Goal: Task Accomplishment & Management: Use online tool/utility

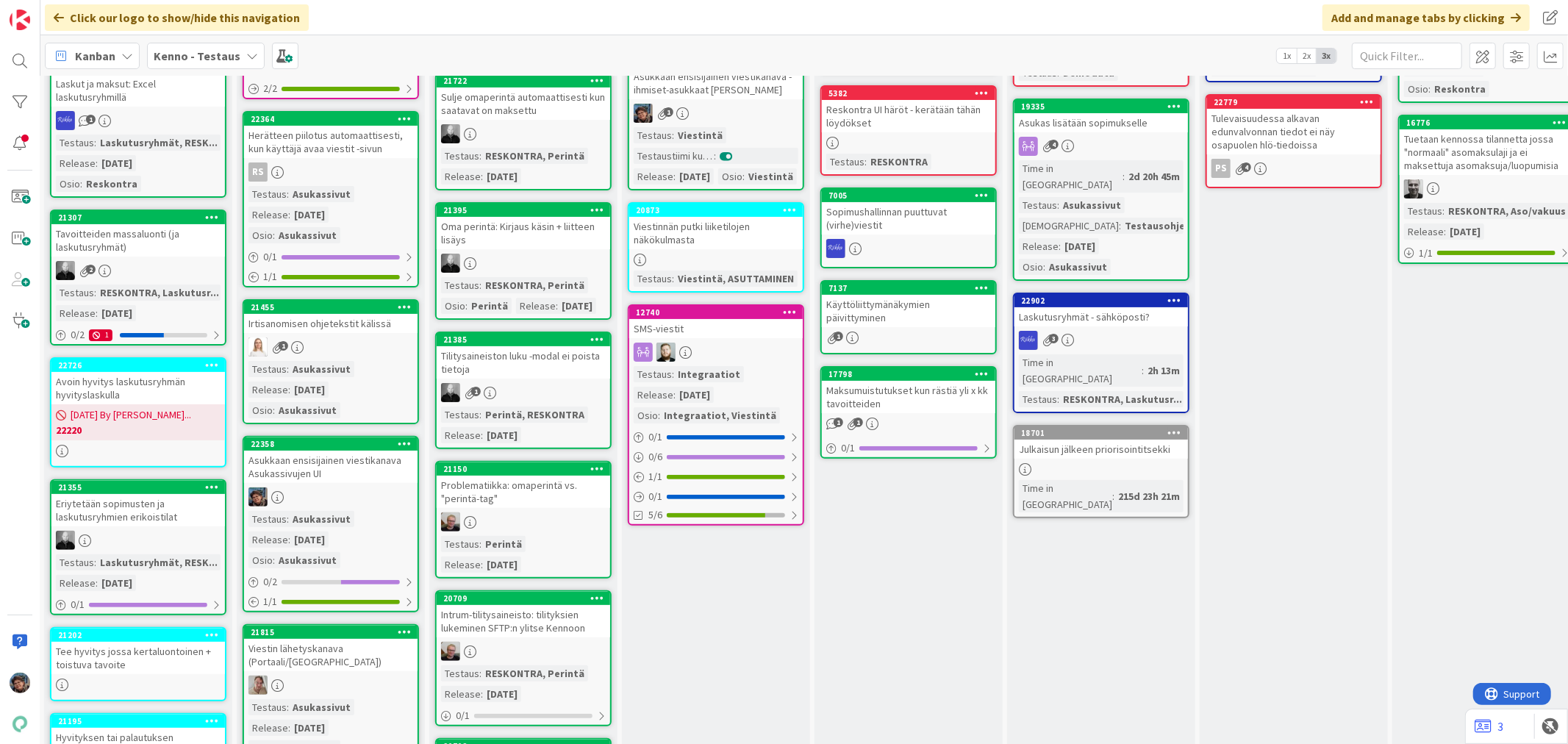
scroll to position [245, 387]
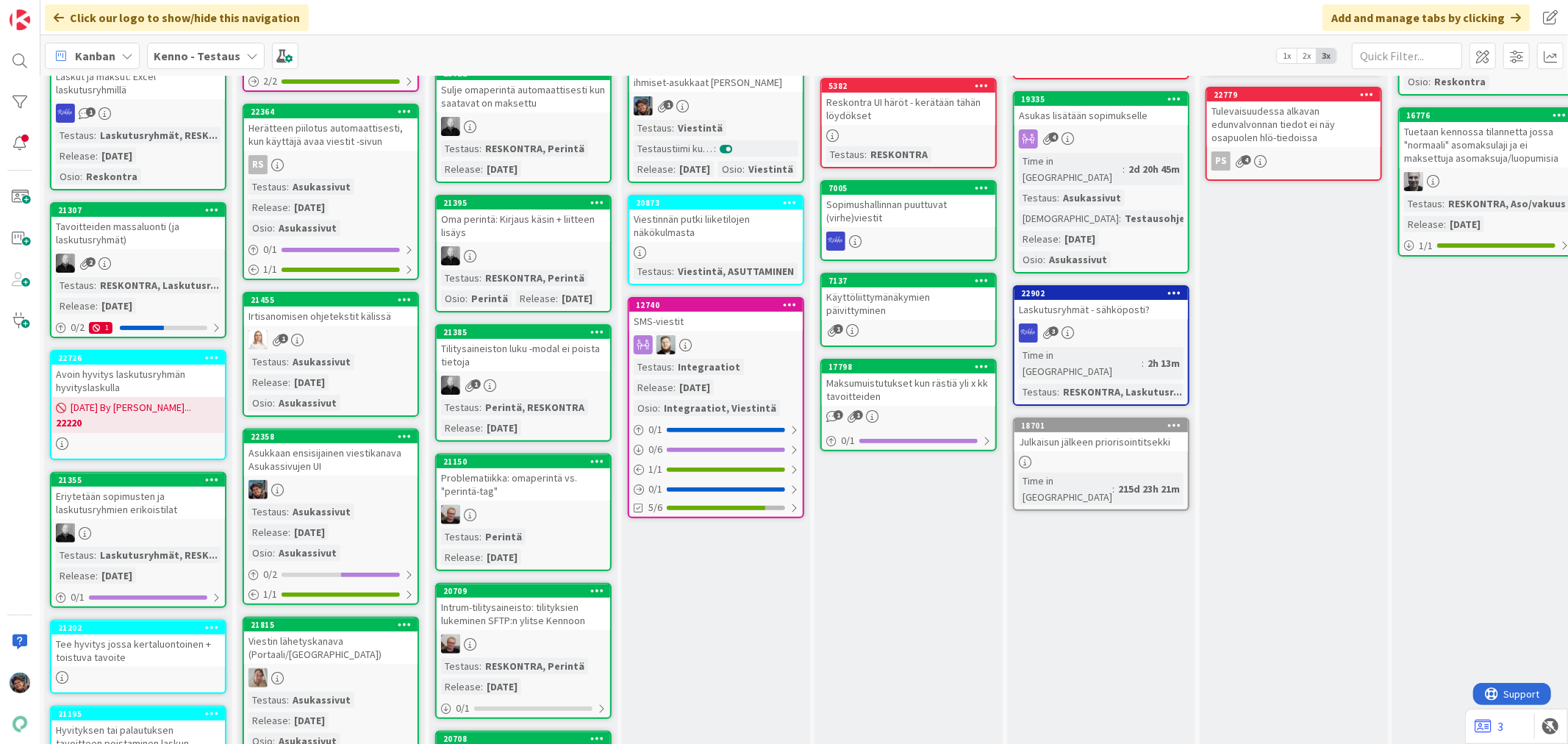
click at [324, 332] on div "1" at bounding box center [331, 339] width 174 height 19
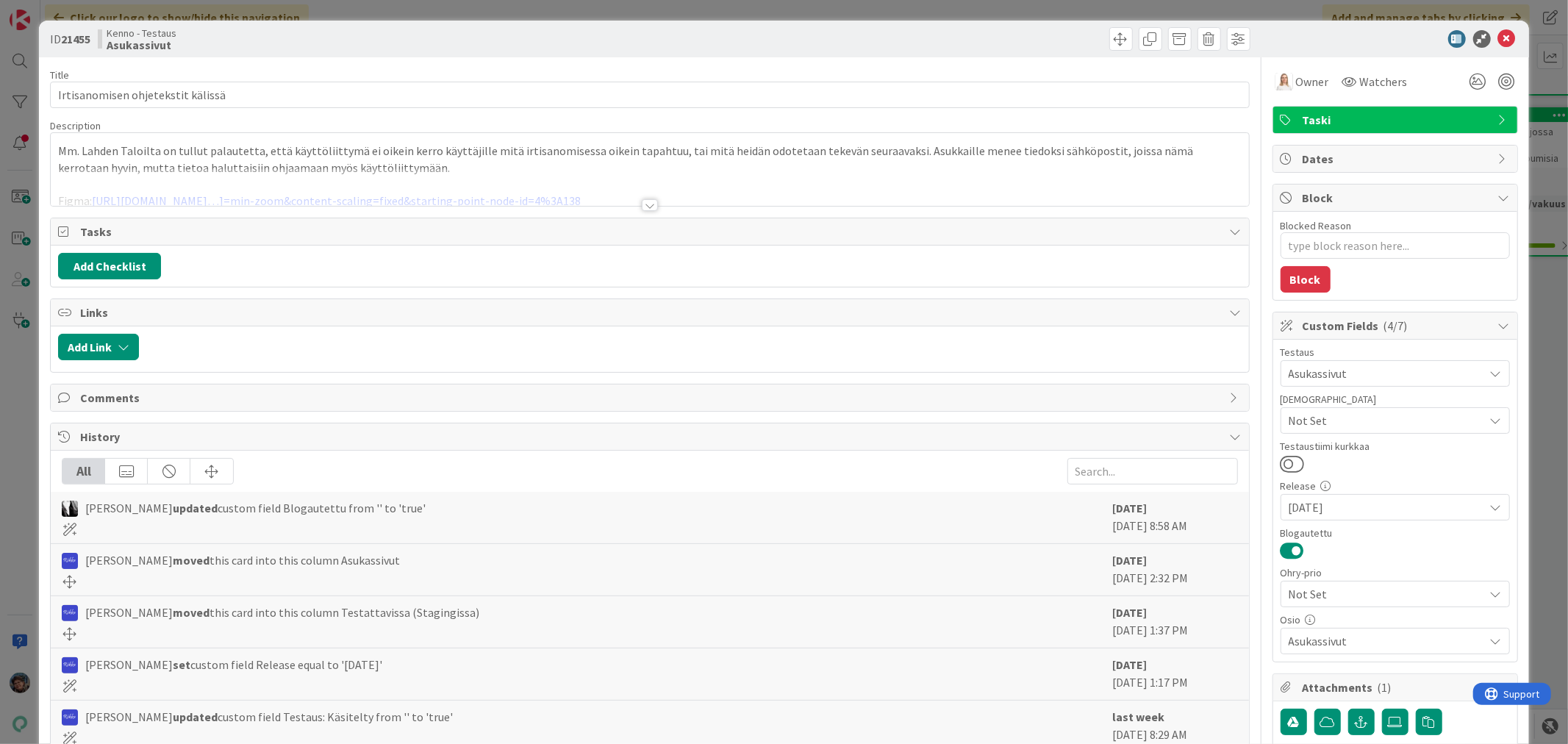
click at [643, 204] on div at bounding box center [649, 205] width 16 height 12
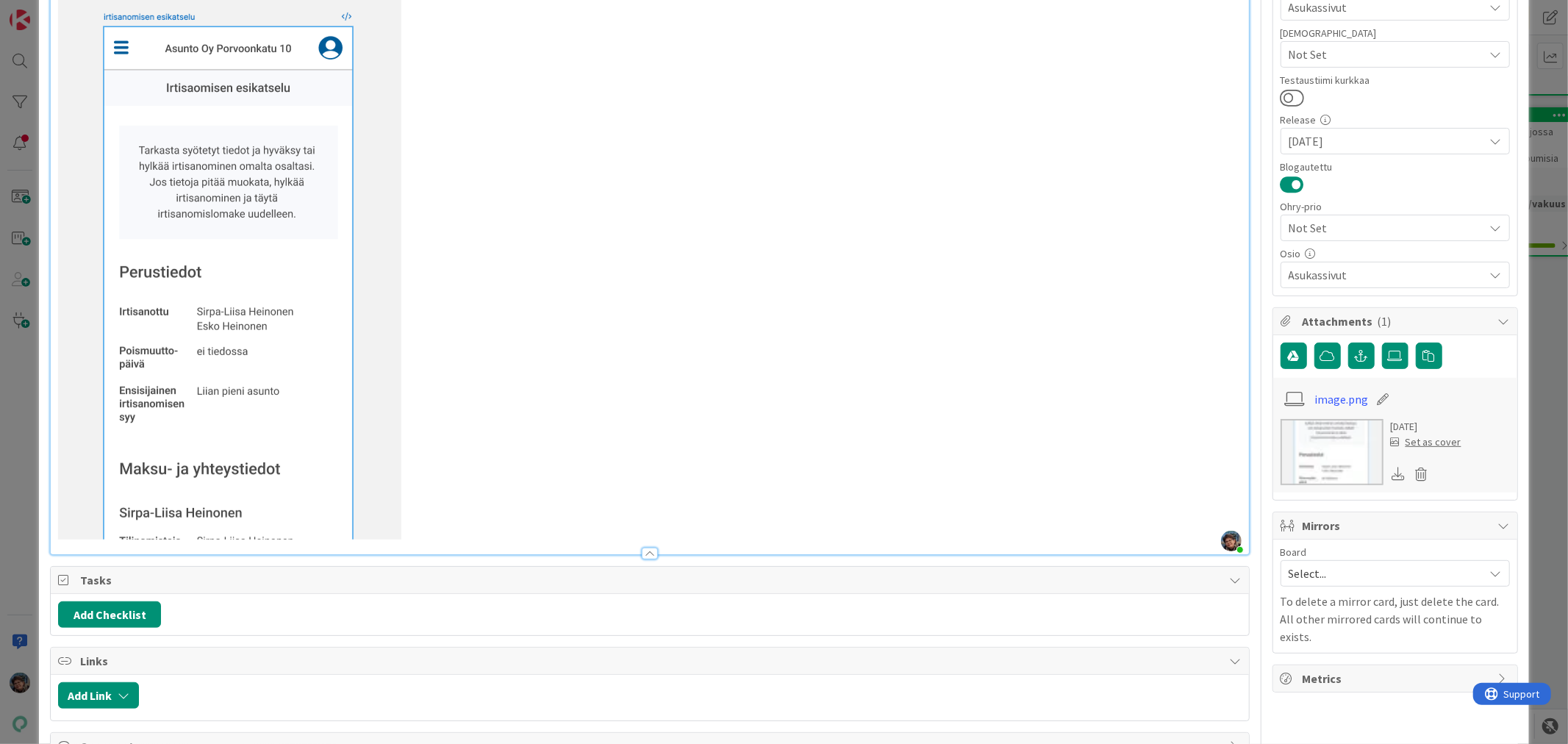
scroll to position [408, 0]
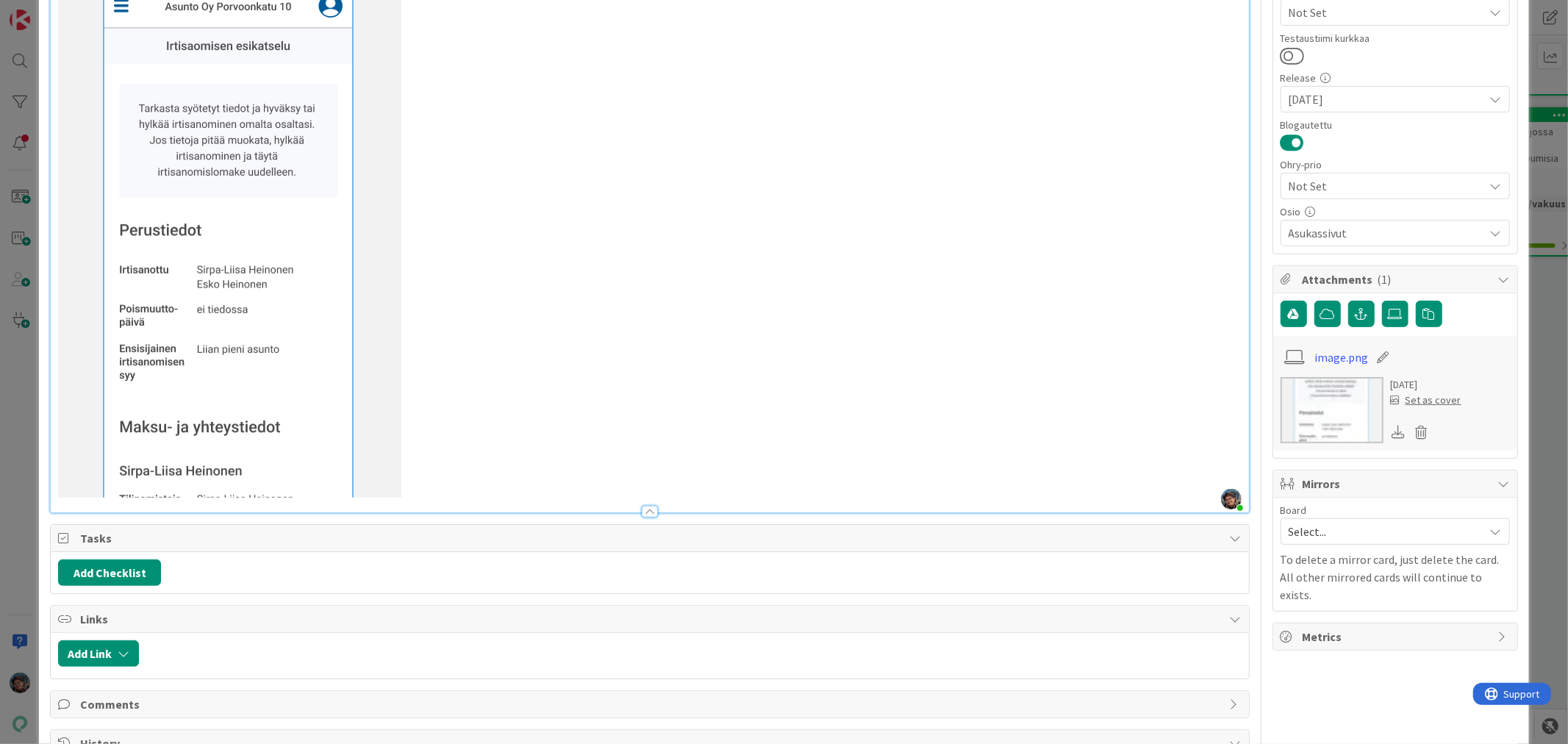
click at [420, 488] on p at bounding box center [649, 221] width 1183 height 553
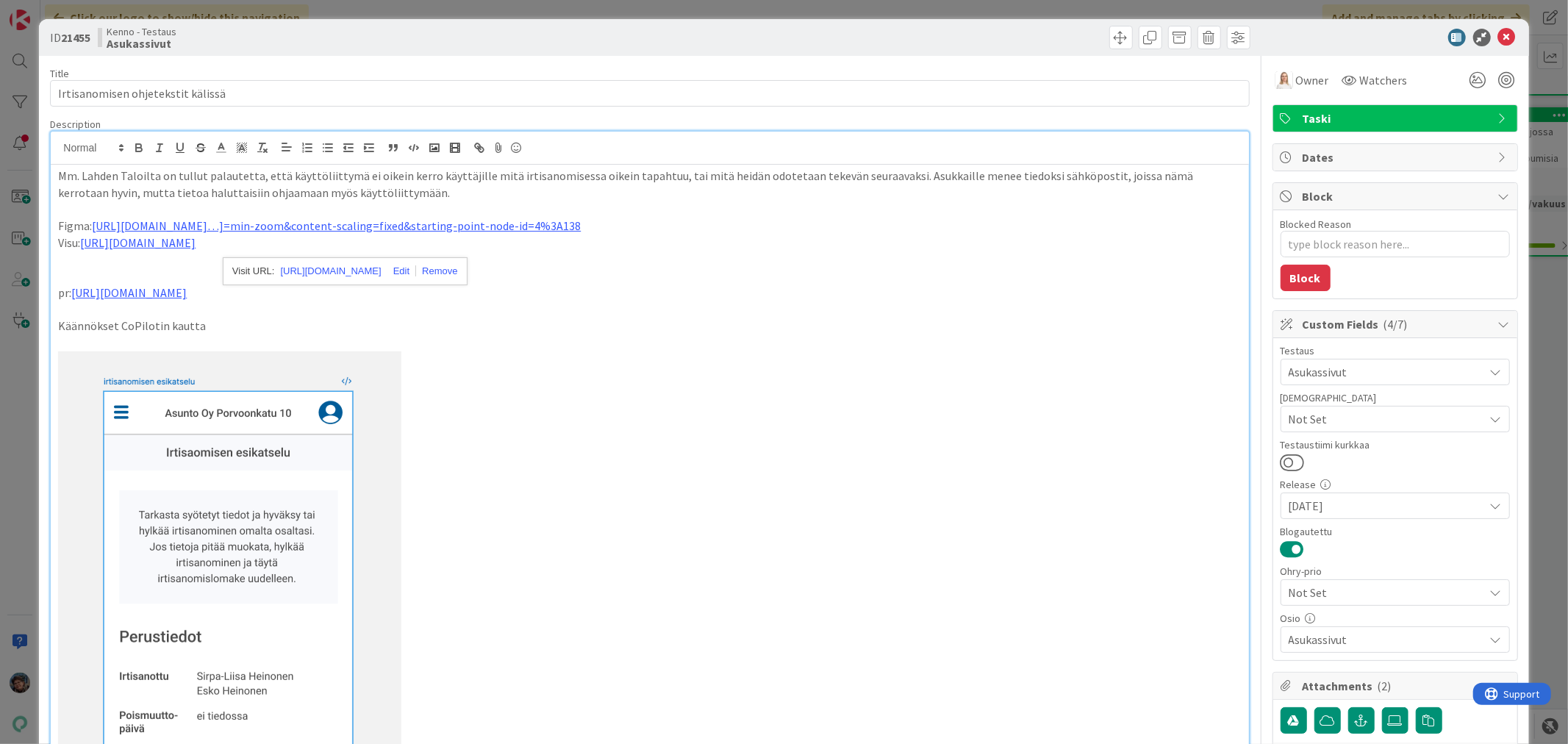
scroll to position [0, 0]
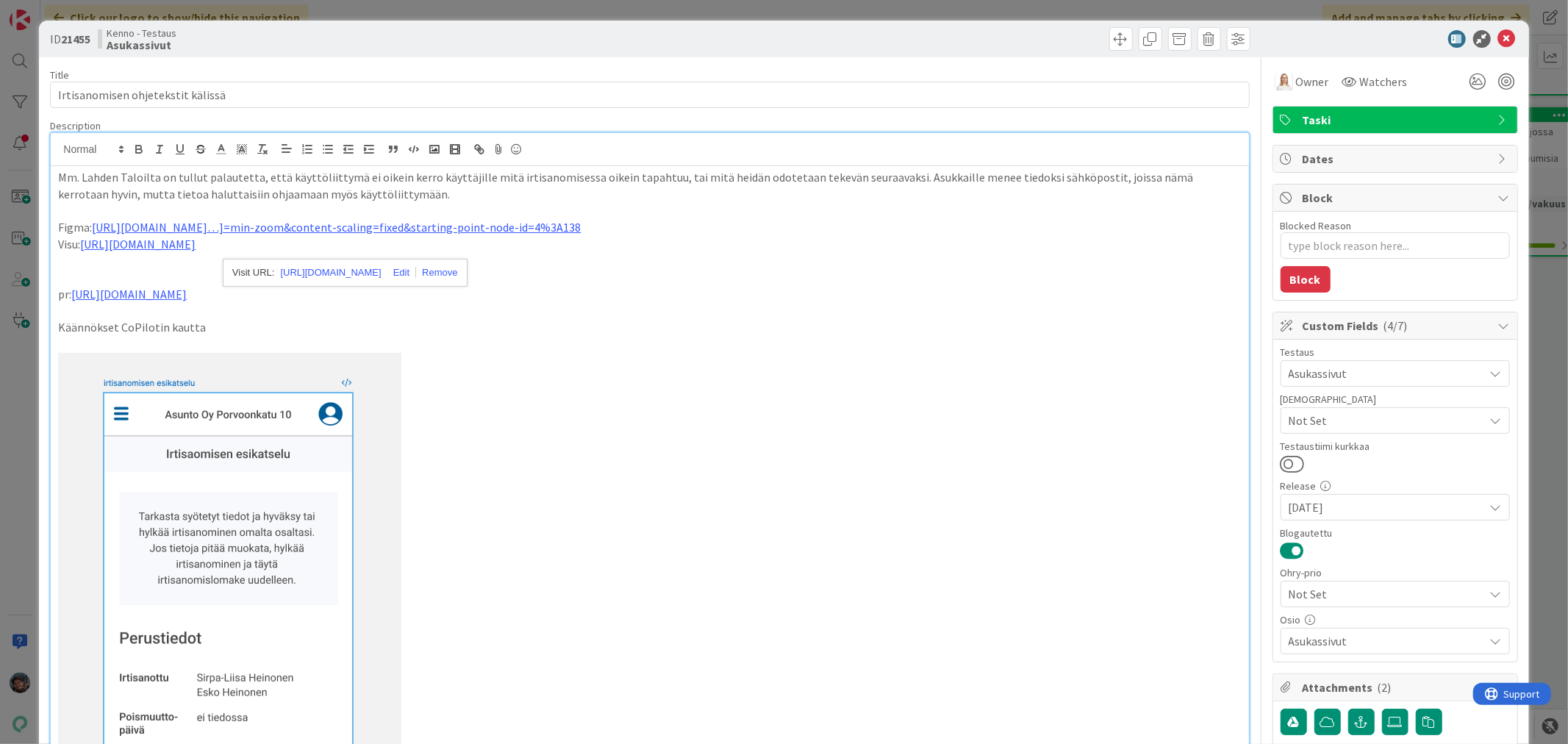
click at [216, 325] on p "Käännökset CoPilotin kautta" at bounding box center [649, 328] width 1183 height 17
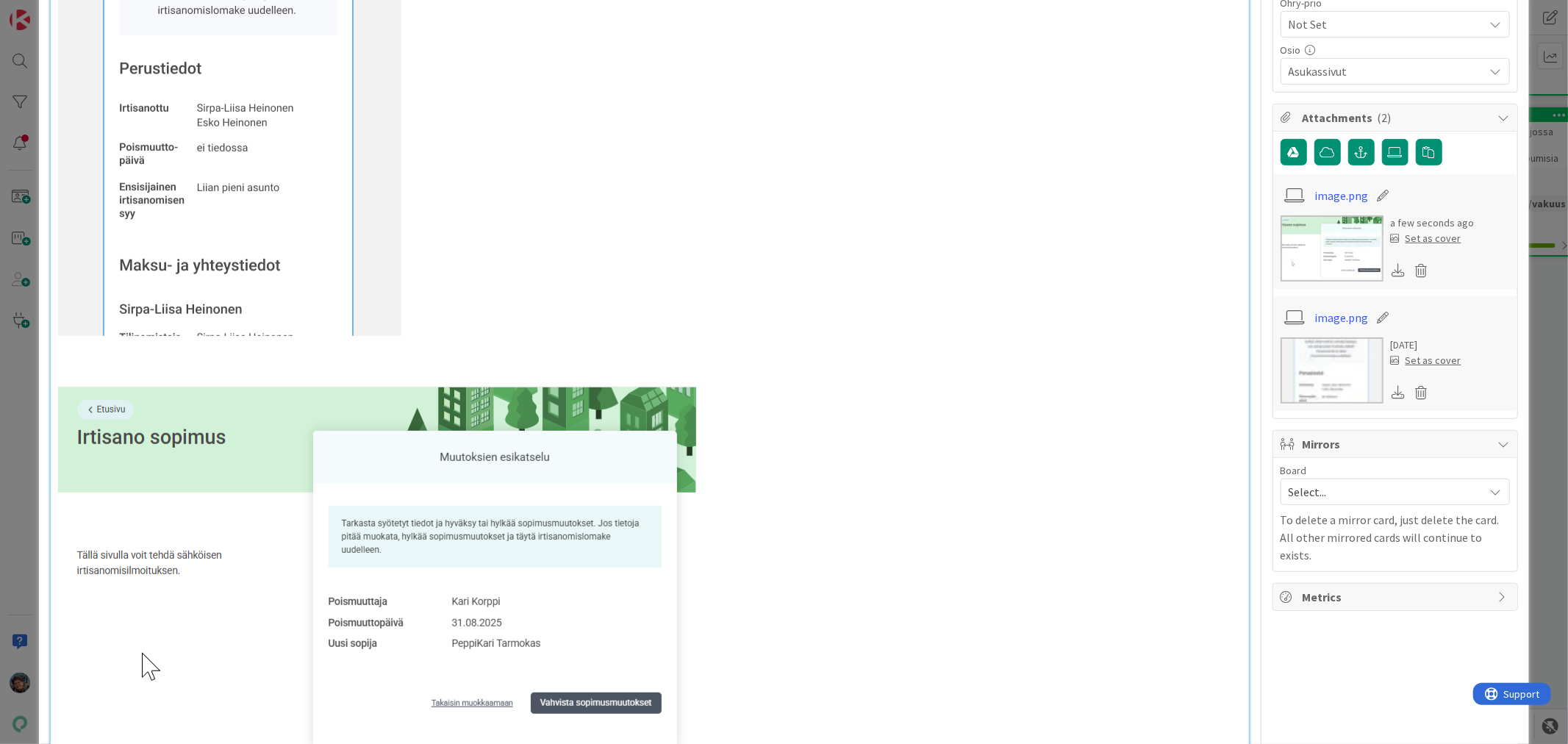
scroll to position [572, 0]
click at [425, 327] on p at bounding box center [649, 58] width 1183 height 553
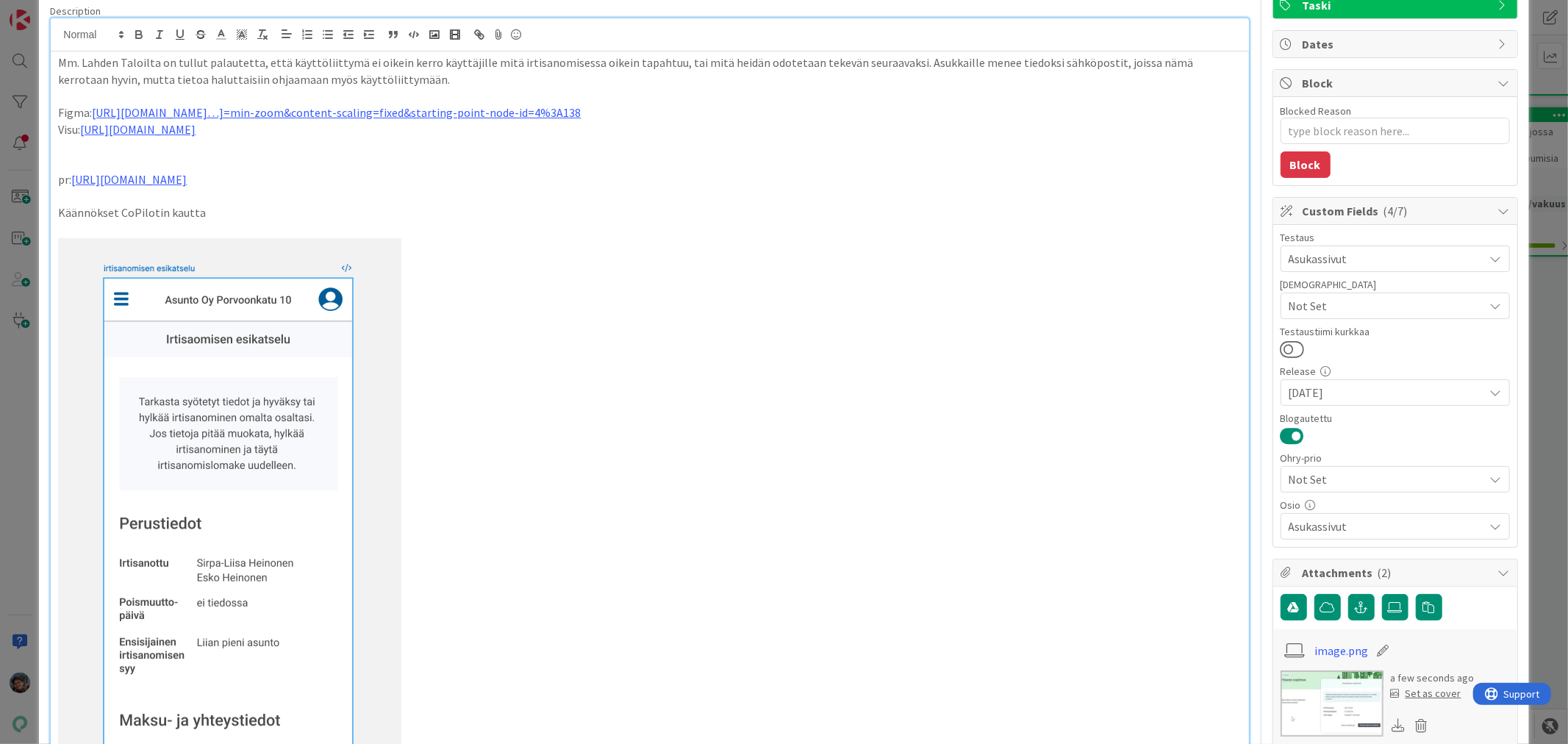
scroll to position [0, 0]
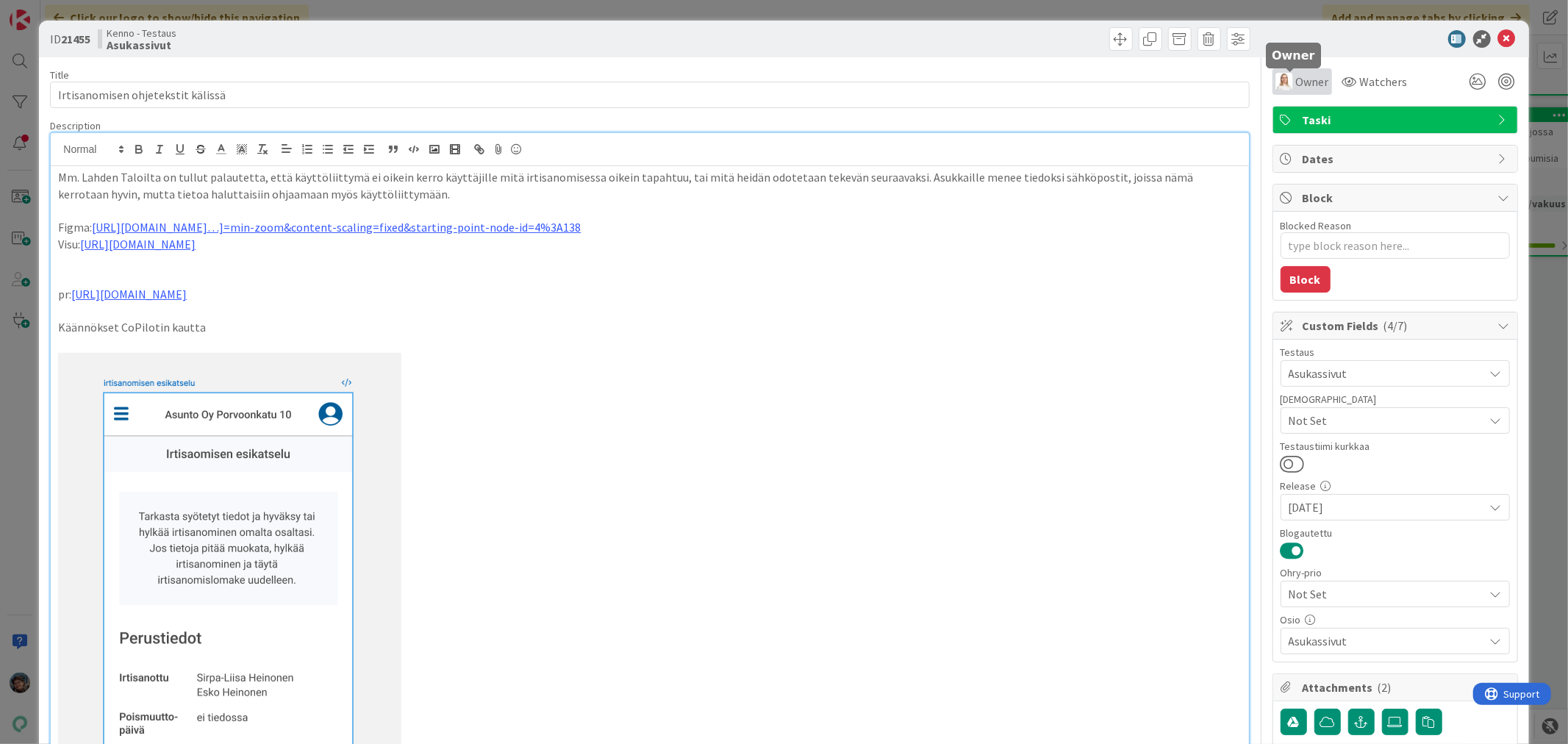
click at [1296, 78] on span "Owner" at bounding box center [1313, 82] width 33 height 18
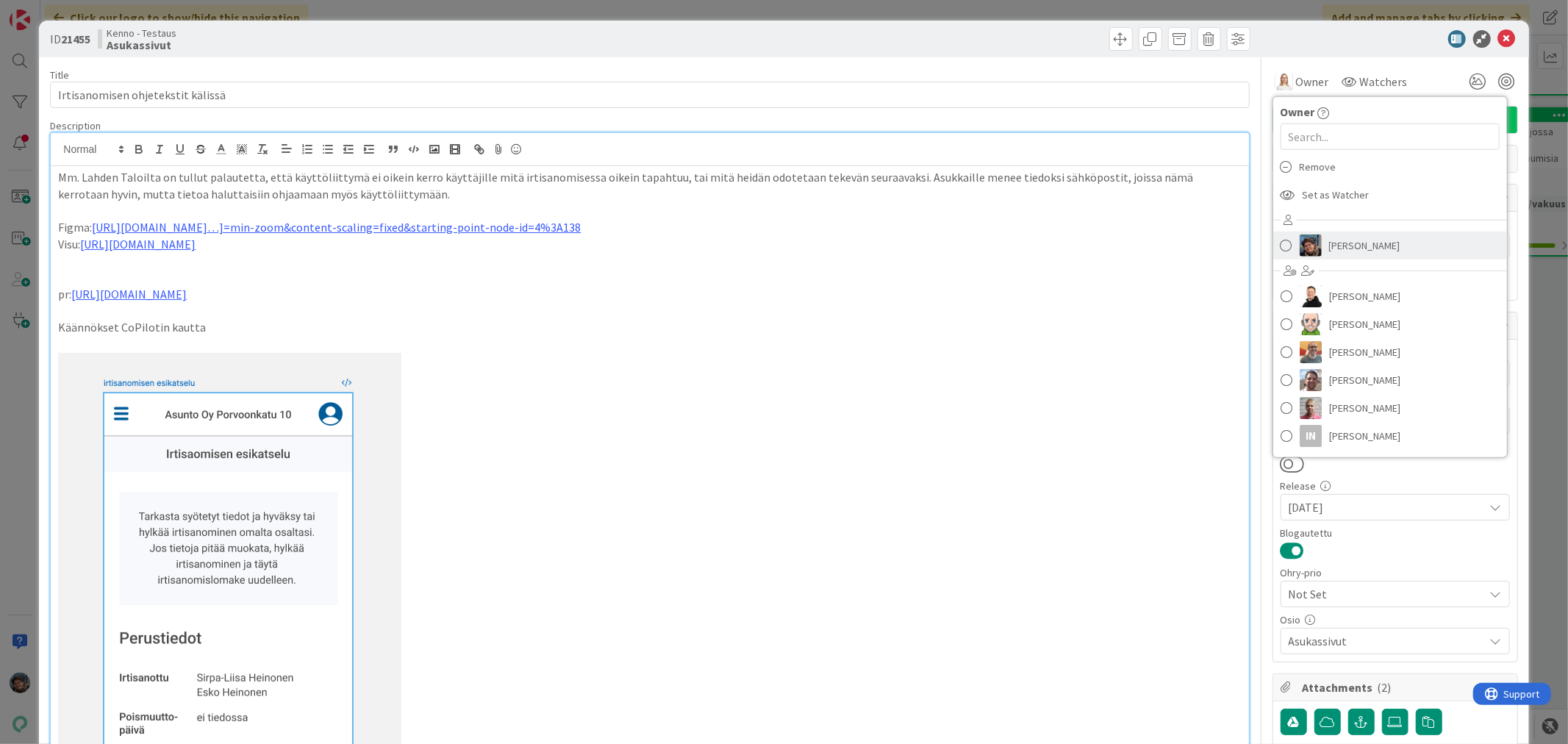
click at [1306, 236] on img at bounding box center [1311, 245] width 22 height 22
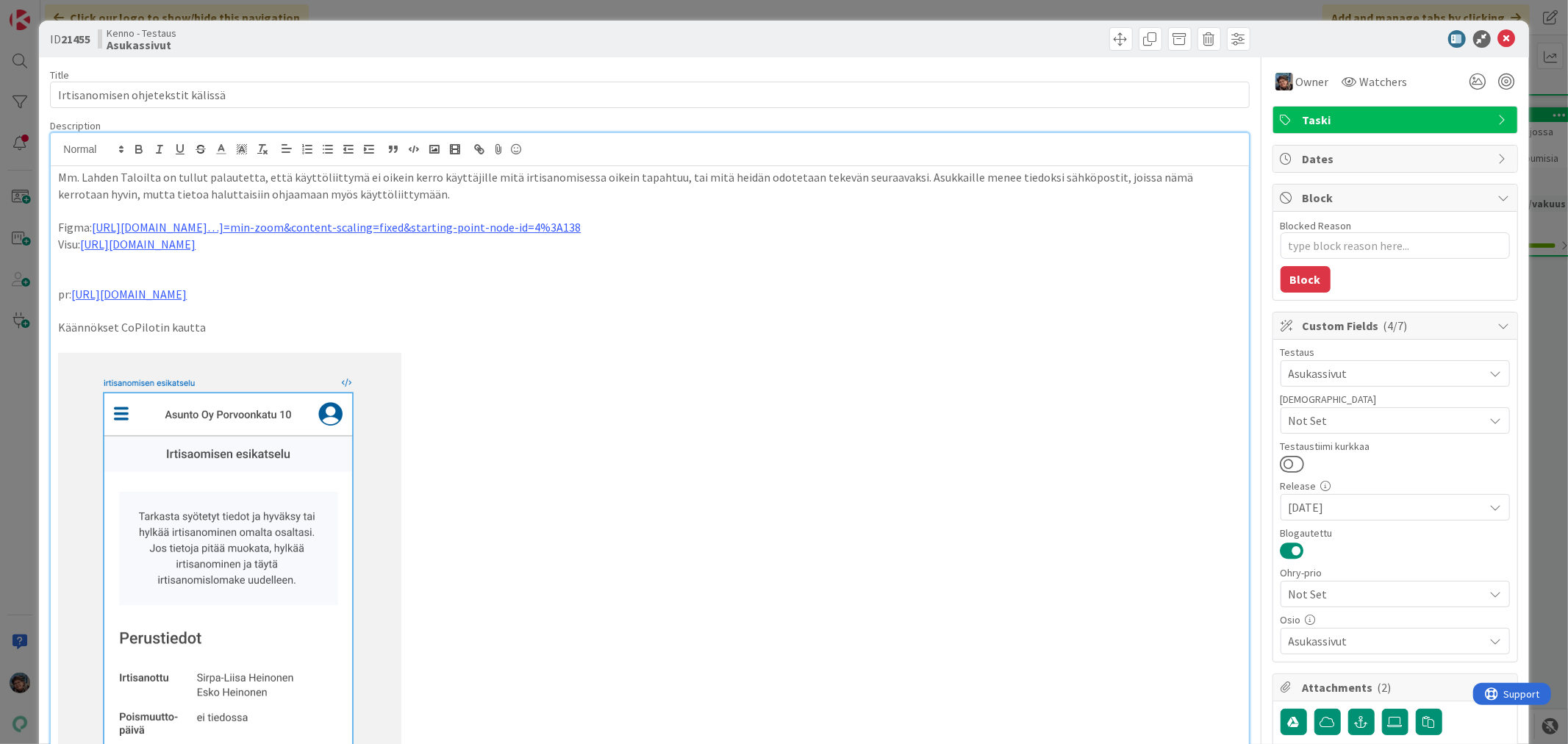
type textarea "x"
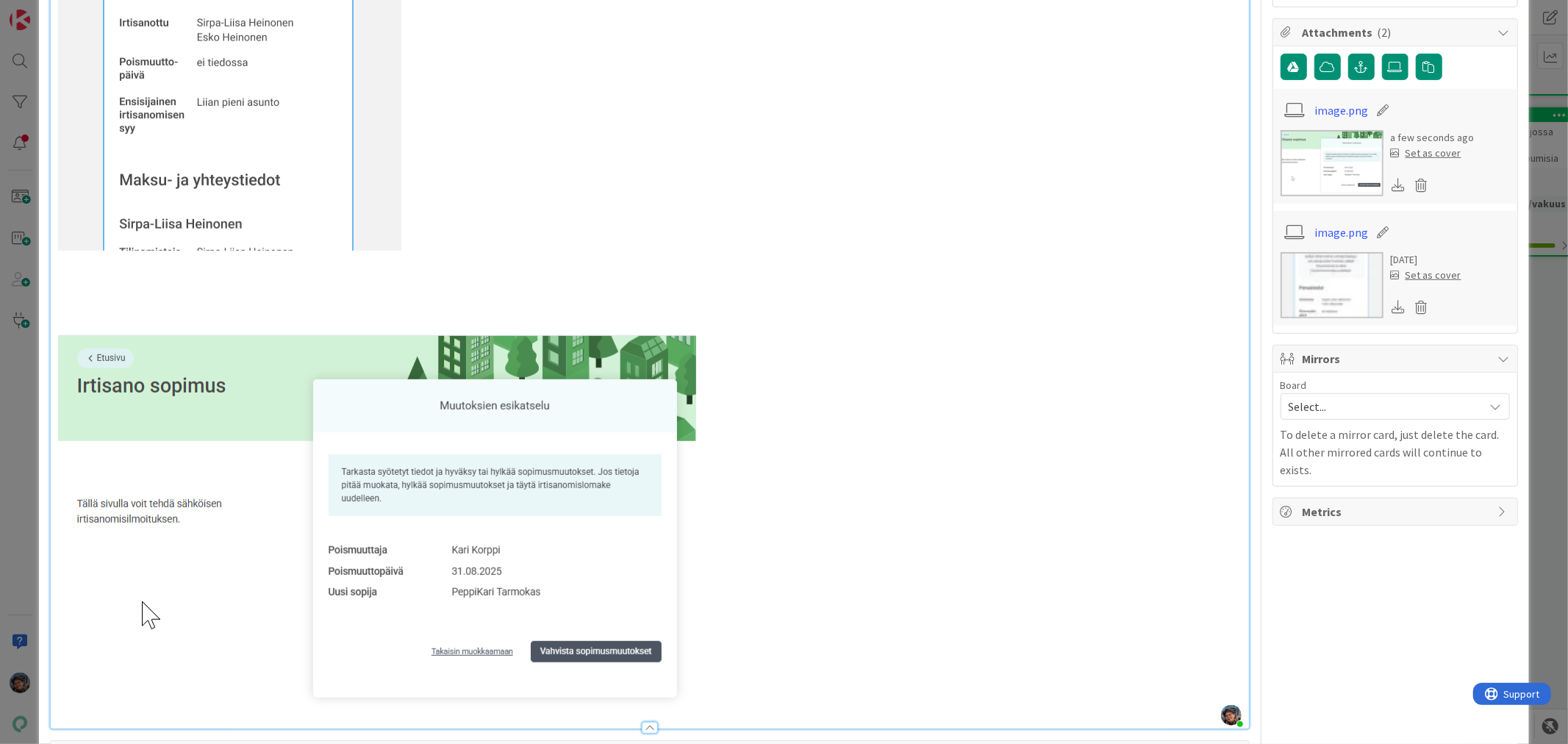
scroll to position [817, 0]
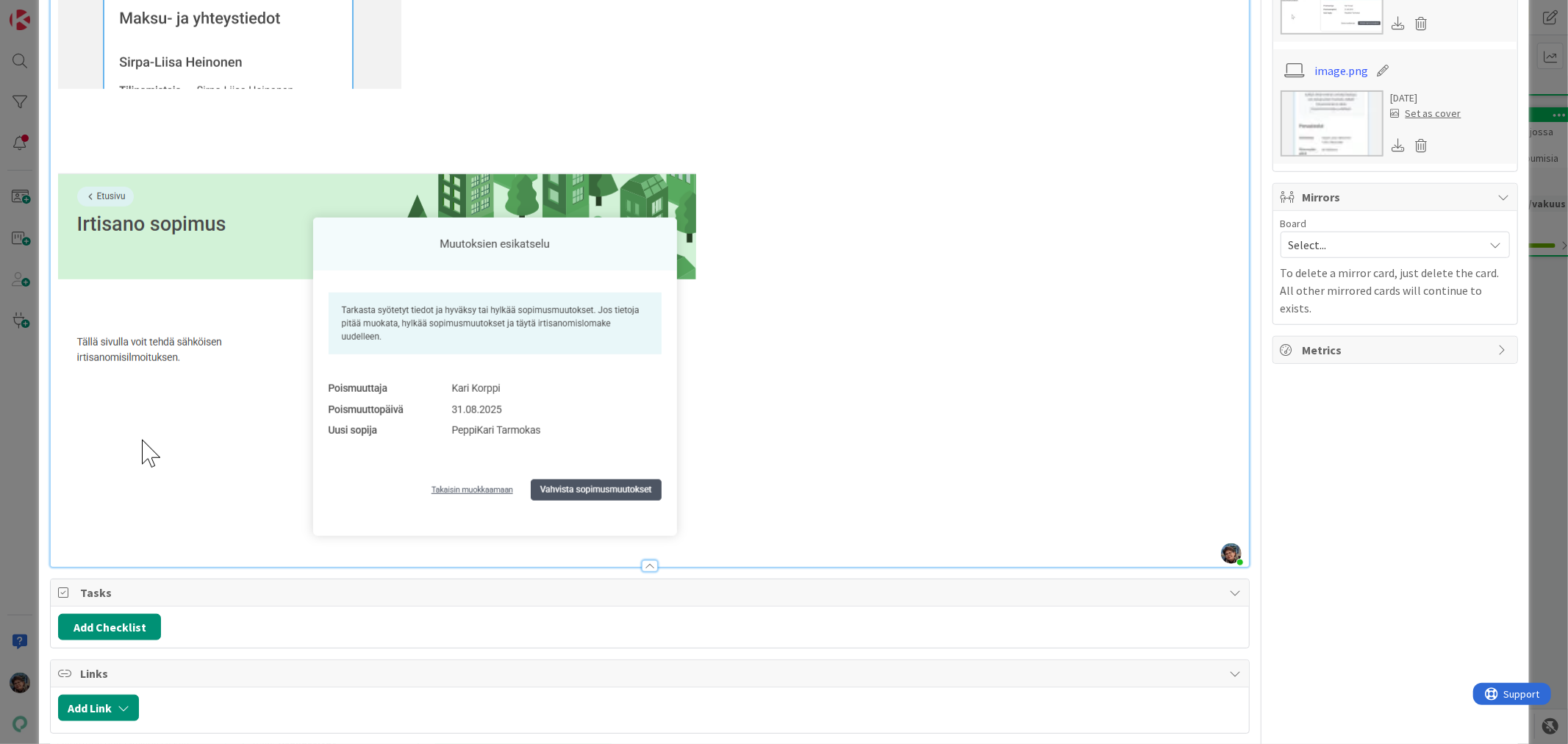
click at [65, 129] on p at bounding box center [649, 131] width 1183 height 17
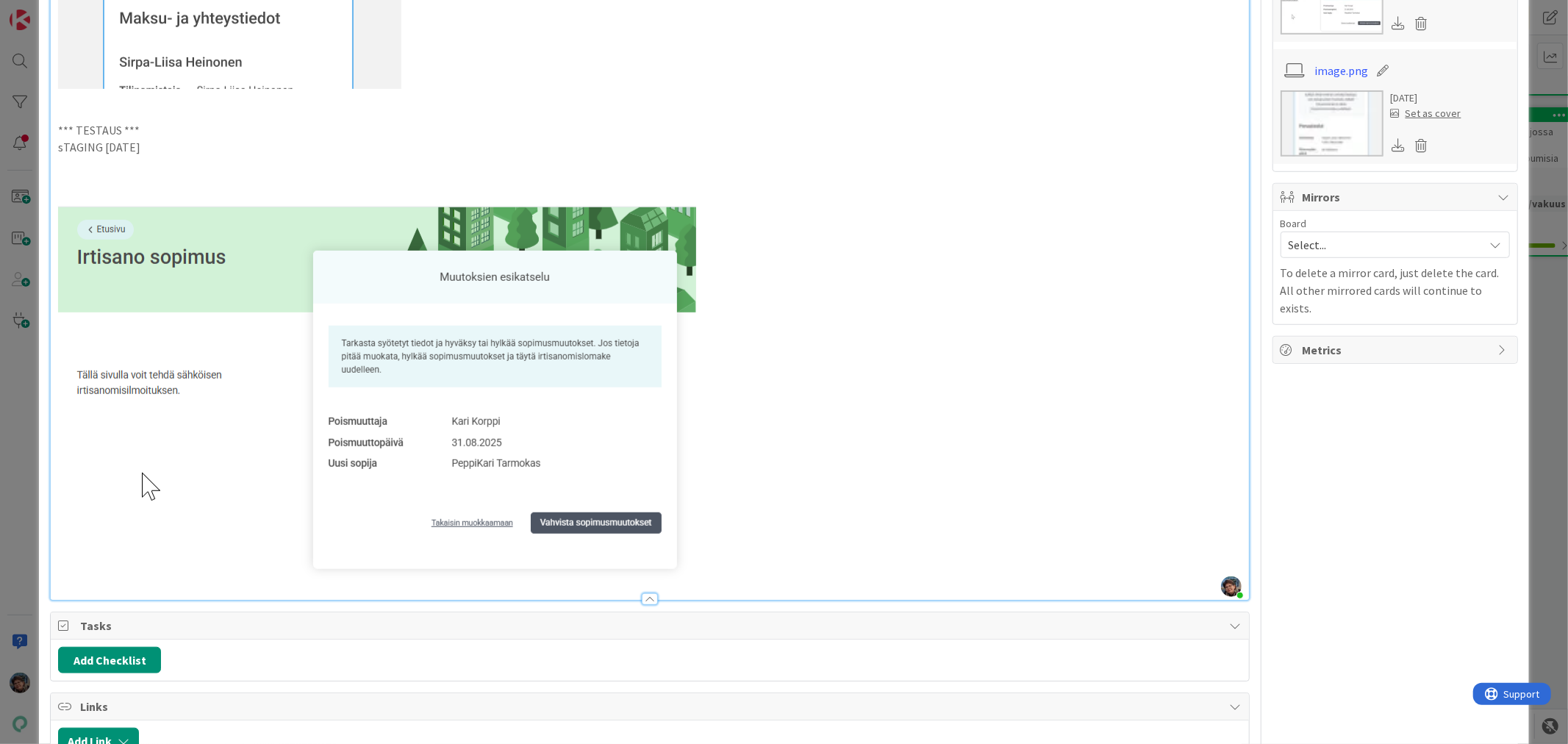
click at [58, 144] on p "sTAGING 2025-08-25" at bounding box center [649, 148] width 1183 height 17
drag, startPoint x: 149, startPoint y: 145, endPoint x: 31, endPoint y: 127, distance: 119.4
click at [32, 128] on div "ID 21455 Kenno - Testaus Asukassivut Title 33 / 128 Irtisanomisen ohjetekstit k…" at bounding box center [784, 372] width 1568 height 744
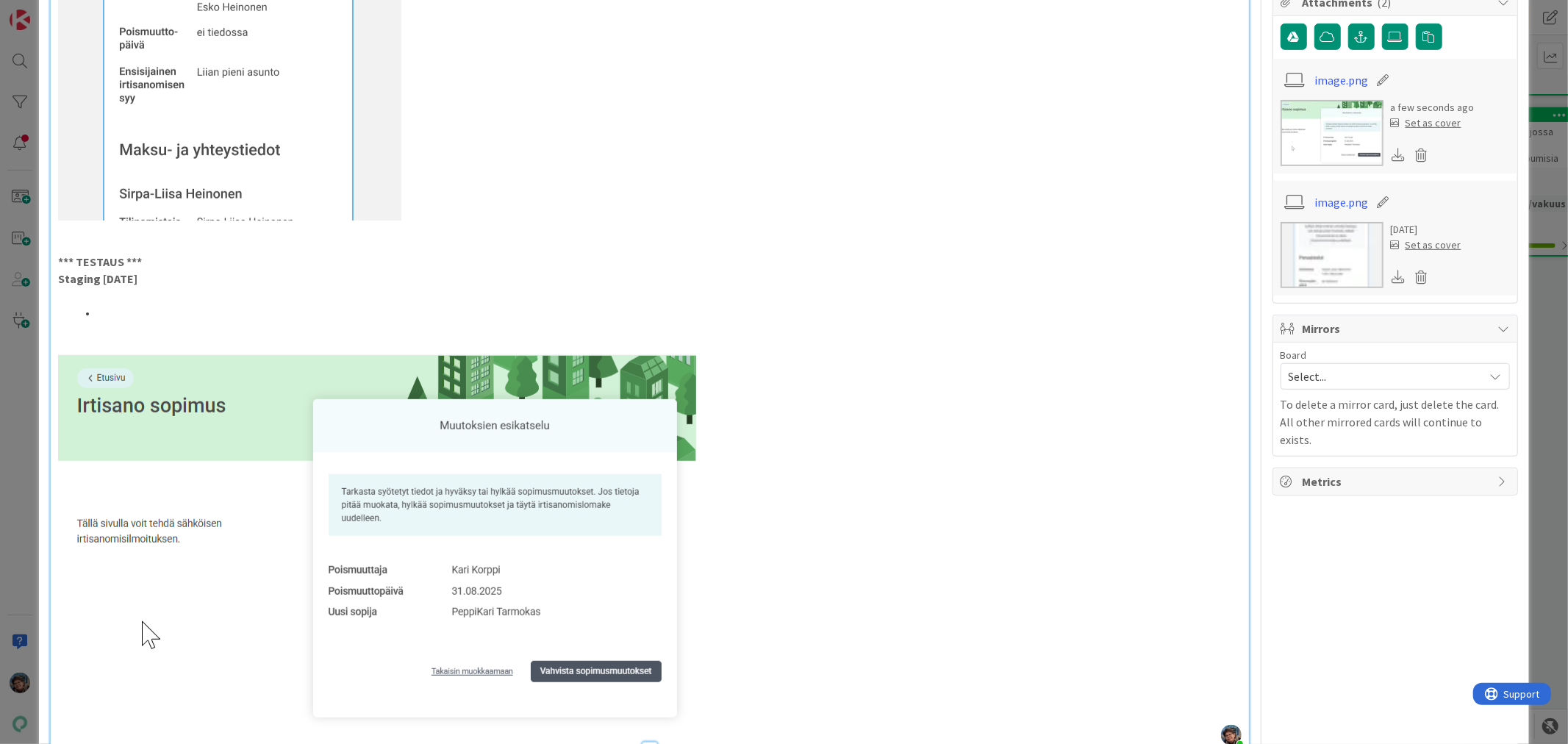
scroll to position [736, 0]
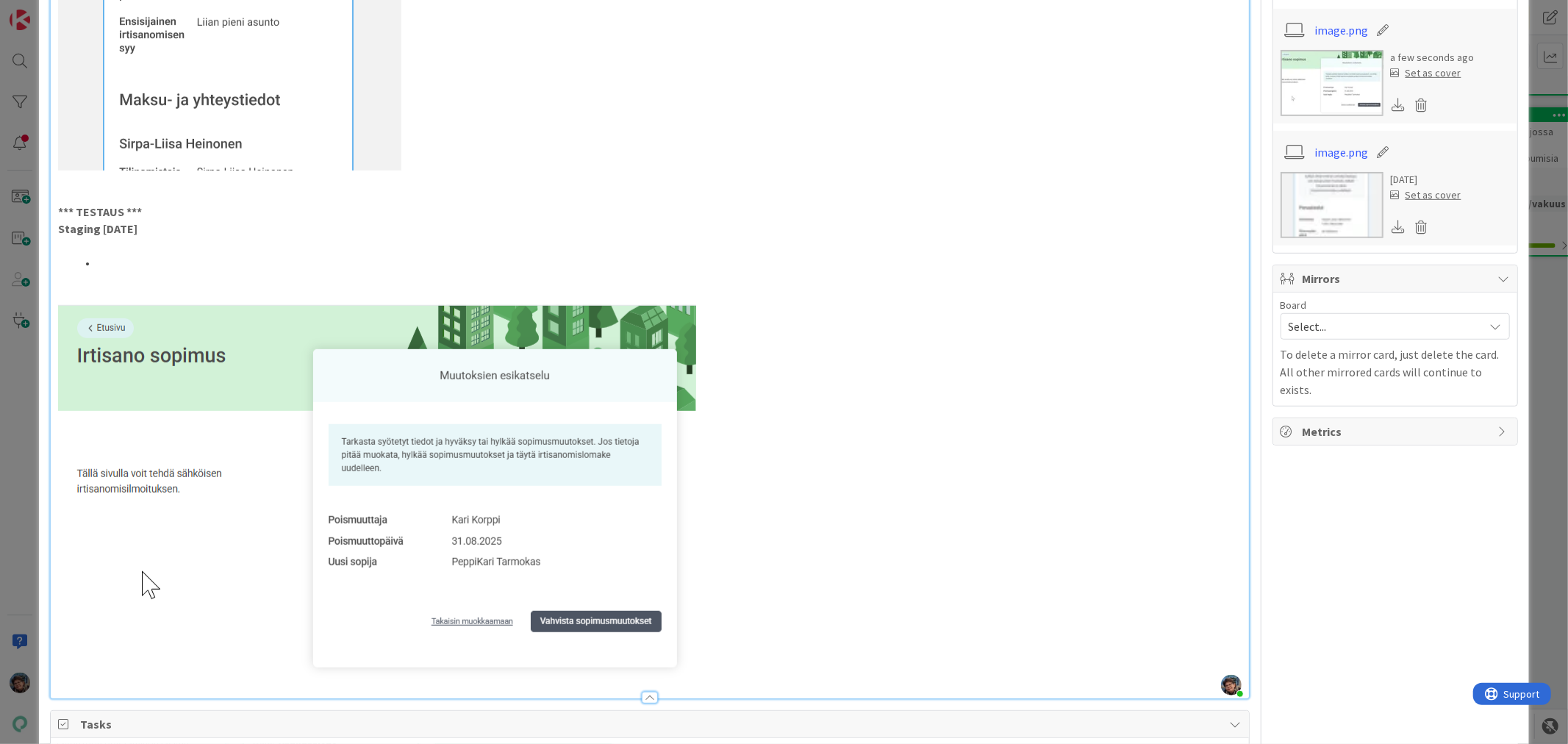
click at [114, 262] on li at bounding box center [658, 263] width 1166 height 17
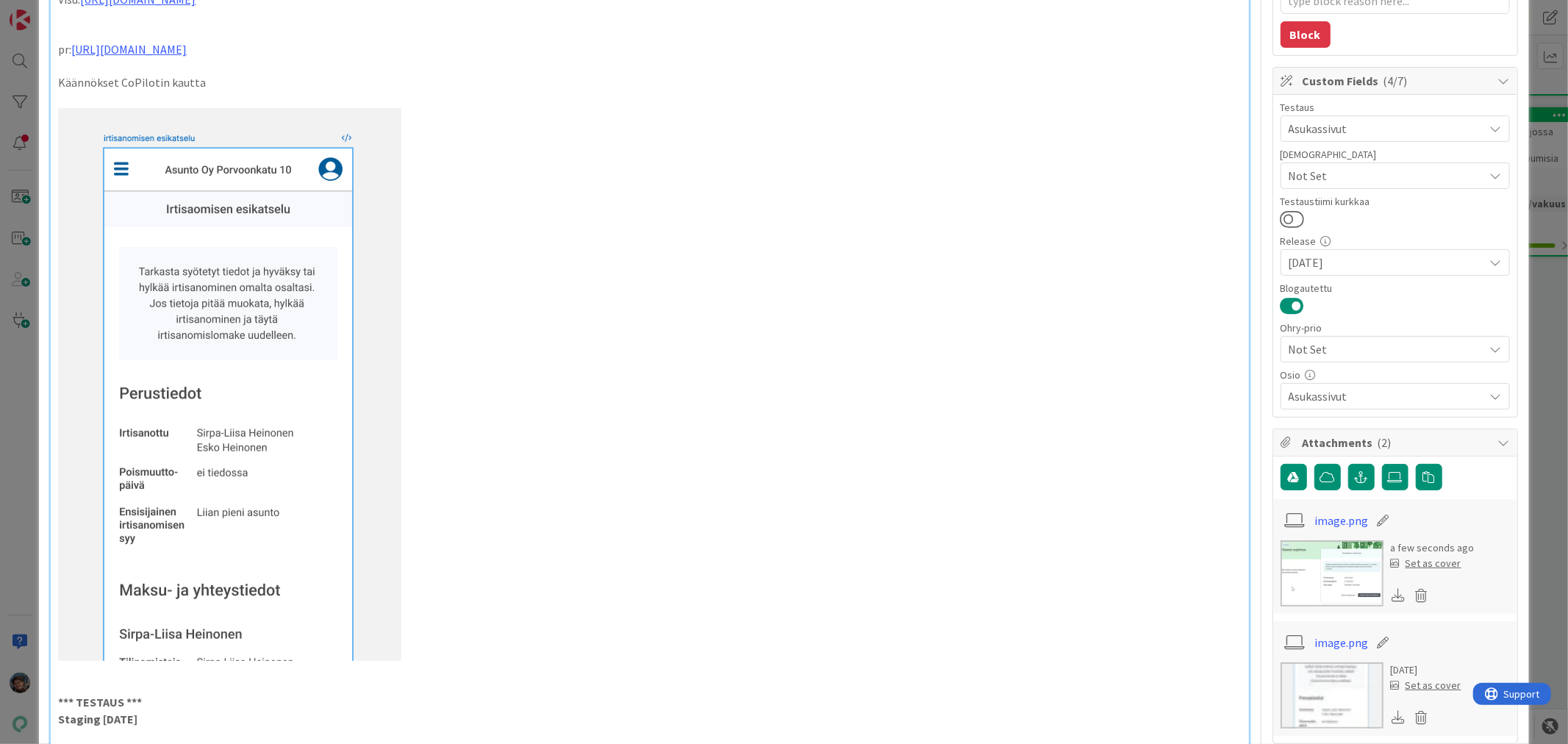
scroll to position [0, 0]
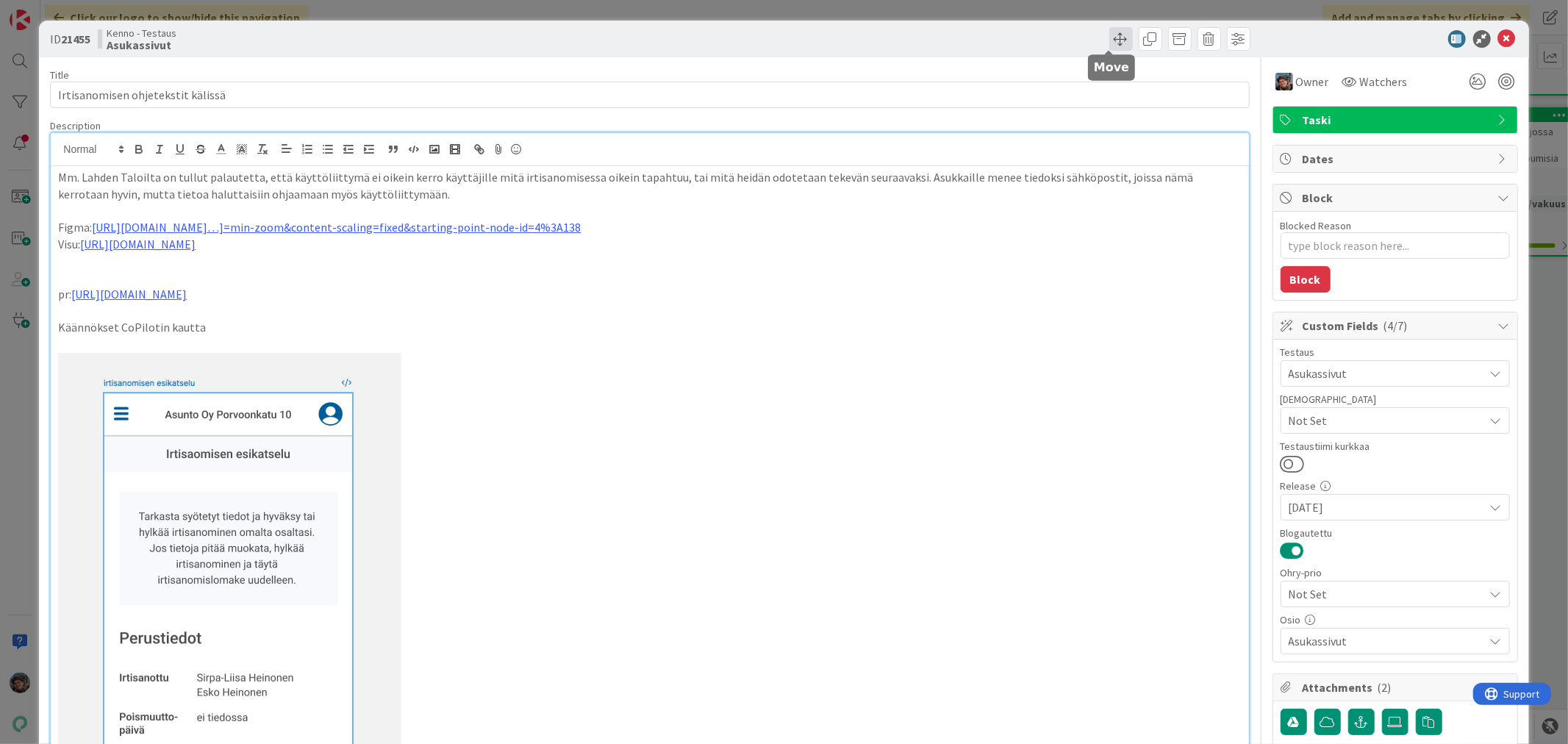
click at [1109, 34] on span at bounding box center [1121, 38] width 24 height 24
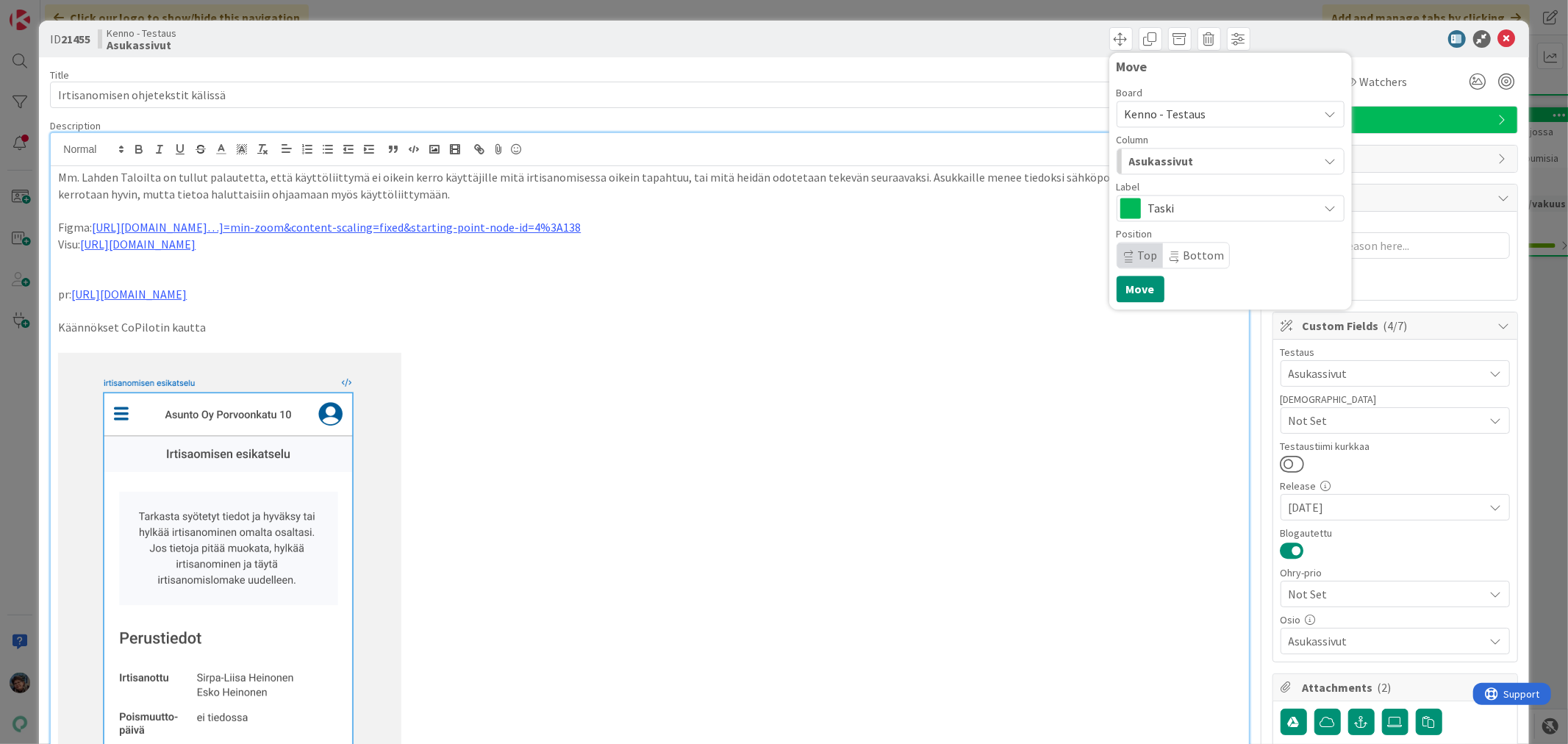
click at [1196, 108] on span "Kenno - Testaus" at bounding box center [1218, 114] width 187 height 21
click at [1152, 115] on span "Kenno - Testaus" at bounding box center [1166, 114] width 82 height 15
click at [1157, 165] on span "Asukassivut" at bounding box center [1162, 161] width 65 height 19
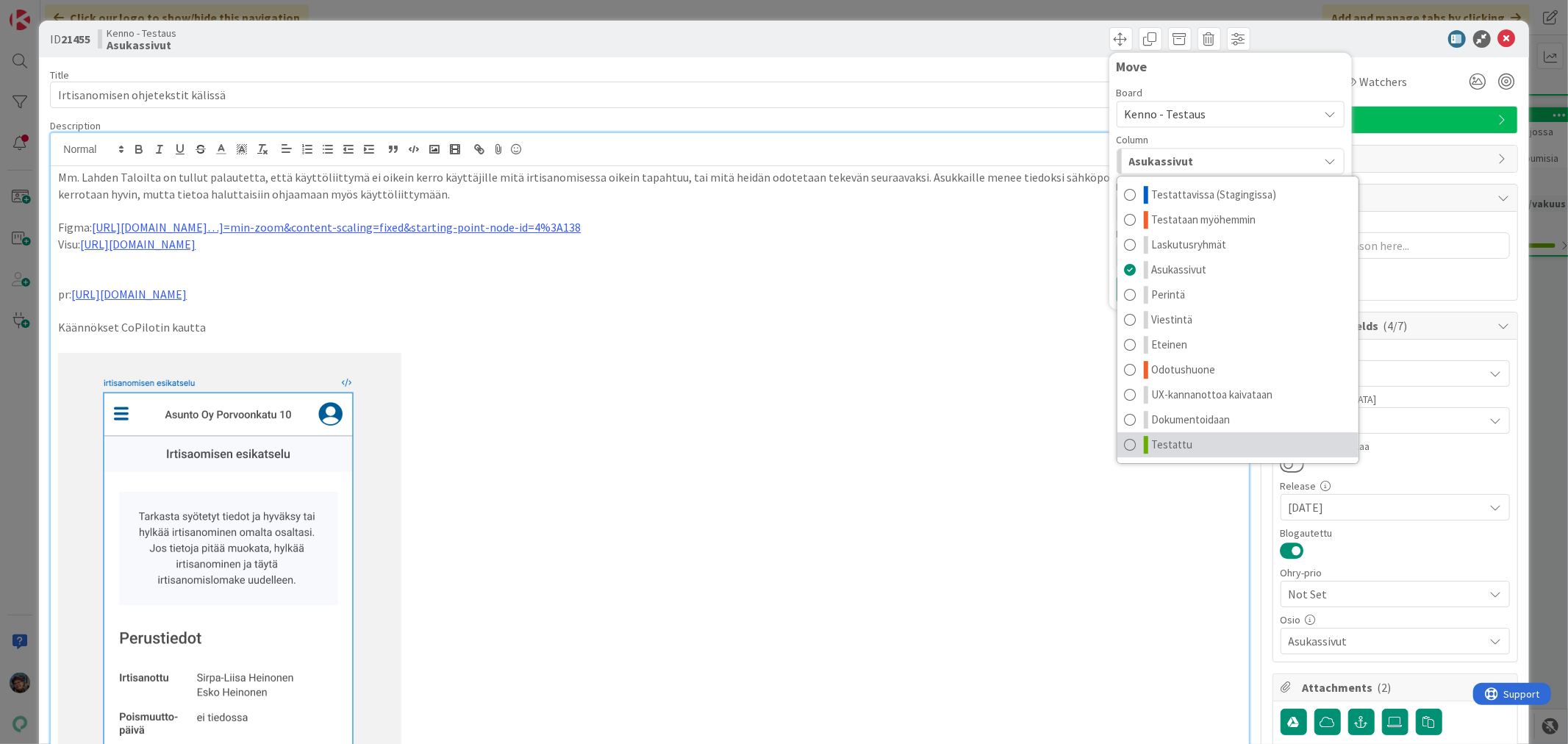
click at [1183, 443] on link "Testattu" at bounding box center [1238, 445] width 241 height 25
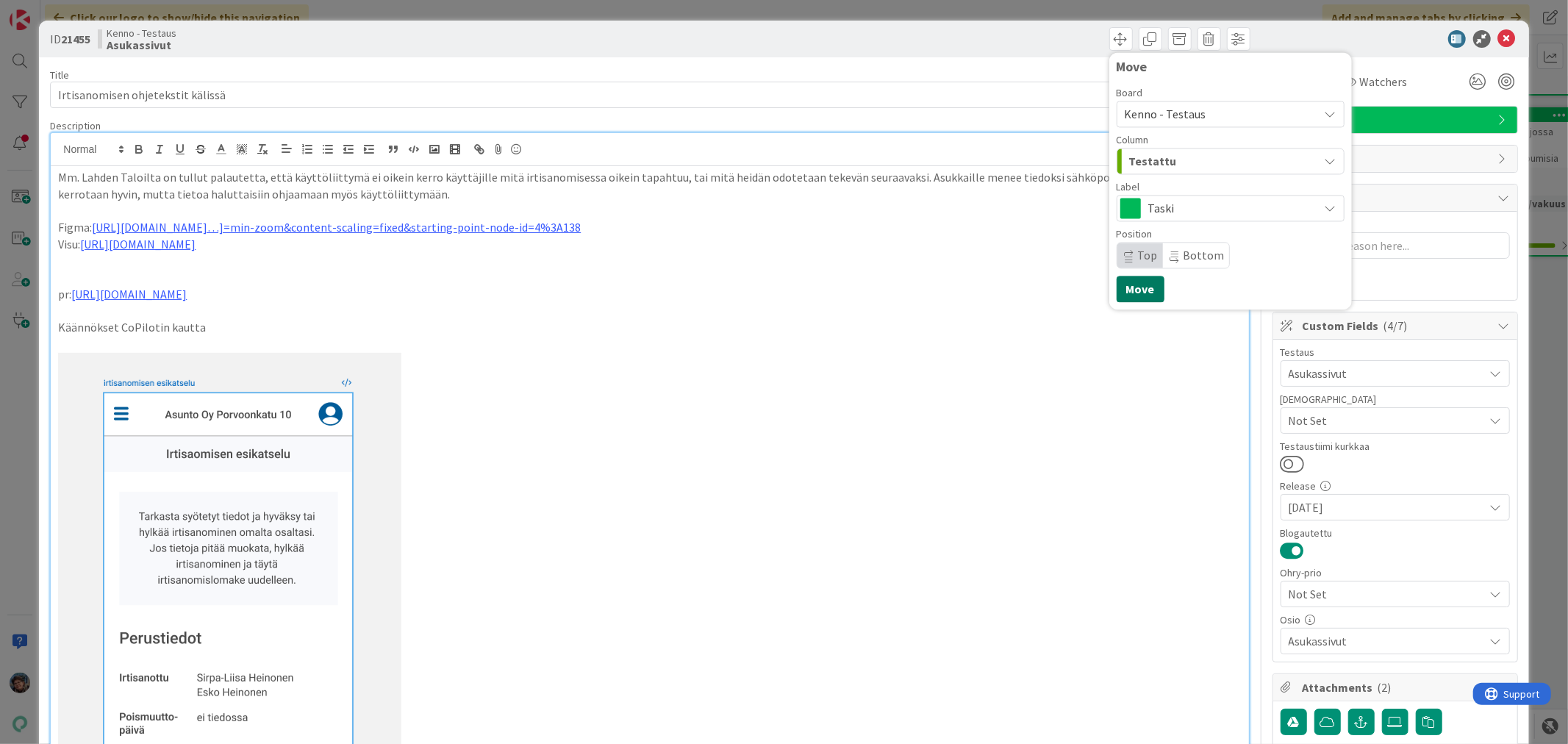
click at [1134, 284] on button "Move" at bounding box center [1141, 289] width 48 height 26
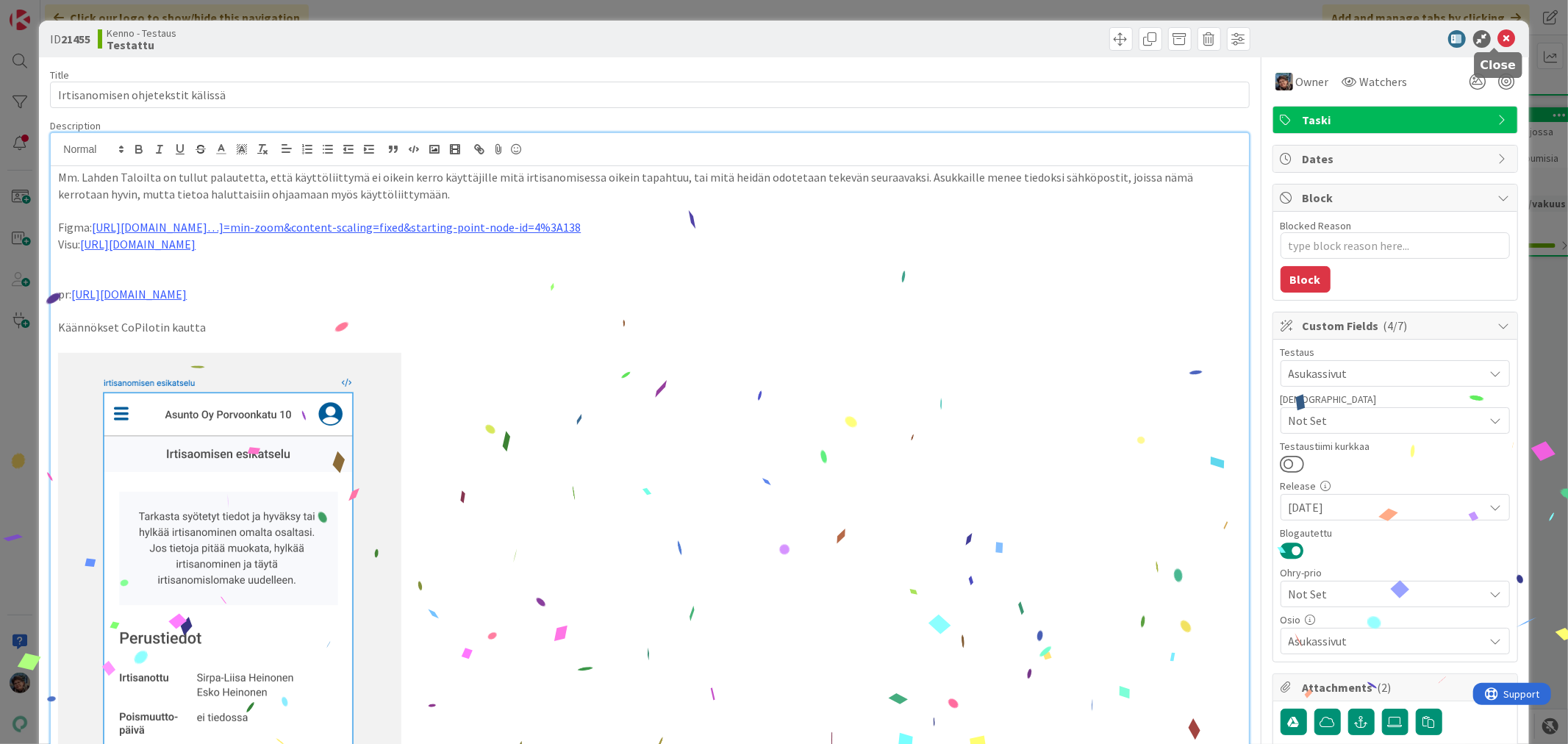
click at [1499, 38] on icon at bounding box center [1507, 38] width 18 height 18
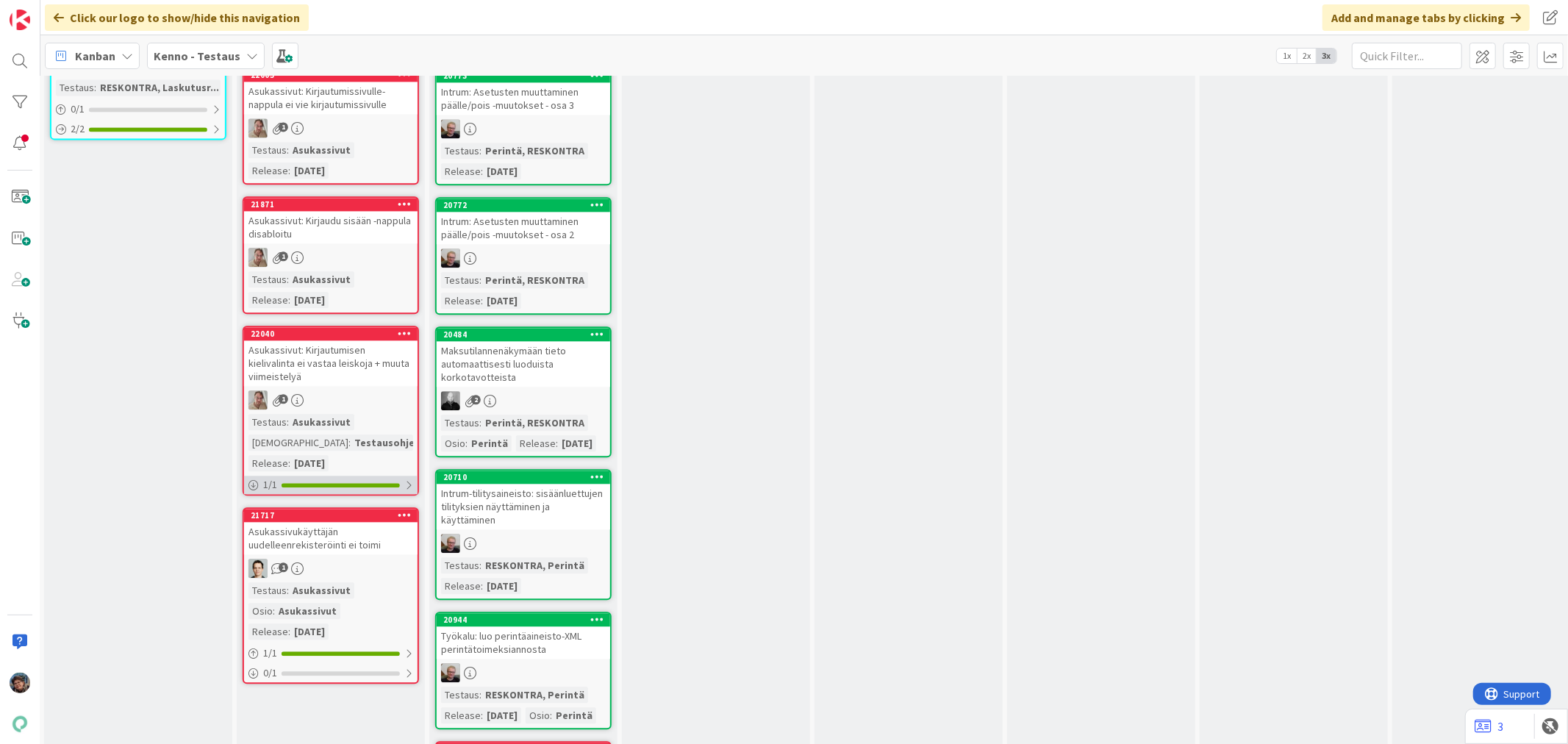
scroll to position [2859, 387]
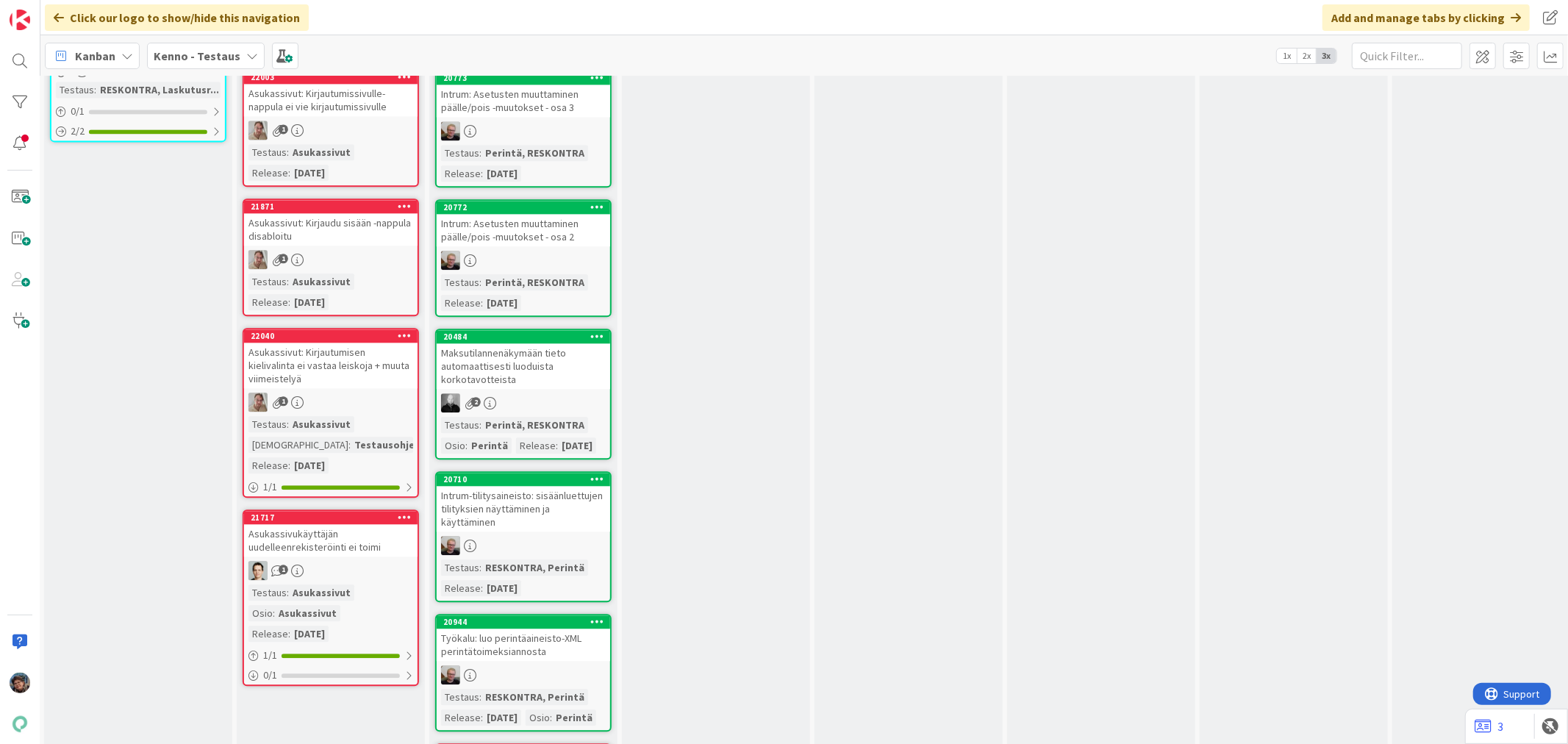
click at [365, 561] on div "1" at bounding box center [331, 570] width 174 height 19
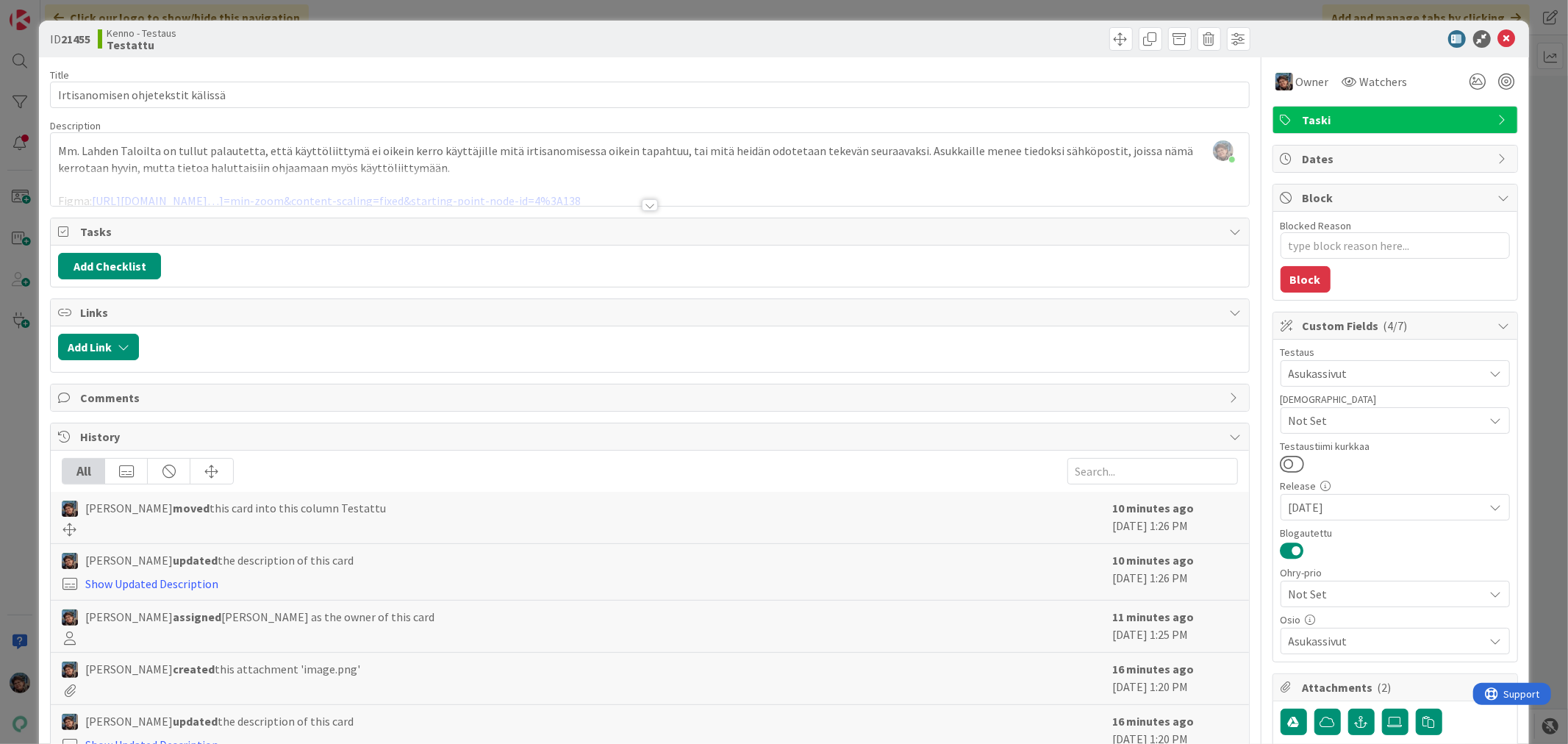
click at [373, 174] on div at bounding box center [649, 187] width 1198 height 38
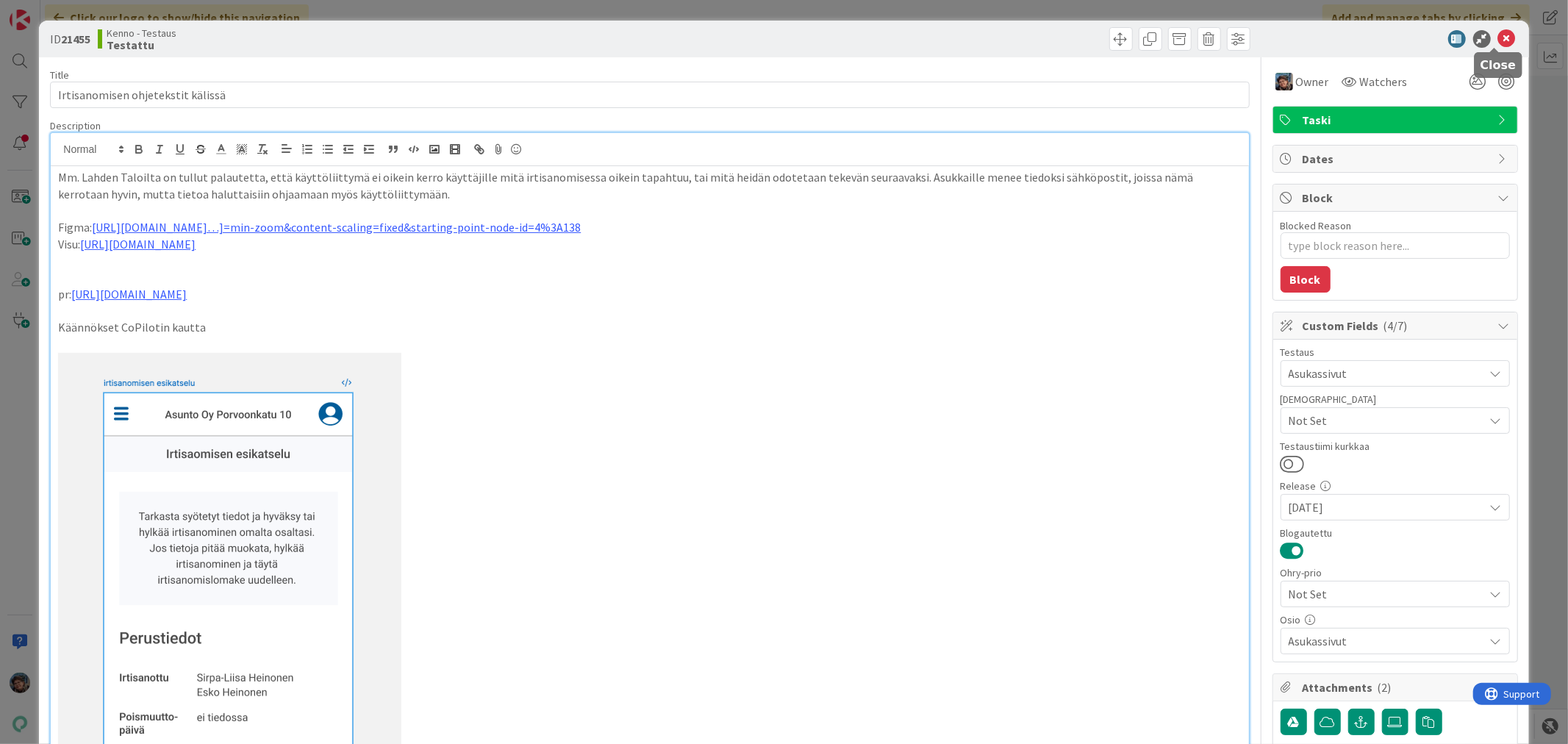
click at [1499, 42] on icon at bounding box center [1507, 38] width 18 height 18
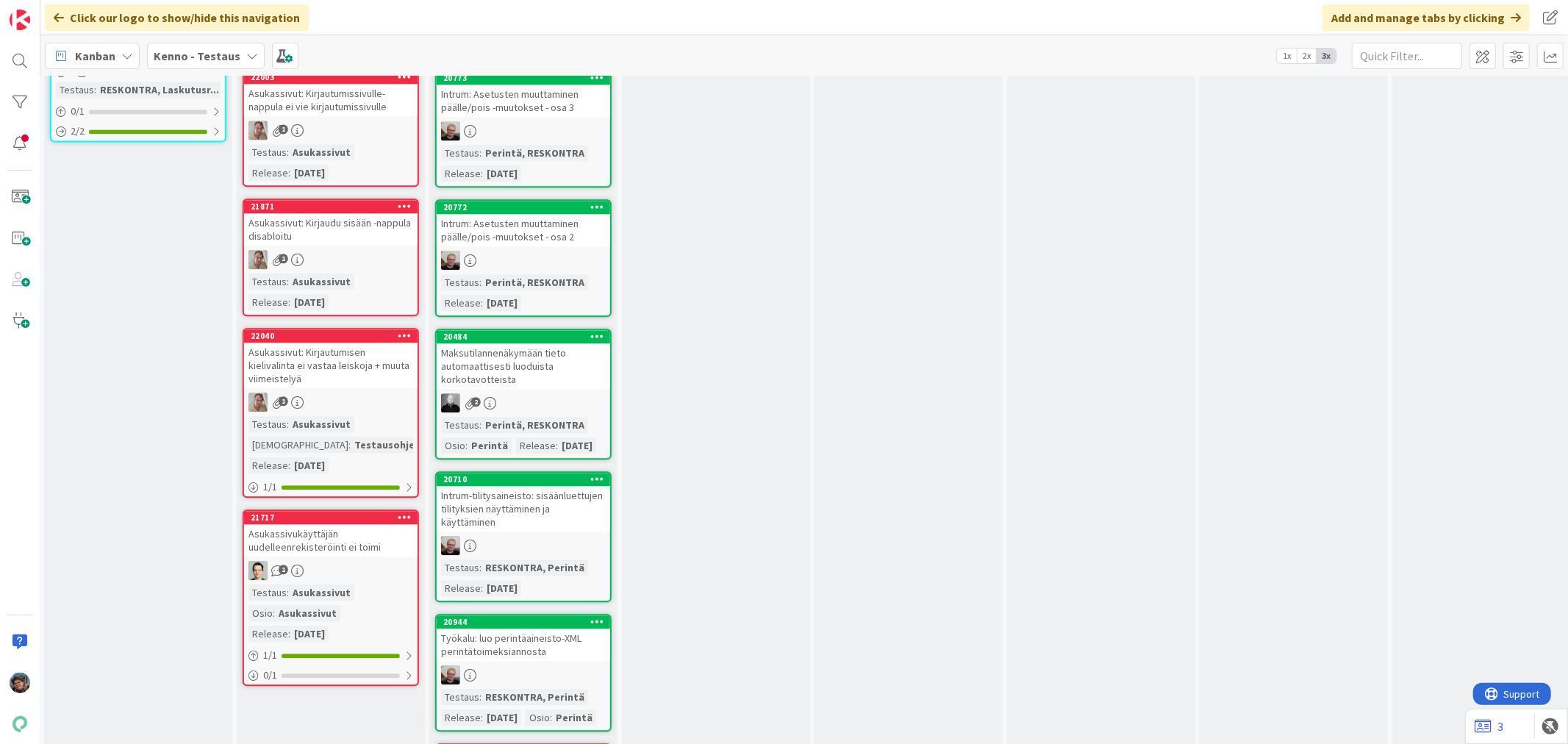
drag, startPoint x: 360, startPoint y: 544, endPoint x: 348, endPoint y: 524, distance: 23.3
click at [348, 561] on div "1" at bounding box center [331, 570] width 174 height 19
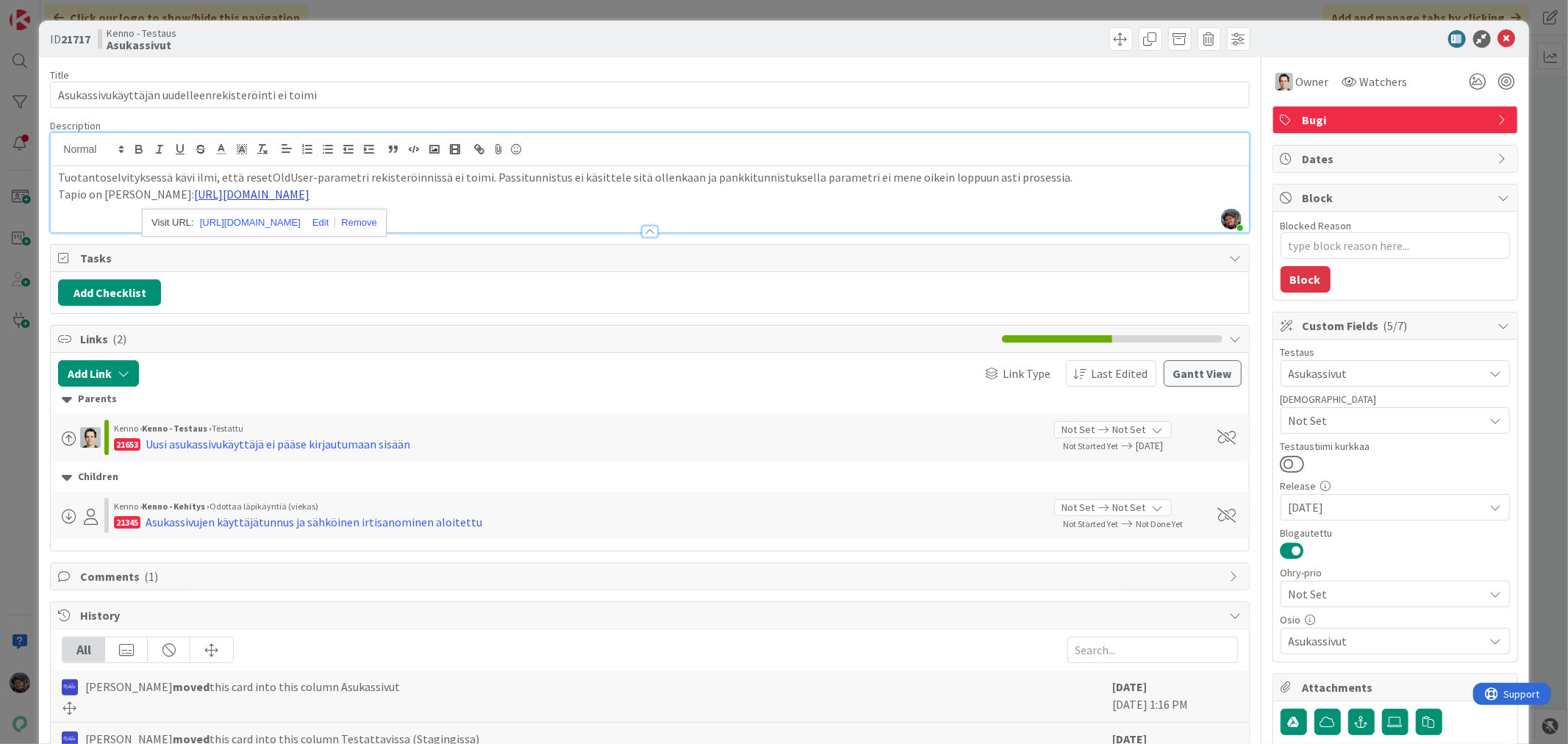
drag, startPoint x: 313, startPoint y: 166, endPoint x: 243, endPoint y: 195, distance: 75.8
click at [1499, 33] on icon at bounding box center [1507, 38] width 18 height 18
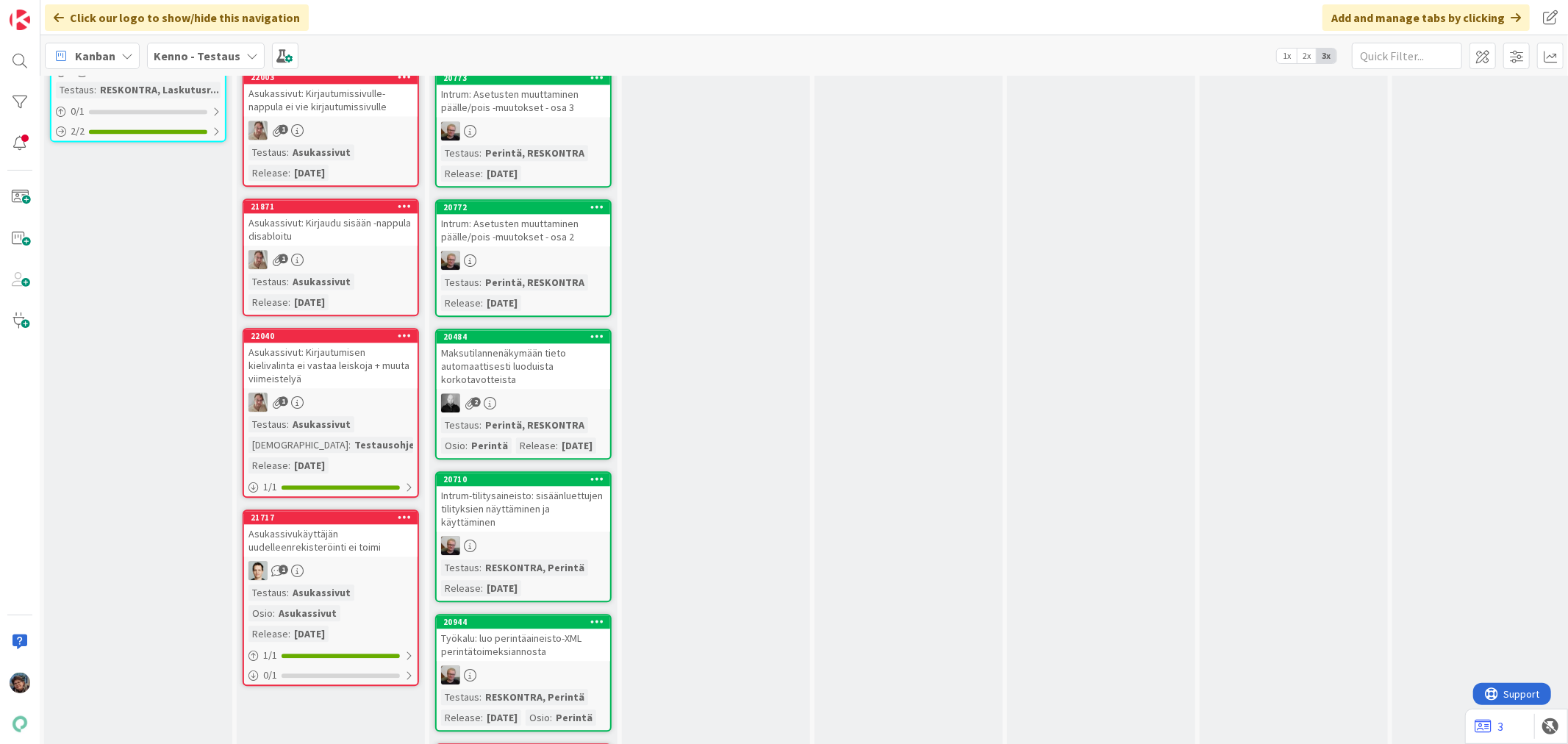
click at [321, 392] on div "1" at bounding box center [331, 402] width 174 height 19
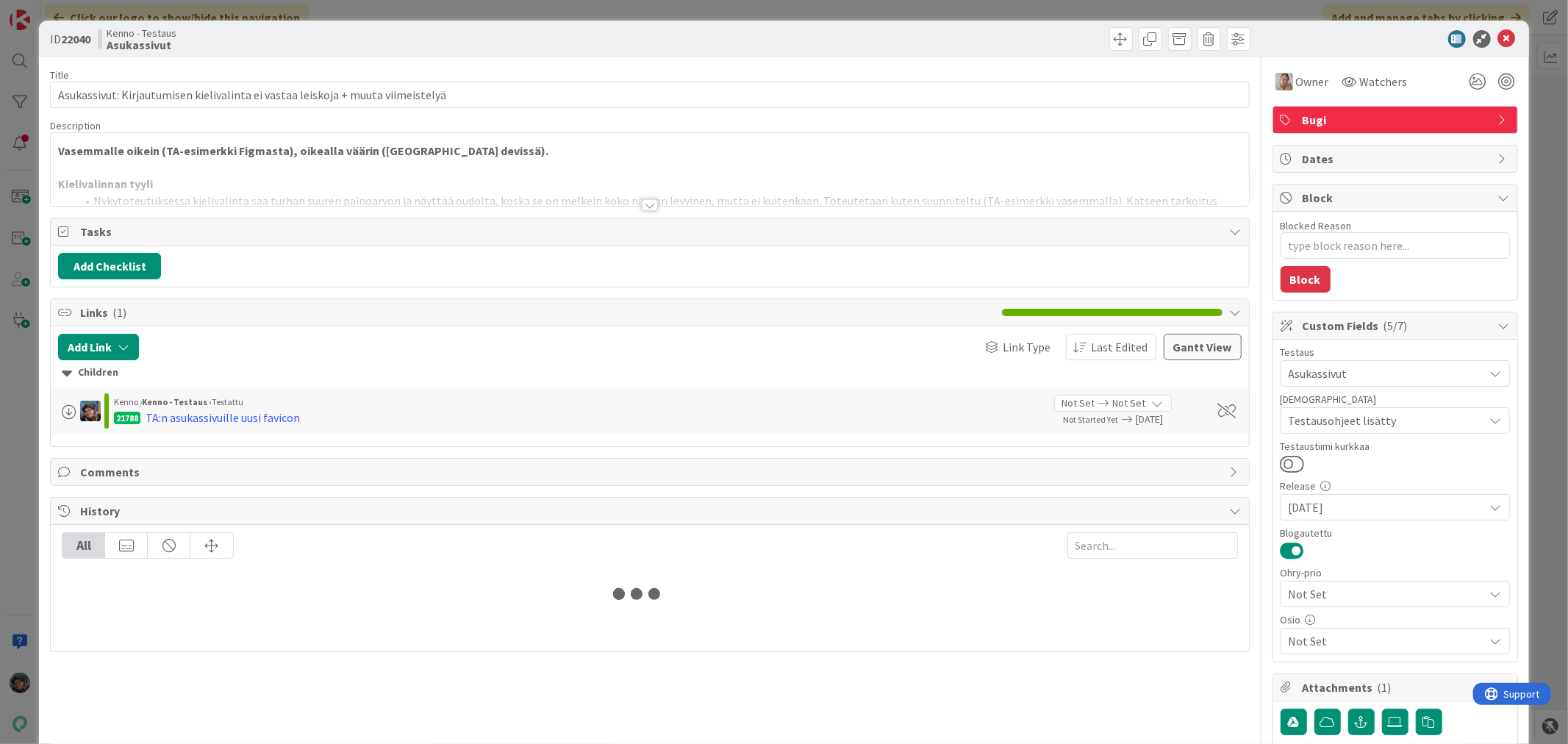
type textarea "x"
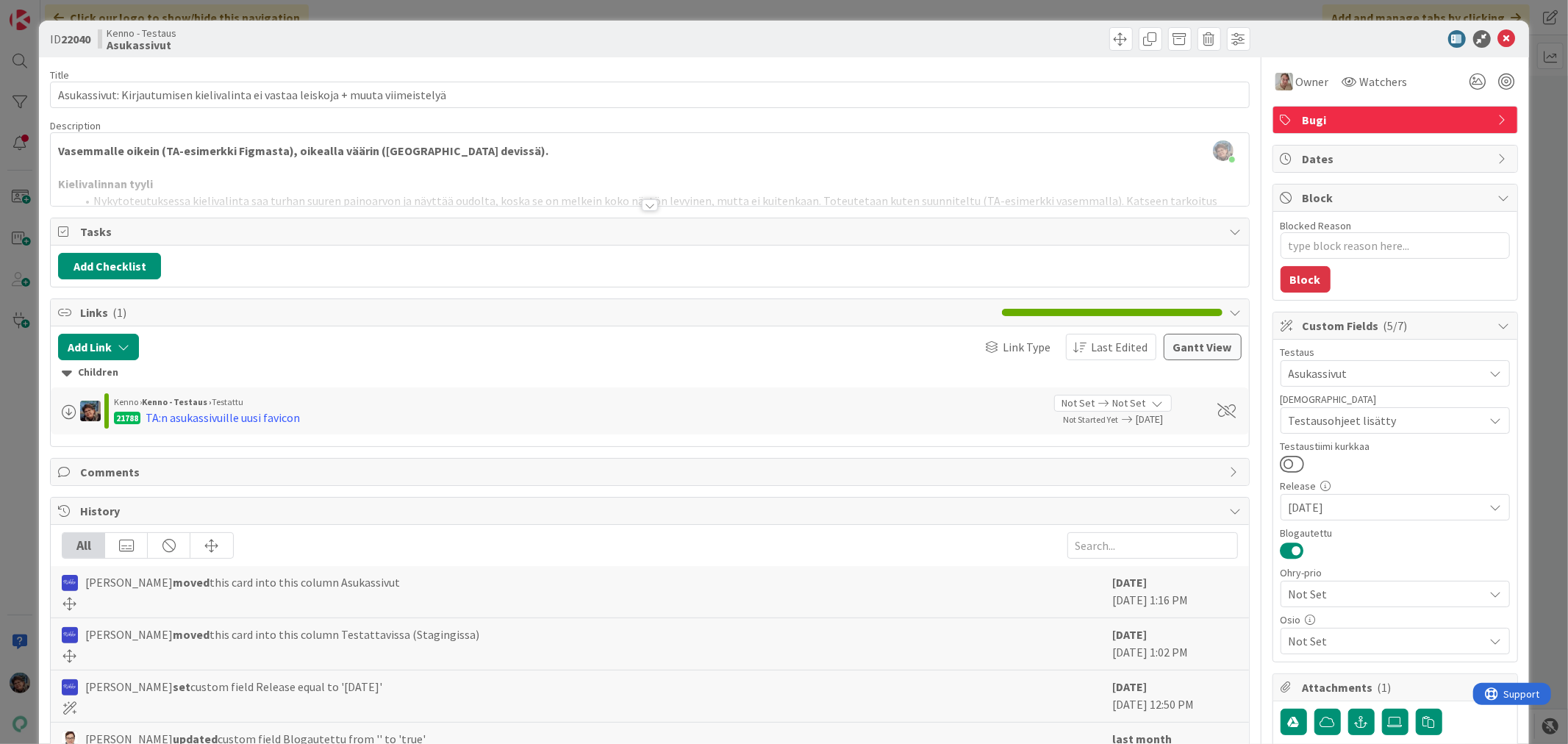
click at [645, 203] on div at bounding box center [649, 205] width 16 height 12
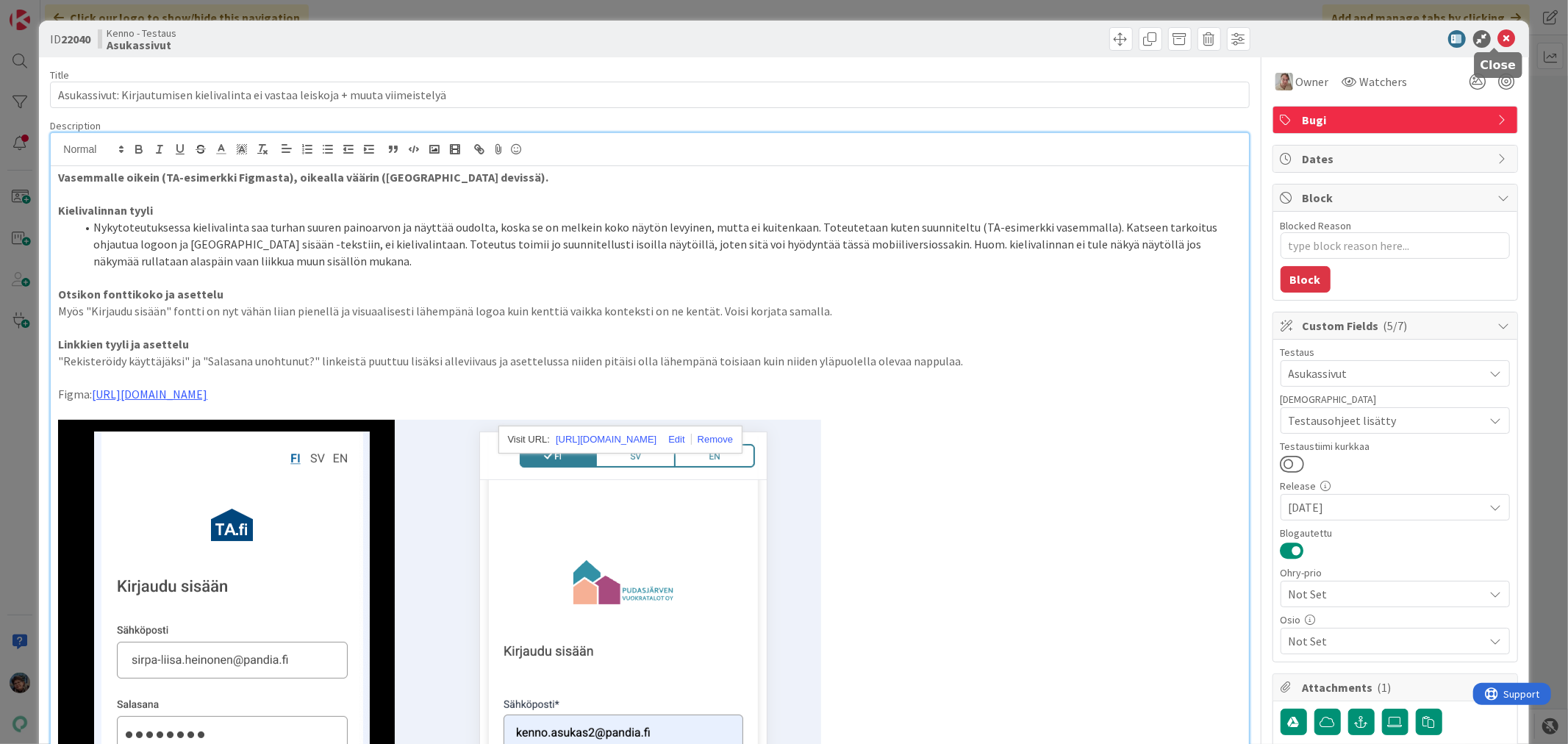
drag, startPoint x: 1488, startPoint y: 38, endPoint x: 819, endPoint y: 78, distance: 670.2
click at [1499, 38] on icon at bounding box center [1507, 38] width 18 height 18
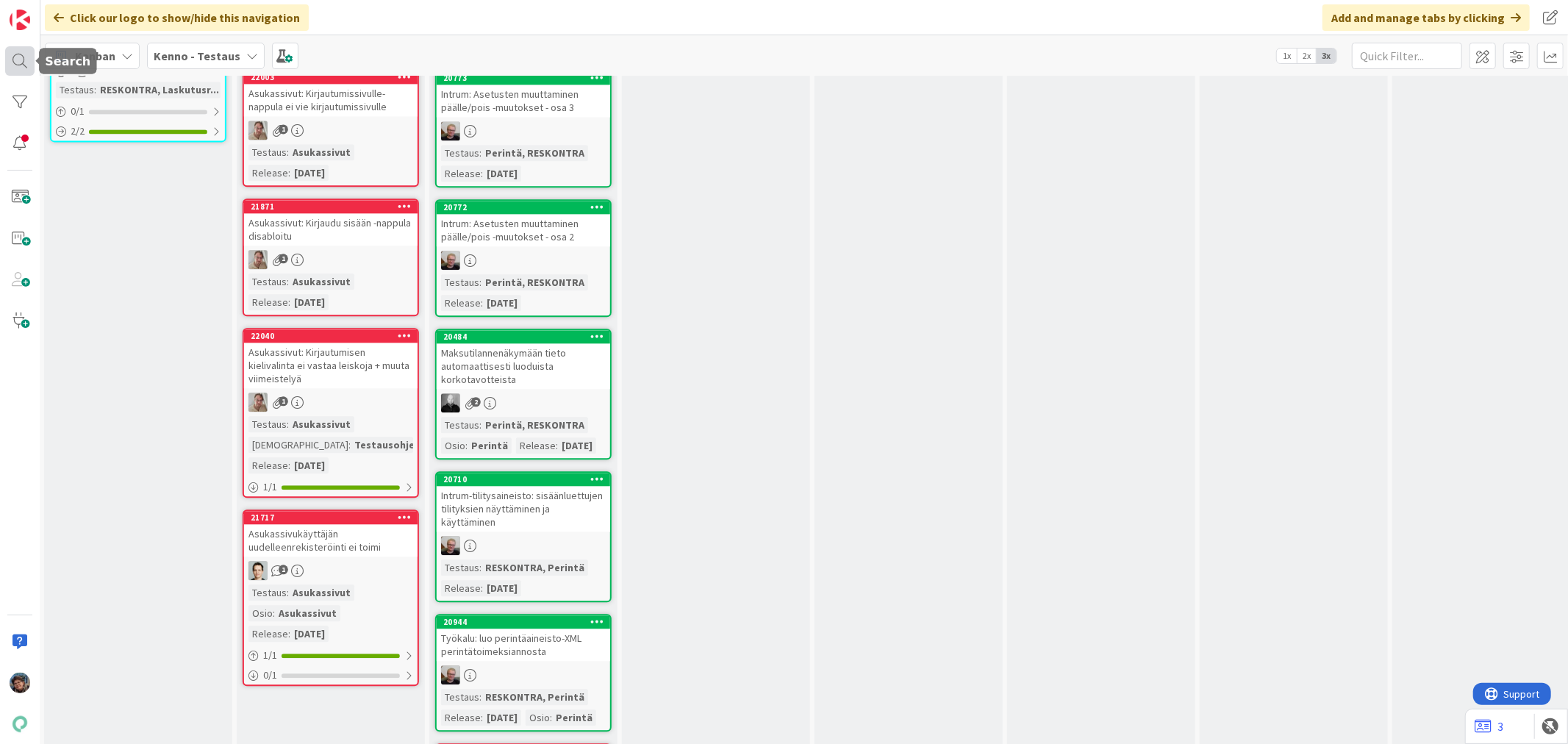
click at [11, 58] on div at bounding box center [20, 61] width 29 height 29
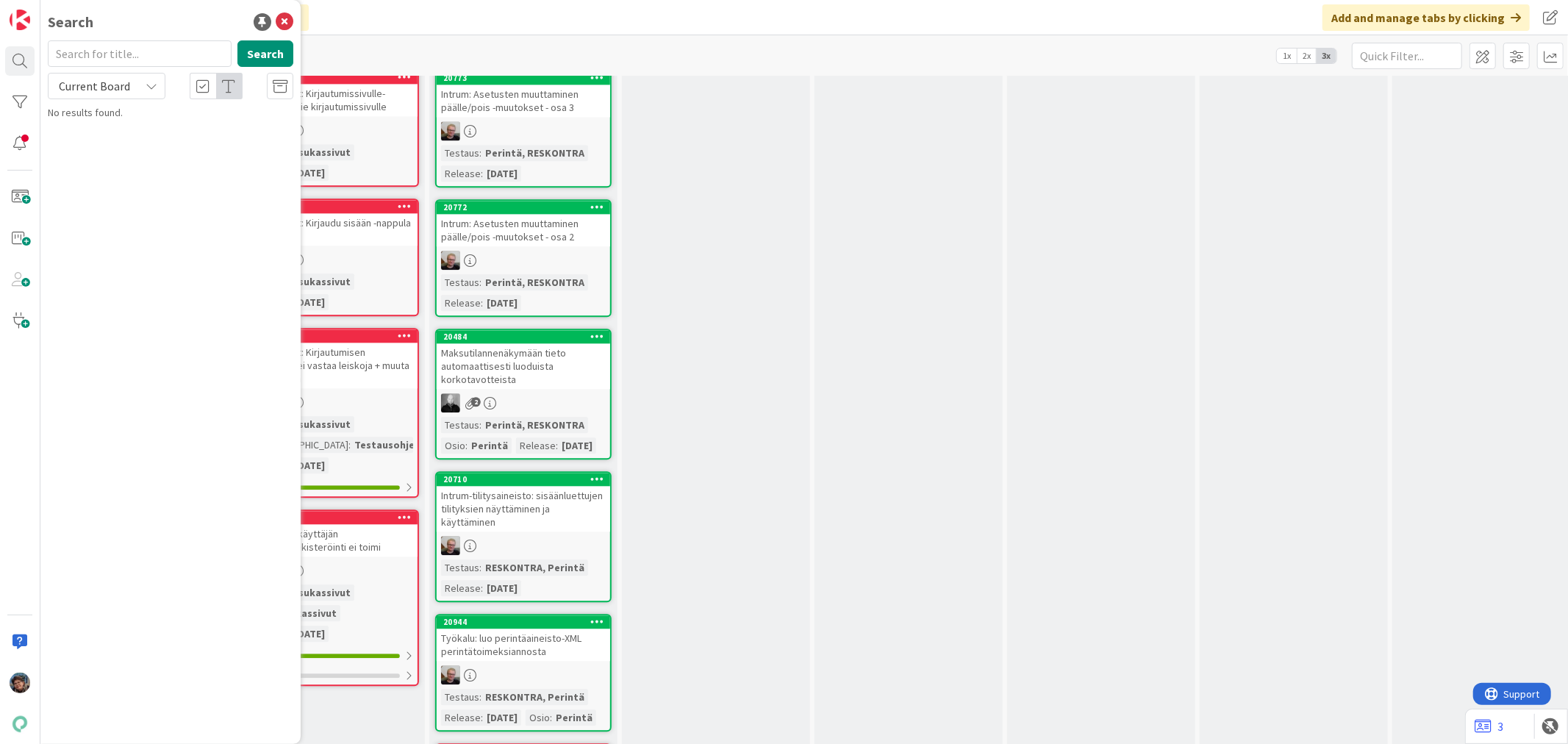
click at [90, 48] on input "text" at bounding box center [139, 54] width 184 height 26
type input "21788"
click at [113, 86] on span "Current Board" at bounding box center [94, 85] width 72 height 15
click at [101, 142] on span "All Boards" at bounding box center [132, 147] width 153 height 22
click at [160, 129] on span "TA:n asukassivuille uusi favicon" at bounding box center [172, 129] width 135 height 13
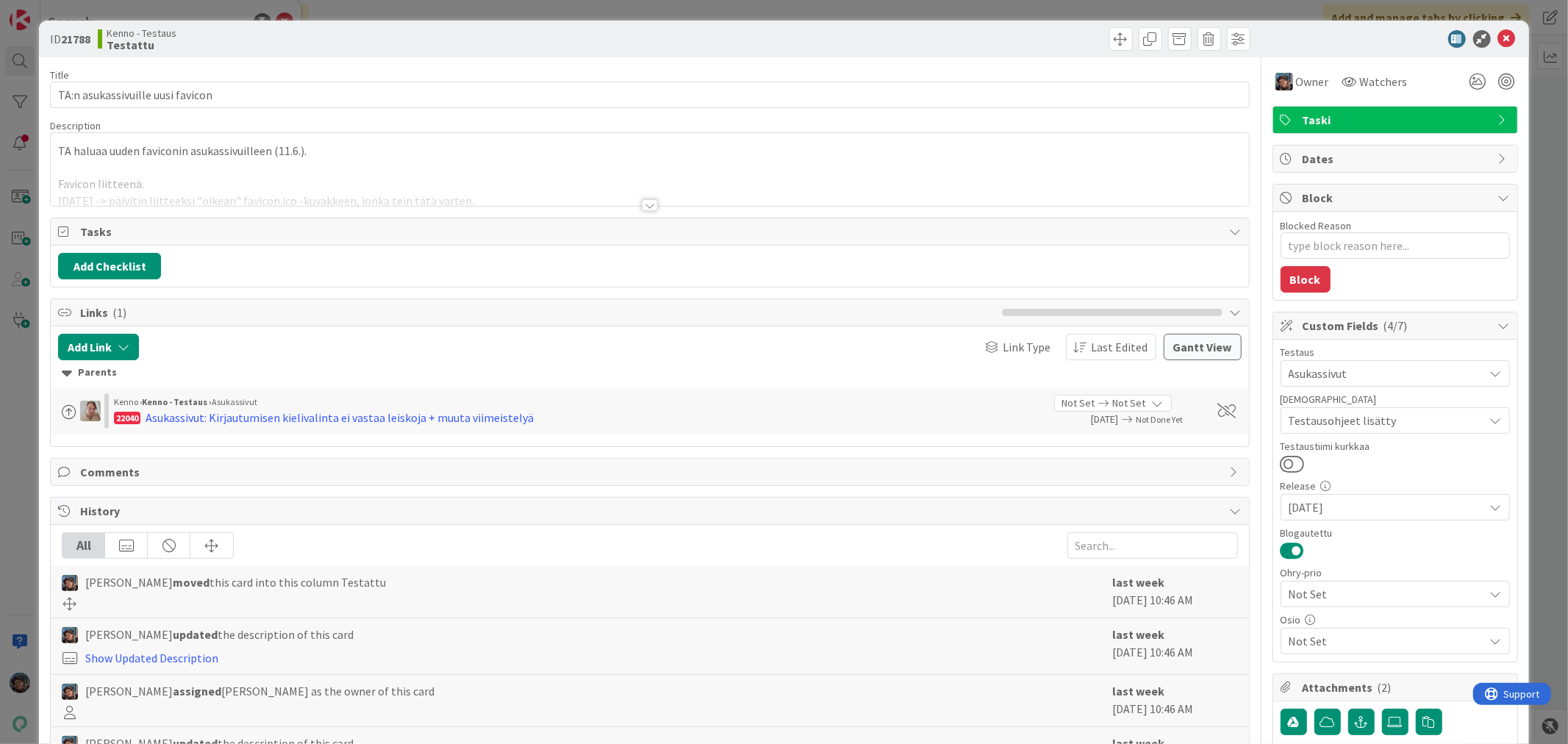
click at [642, 203] on div at bounding box center [649, 205] width 16 height 12
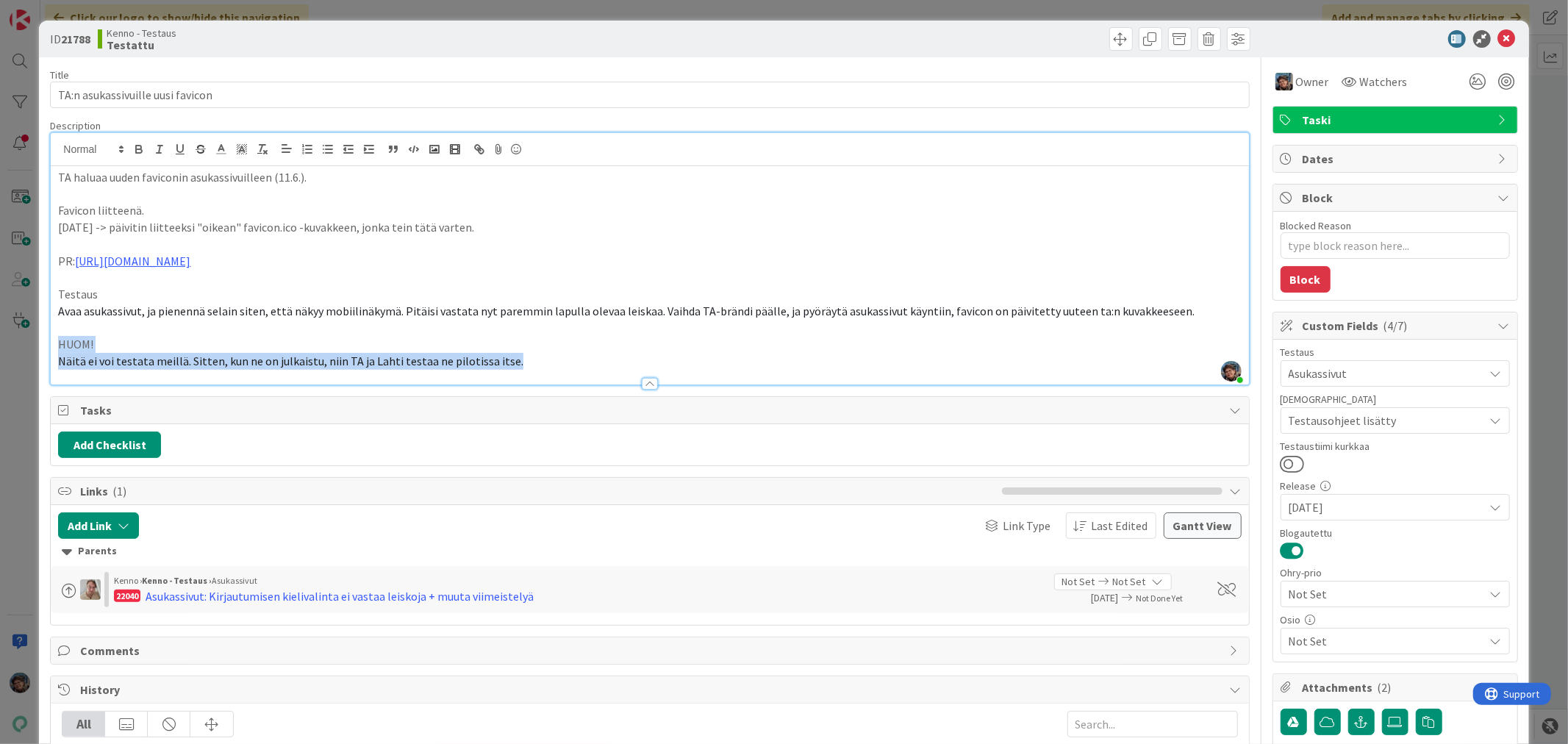
drag, startPoint x: 510, startPoint y: 365, endPoint x: 52, endPoint y: 352, distance: 458.2
click at [52, 352] on div "TA haluaa uuden faviconin asukassivuilleen (11.6.). Favicon liitteenä. 25.6.202…" at bounding box center [649, 275] width 1198 height 219
copy div "HUOM! Näitä ei voi testata meillä. Sitten, kun ne on julkaistu, niin TA ja Laht…"
click at [261, 343] on p "HUOM!" at bounding box center [649, 345] width 1183 height 17
drag, startPoint x: 58, startPoint y: 359, endPoint x: 513, endPoint y: 355, distance: 455.0
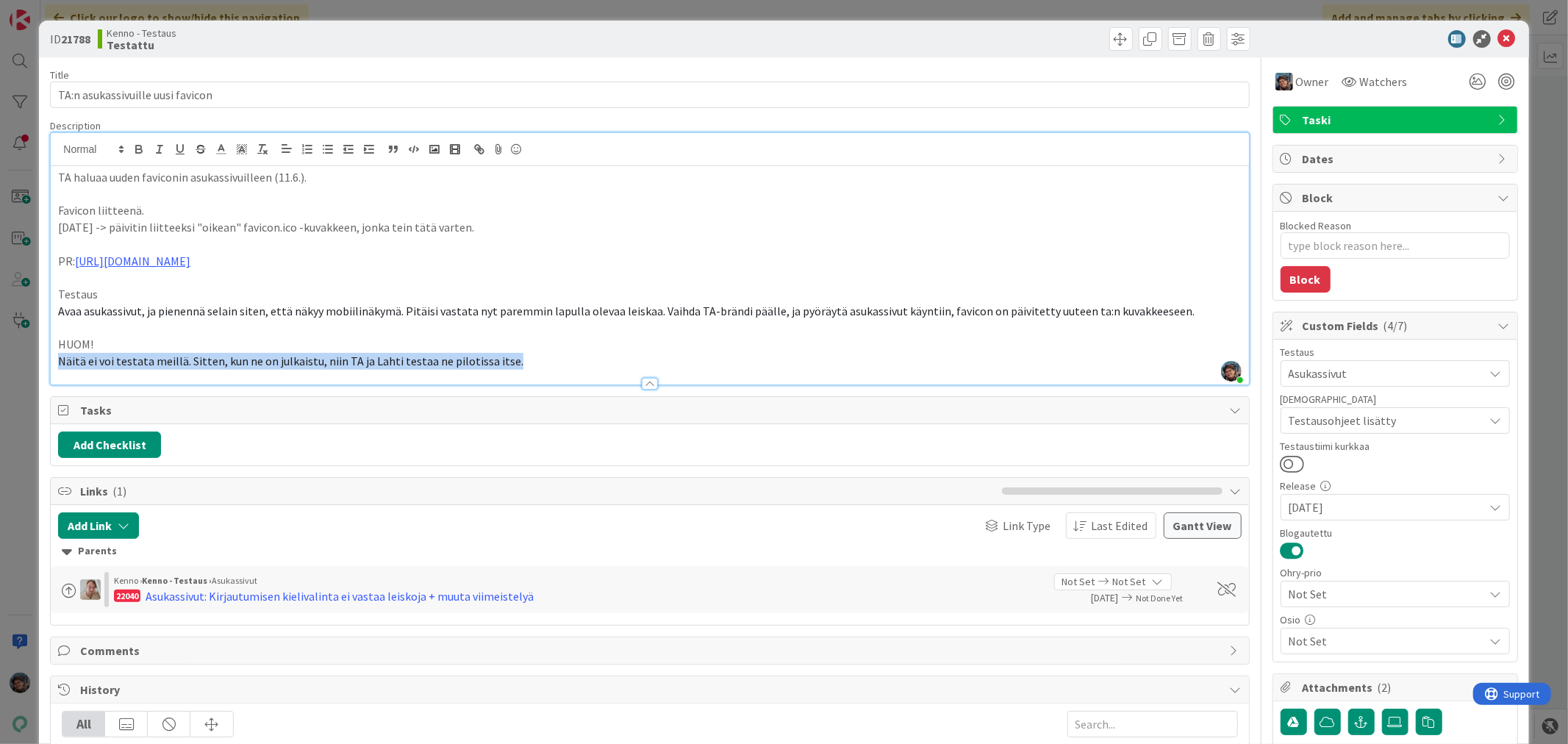
click at [513, 355] on p "Näitä ei voi testata meillä. Sitten, kun ne on julkaistu, niin TA ja Lahti test…" at bounding box center [649, 362] width 1183 height 17
copy span "Näitä ei voi testata meillä. Sitten, kun ne on julkaistu, niin TA ja Lahti test…"
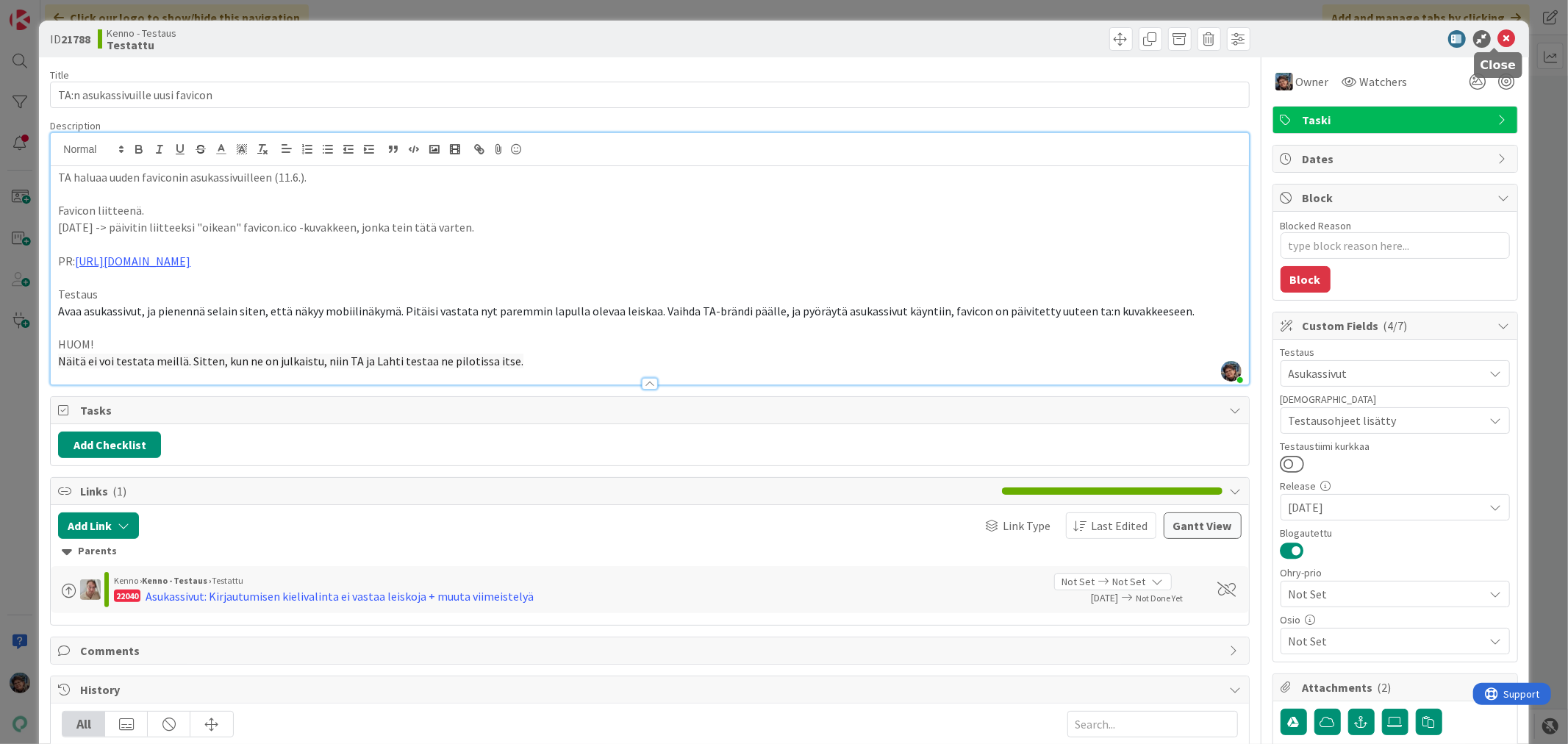
click at [1499, 38] on icon at bounding box center [1507, 38] width 18 height 18
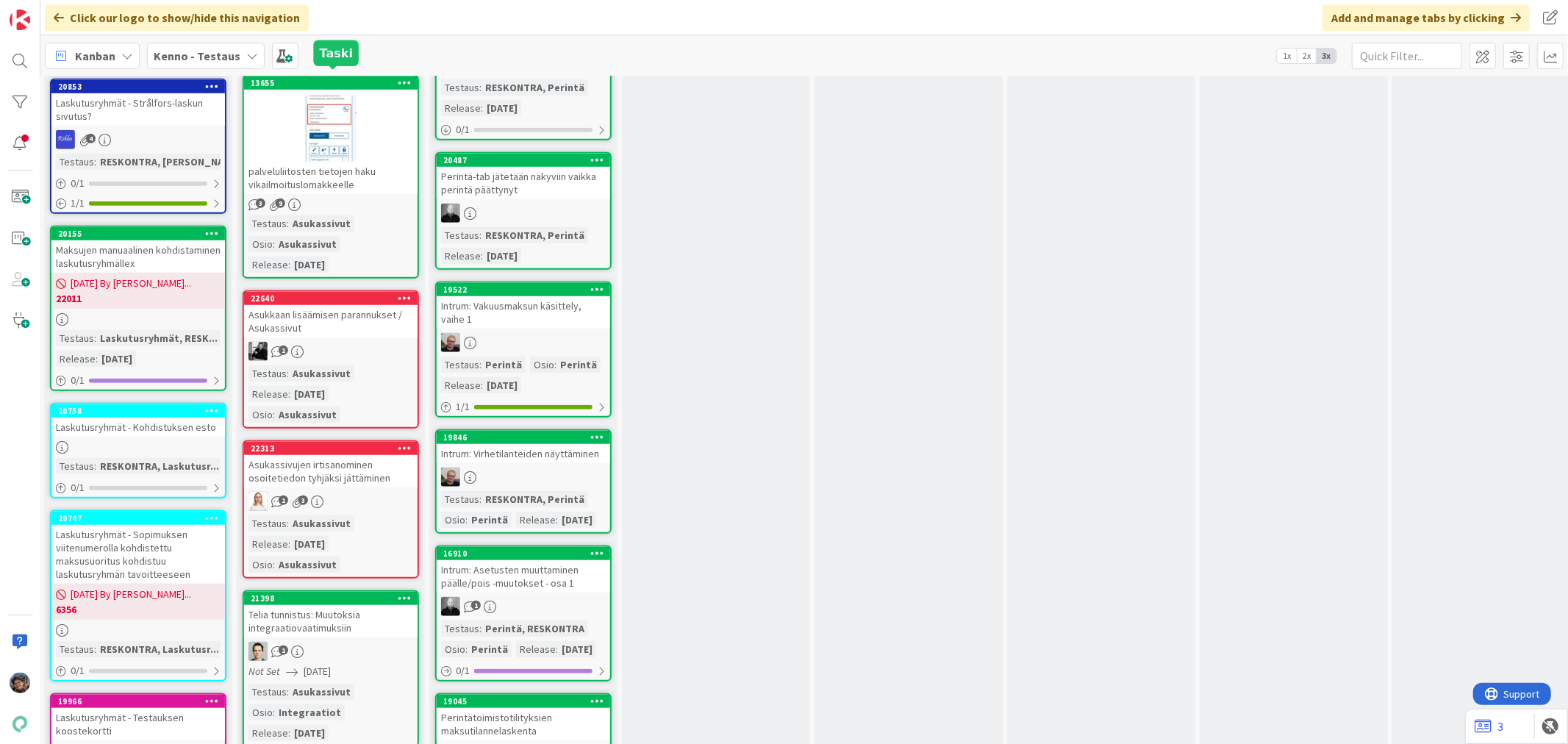
scroll to position [980, 387]
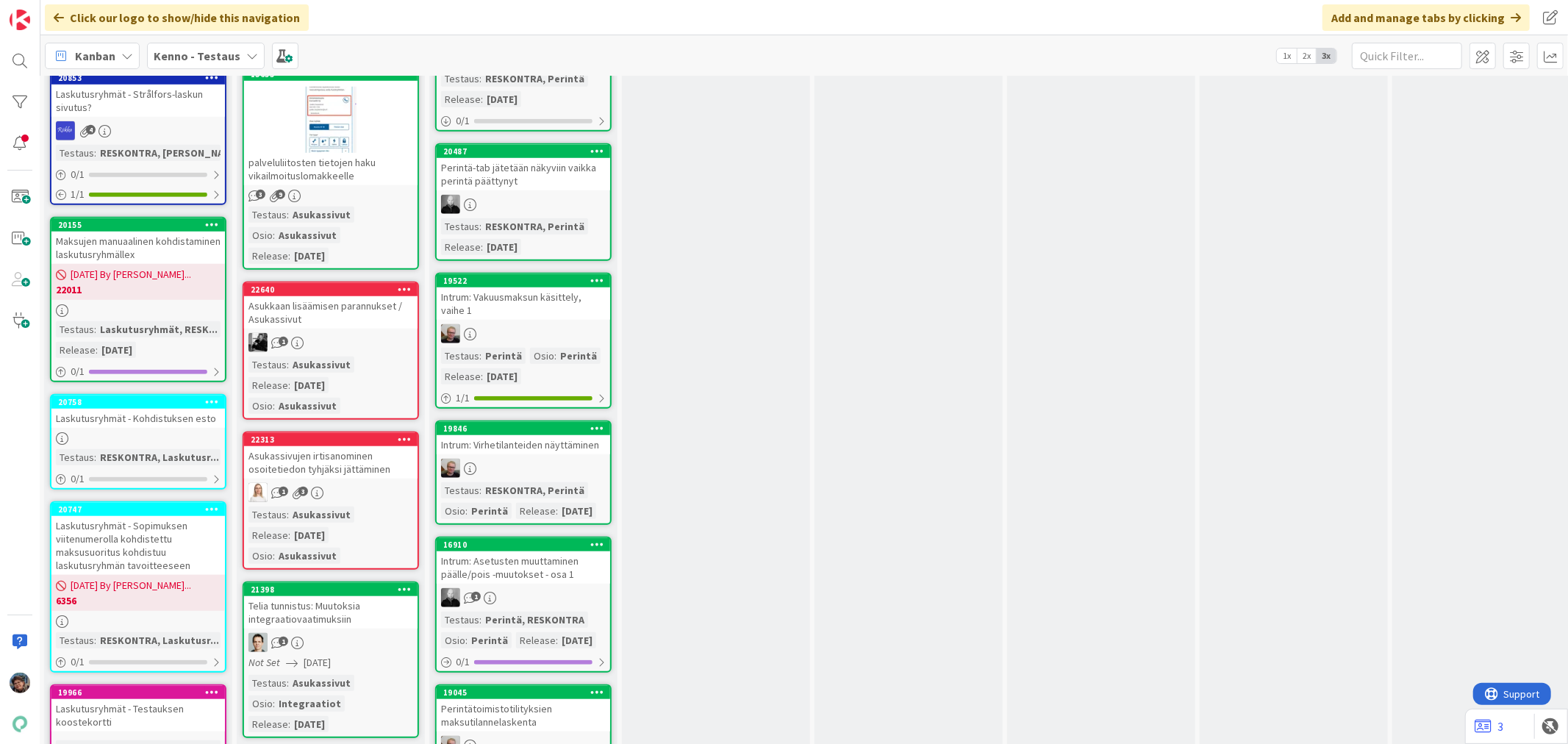
click at [373, 313] on div "Asukkaan lisäämisen parannukset / Asukassivut" at bounding box center [331, 312] width 174 height 32
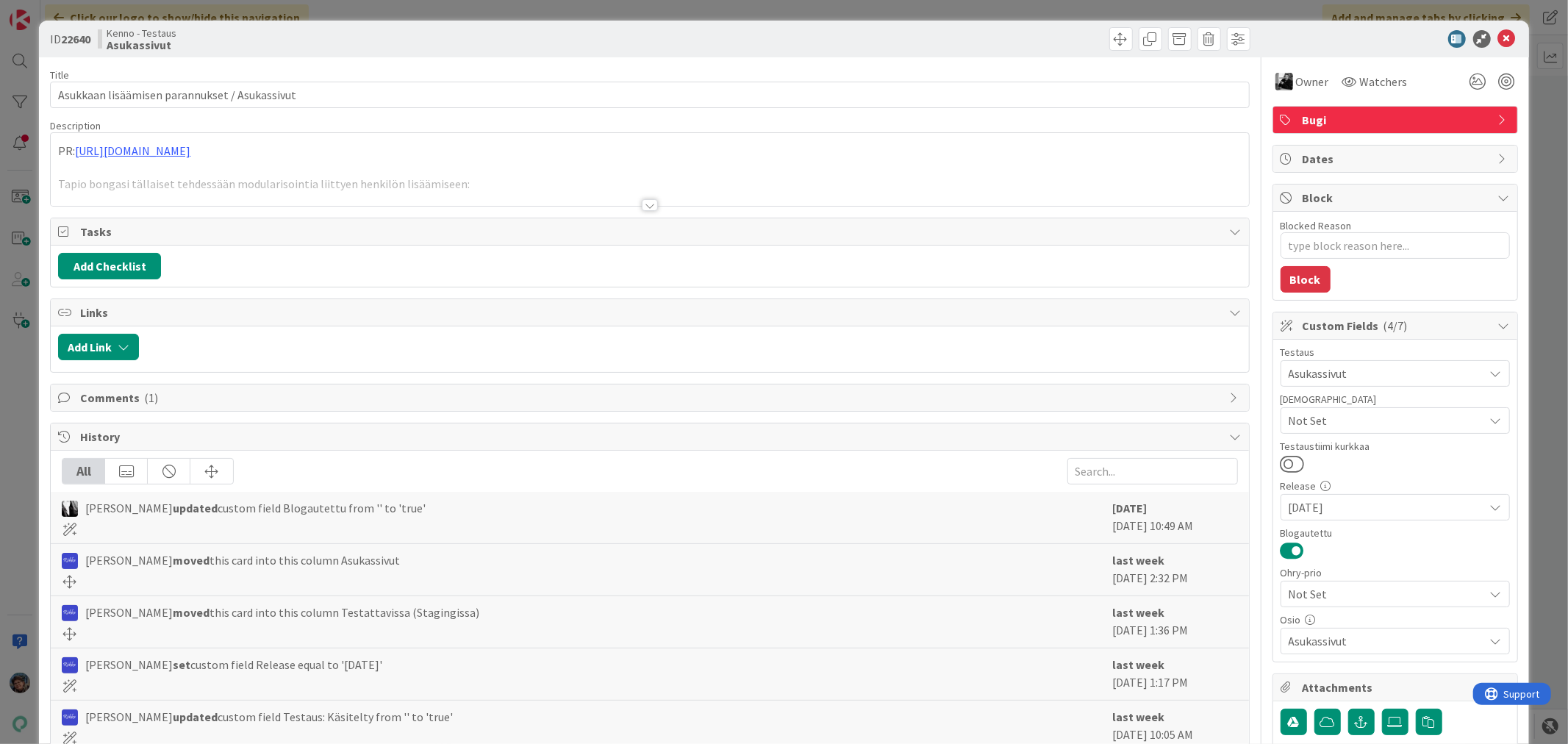
type textarea "x"
click at [642, 206] on div at bounding box center [649, 205] width 16 height 12
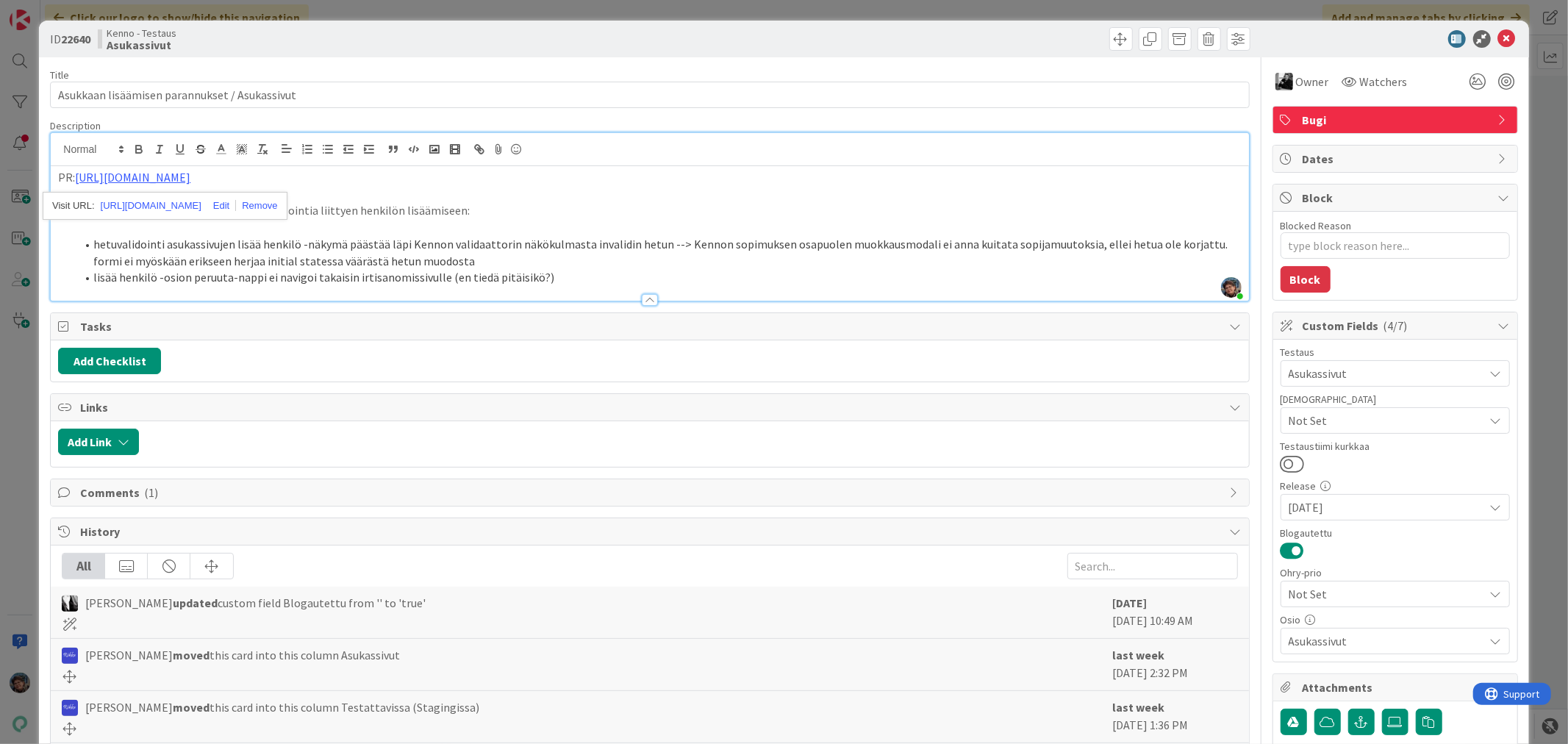
click at [555, 281] on li "lisää henkilö -osion peruuta-nappi ei navigoi takaisin irtisanomissivulle (en t…" at bounding box center [658, 278] width 1166 height 17
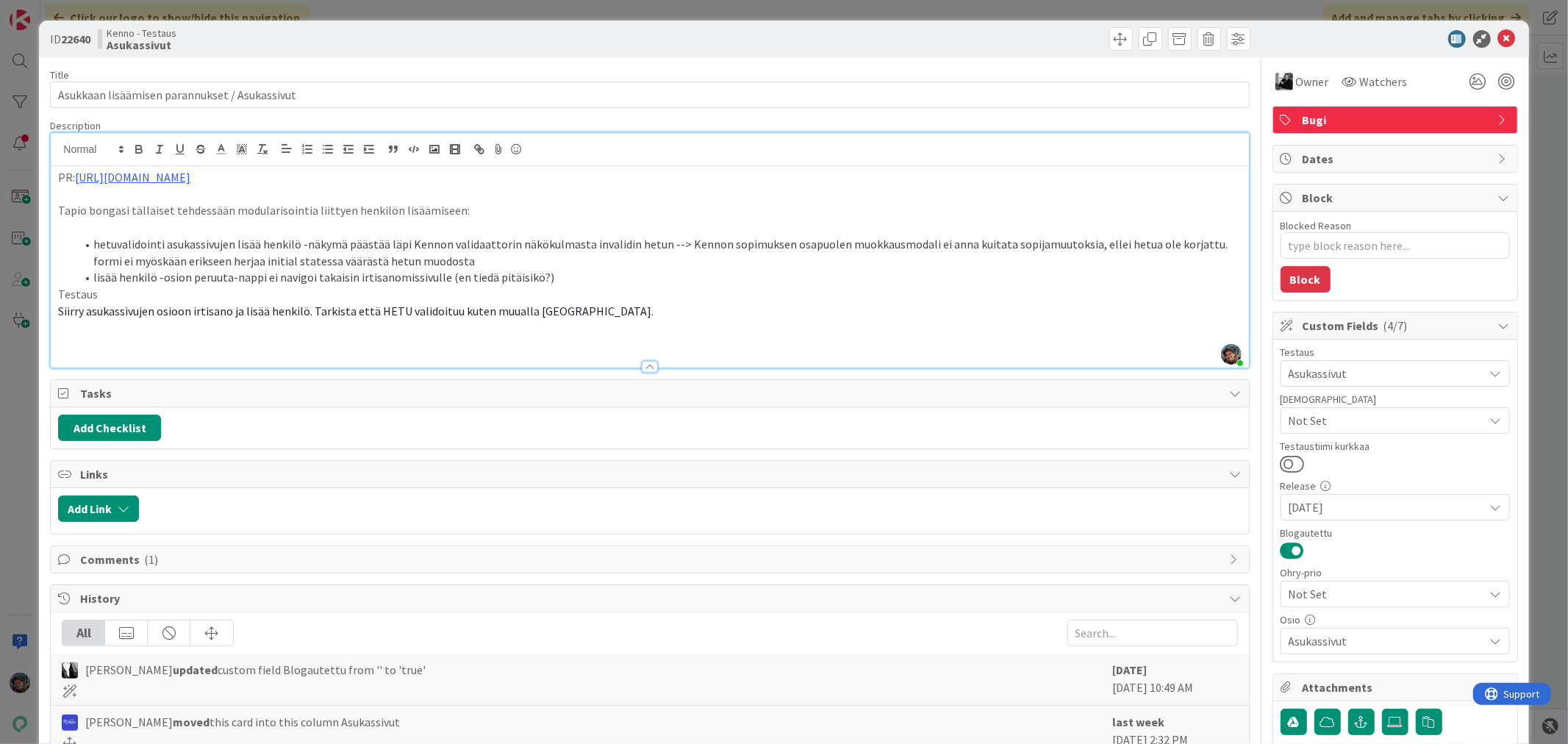
click at [559, 273] on li "lisää henkilö -osion peruuta-nappi ei navigoi takaisin irtisanomissivulle (en t…" at bounding box center [658, 278] width 1166 height 17
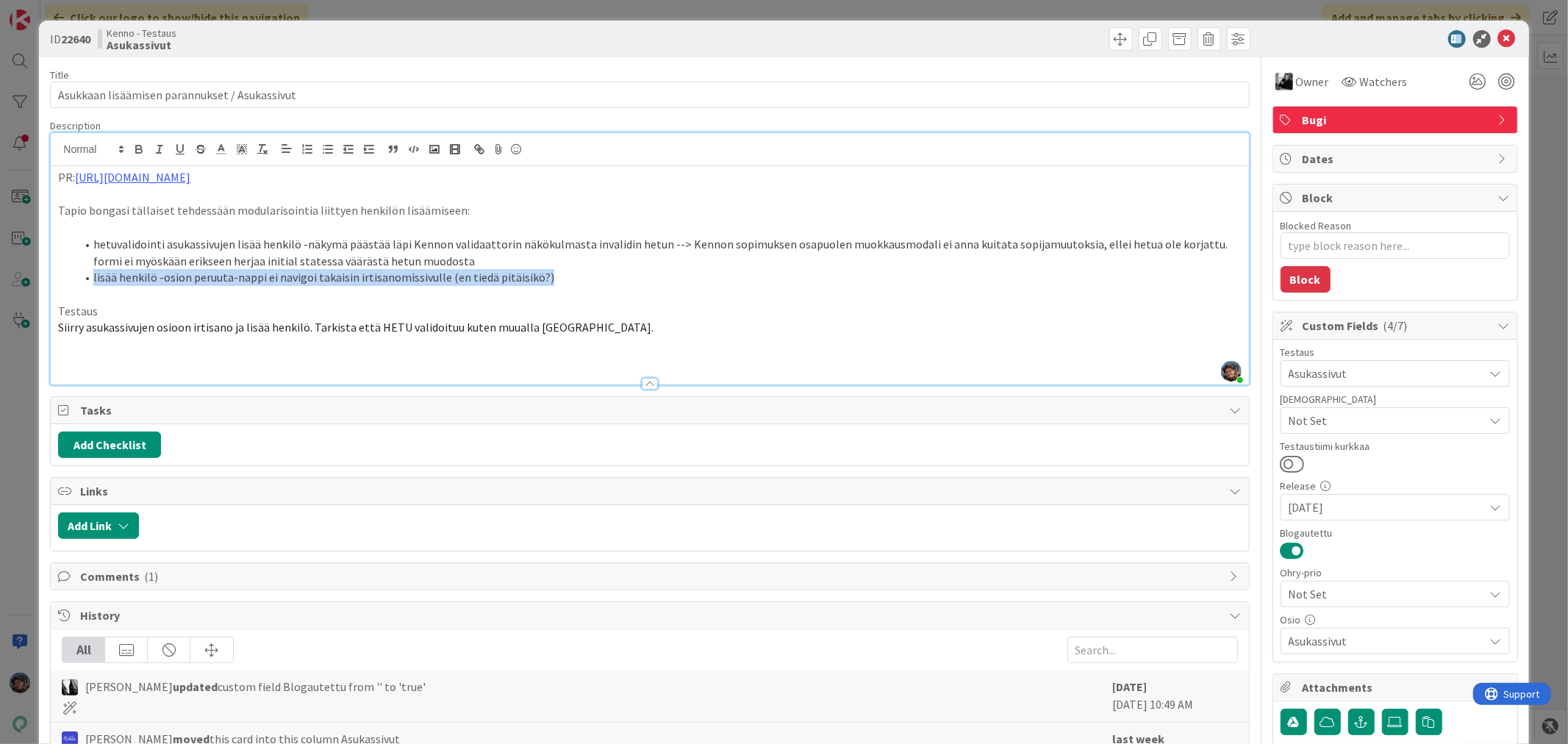
drag, startPoint x: 91, startPoint y: 276, endPoint x: 575, endPoint y: 285, distance: 484.1
click at [575, 285] on li "lisää henkilö -osion peruuta-nappi ei navigoi takaisin irtisanomissivulle (en t…" at bounding box center [658, 278] width 1166 height 17
copy li "lisää henkilö -osion peruuta-nappi ei navigoi takaisin irtisanomissivulle (en t…"
click at [108, 356] on p at bounding box center [649, 362] width 1183 height 17
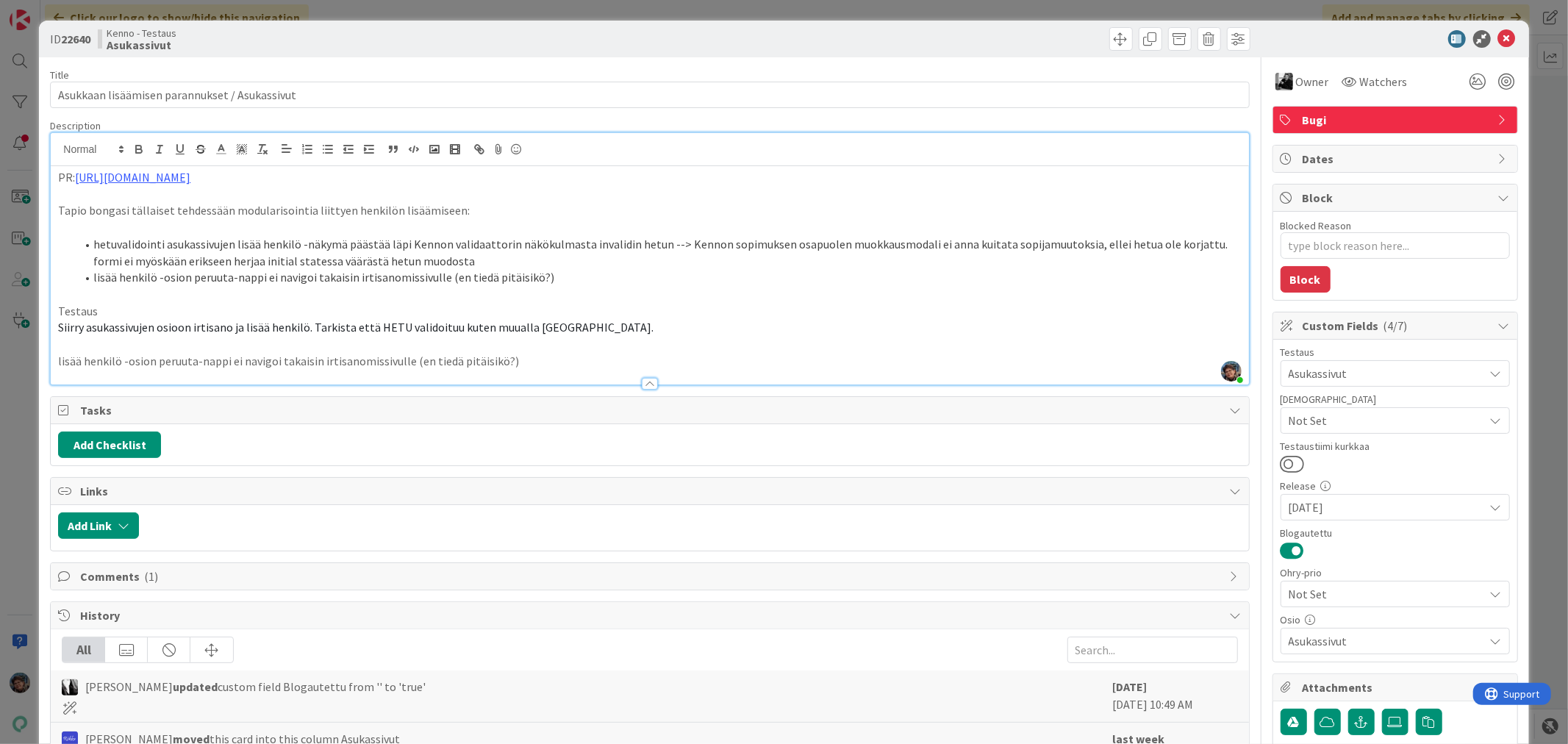
click at [55, 358] on div "PR: https://github.com/pandiafi/kenno/pull/8206 Tapio bongasi tällaiset tehdess…" at bounding box center [649, 275] width 1198 height 219
drag, startPoint x: 713, startPoint y: 361, endPoint x: 842, endPoint y: 371, distance: 129.4
click at [835, 371] on div "Description Pirjo Peltonen joined 3 m ago PR: https://github.com/pandiafi/kenno…" at bounding box center [649, 252] width 1199 height 266
drag, startPoint x: 362, startPoint y: 359, endPoint x: 772, endPoint y: 377, distance: 410.4
click at [772, 377] on div "Description Pirjo Peltonen joined 3 m ago PR: https://github.com/pandiafi/kenno…" at bounding box center [649, 252] width 1199 height 266
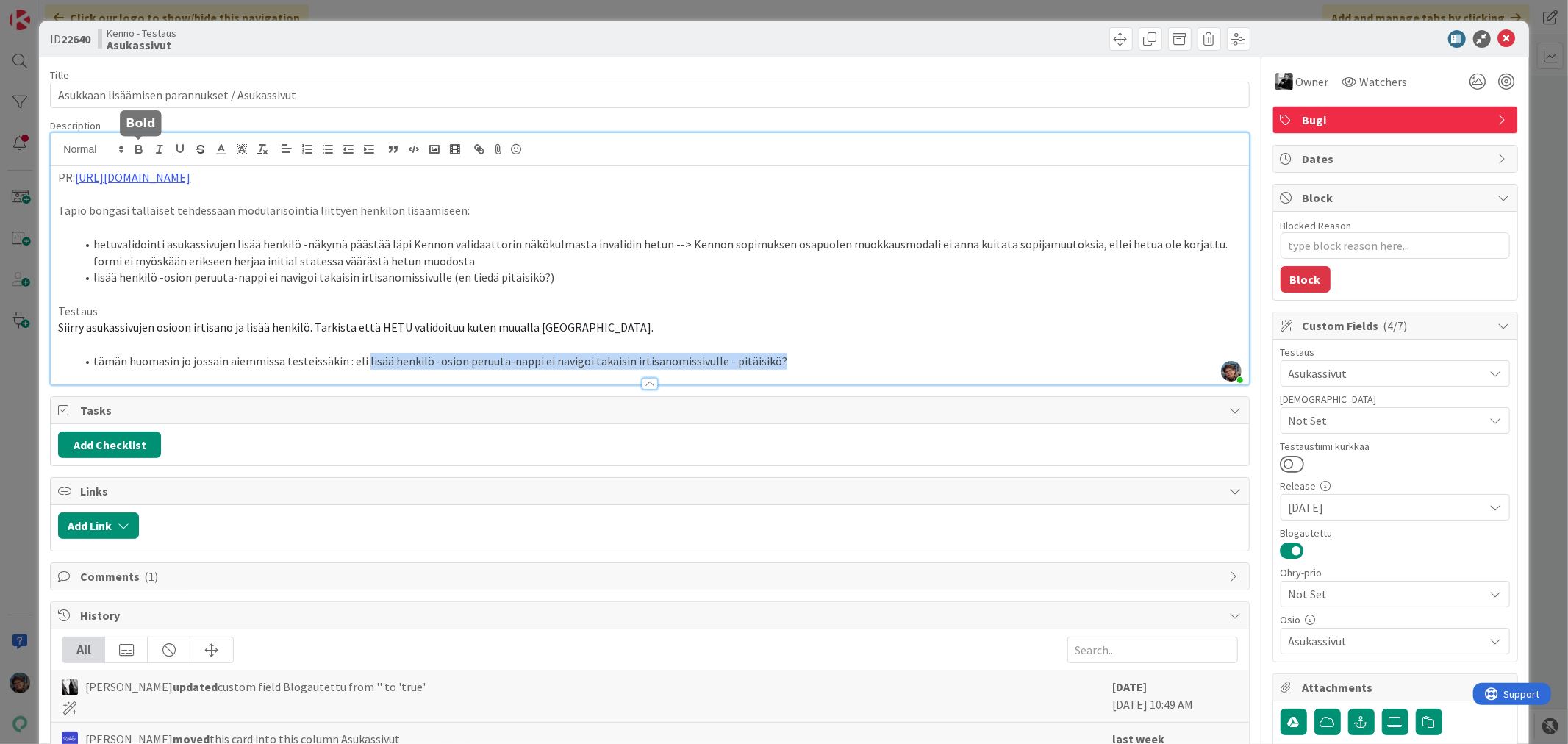
click at [141, 150] on icon "button" at bounding box center [138, 148] width 13 height 13
click at [98, 347] on p at bounding box center [649, 345] width 1183 height 17
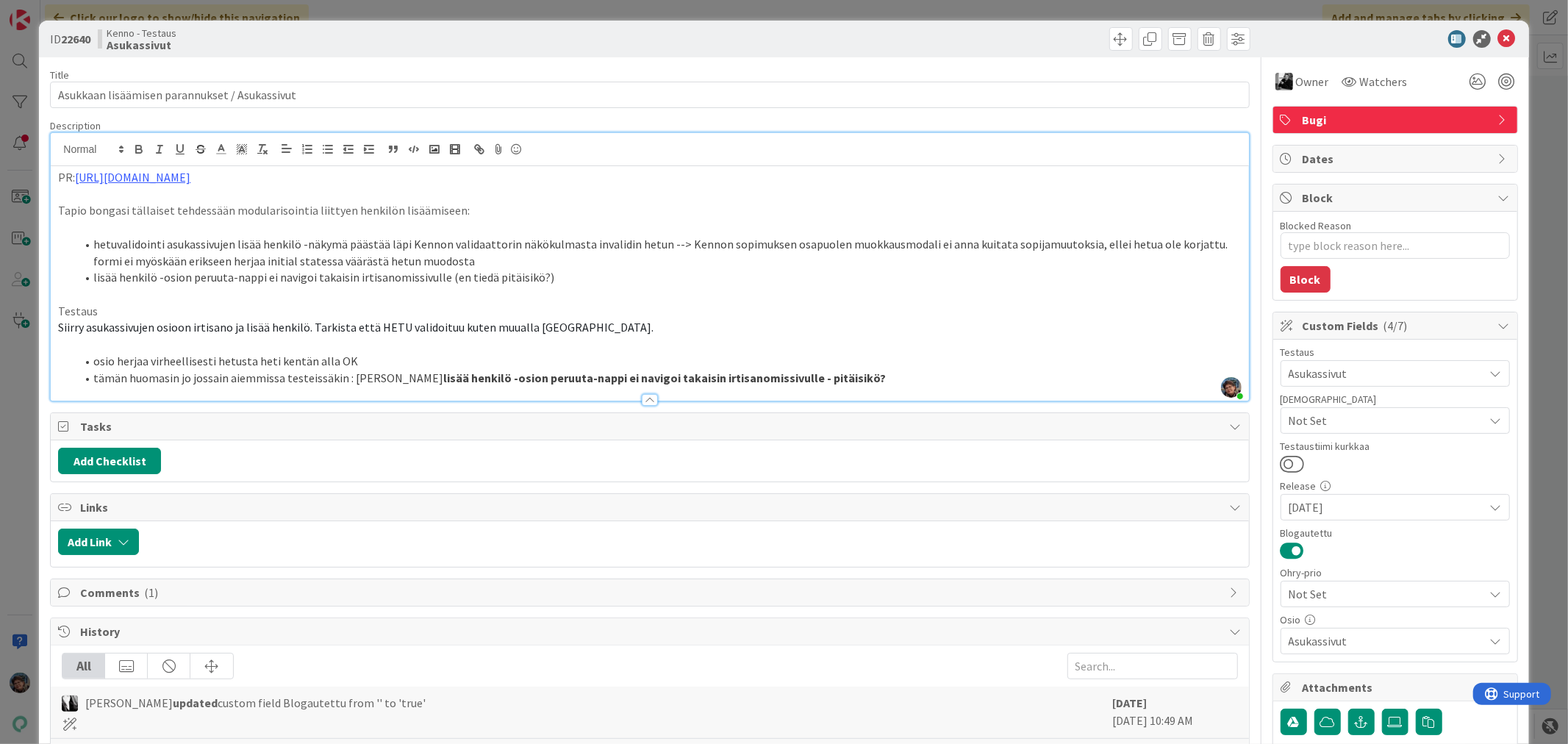
click at [93, 376] on li "tämän huomasin jo jossain aiemmissa testeissäkin : eli lisää henkilö -osion per…" at bounding box center [658, 379] width 1166 height 17
click at [455, 379] on strong "lisää henkilö -osion peruuta-nappi ei navigoi takaisin irtisanomissivulle - pit…" at bounding box center [676, 378] width 442 height 15
drag, startPoint x: 375, startPoint y: 379, endPoint x: 386, endPoint y: 379, distance: 11.0
click at [386, 379] on li "ja tämän huomasin jo jossain aiemmissa testeissäkin : eli Li sää henkilö -osion…" at bounding box center [658, 379] width 1166 height 17
click at [138, 147] on icon "button" at bounding box center [138, 148] width 13 height 13
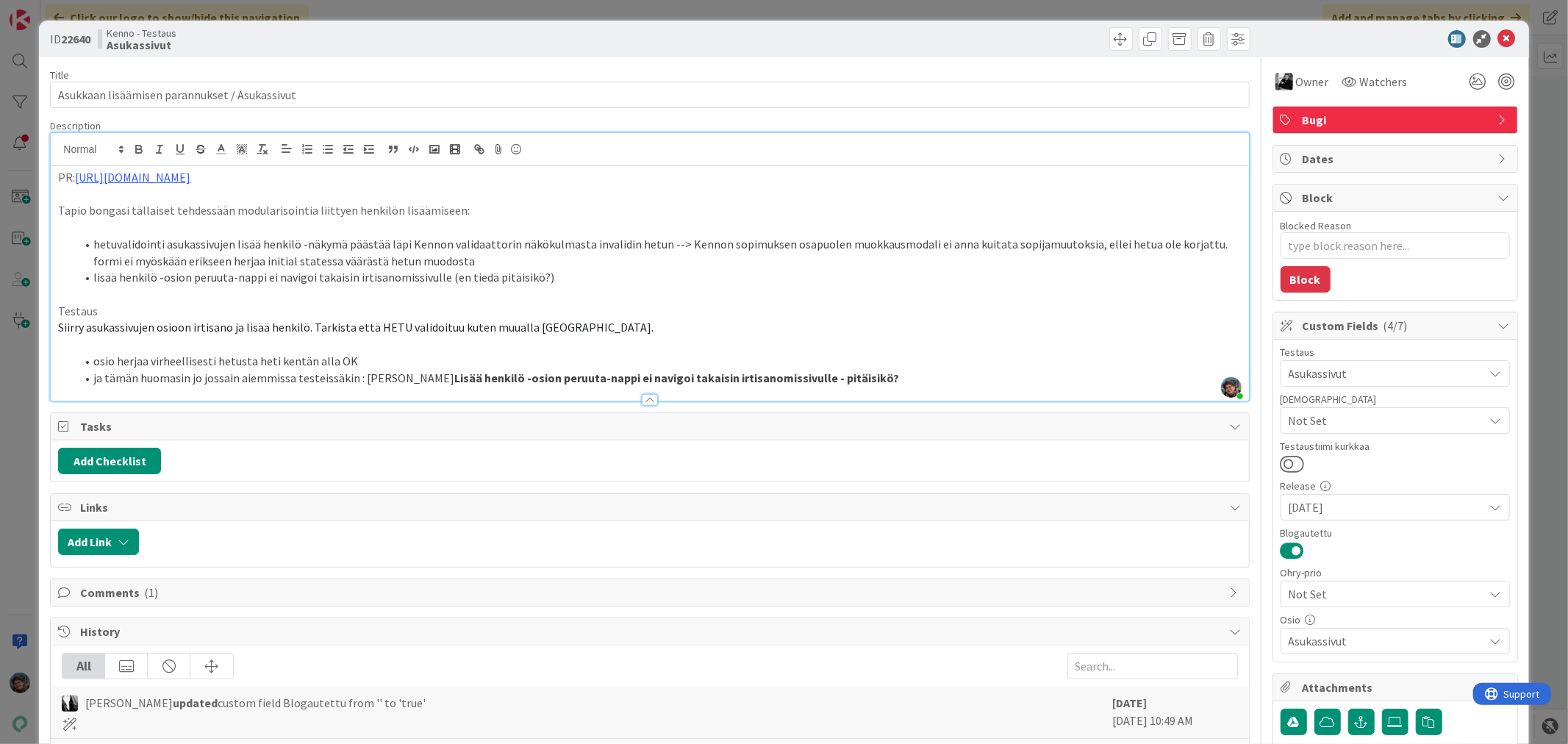
click at [706, 336] on p at bounding box center [649, 345] width 1183 height 17
click at [482, 380] on strong "Lisää henkilö -osion peruuta-nappi ei navigoi takaisin irtisanomissivulle - pit…" at bounding box center [677, 378] width 445 height 15
click at [1276, 75] on img at bounding box center [1284, 82] width 18 height 18
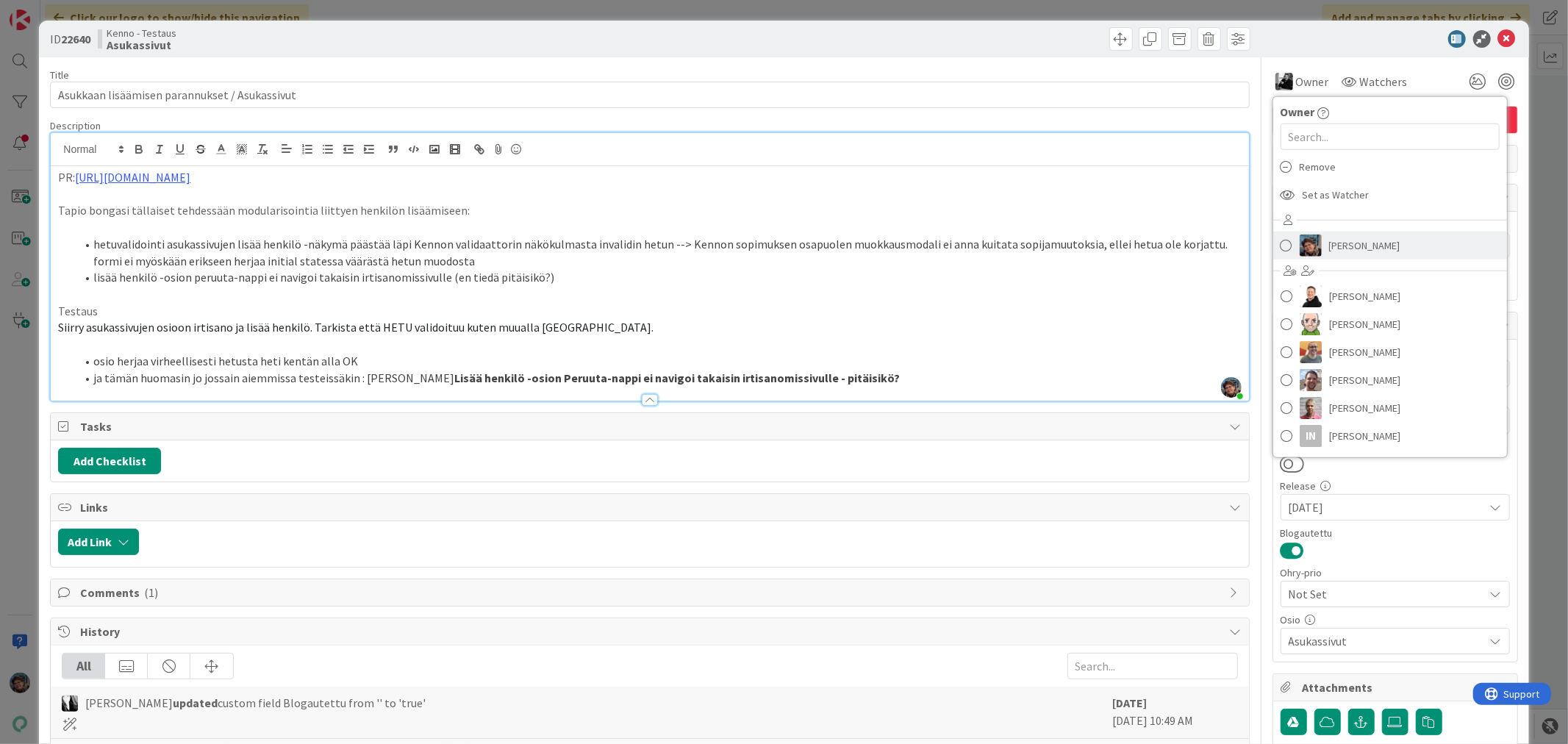
click at [1329, 239] on span "[PERSON_NAME]" at bounding box center [1365, 245] width 72 height 22
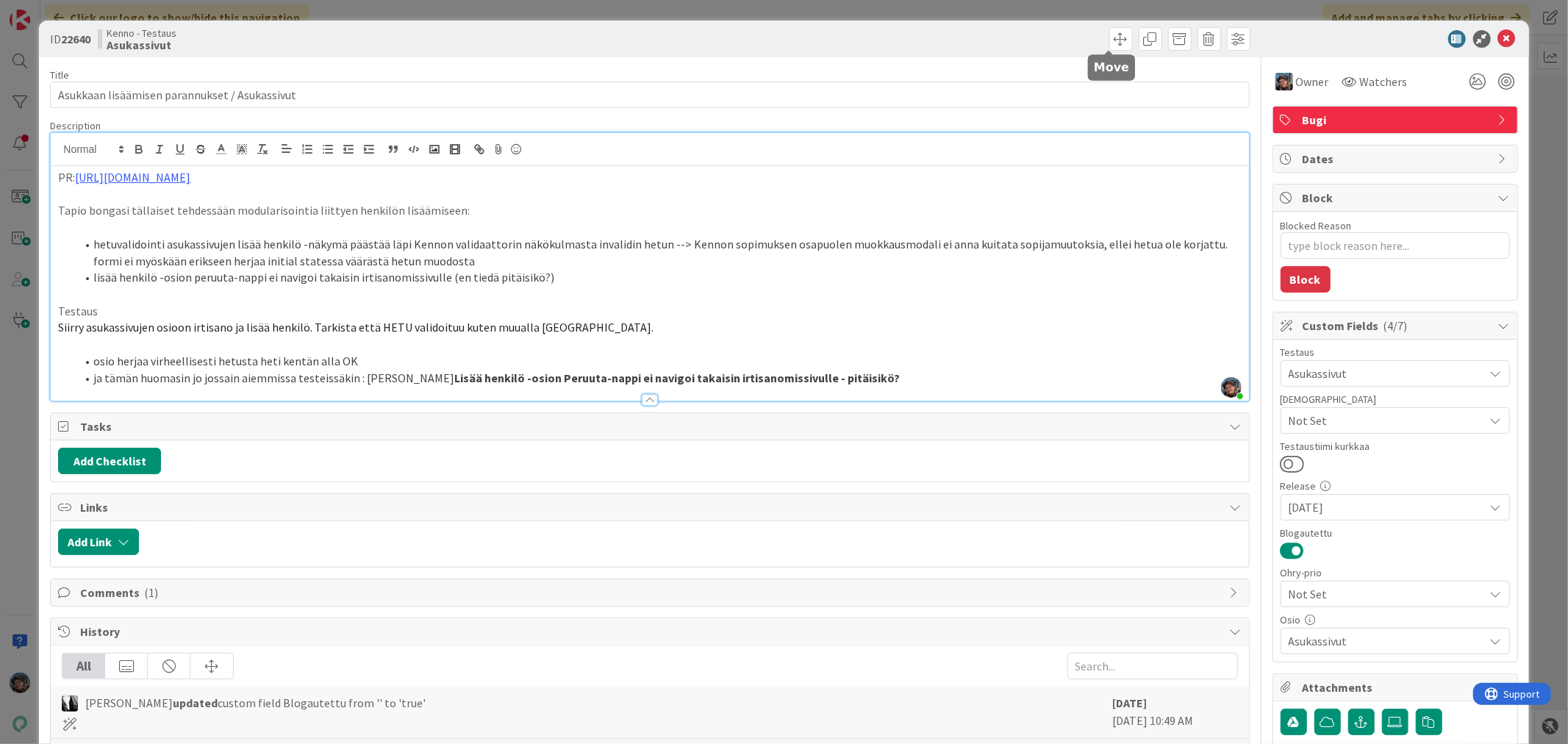
drag, startPoint x: 1110, startPoint y: 37, endPoint x: 1123, endPoint y: 47, distance: 16.4
click at [1110, 35] on span at bounding box center [1121, 38] width 24 height 24
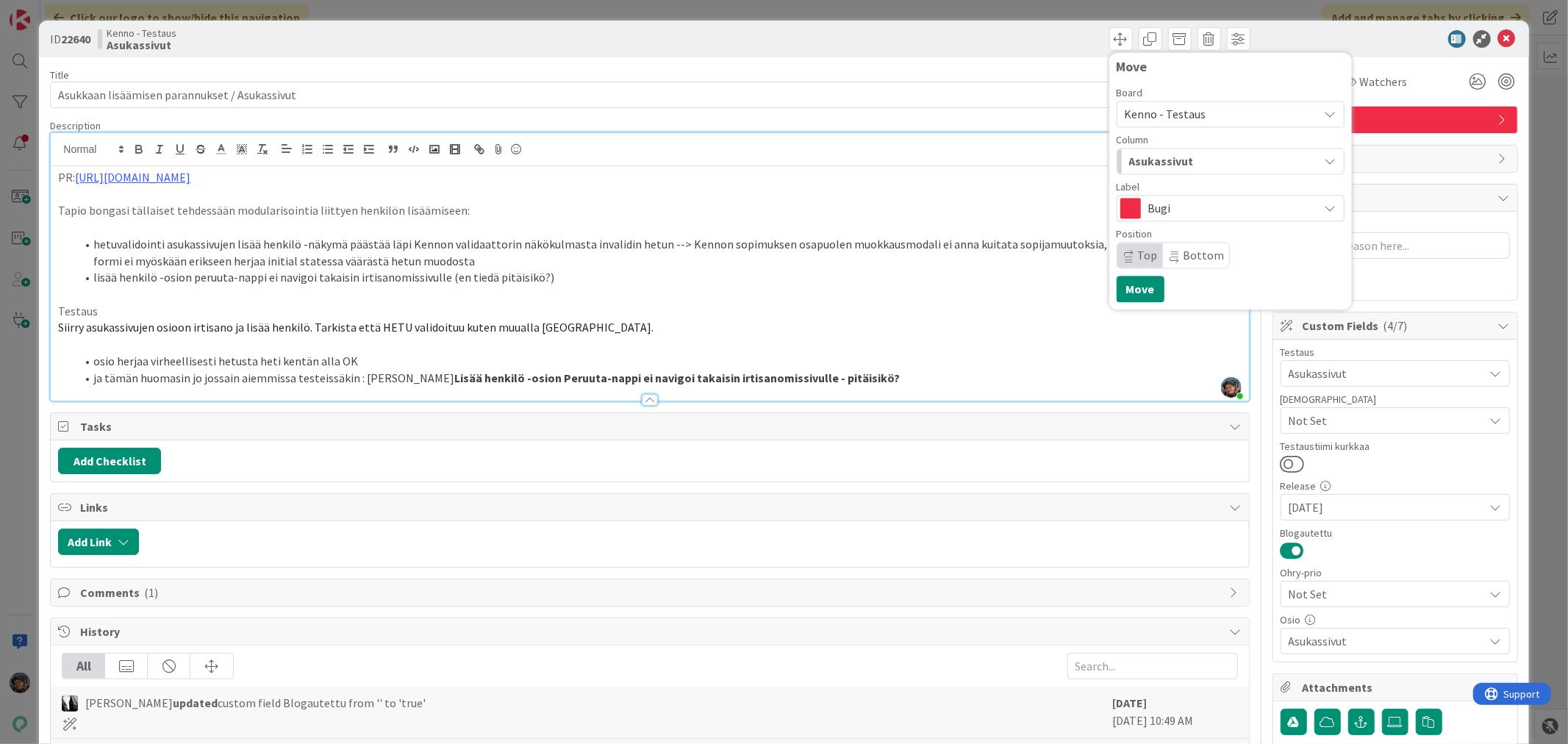
click at [1206, 158] on div "Asukassivut" at bounding box center [1222, 161] width 193 height 24
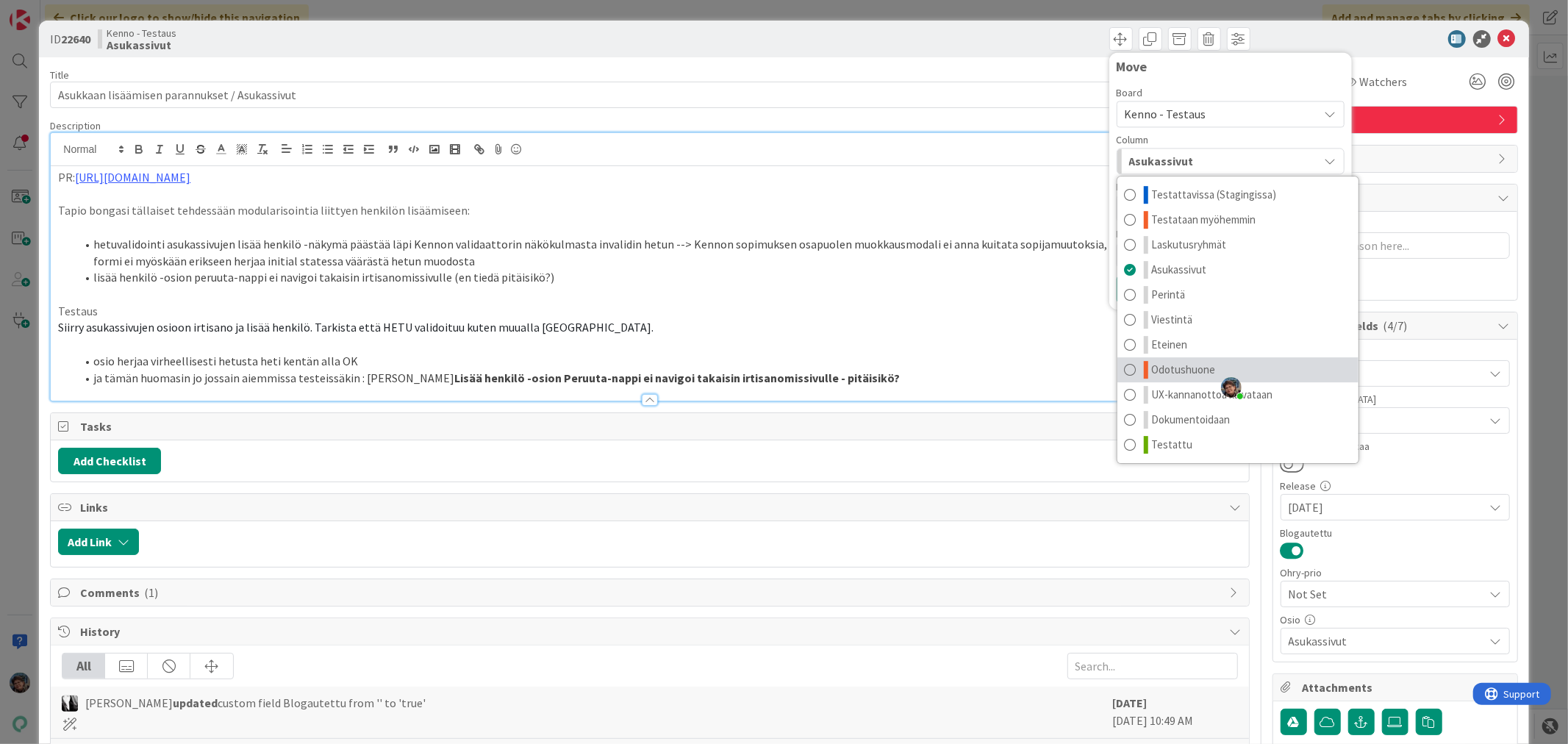
click at [1193, 362] on span "Odotushuone" at bounding box center [1183, 369] width 64 height 18
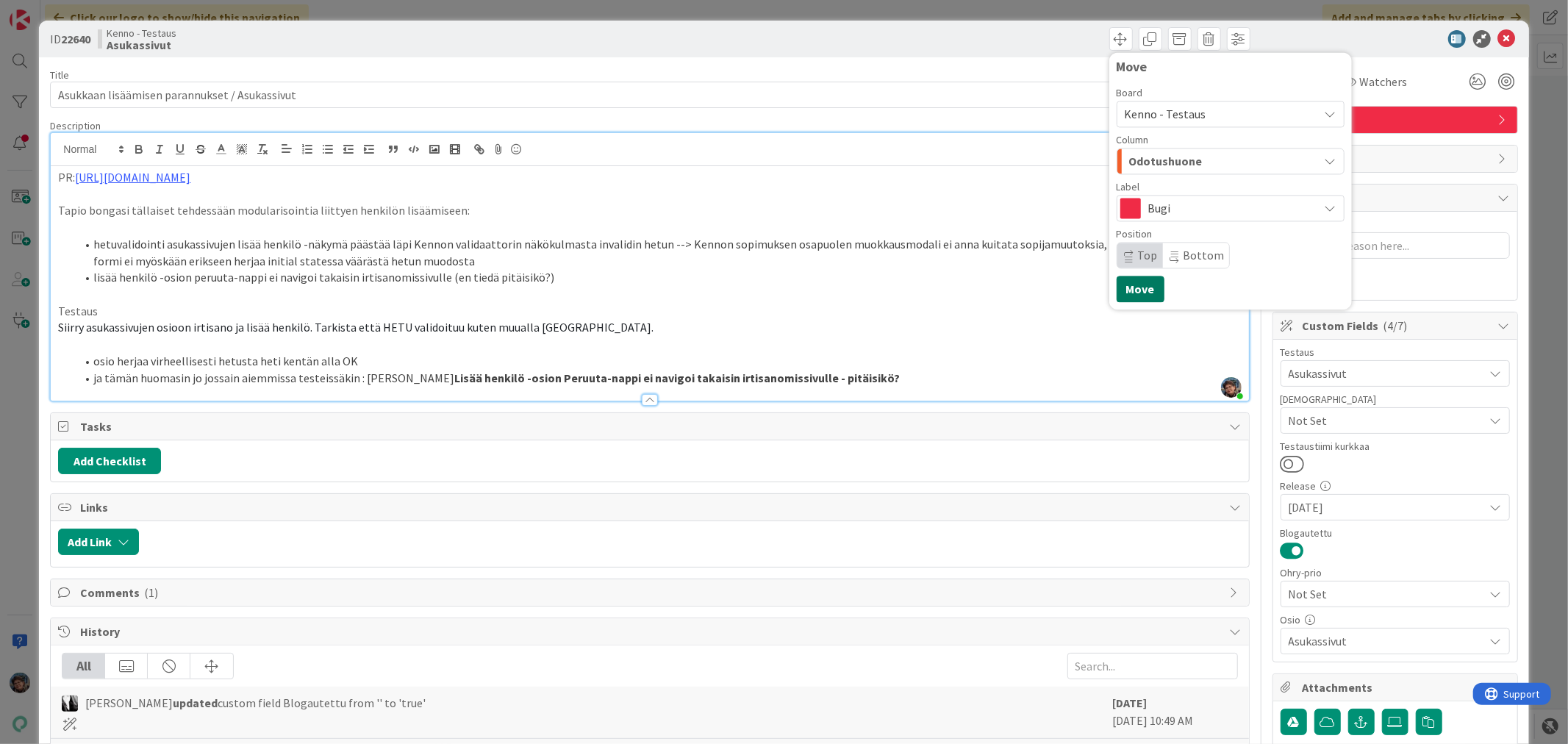
click at [1126, 288] on button "Move" at bounding box center [1141, 289] width 48 height 26
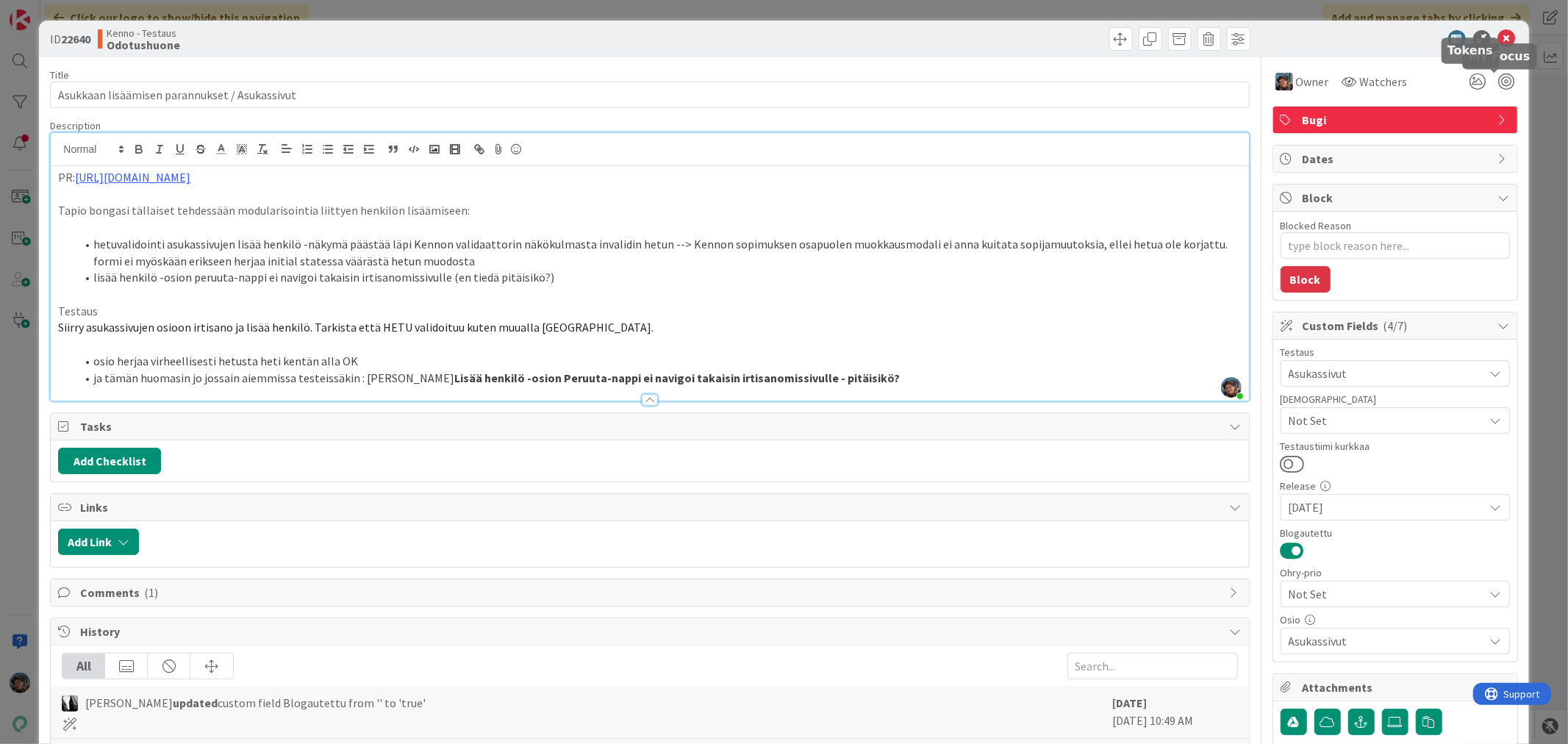
type textarea "x"
click at [1499, 37] on icon at bounding box center [1507, 38] width 18 height 18
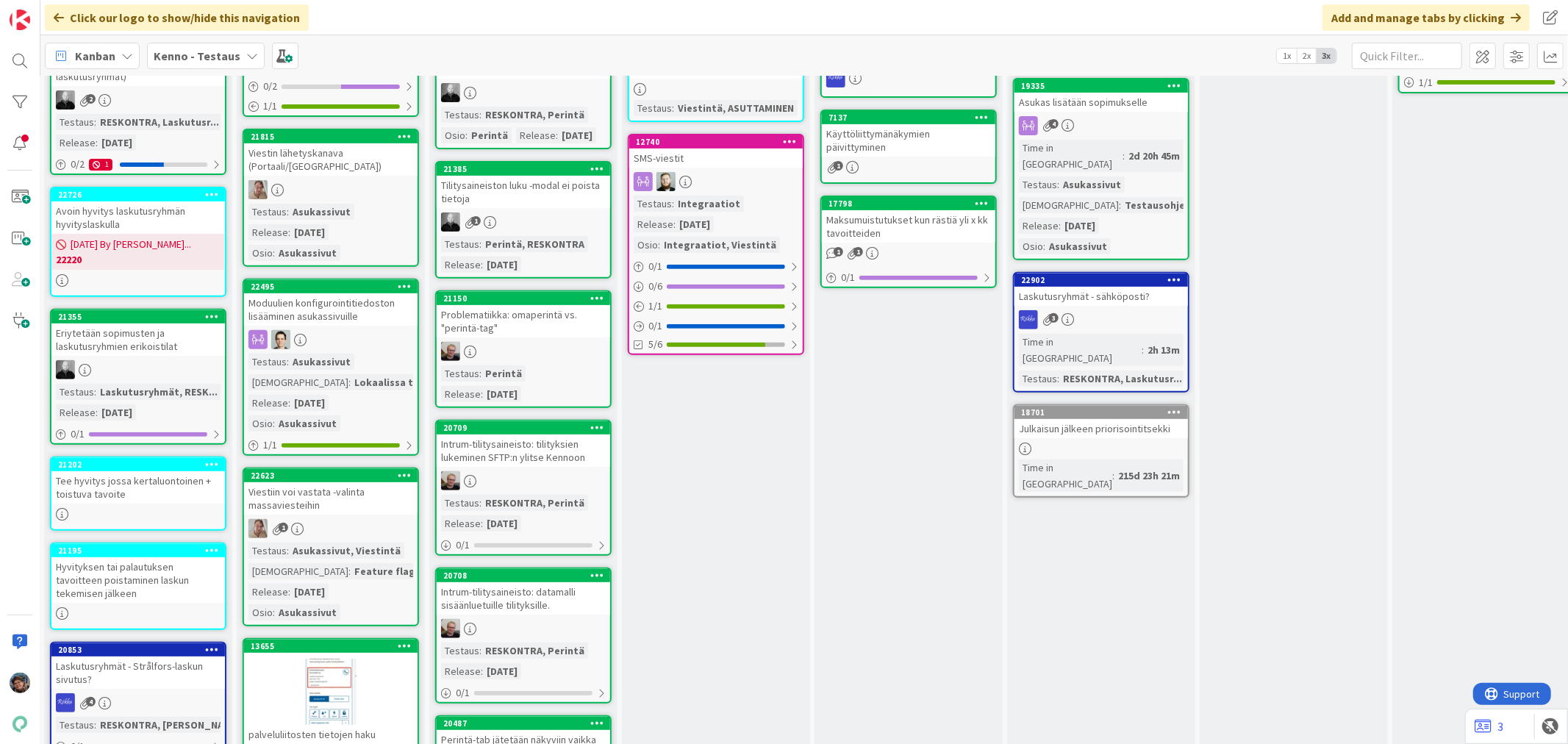
scroll to position [0, 387]
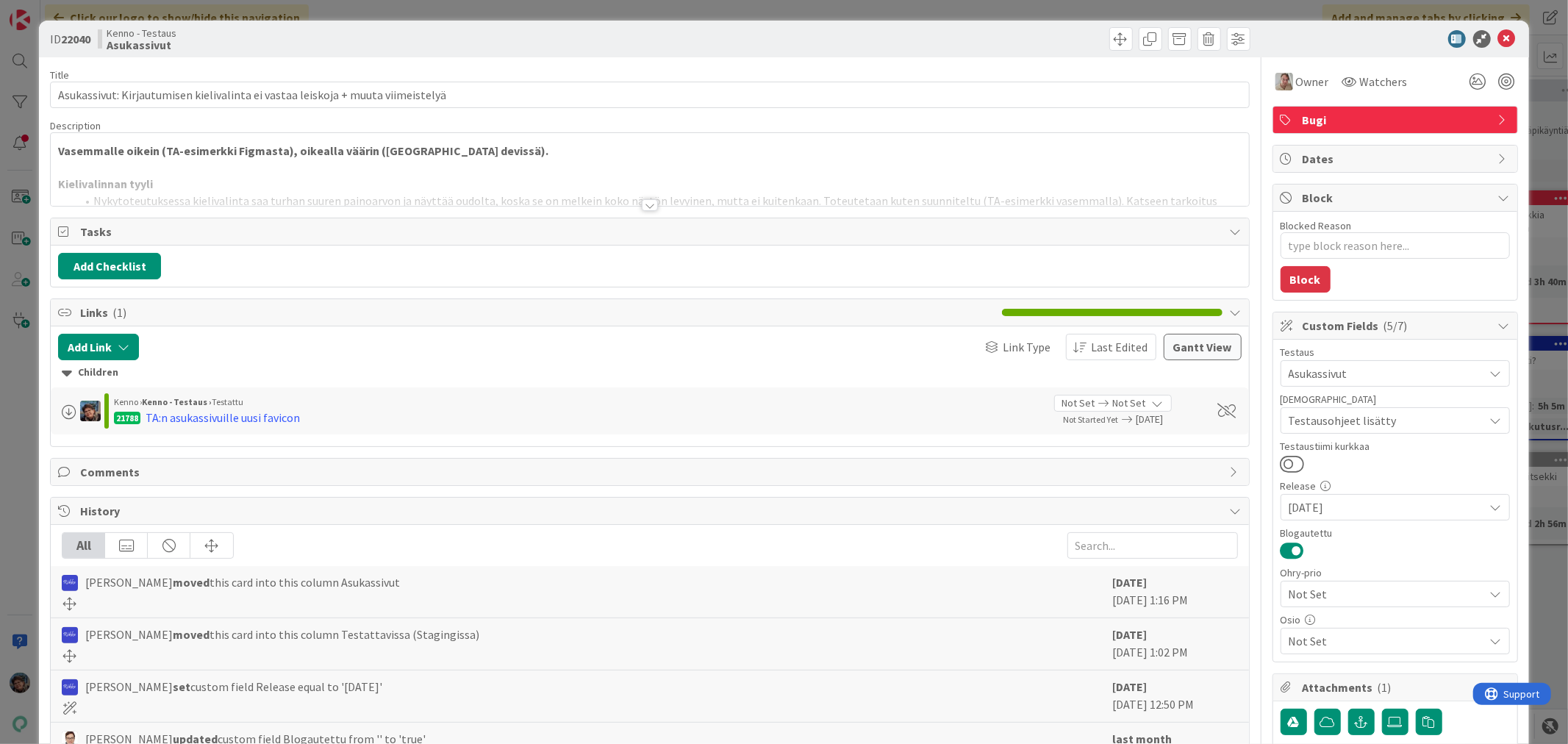
click at [643, 207] on div at bounding box center [649, 205] width 16 height 12
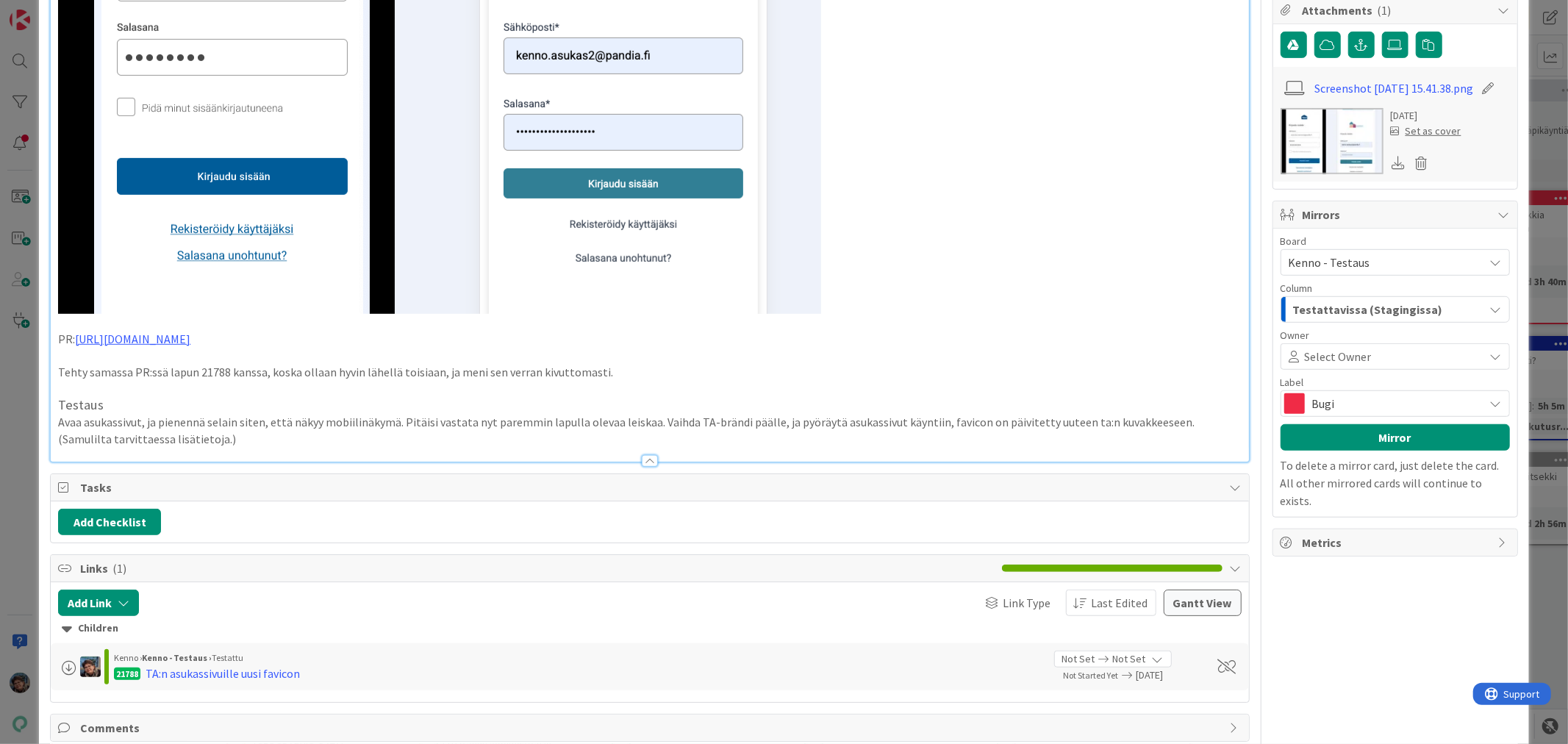
scroll to position [736, 0]
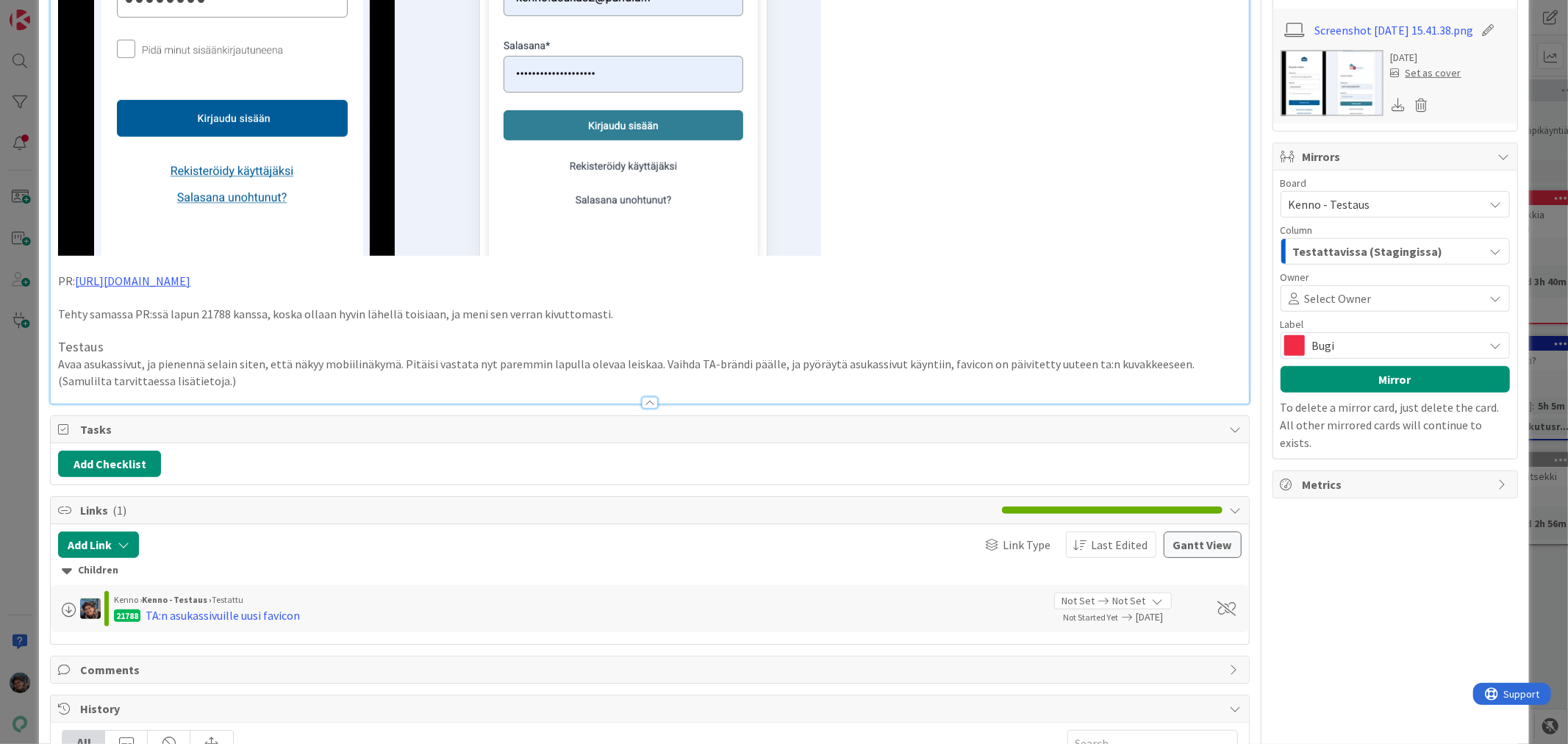
click at [206, 389] on p "Avaa asukassivut, ja pienennä selain siten, että näkyy mobiilinäkymä. Pitäisi v…" at bounding box center [649, 372] width 1183 height 33
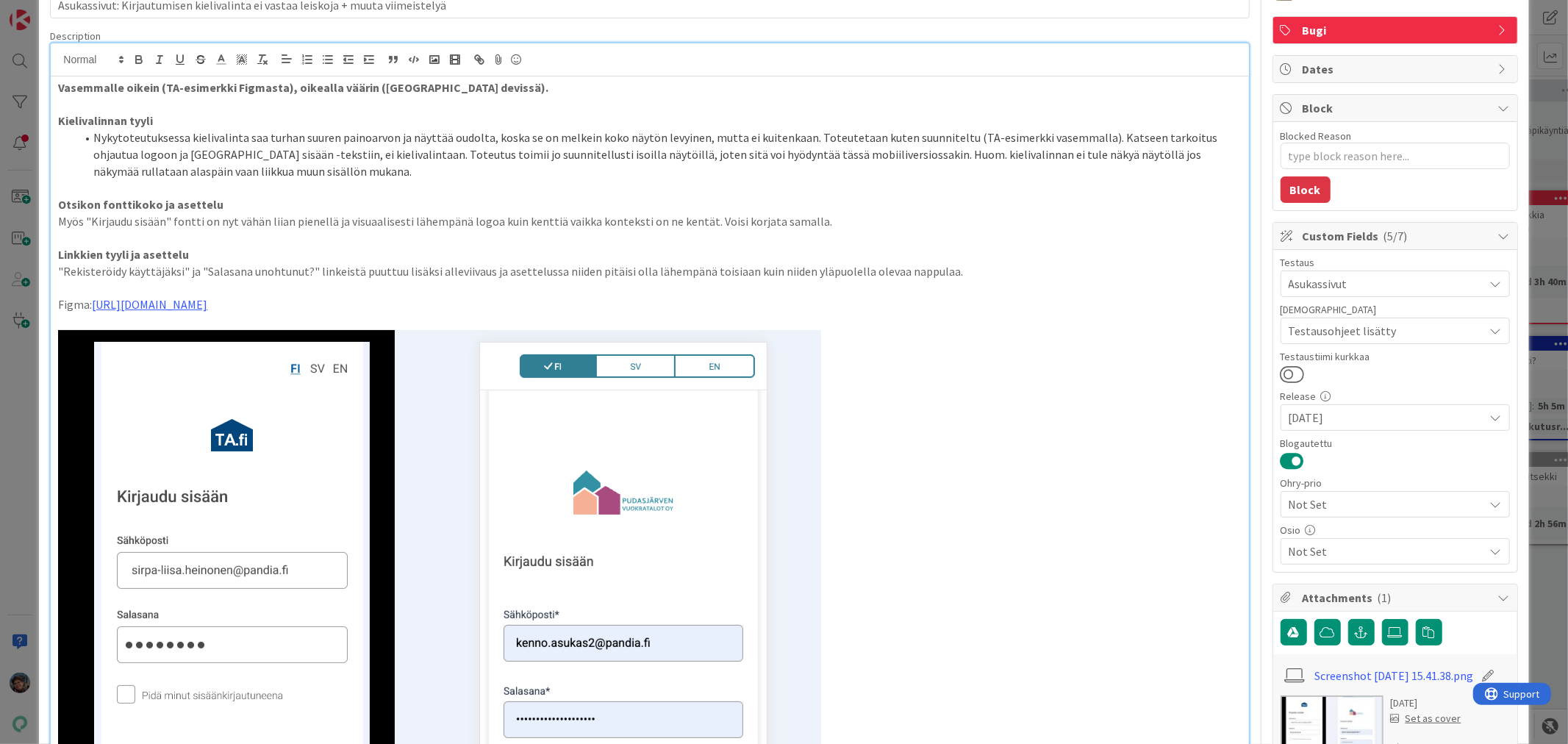
scroll to position [0, 0]
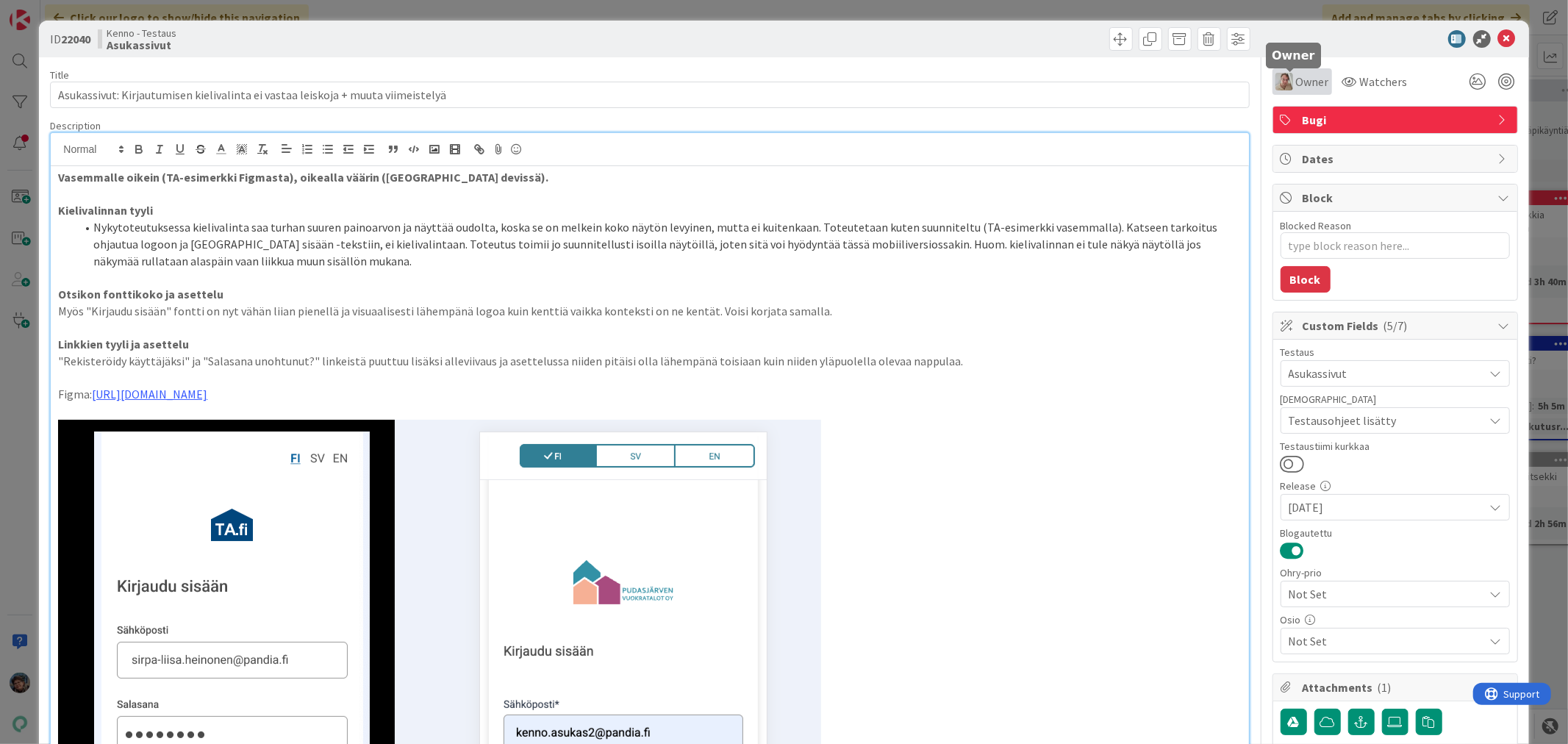
click at [1296, 86] on span "Owner" at bounding box center [1313, 82] width 33 height 18
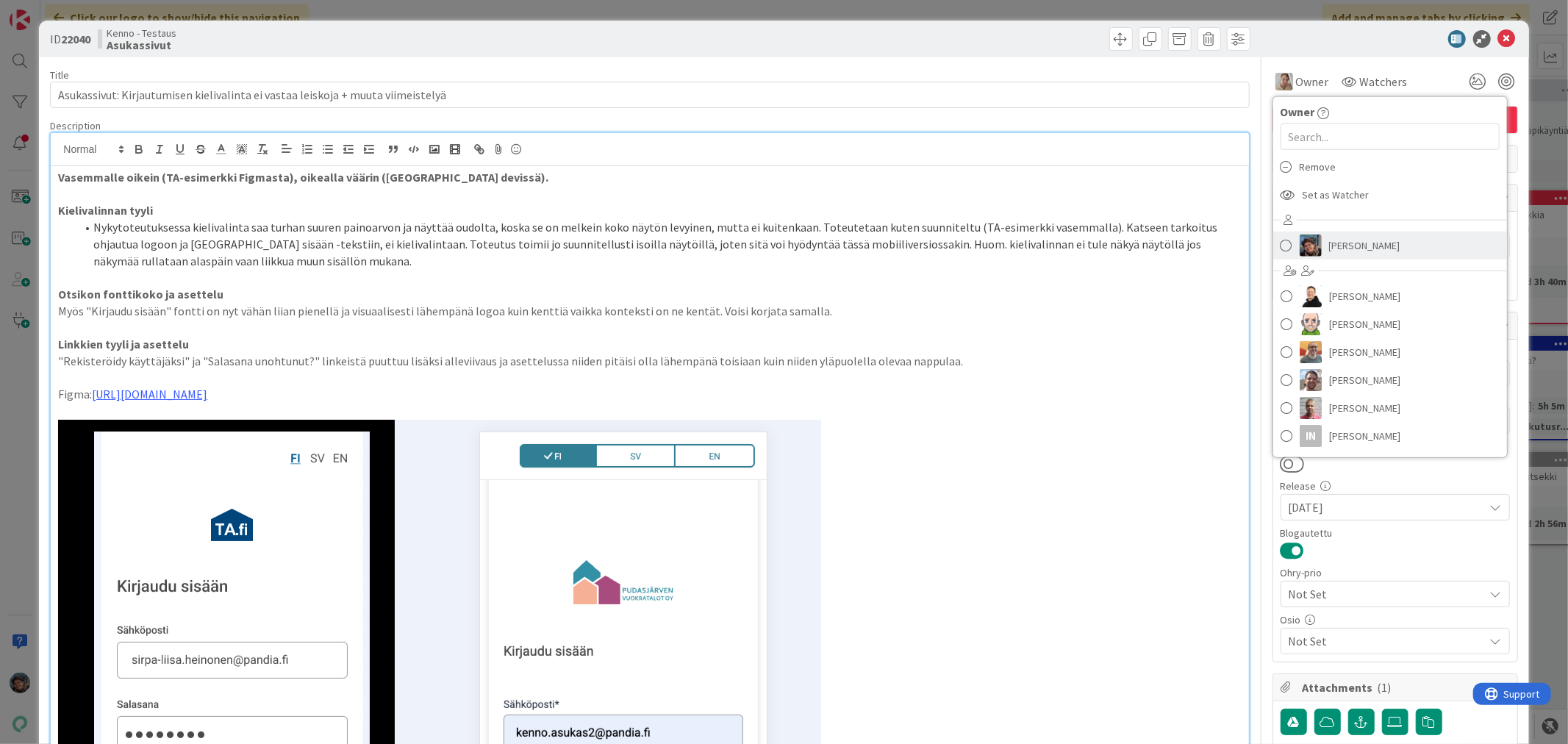
click at [1305, 240] on img at bounding box center [1311, 245] width 22 height 22
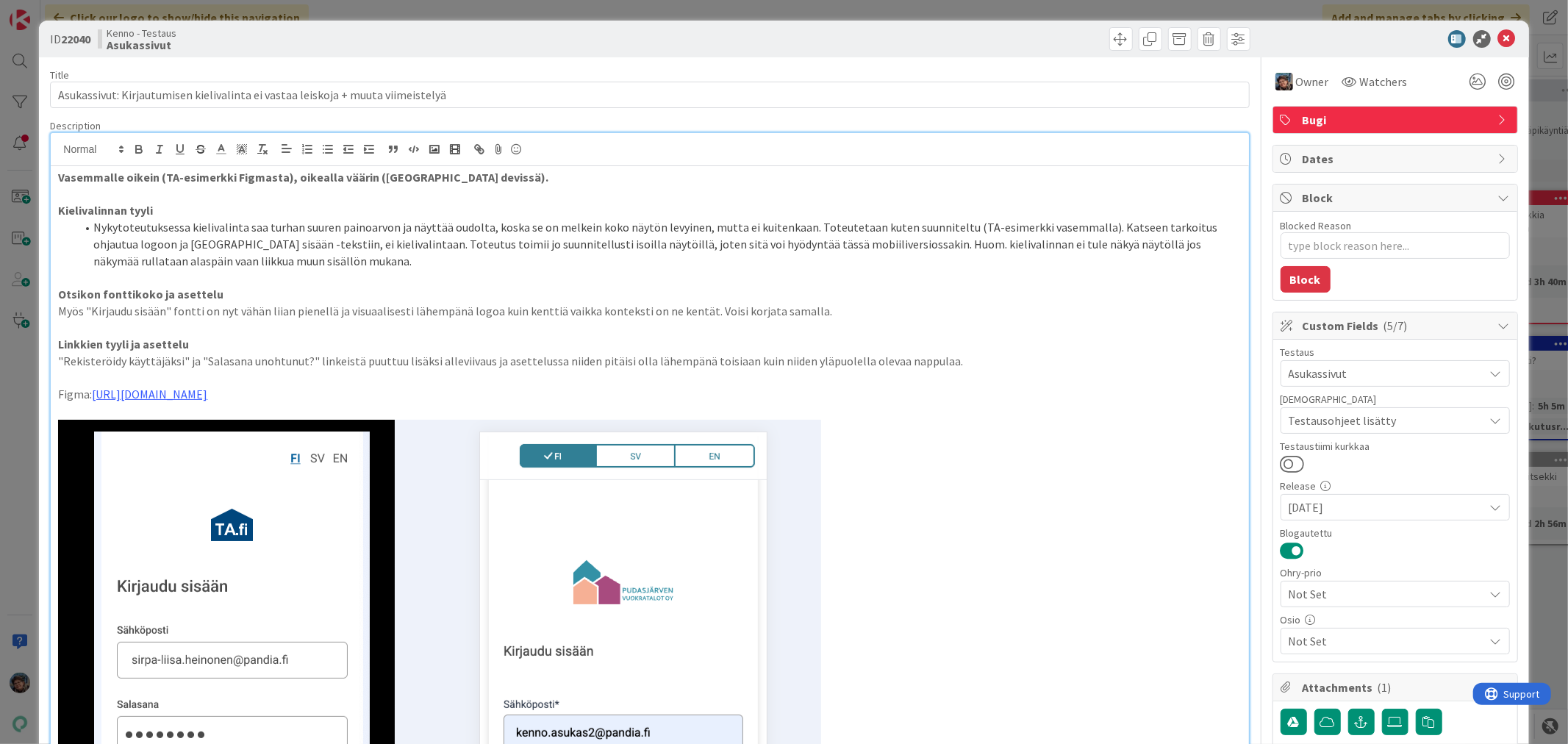
type textarea "x"
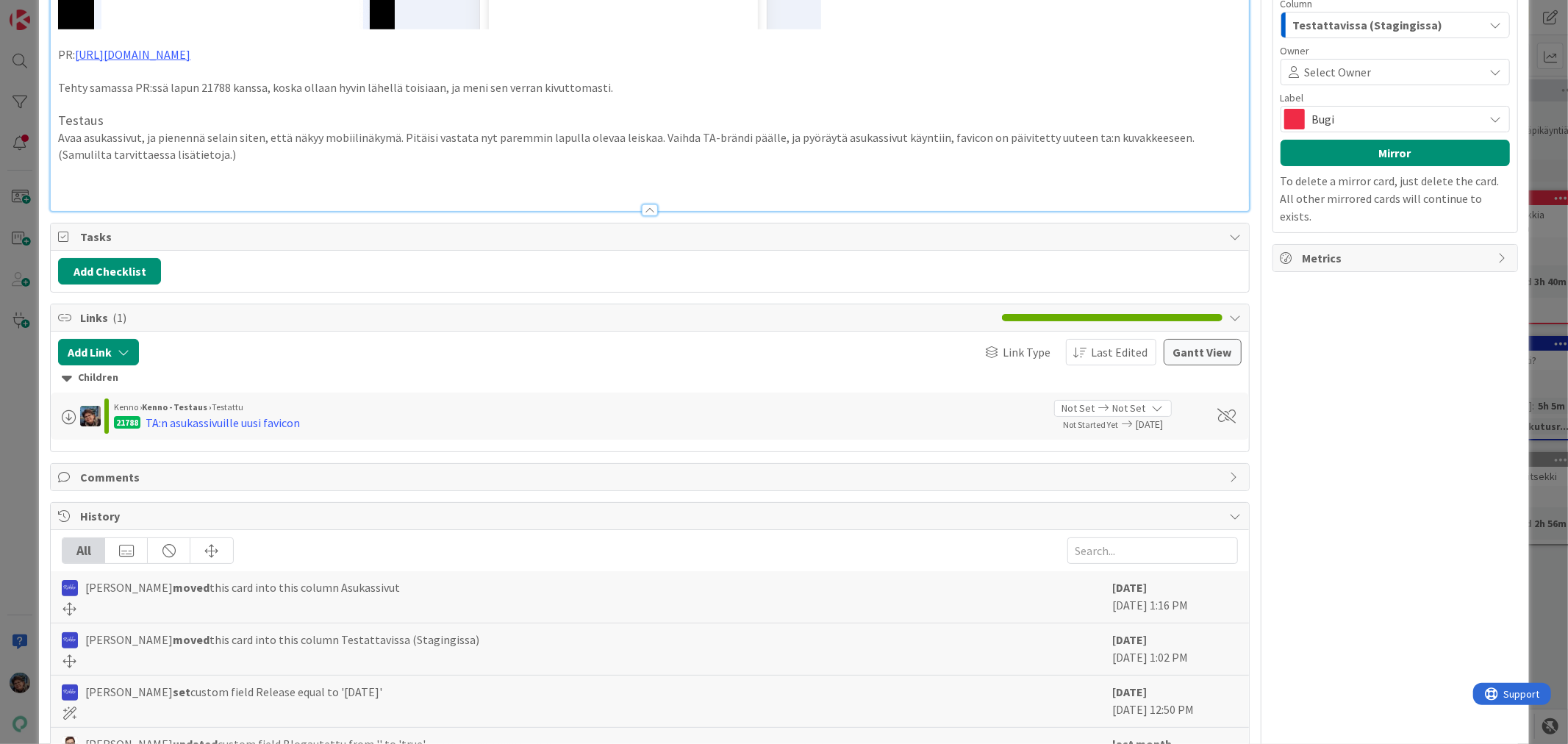
scroll to position [817, 0]
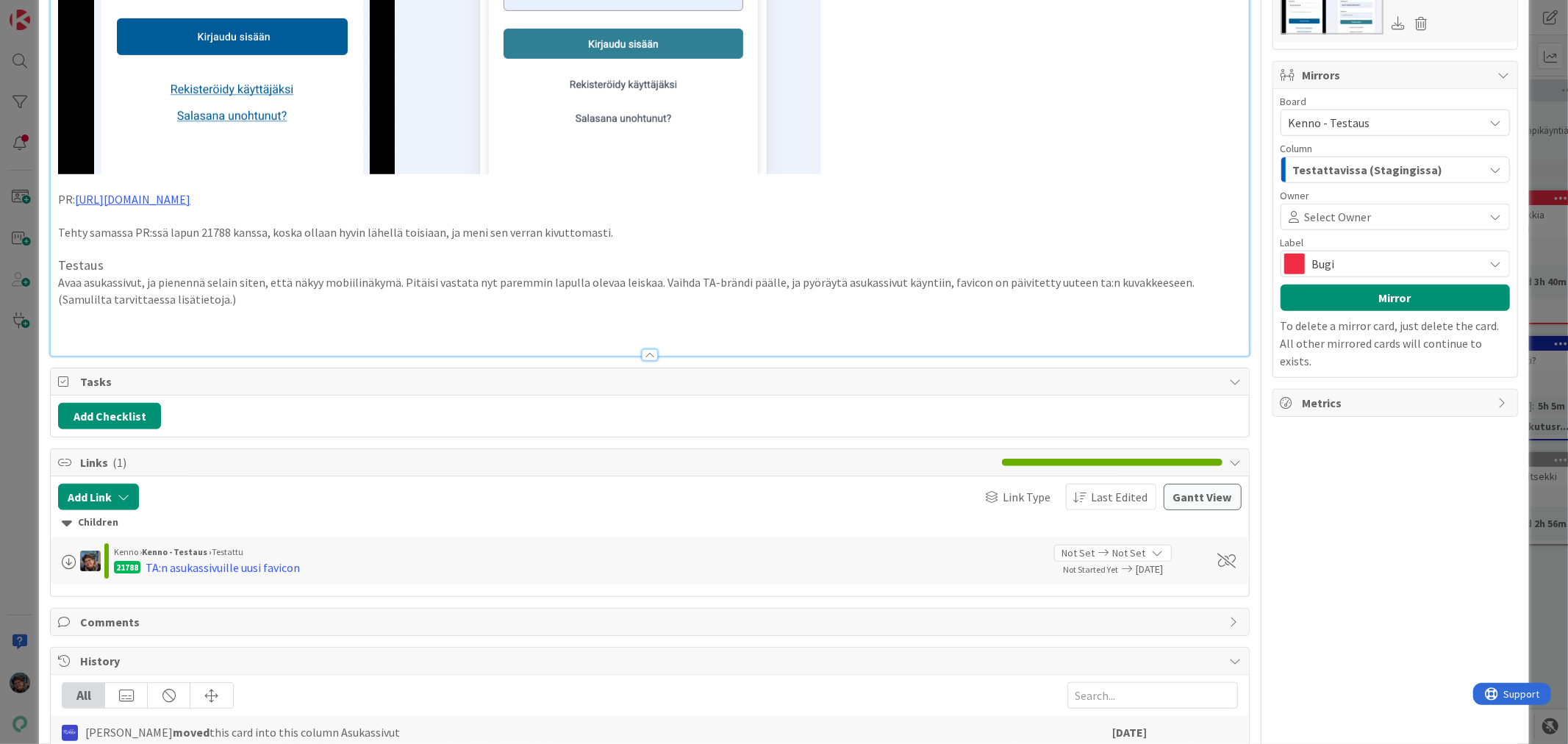
click at [76, 341] on p at bounding box center [649, 332] width 1183 height 17
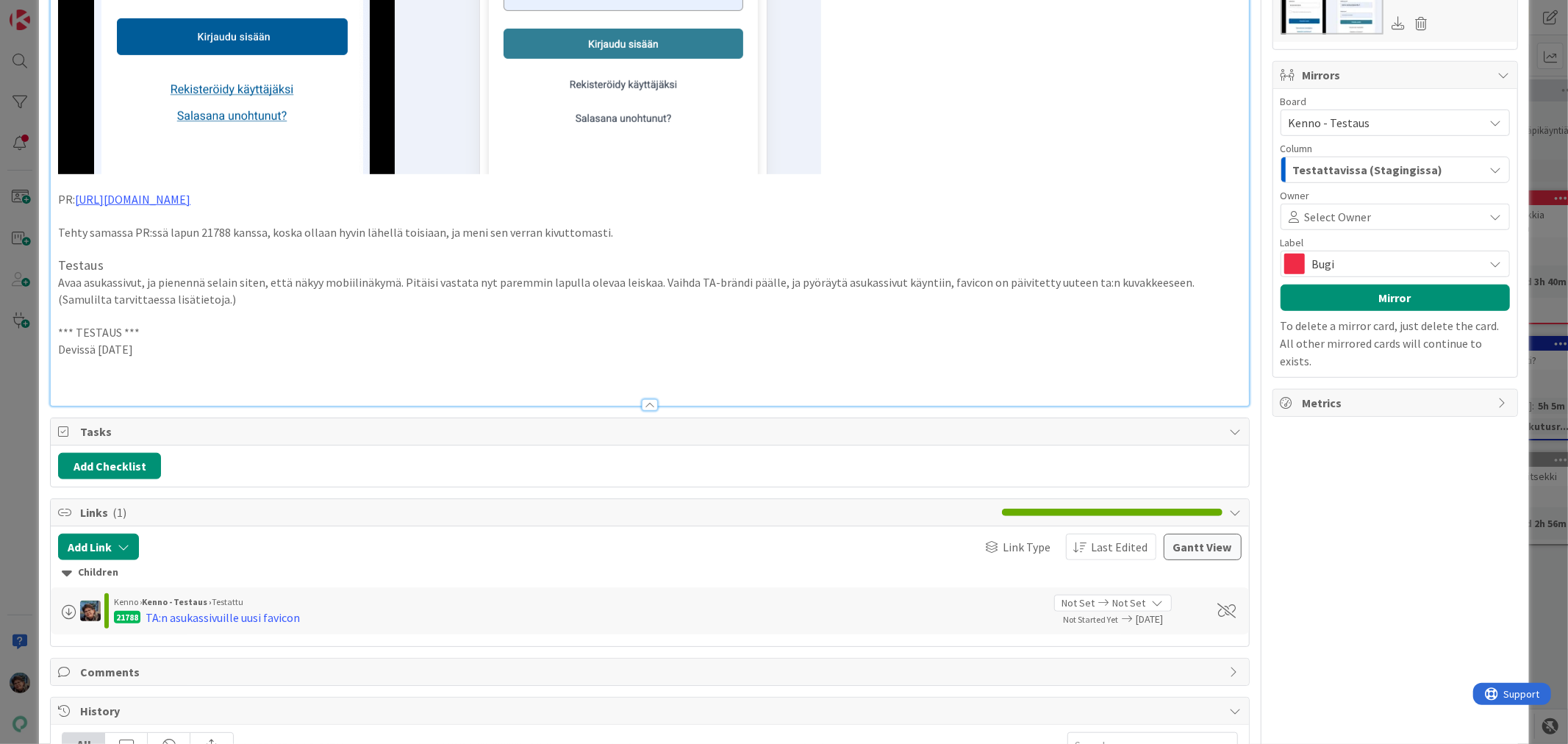
drag, startPoint x: 158, startPoint y: 364, endPoint x: 26, endPoint y: 347, distance: 133.1
click at [26, 347] on div "ID 22040 Kenno - Testaus Asukassivut Title 79 / 128 Asukassivut: Kirjautumisen …" at bounding box center [784, 372] width 1568 height 744
click at [62, 391] on p at bounding box center [649, 382] width 1183 height 17
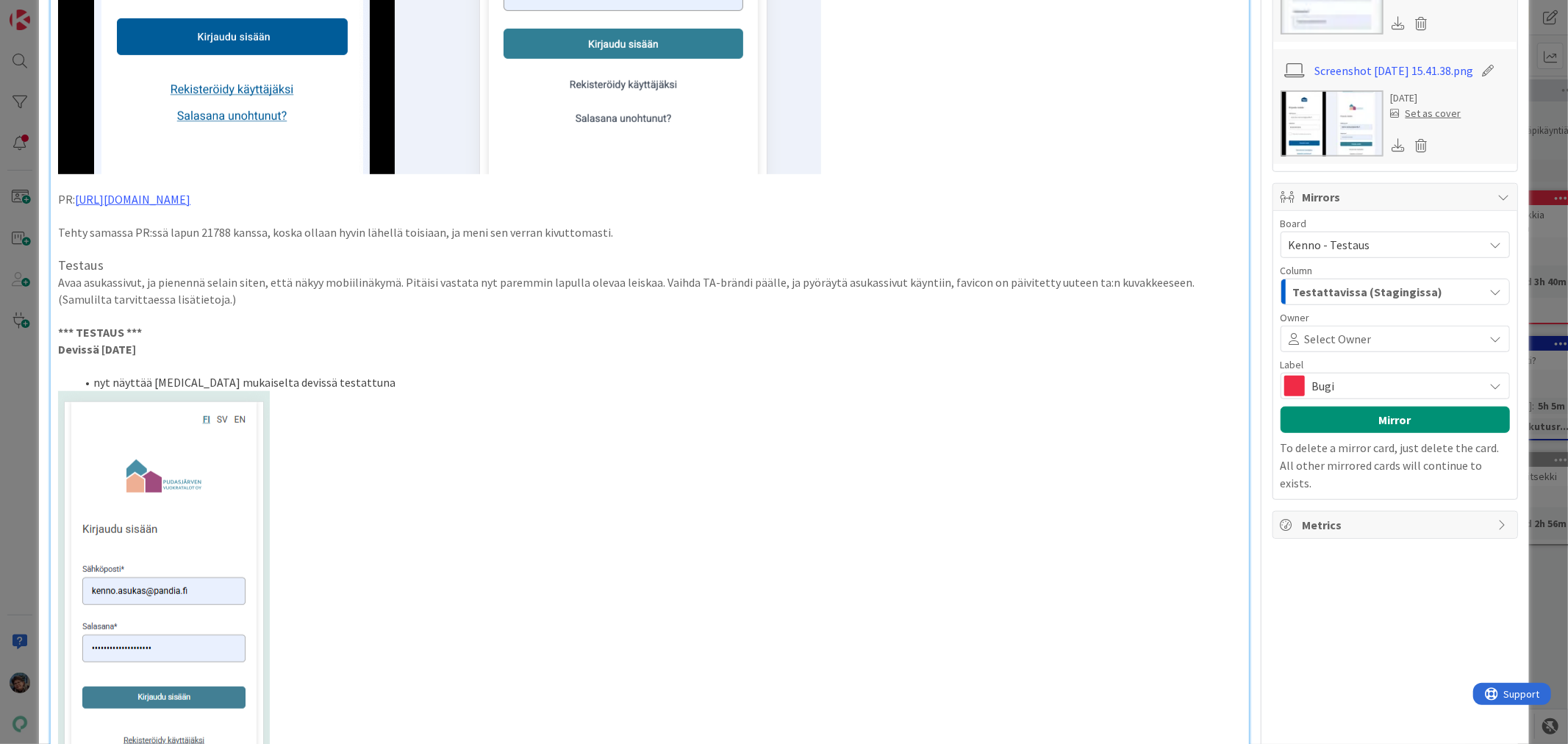
click at [339, 391] on li "nyt näyttää [MEDICAL_DATA] mukaiselta devissä testattuna" at bounding box center [658, 382] width 1166 height 17
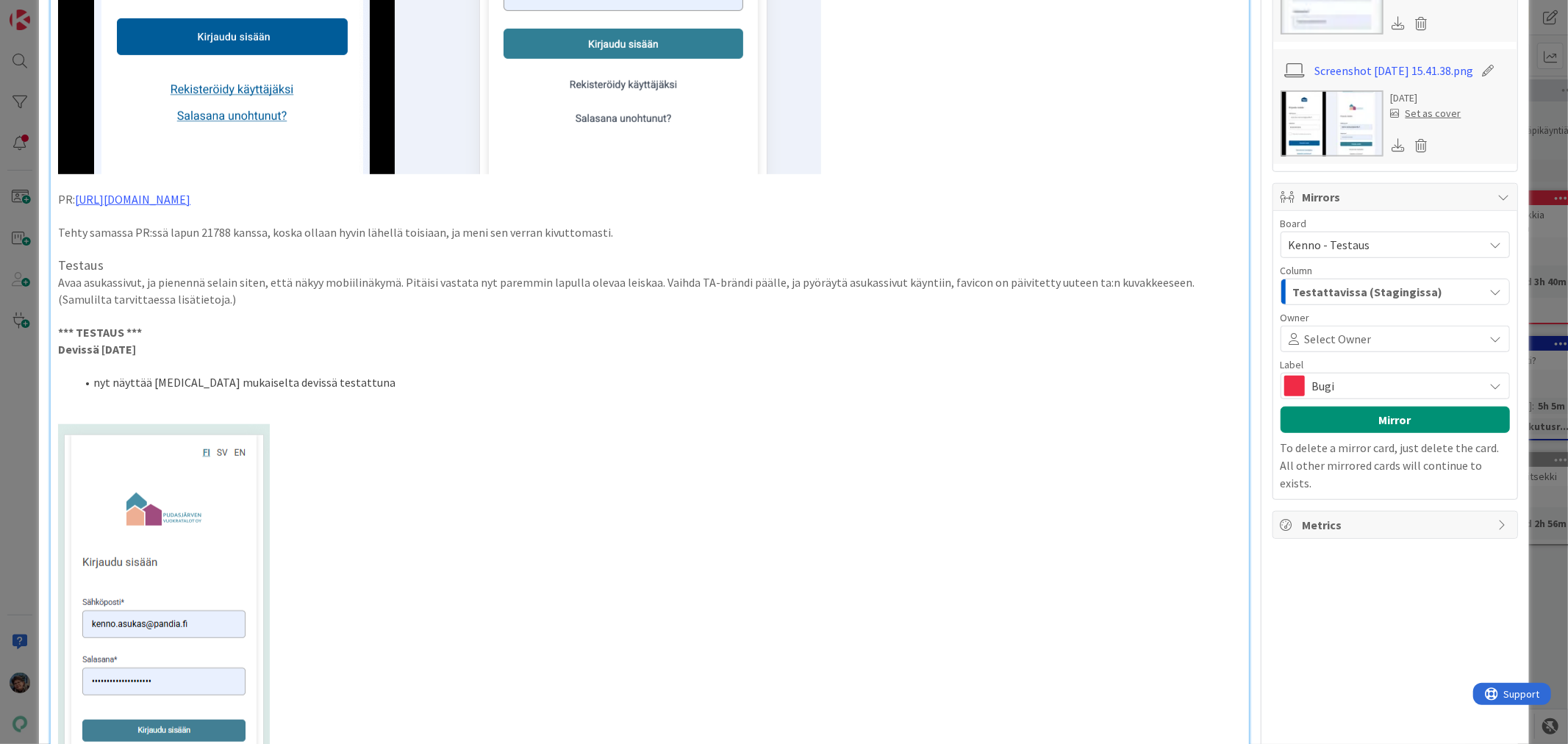
click at [339, 391] on li "nyt näyttää [MEDICAL_DATA] mukaiselta devissä testattuna" at bounding box center [658, 382] width 1166 height 17
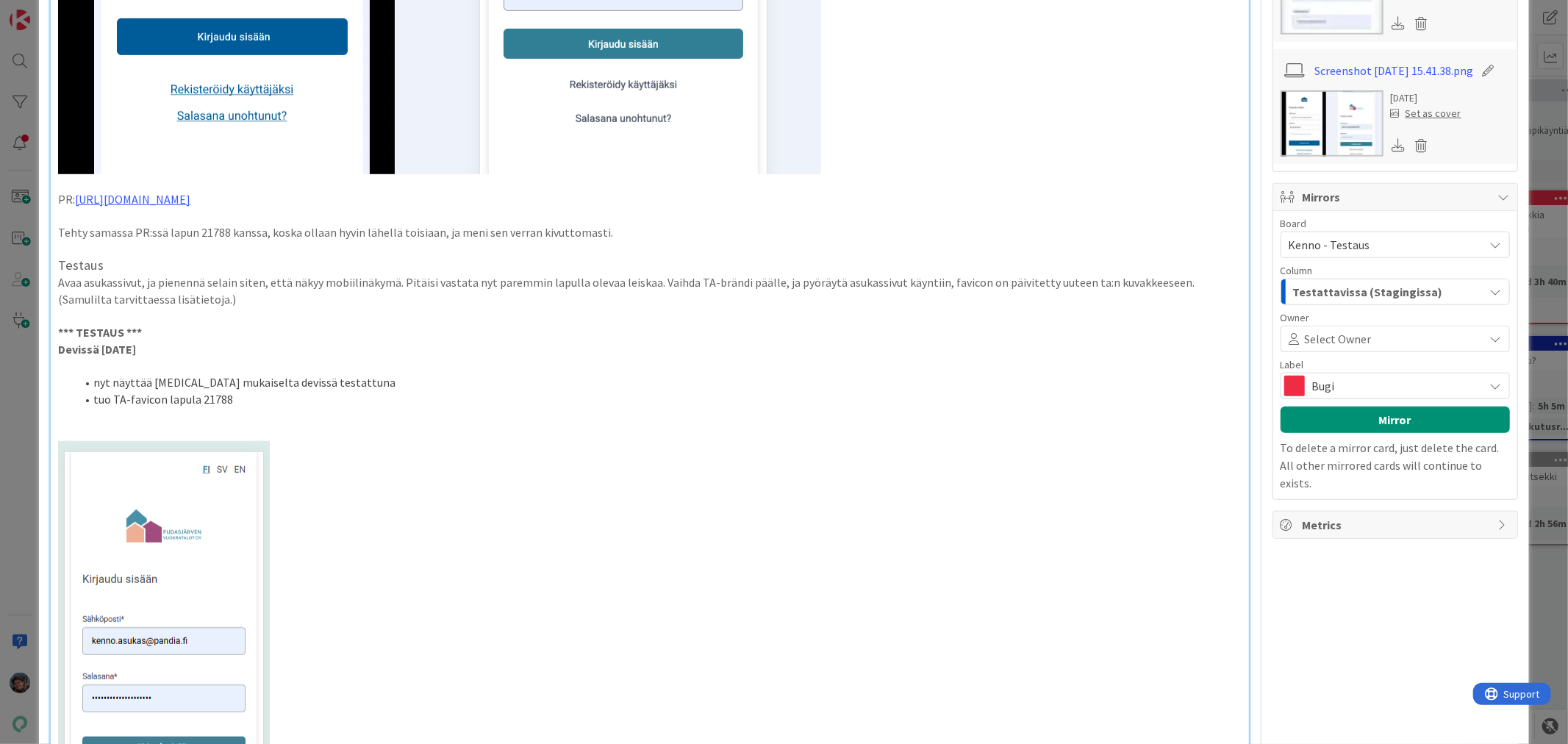
click at [185, 408] on li "tuo TA-favicon lapula 21788" at bounding box center [658, 399] width 1166 height 17
click at [255, 408] on li "tuo TA-favicon lapulla 21788" at bounding box center [658, 399] width 1166 height 17
drag, startPoint x: 549, startPoint y: 420, endPoint x: 572, endPoint y: 422, distance: 23.1
click at [572, 406] on span "Näitä ei voi testata meillä. Sitten, kun ne on julkaistu, niin TA ja Lahti test…" at bounding box center [475, 399] width 465 height 15
click at [652, 408] on li "tuo TA-favicon lapulla 21788 - Näitä ei voi testata meillä. Sitten, kun ne on j…" at bounding box center [658, 399] width 1166 height 17
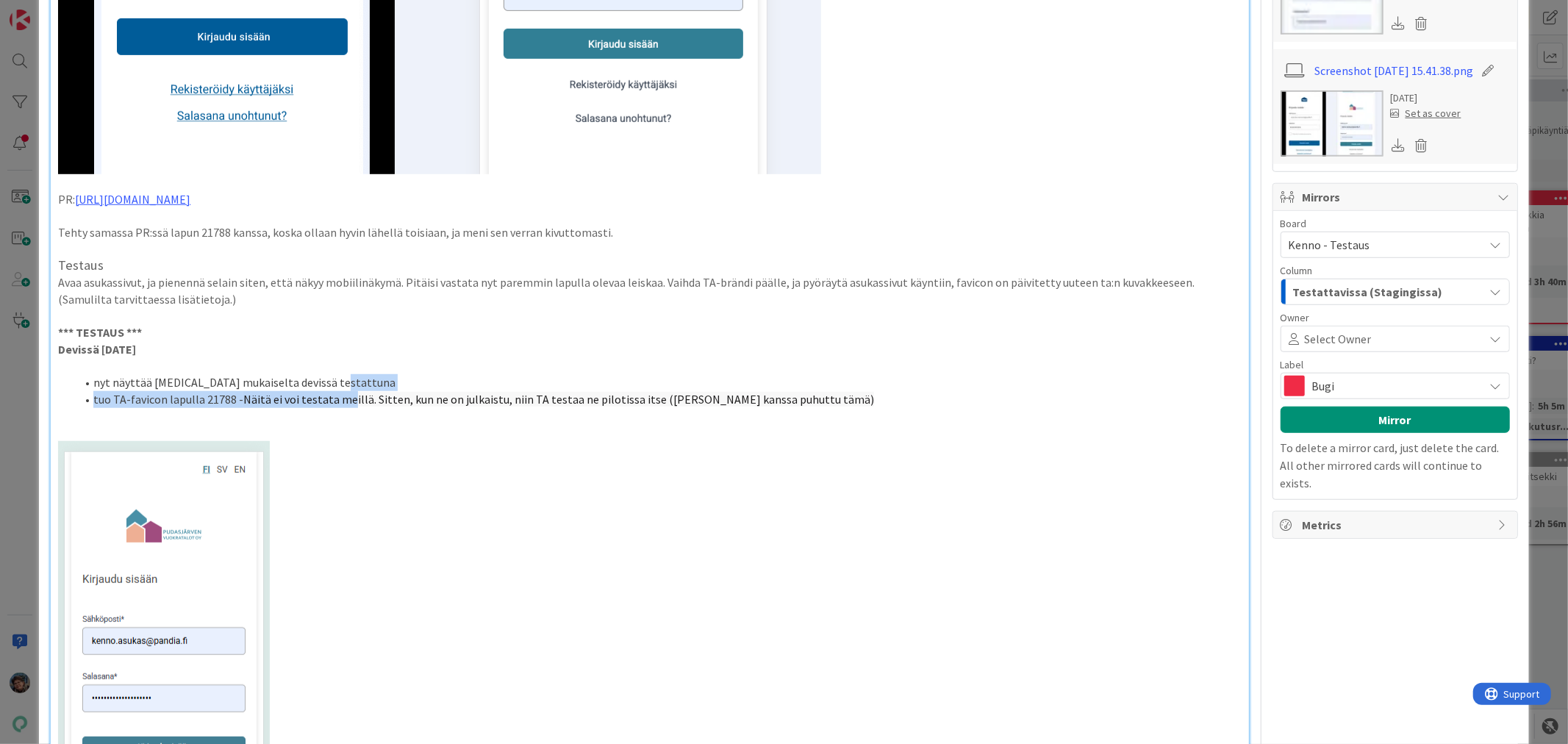
click at [349, 406] on ol "nyt näyttää [MEDICAL_DATA] mukaiselta devissä testattuna tuo TA-favicon lapulla…" at bounding box center [649, 390] width 1183 height 33
click at [362, 391] on li "nyt näyttää [MEDICAL_DATA] mukaiselta devissä testattuna" at bounding box center [658, 382] width 1166 height 17
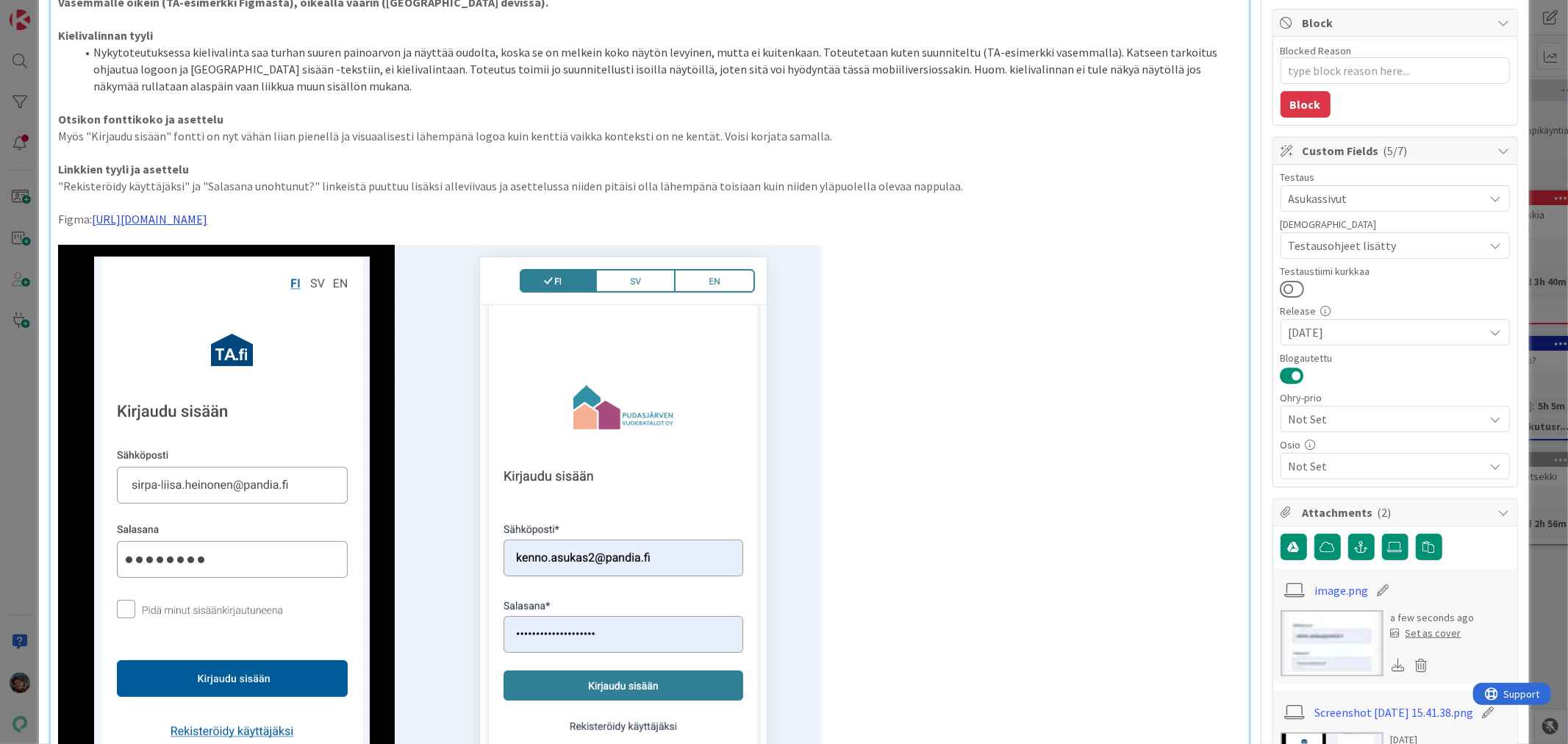
scroll to position [0, 0]
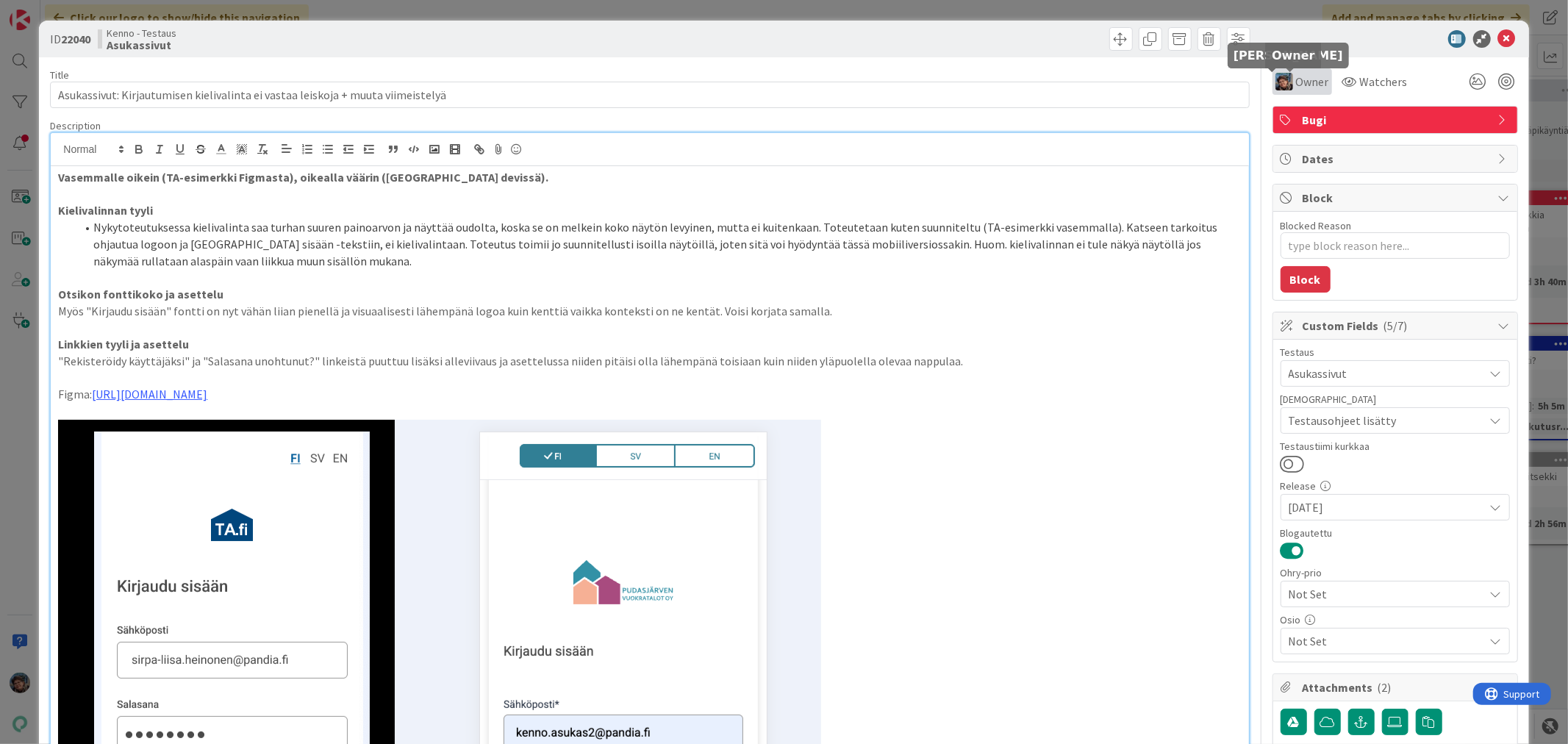
click at [1278, 78] on img at bounding box center [1284, 82] width 18 height 18
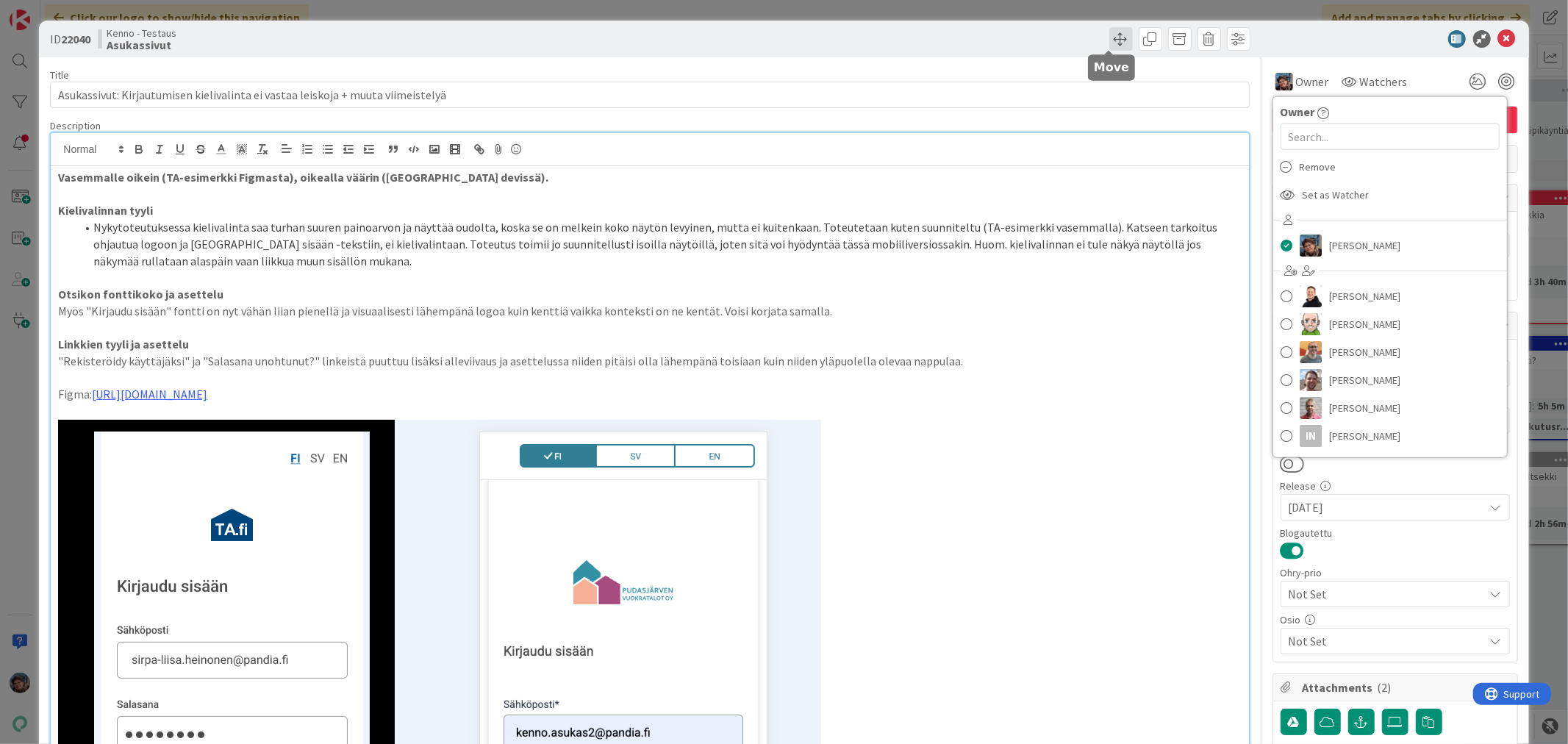
click at [1116, 40] on span at bounding box center [1121, 38] width 24 height 24
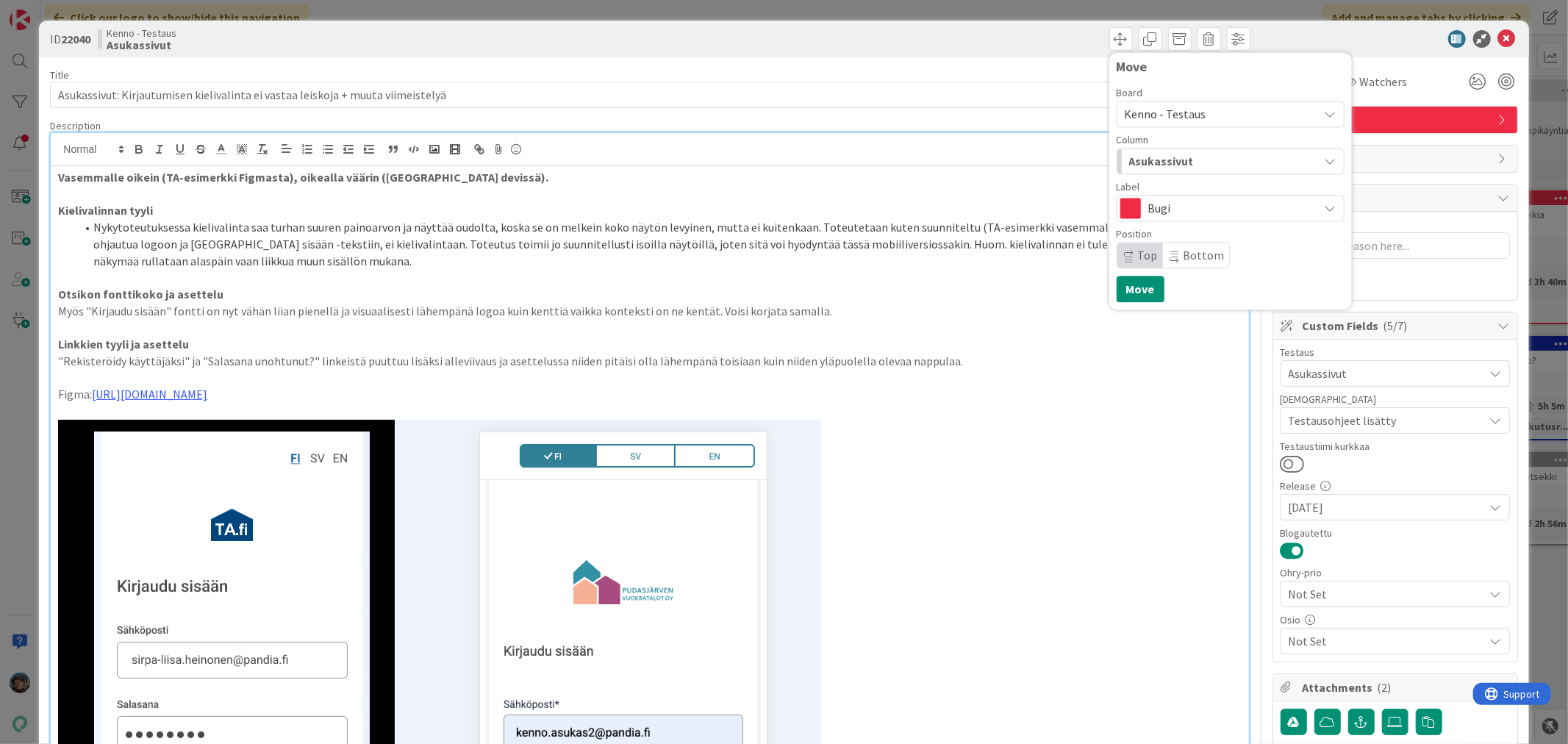
drag, startPoint x: 1193, startPoint y: 155, endPoint x: 1195, endPoint y: 171, distance: 16.1
click at [1193, 155] on div "Asukassivut" at bounding box center [1222, 161] width 193 height 24
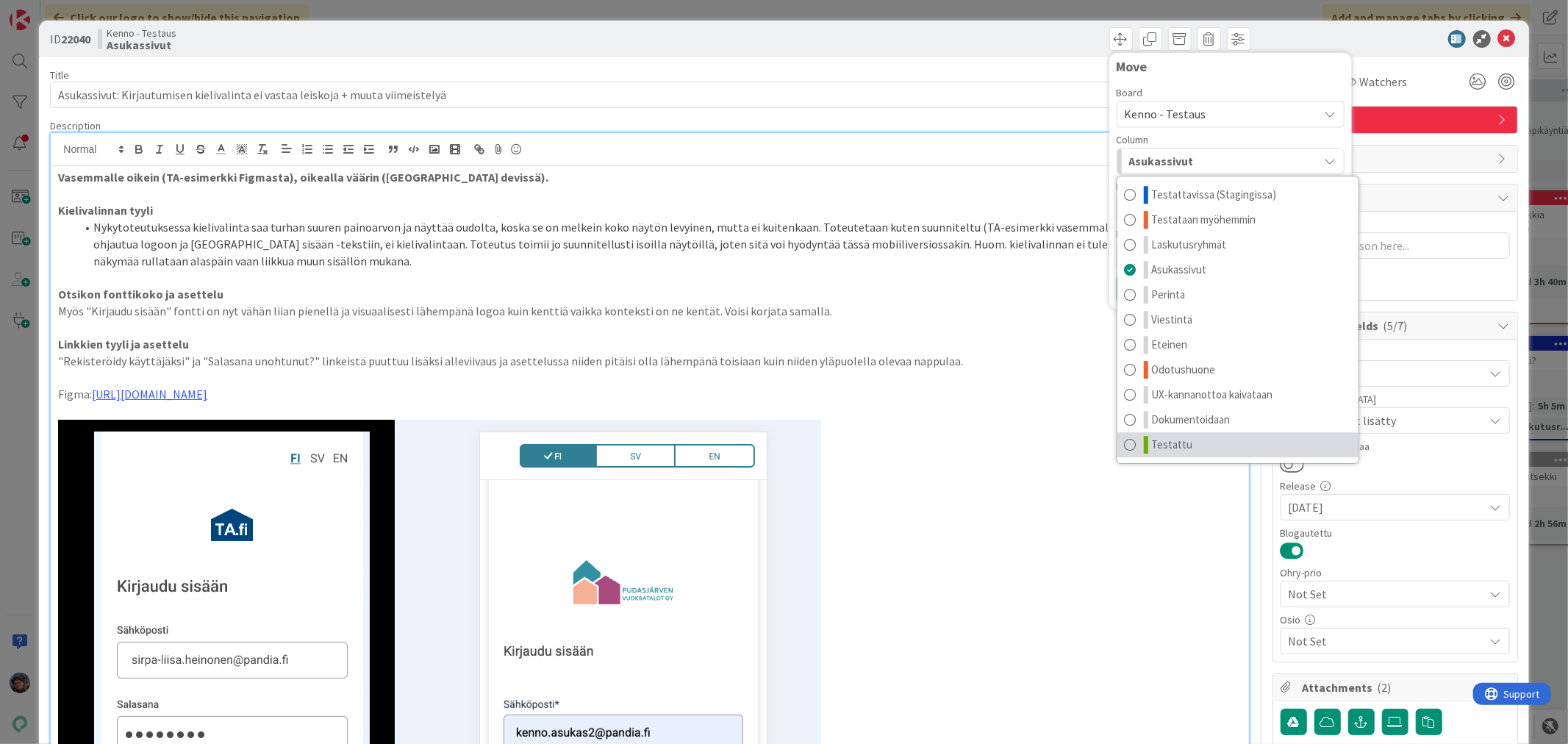
click at [1191, 450] on link "Testattu" at bounding box center [1238, 445] width 241 height 25
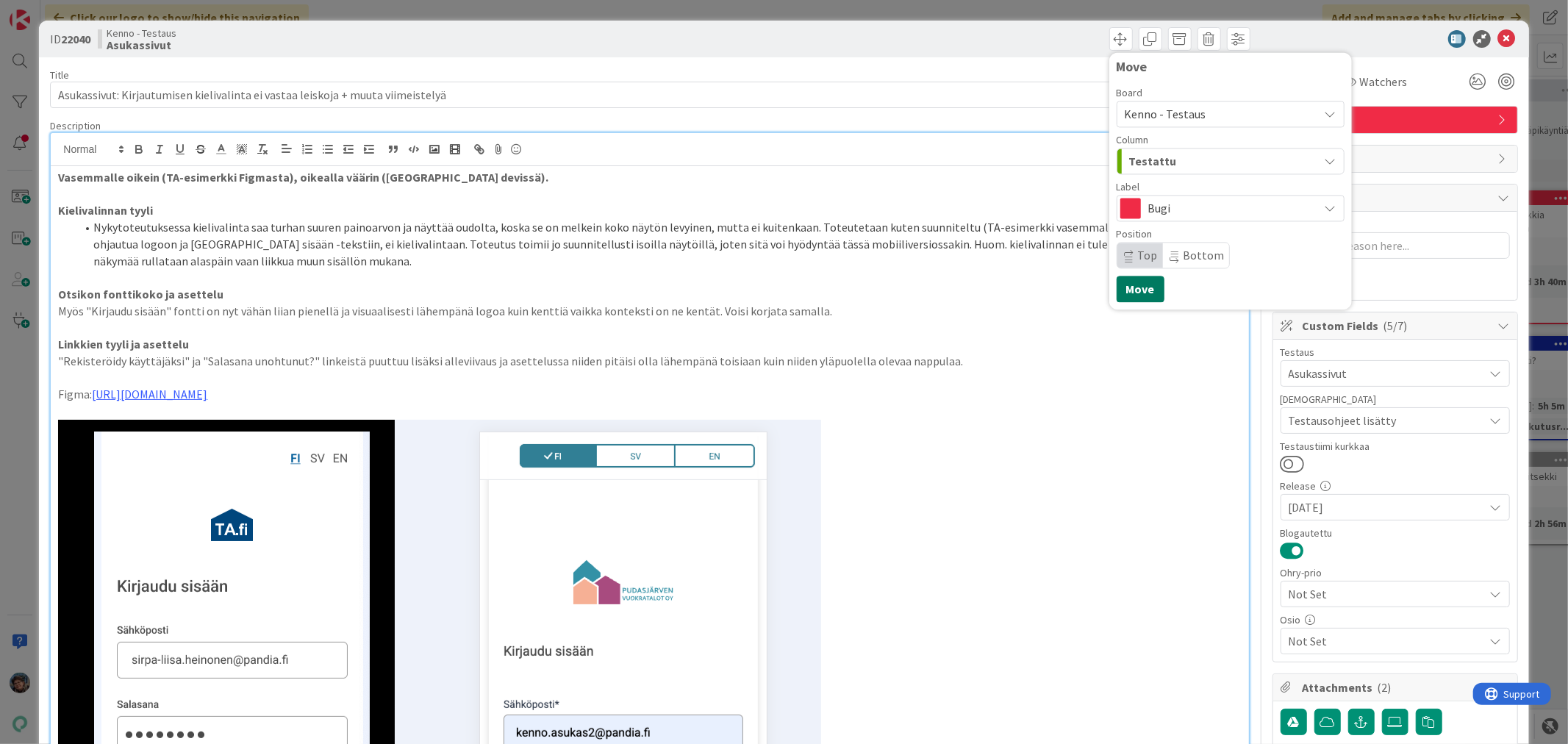
click at [1135, 288] on button "Move" at bounding box center [1141, 289] width 48 height 26
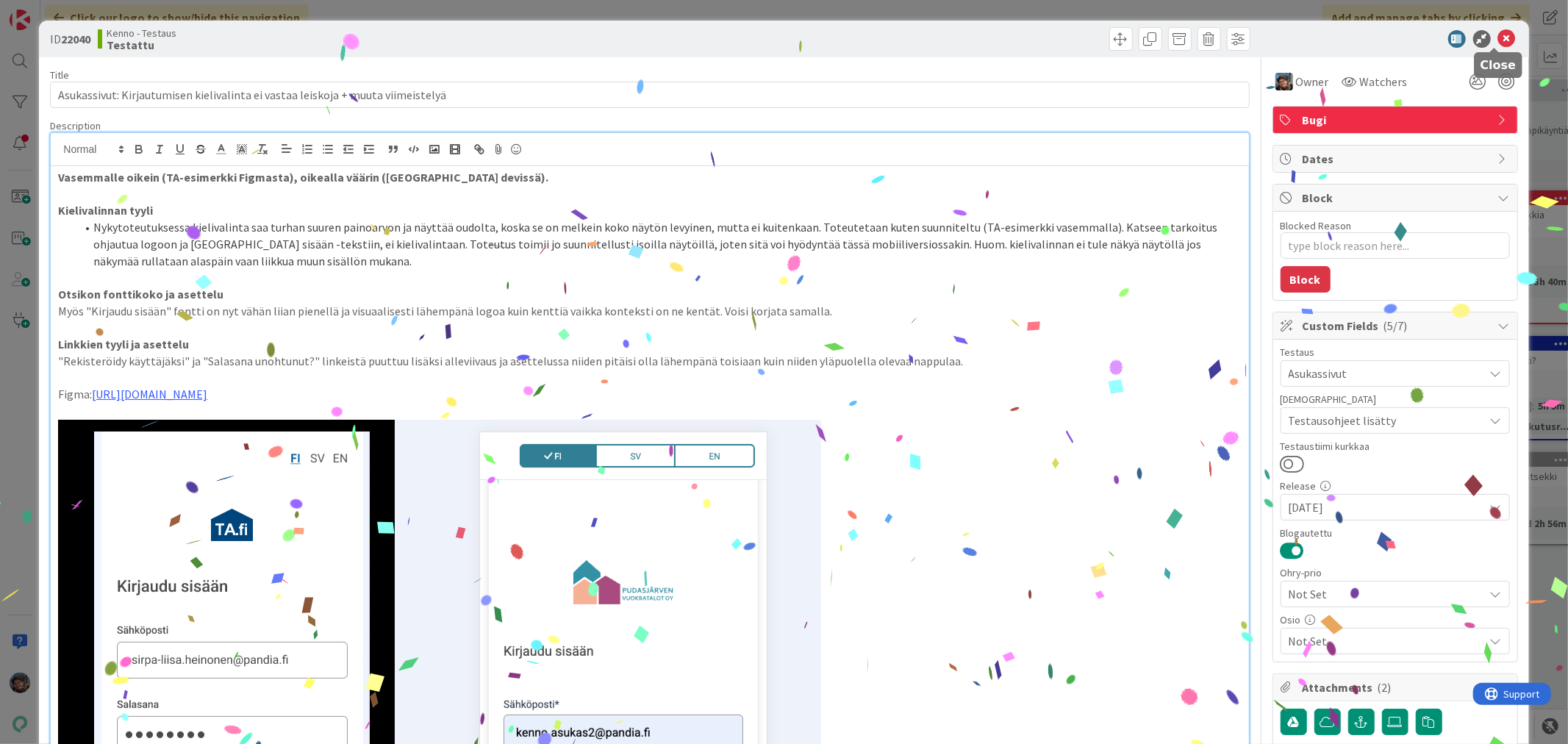
click at [1499, 37] on icon at bounding box center [1507, 38] width 18 height 18
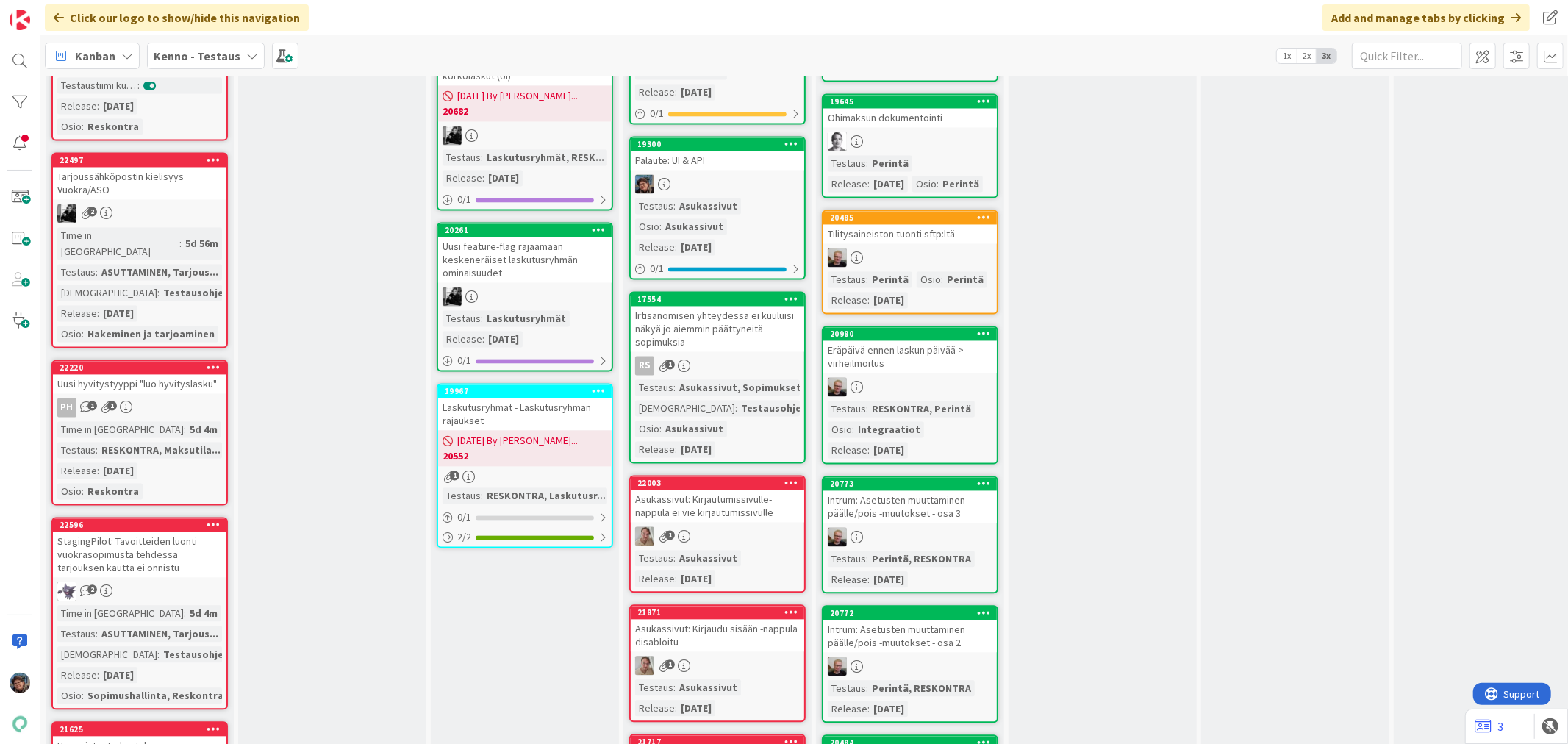
scroll to position [2451, 0]
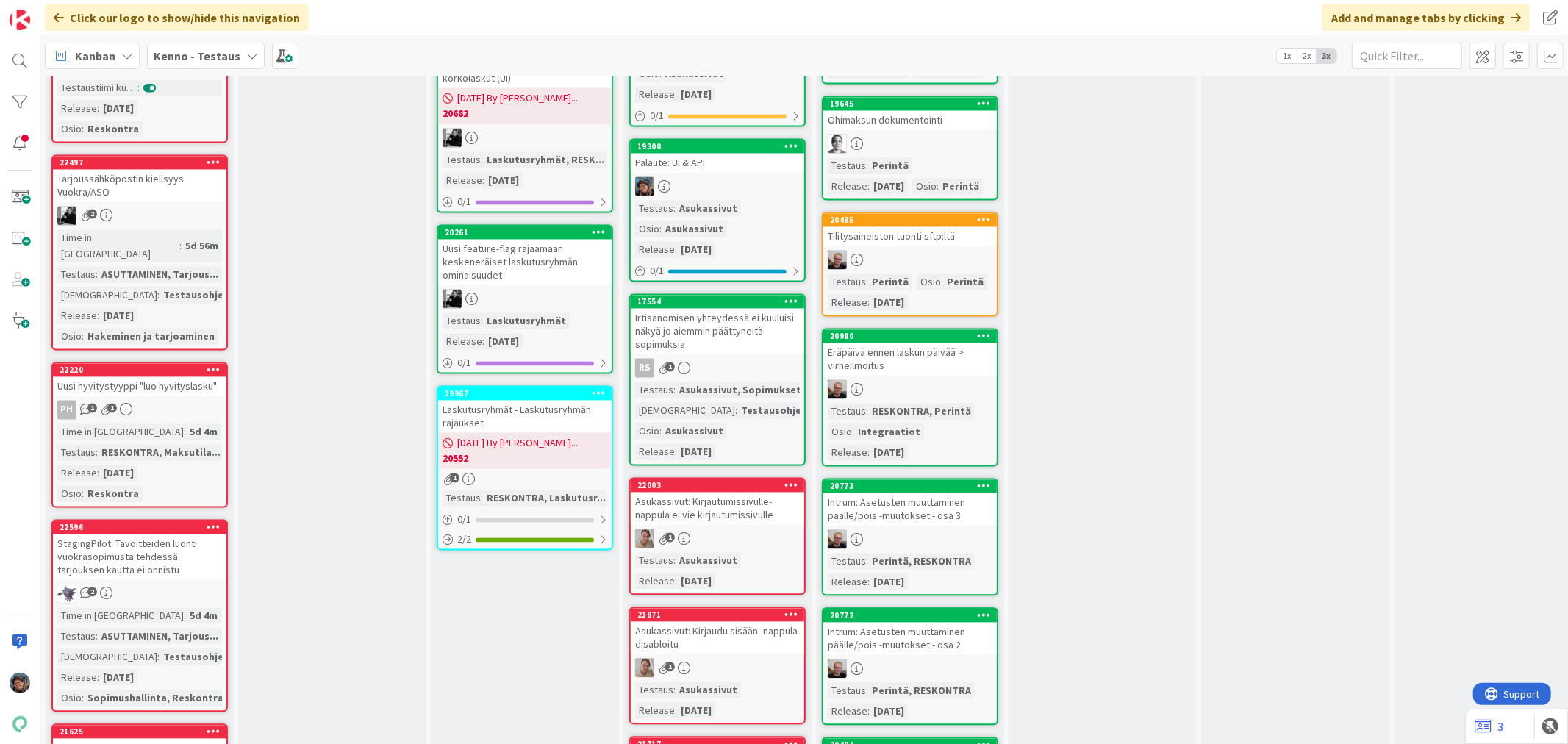
click at [721, 165] on link "19300 Palaute: UI & API Testaus : Asukassivut Osio : Asukassivut Release : [DAT…" at bounding box center [717, 210] width 176 height 143
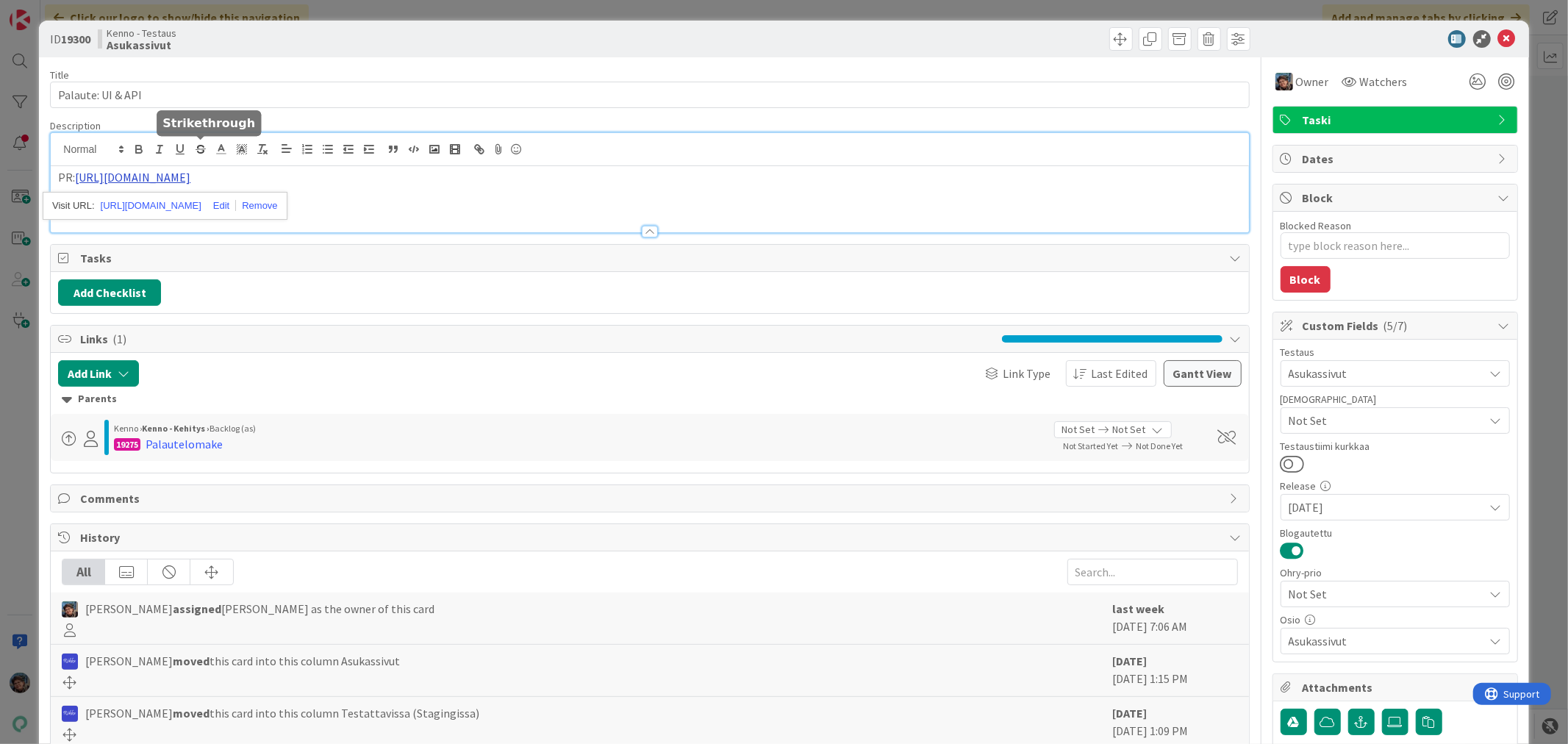
drag, startPoint x: 200, startPoint y: 148, endPoint x: 135, endPoint y: 176, distance: 70.8
click at [1086, 208] on div "PR: [URL][DOMAIN_NAME]" at bounding box center [649, 199] width 1198 height 66
click at [104, 208] on div "PR: [URL][DOMAIN_NAME]" at bounding box center [649, 199] width 1198 height 66
click at [386, 189] on div "PR: [URL][DOMAIN_NAME]" at bounding box center [649, 199] width 1198 height 66
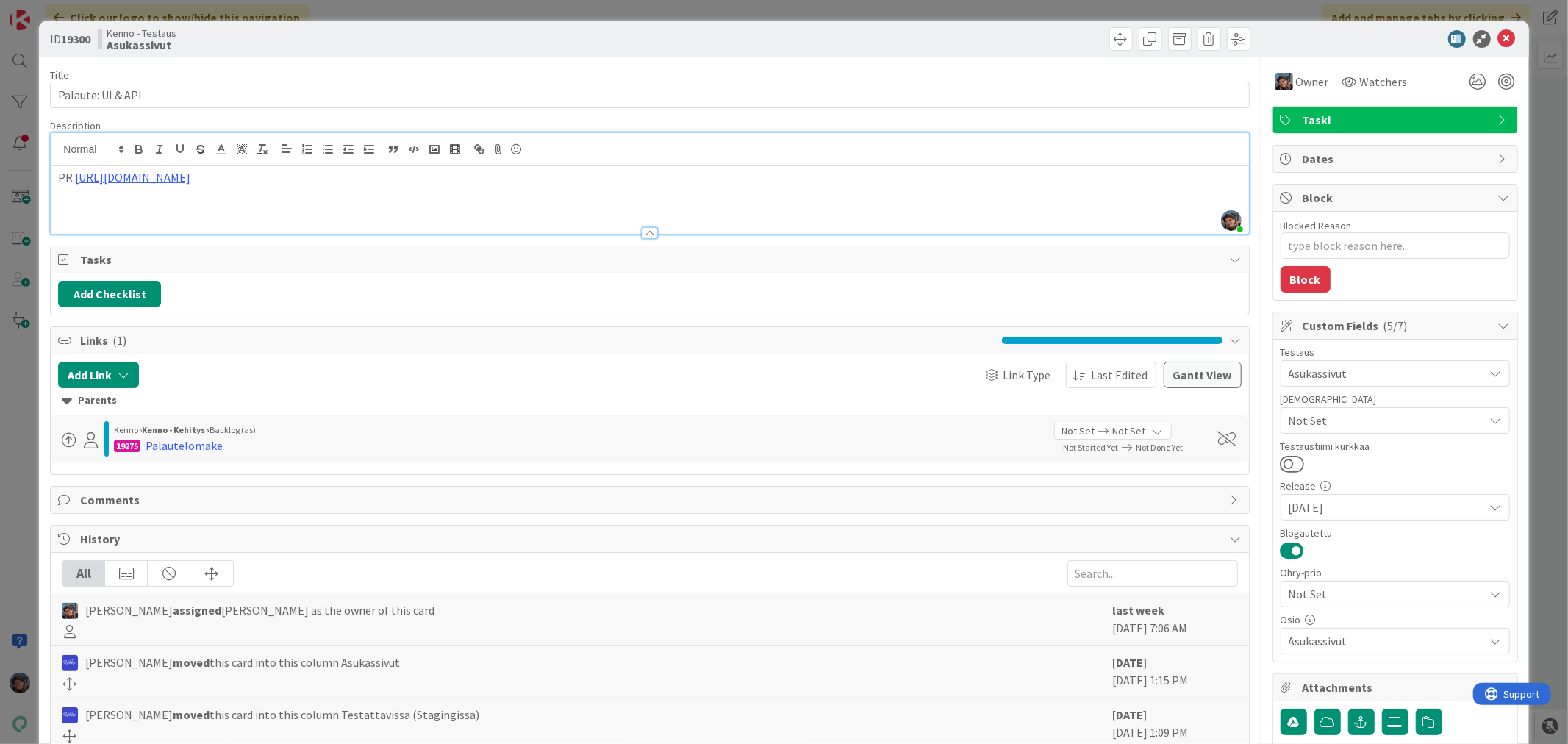
type textarea "x"
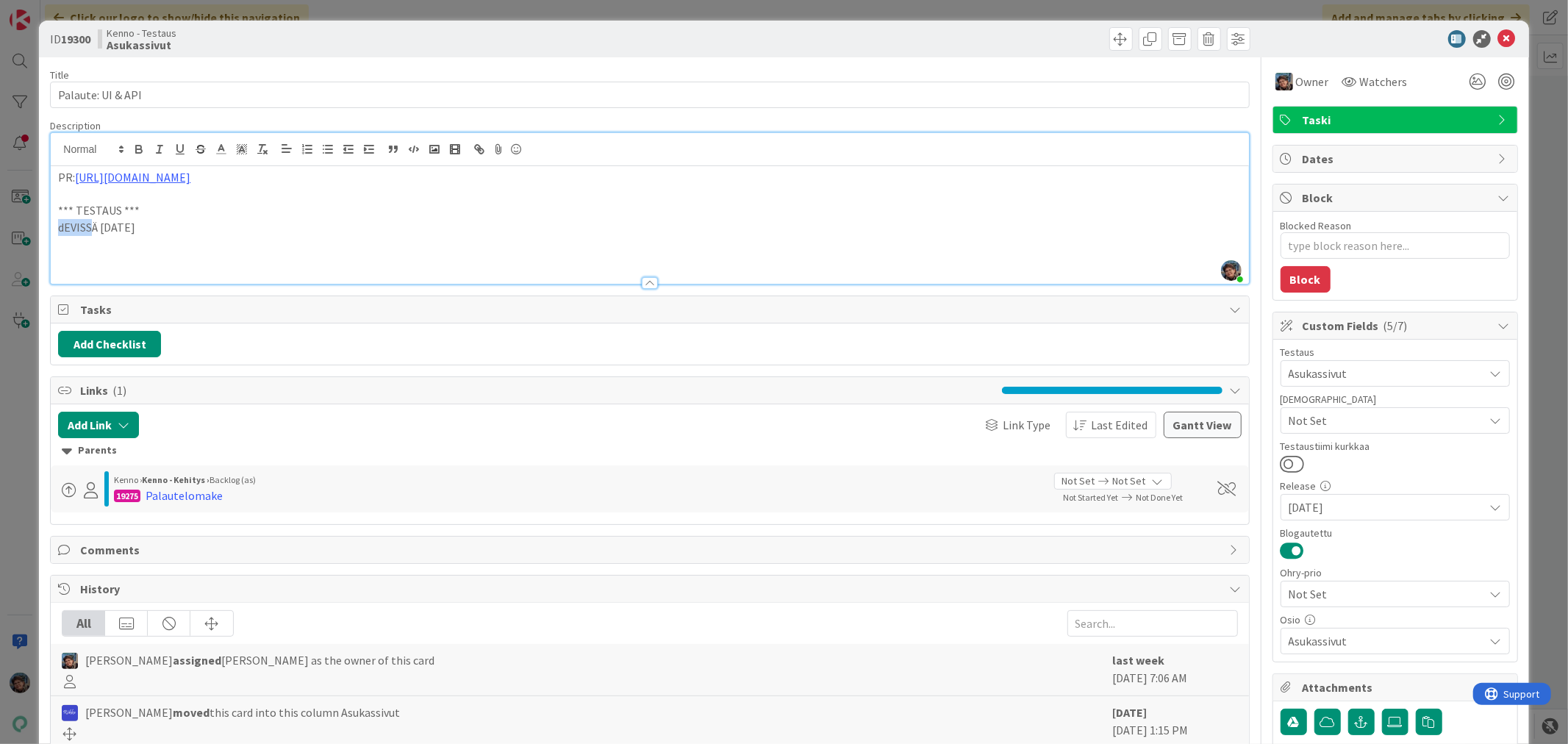
drag, startPoint x: 56, startPoint y: 225, endPoint x: 94, endPoint y: 228, distance: 38.1
click at [94, 228] on div "PR: [URL][DOMAIN_NAME] *** TESTAUS *** dEVISSÄ [DATE]" at bounding box center [649, 225] width 1198 height 118
click at [158, 232] on p "Devissä [DATE]" at bounding box center [649, 228] width 1183 height 17
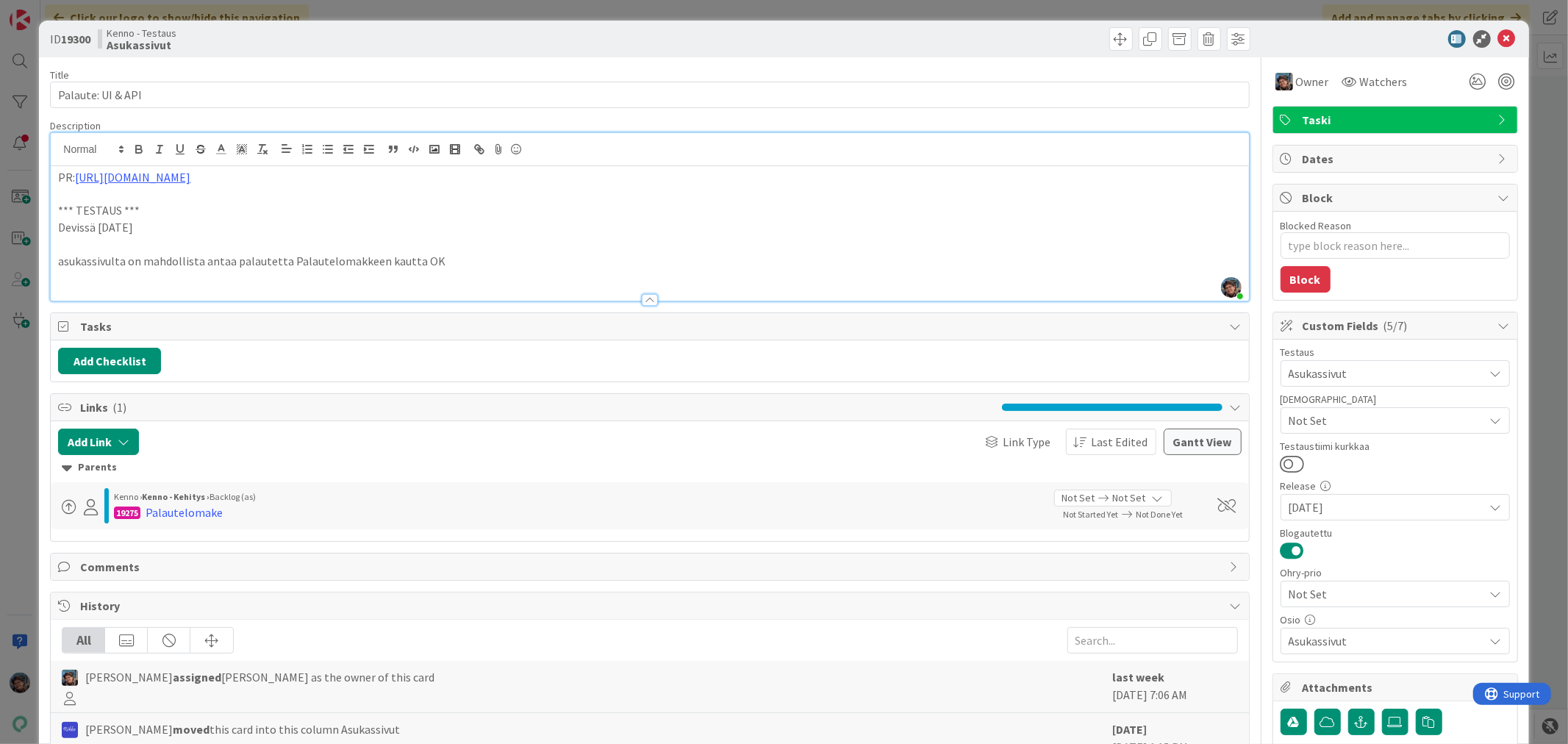
drag, startPoint x: 159, startPoint y: 226, endPoint x: 34, endPoint y: 213, distance: 125.7
click at [34, 213] on div "ID 19300 Kenno - Testaus Asukassivut Title 17 / 128 Palaute: UI & API Descripti…" at bounding box center [784, 372] width 1568 height 744
copy div "*** TESTAUS *** Devissä [DATE]"
click at [58, 262] on p "asukassivulta on mahdollista antaa palautetta Palautelomakkeen kautta OK" at bounding box center [649, 262] width 1183 height 17
drag, startPoint x: 91, startPoint y: 259, endPoint x: 445, endPoint y: 257, distance: 354.0
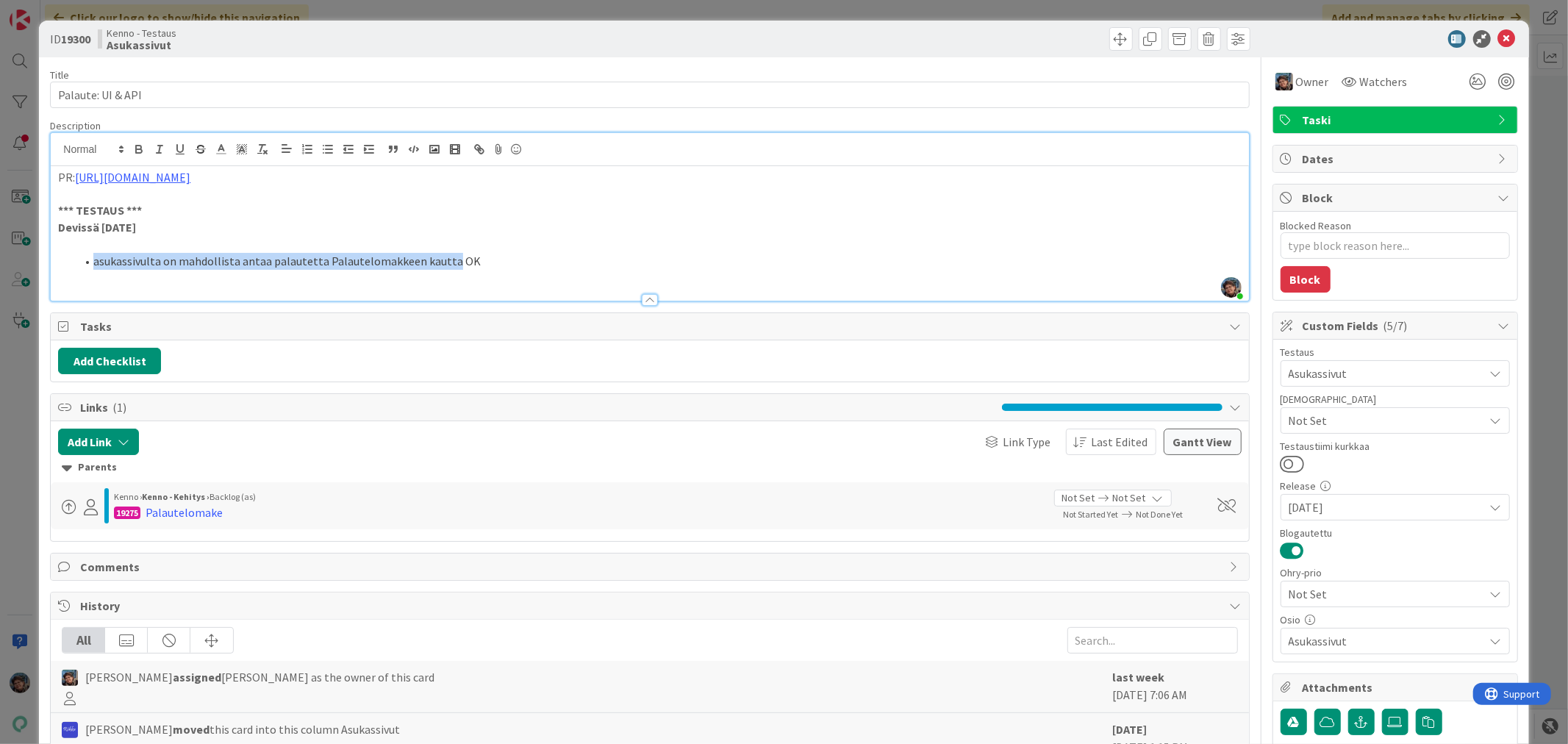
click at [445, 258] on li "asukassivulta on mahdollista antaa palautetta Palautelomakkeen kautta OK" at bounding box center [658, 262] width 1166 height 17
click at [1114, 33] on span at bounding box center [1121, 38] width 24 height 24
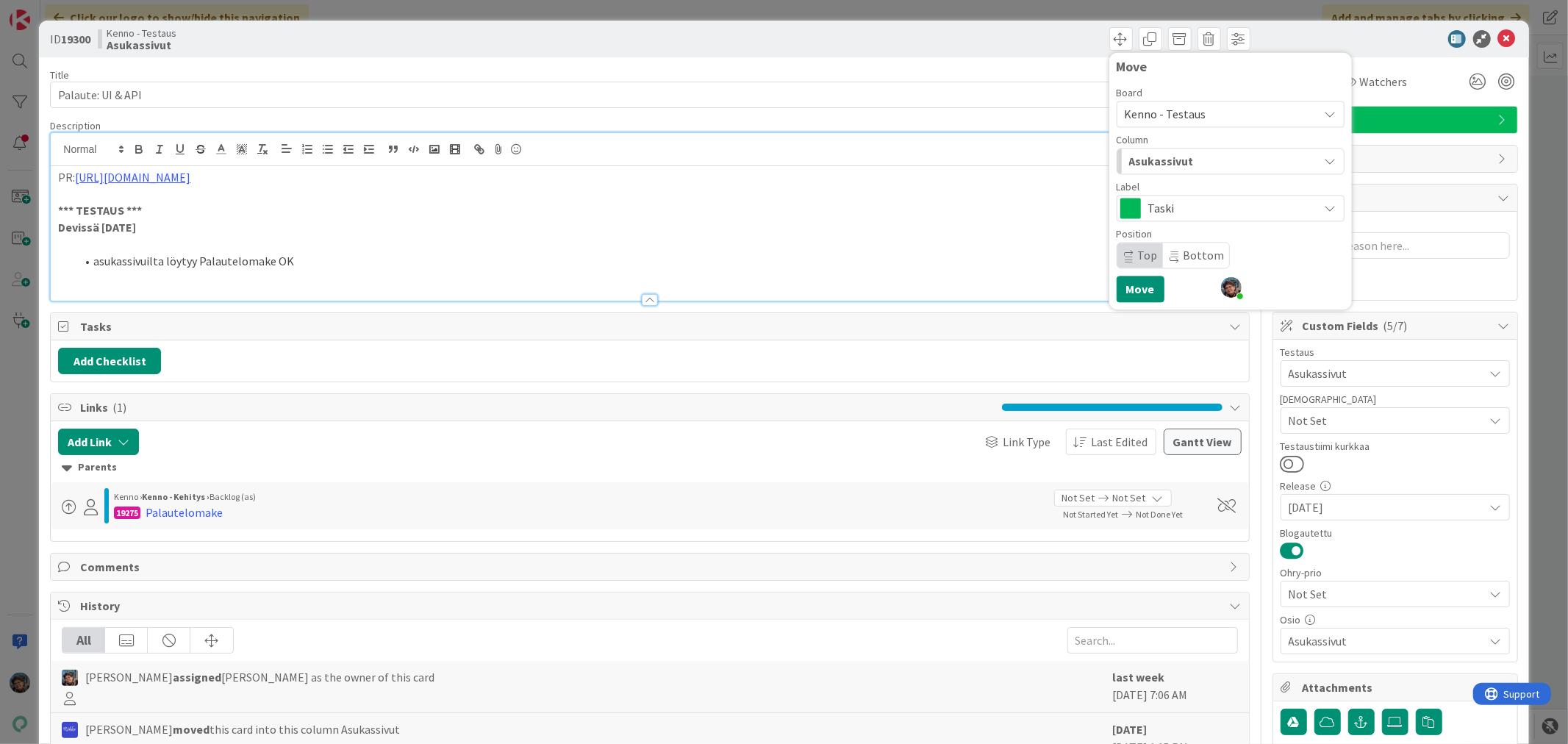
click at [1202, 159] on div "Asukassivut" at bounding box center [1222, 161] width 193 height 24
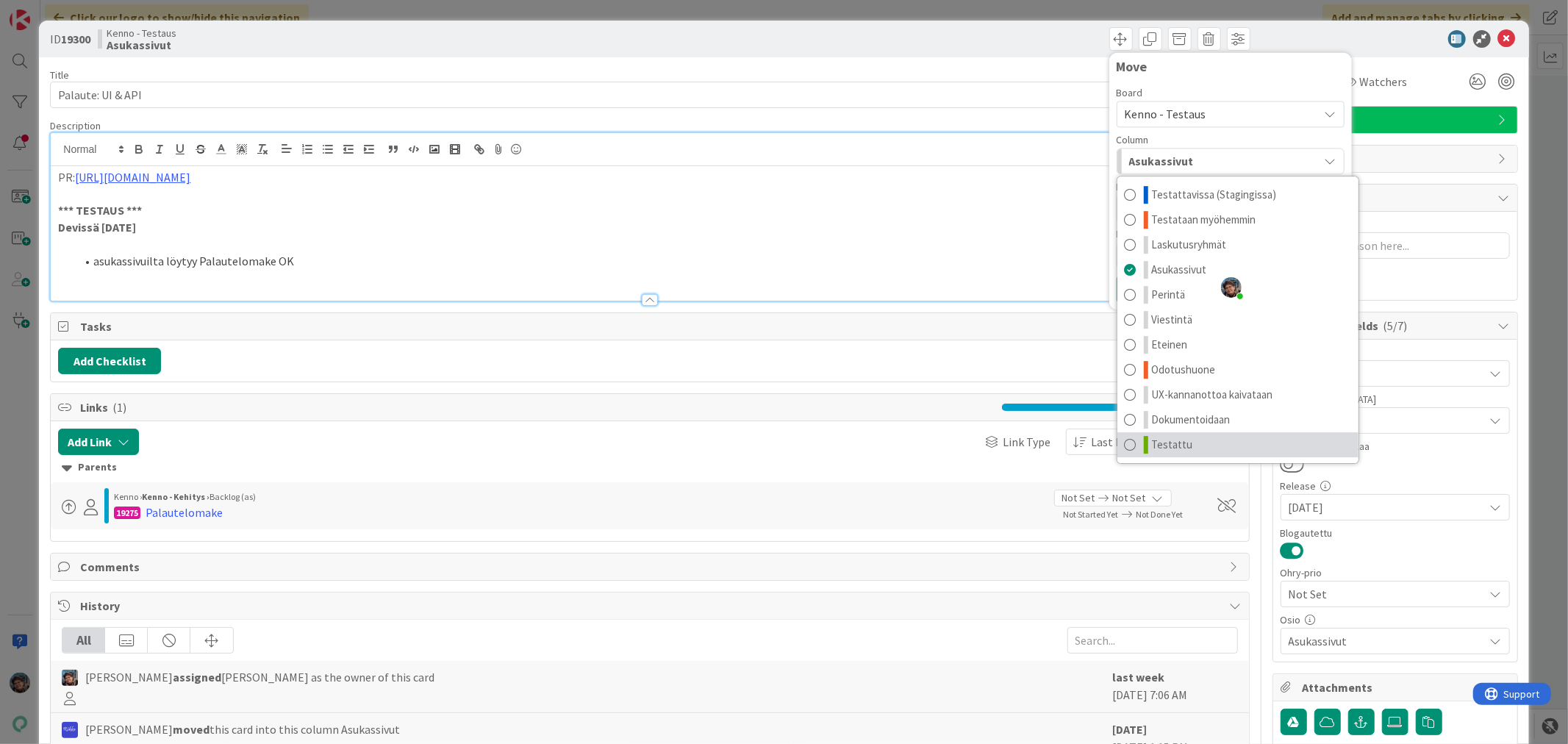
click at [1156, 447] on span "Testattu" at bounding box center [1173, 445] width 42 height 18
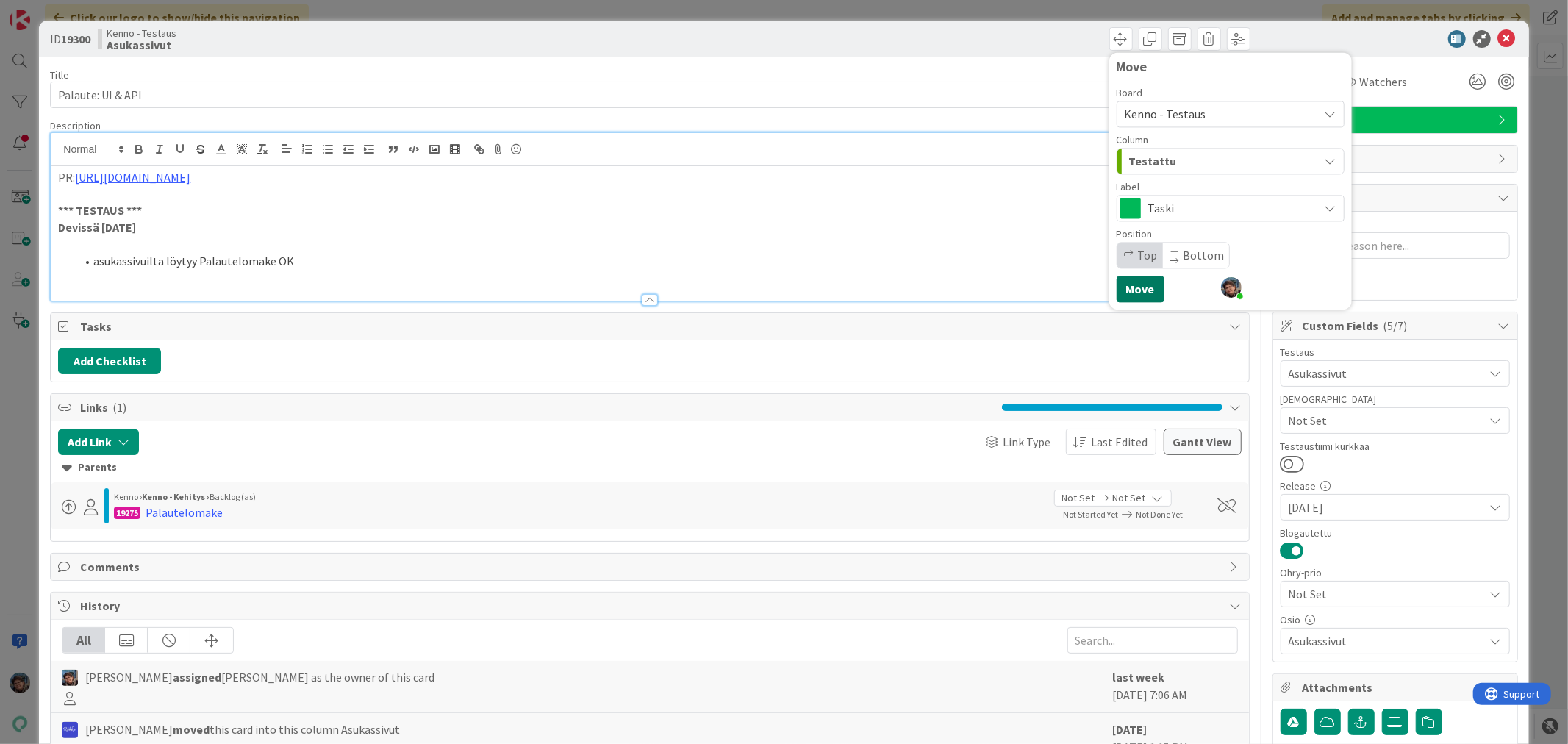
drag, startPoint x: 1119, startPoint y: 281, endPoint x: 1134, endPoint y: 282, distance: 15.0
click at [1119, 281] on button "Move" at bounding box center [1141, 289] width 48 height 26
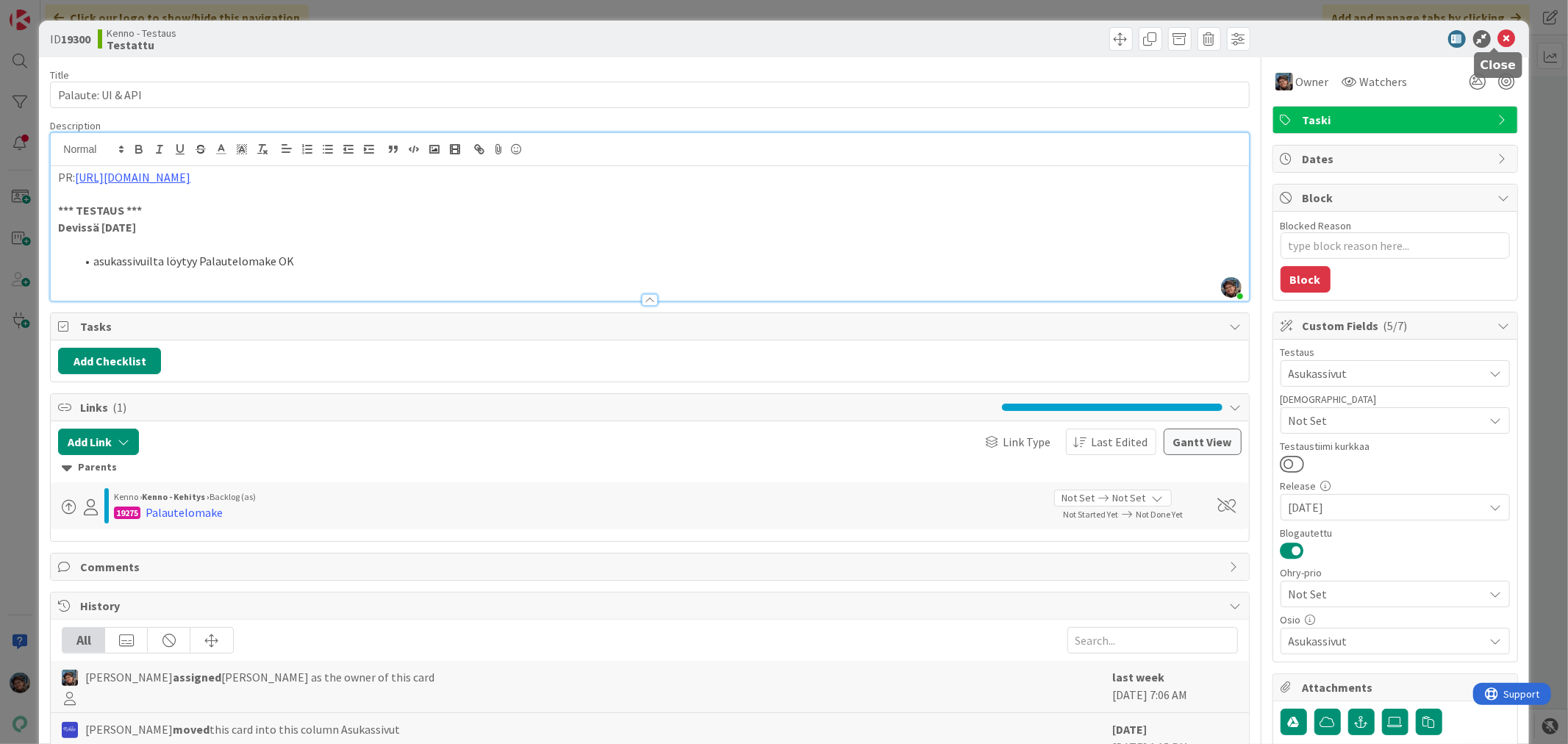
click at [1499, 35] on icon at bounding box center [1507, 38] width 18 height 18
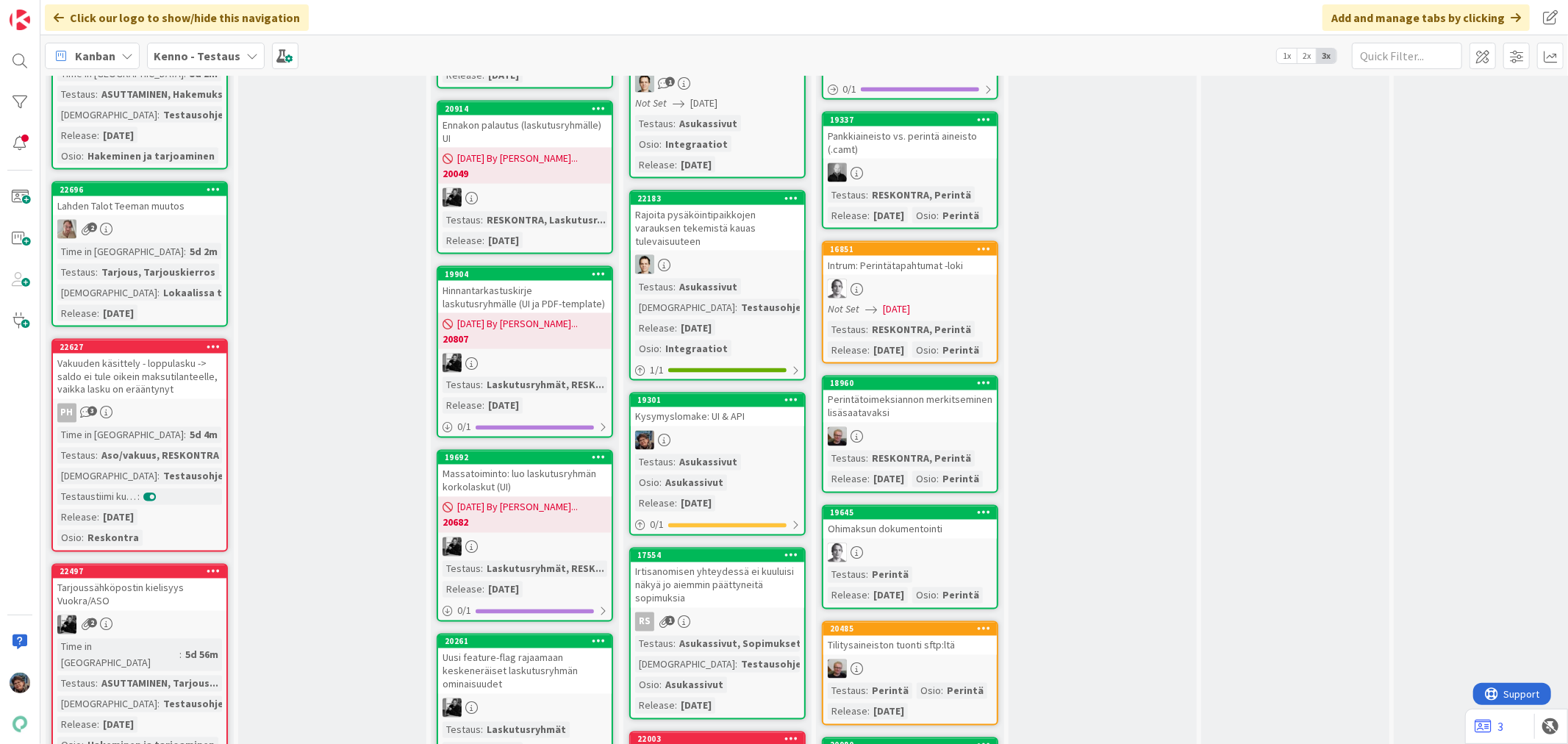
scroll to position [2042, 0]
click at [734, 430] on div at bounding box center [718, 439] width 174 height 19
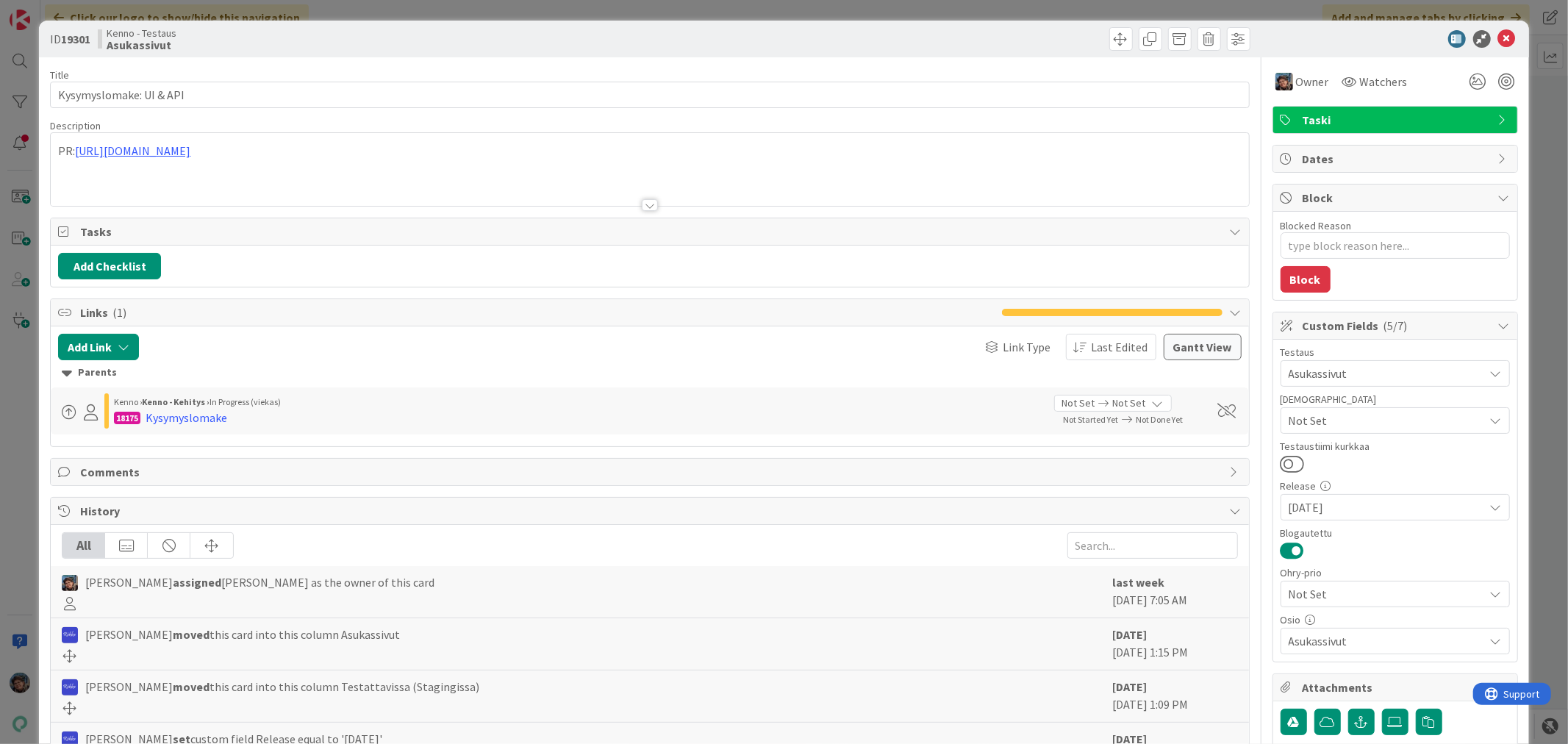
click at [91, 175] on div at bounding box center [649, 187] width 1198 height 38
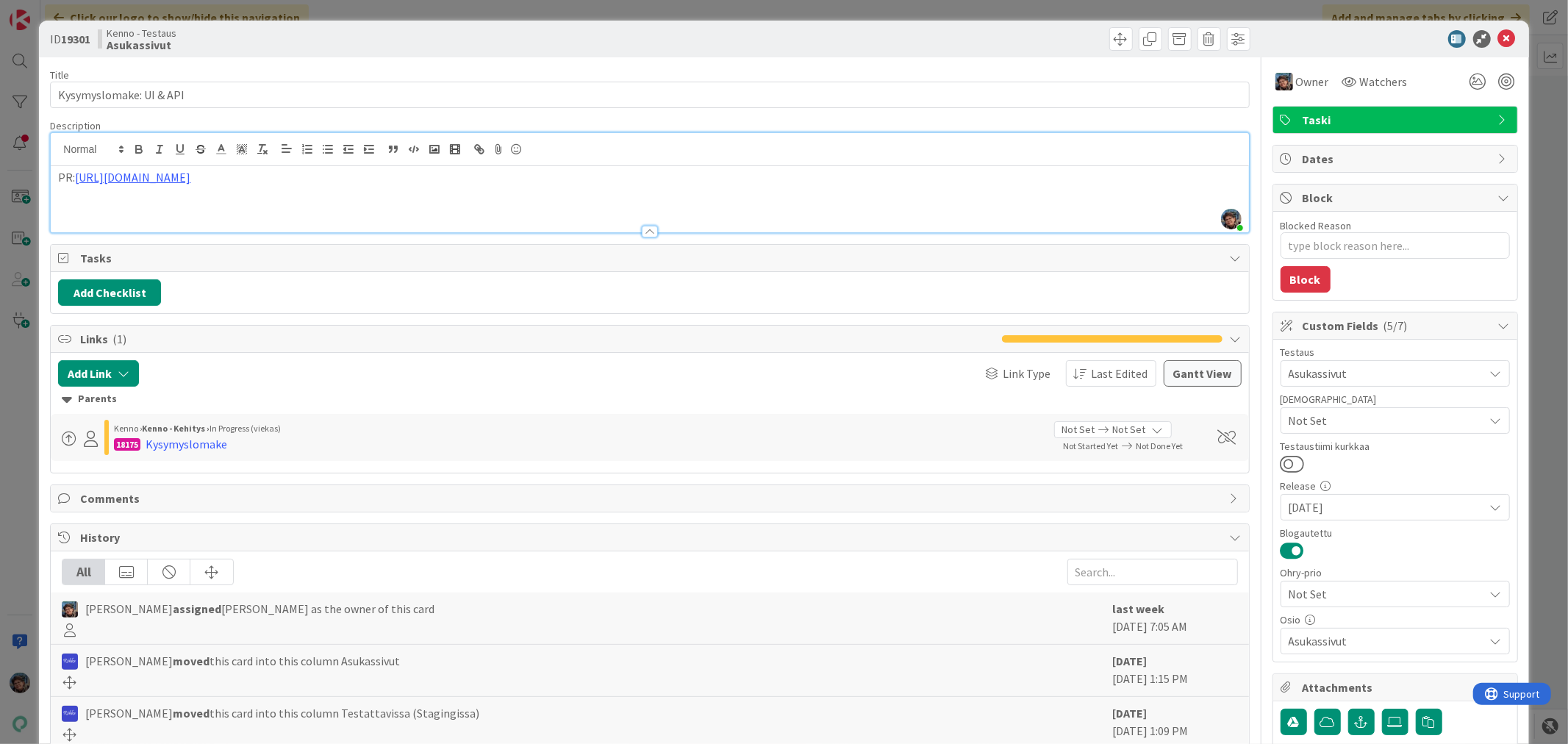
click at [329, 181] on p "PR: [URL][DOMAIN_NAME]" at bounding box center [649, 178] width 1183 height 17
click at [77, 211] on div "PR: [URL][DOMAIN_NAME]" at bounding box center [649, 199] width 1198 height 66
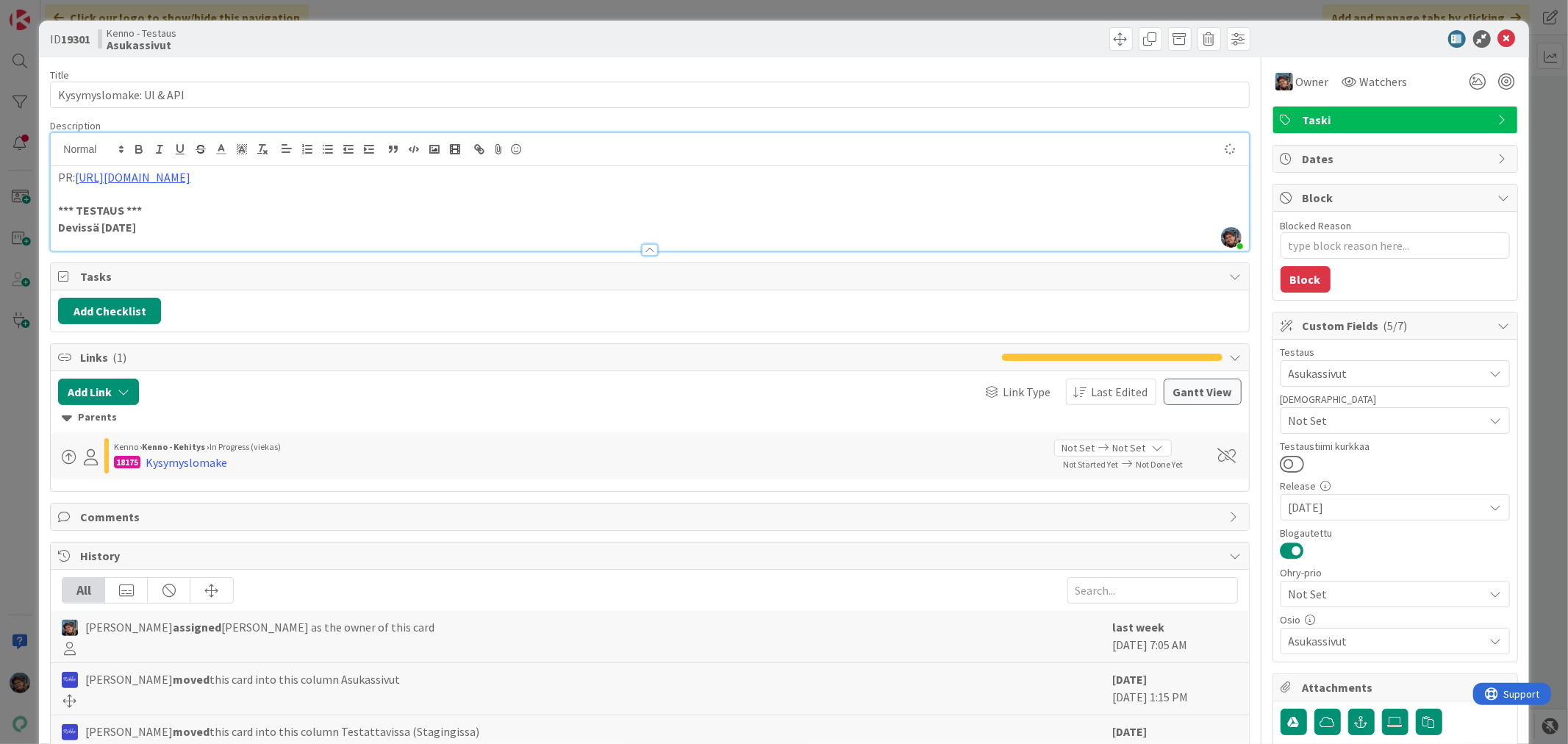
type textarea "x"
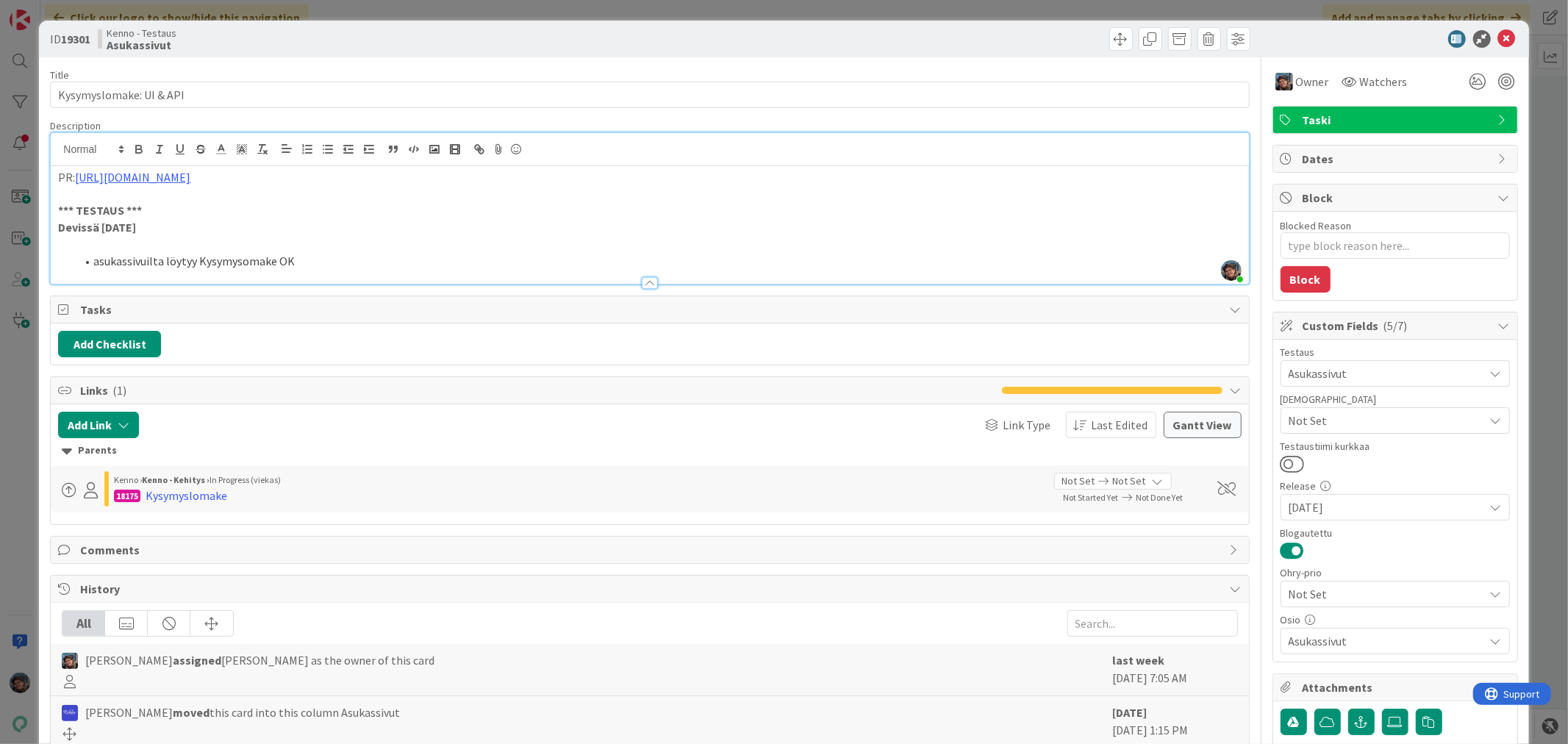
click at [240, 262] on li "asukassivuilta löytyy Kysymysomake OK" at bounding box center [658, 262] width 1166 height 17
click at [1109, 42] on span at bounding box center [1121, 38] width 24 height 24
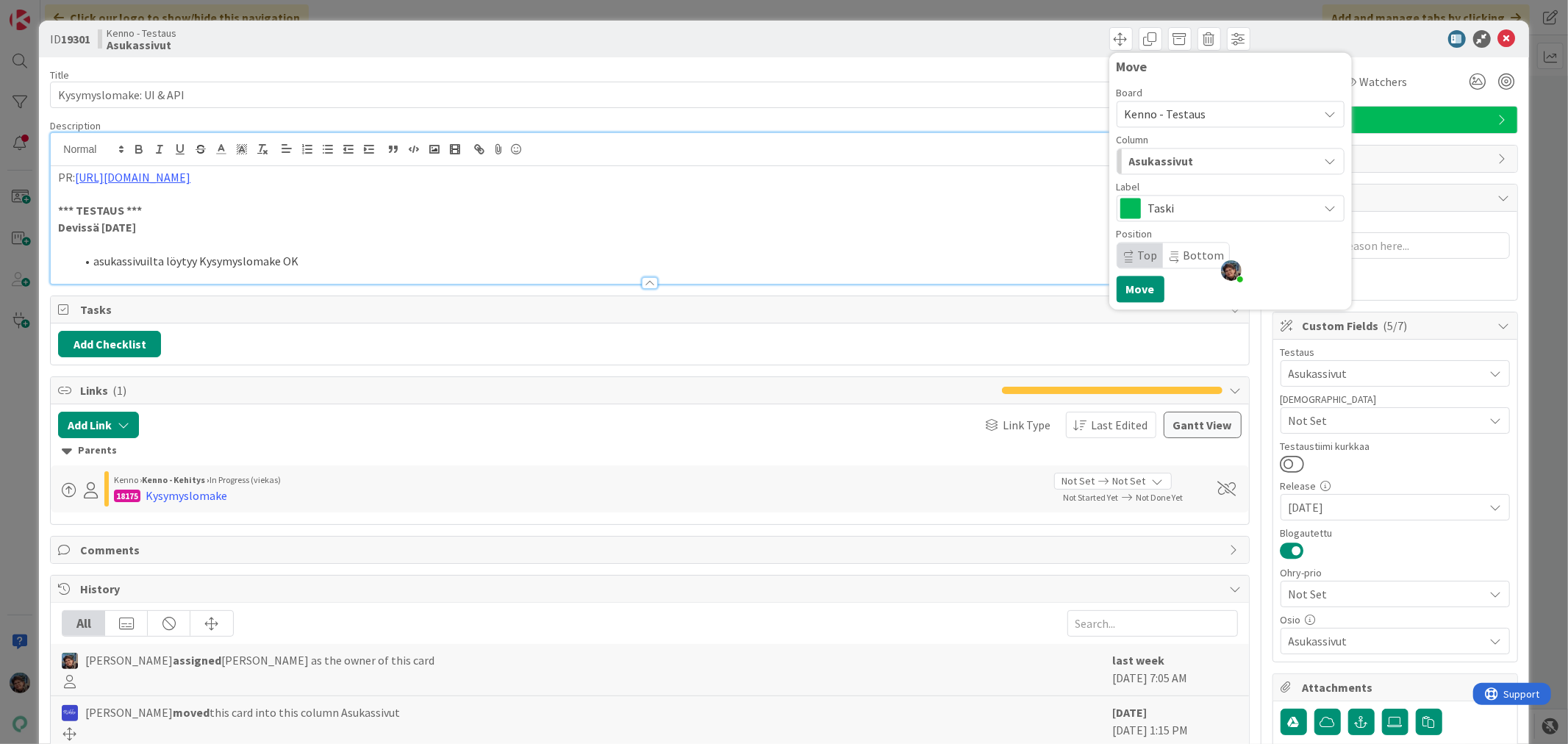
click at [1147, 158] on span "Asukassivut" at bounding box center [1162, 161] width 65 height 19
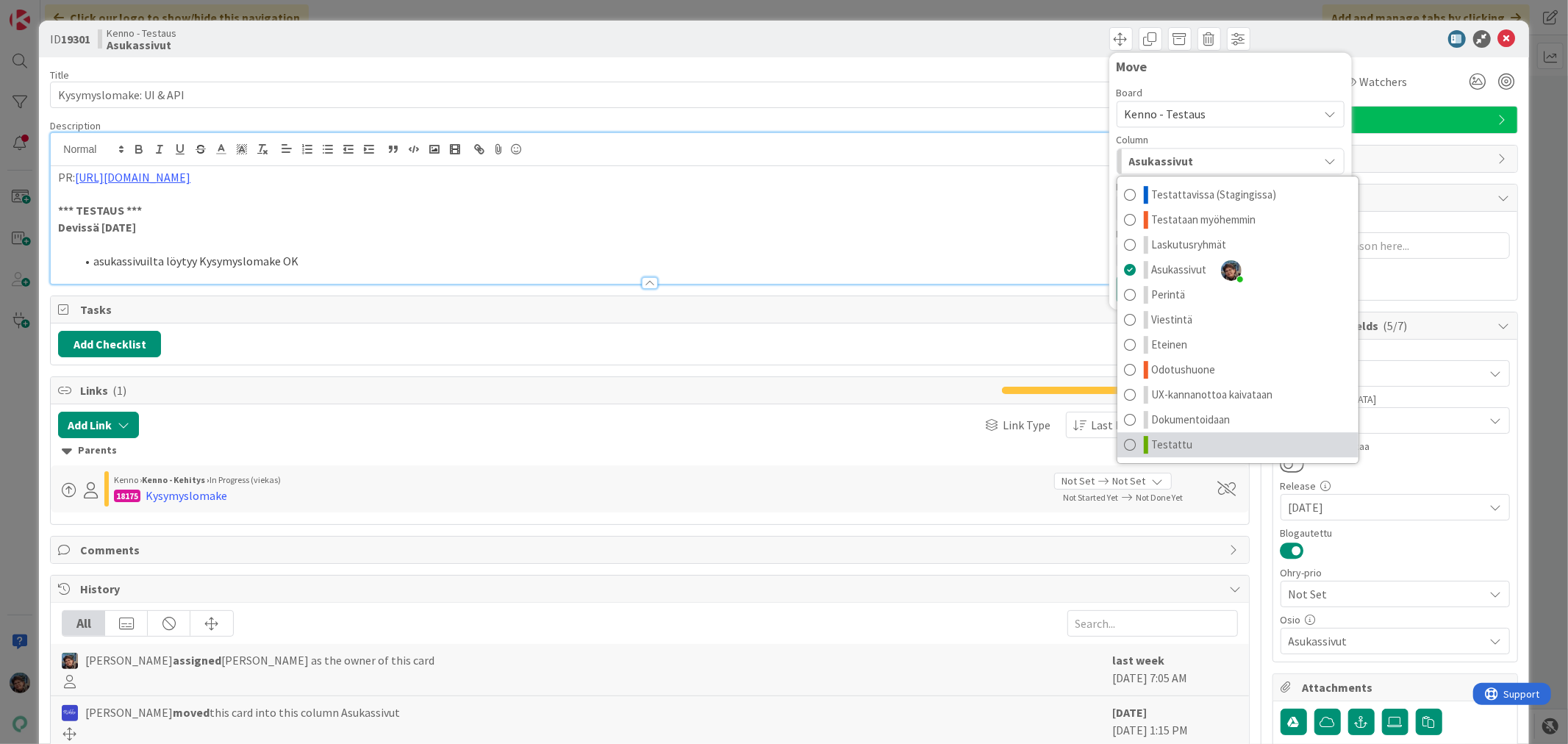
click at [1158, 444] on span "Testattu" at bounding box center [1173, 445] width 42 height 18
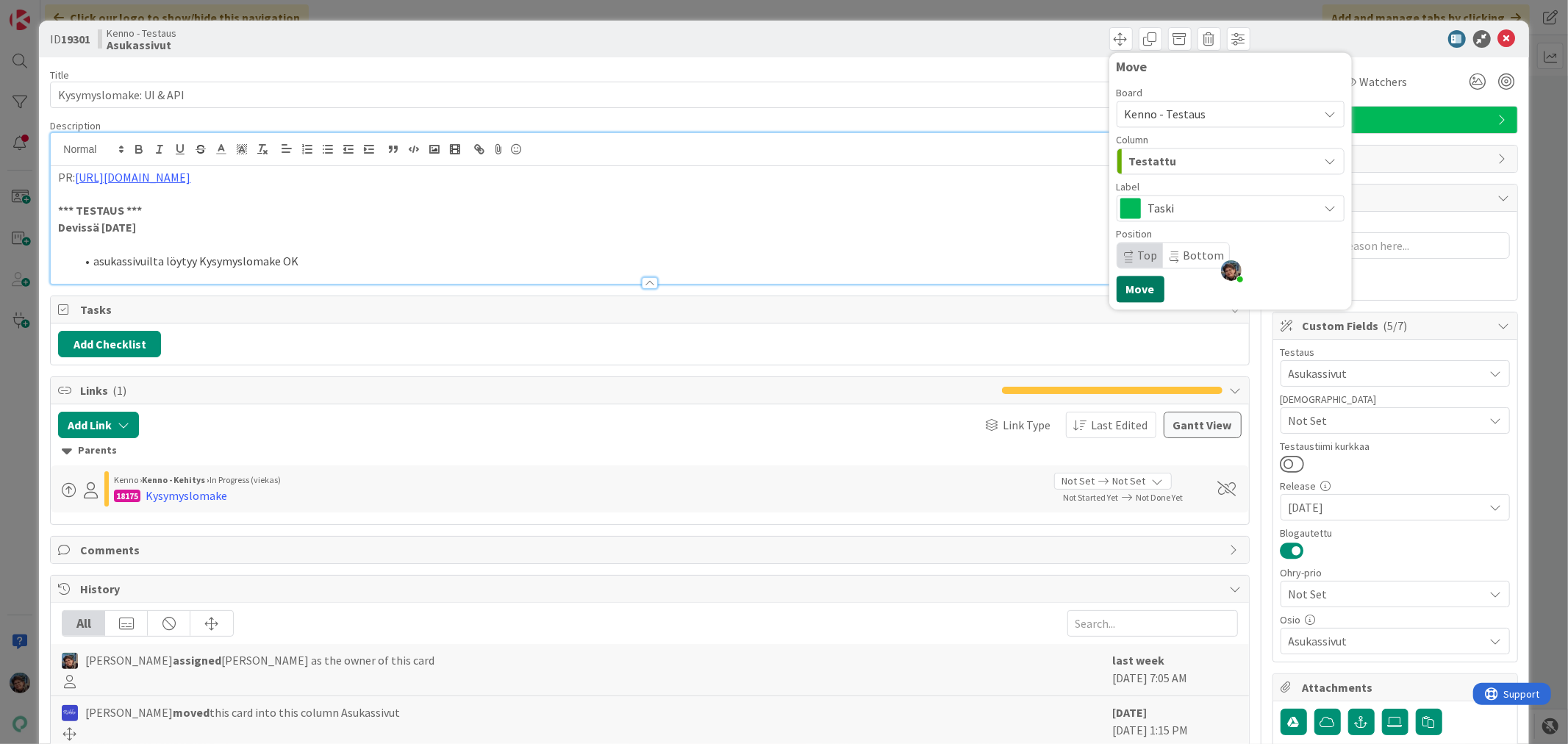
drag, startPoint x: 1123, startPoint y: 291, endPoint x: 1269, endPoint y: 192, distance: 176.4
click at [1125, 291] on button "Move" at bounding box center [1141, 289] width 48 height 26
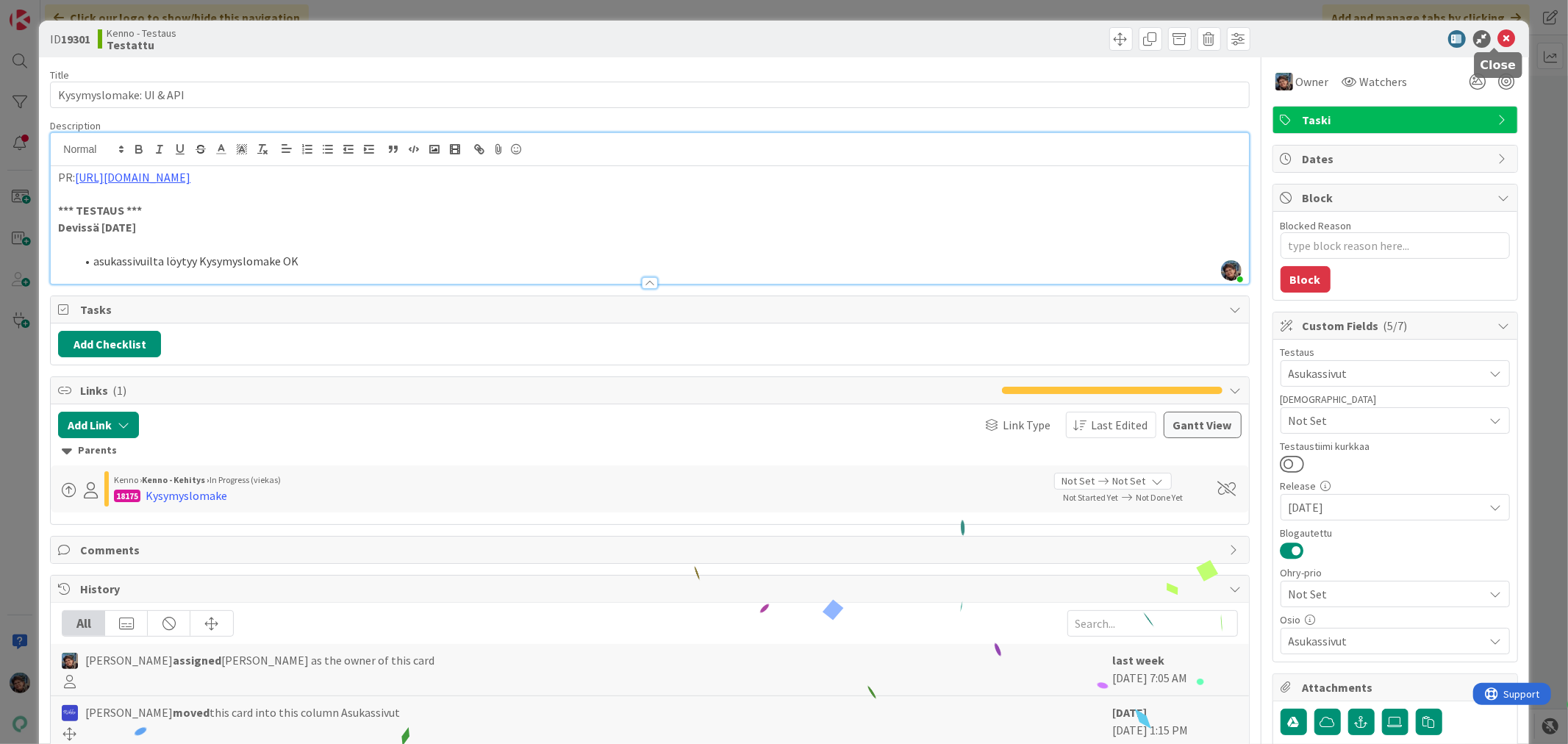
click at [1499, 39] on icon at bounding box center [1507, 38] width 18 height 18
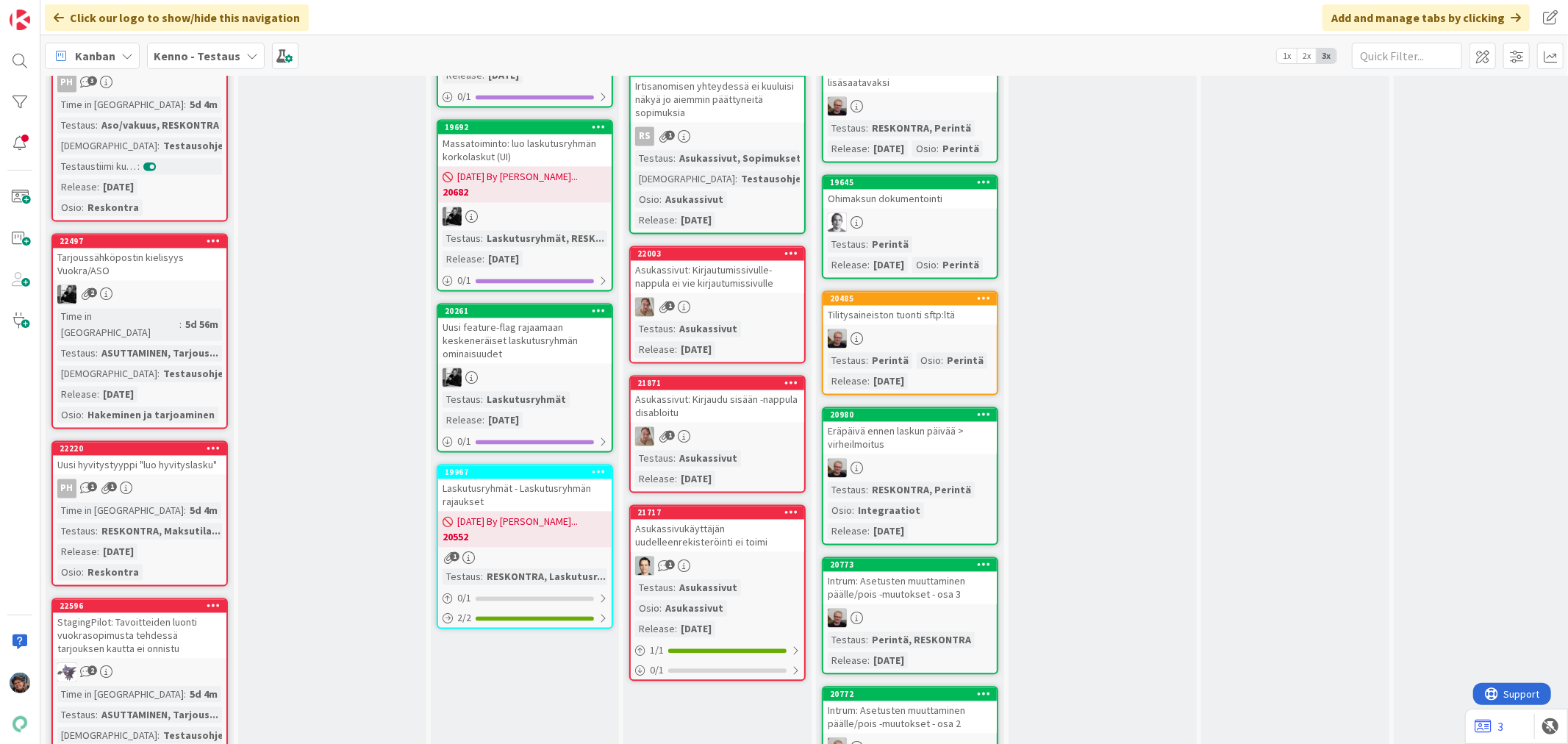
scroll to position [2369, 0]
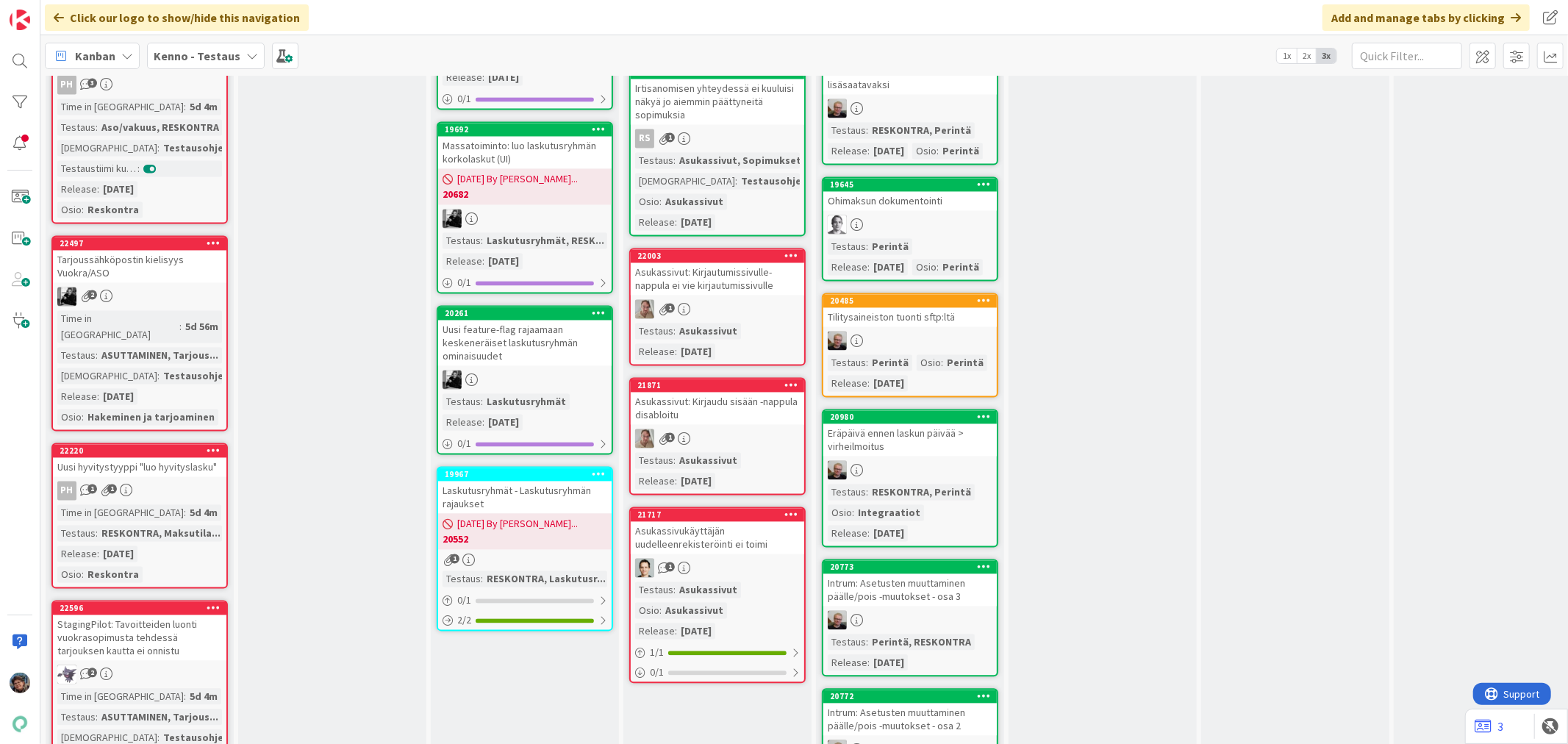
click at [747, 392] on div "Asukassivut: Kirjaudu sisään -nappula disabloitu" at bounding box center [718, 409] width 174 height 32
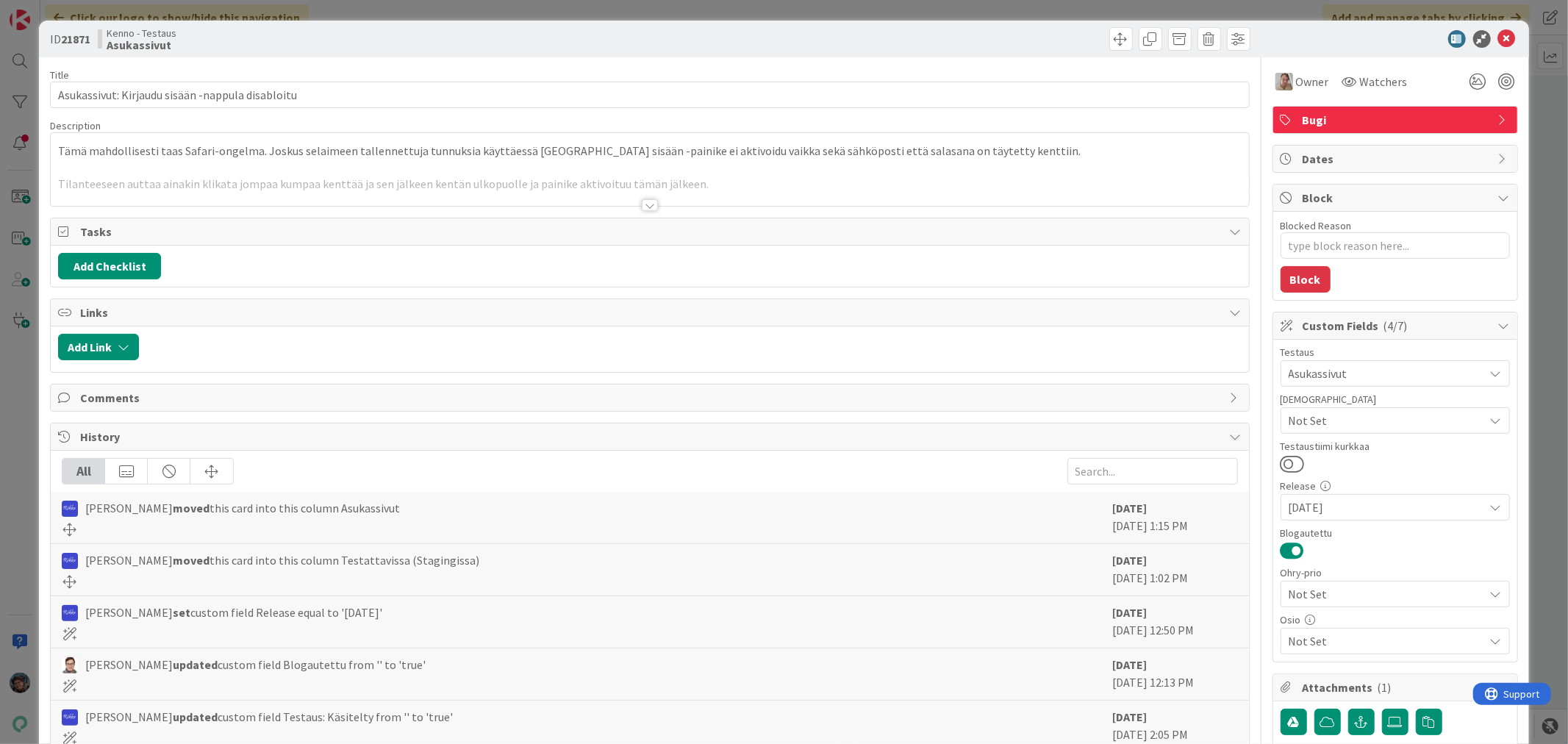
click at [644, 207] on div at bounding box center [649, 205] width 16 height 12
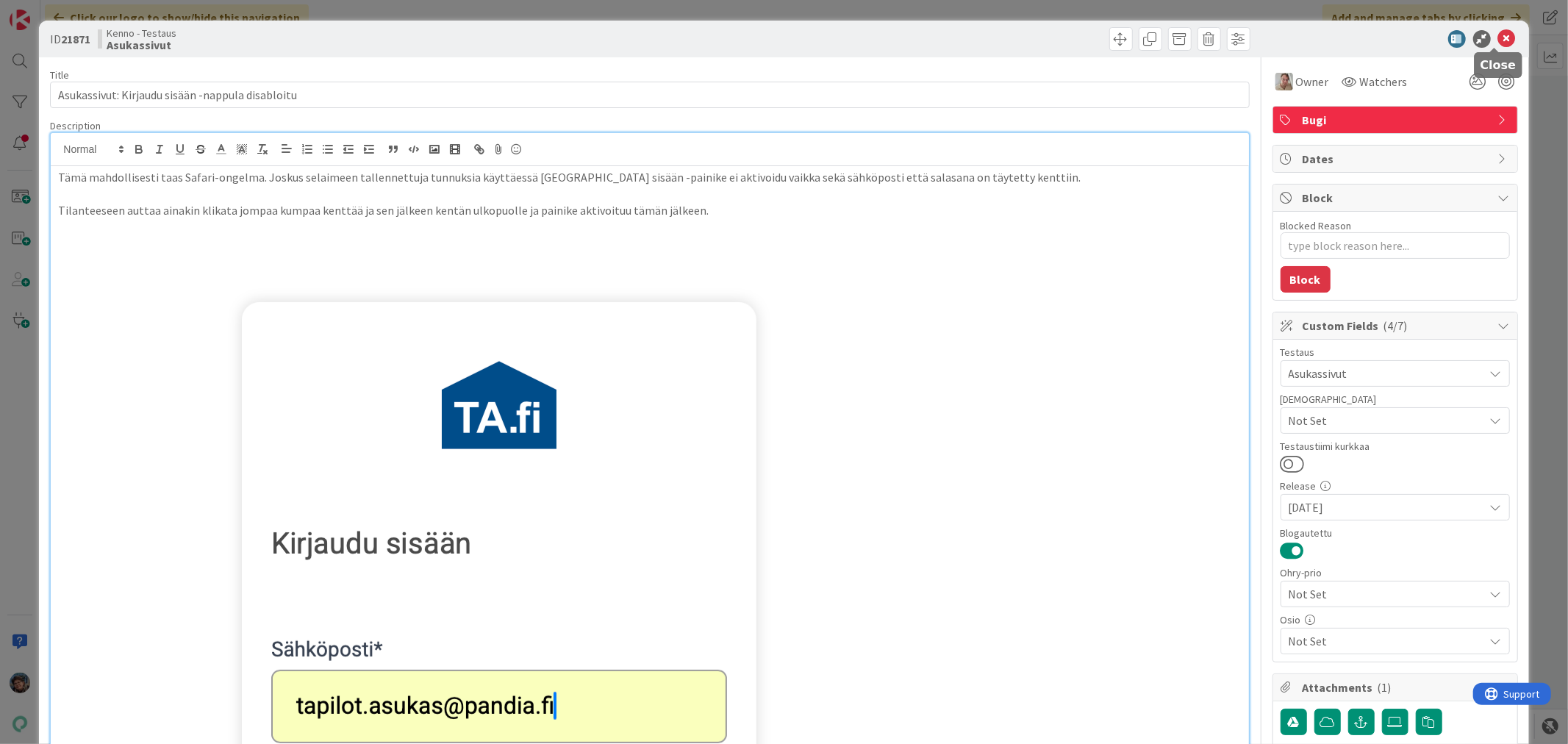
click at [1499, 38] on icon at bounding box center [1507, 38] width 18 height 18
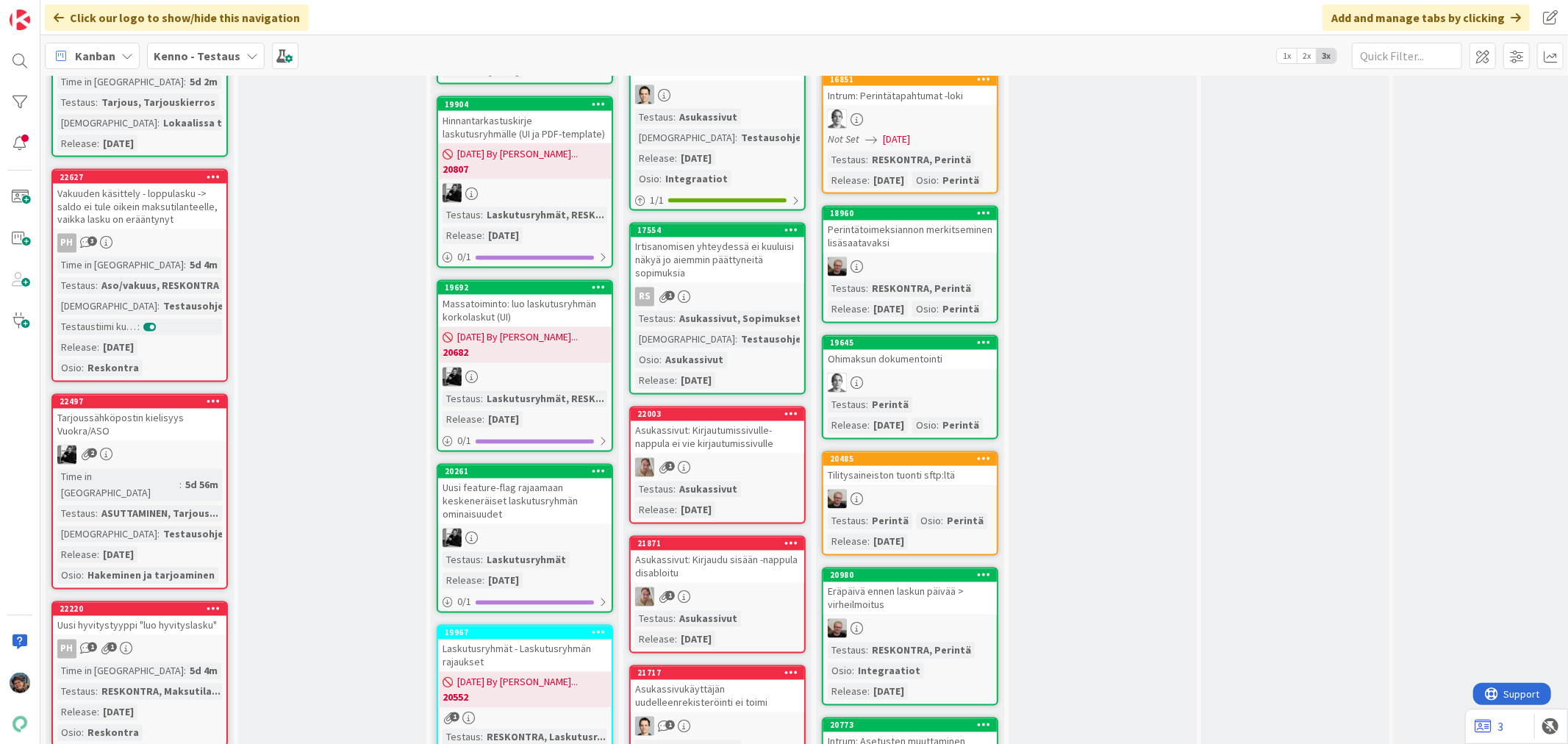
scroll to position [2206, 0]
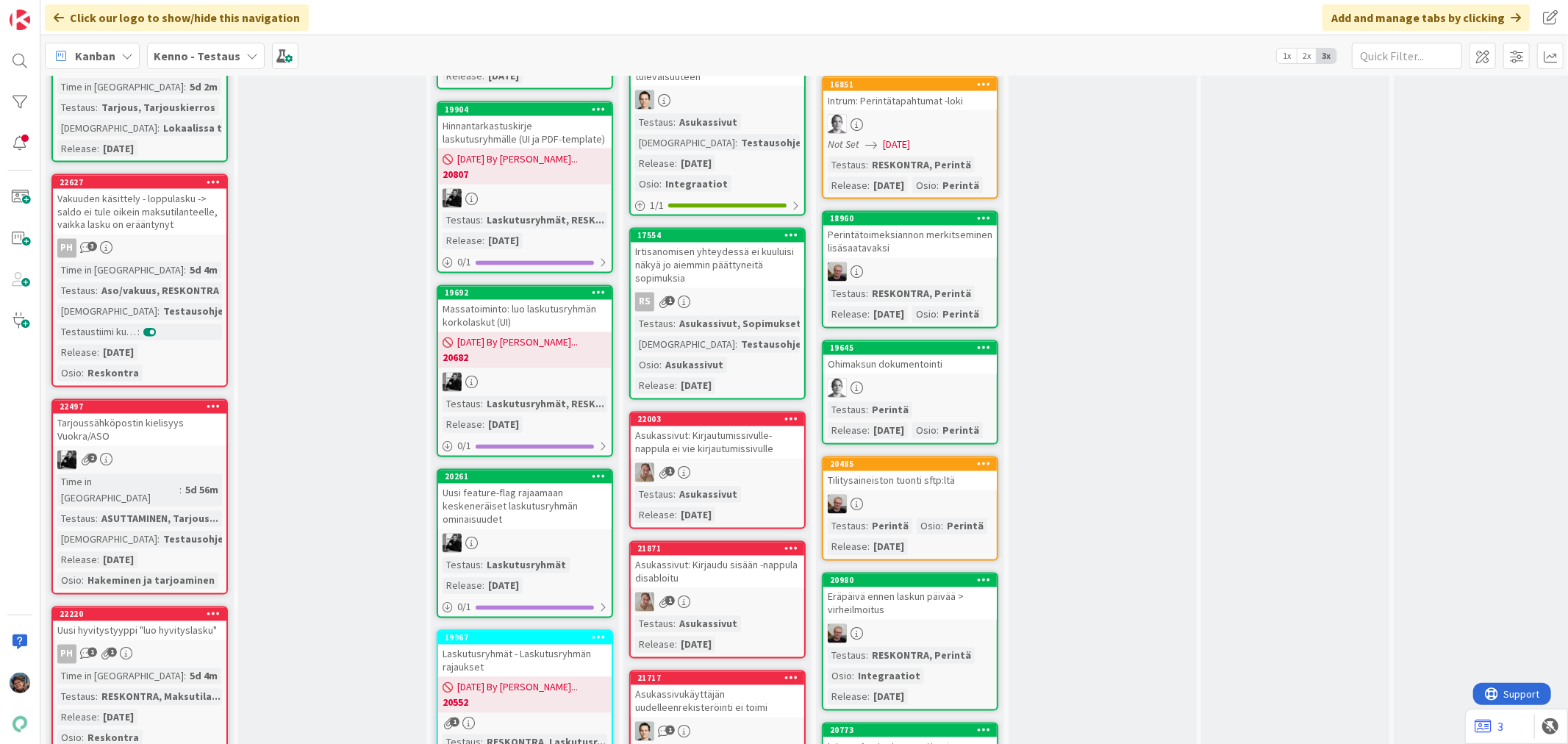
click at [754, 463] on div "1" at bounding box center [718, 472] width 174 height 19
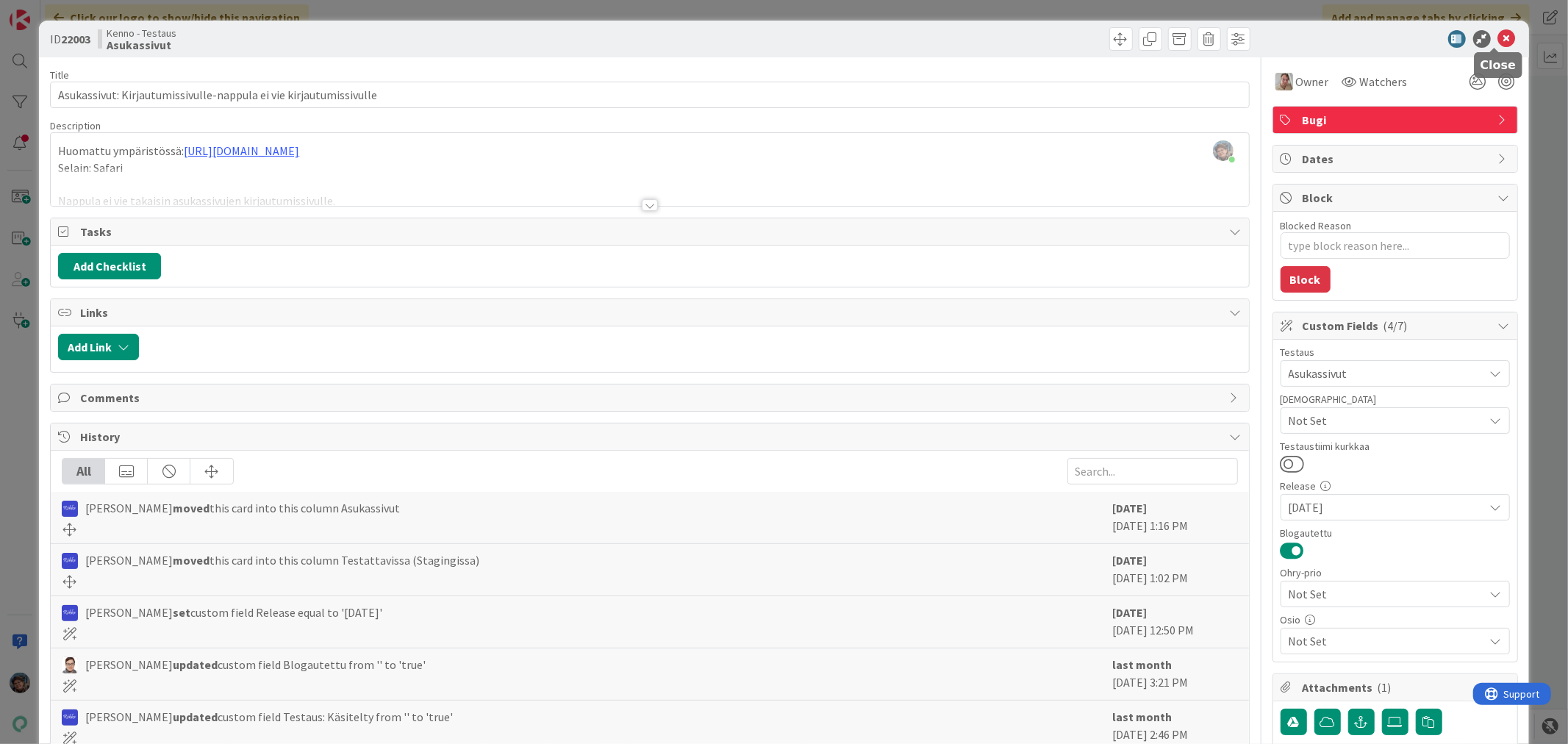
click at [1499, 32] on icon at bounding box center [1507, 38] width 18 height 18
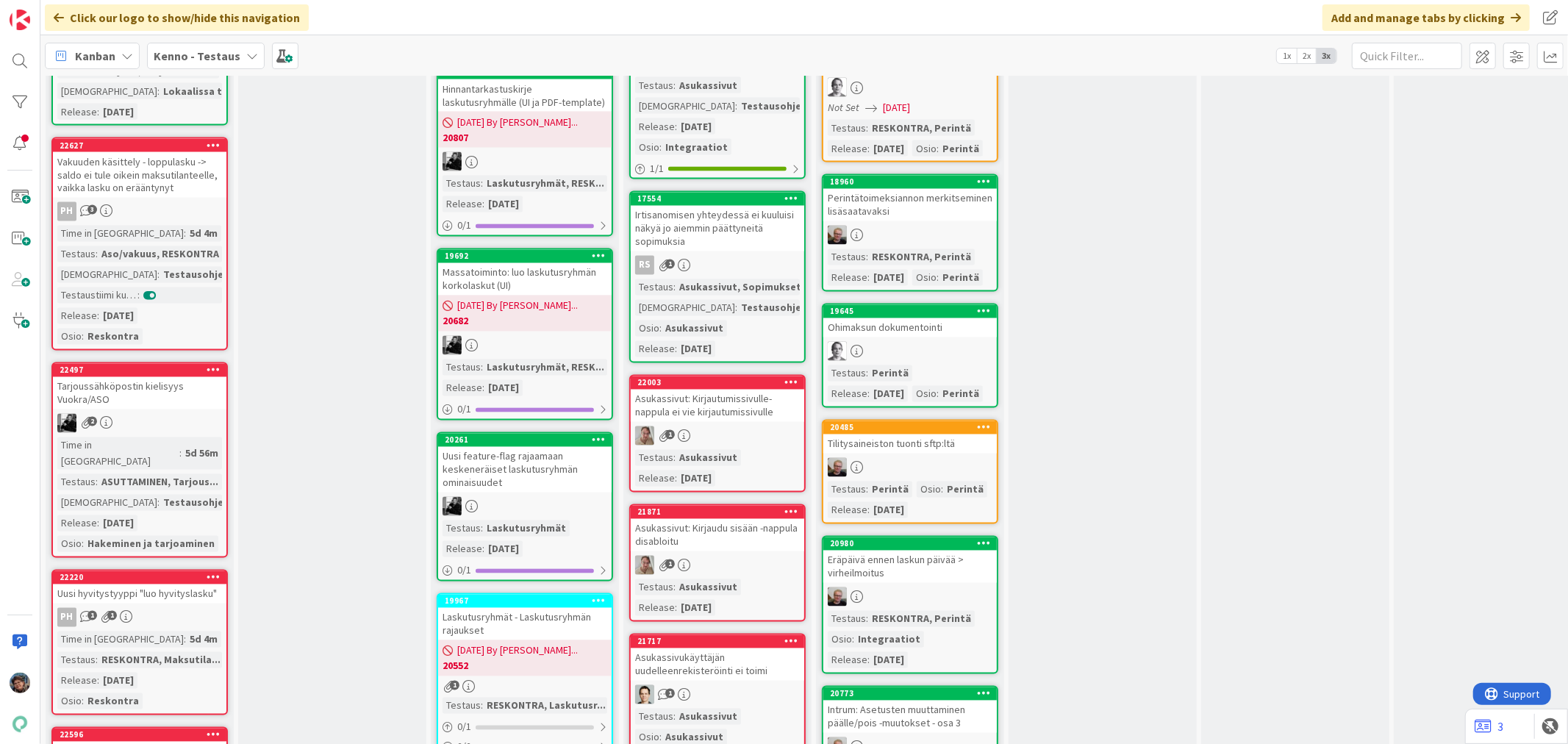
scroll to position [2206, 0]
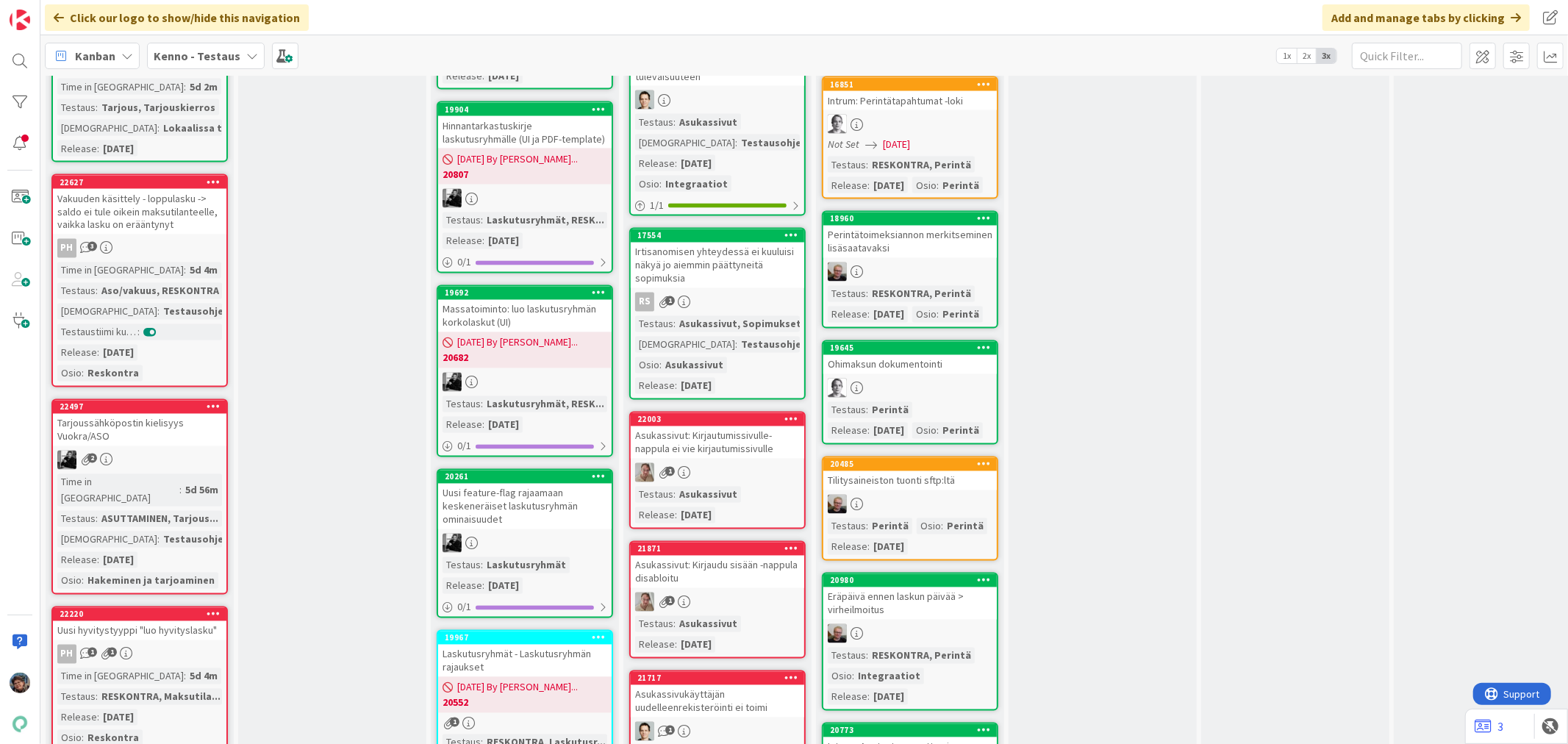
click at [765, 292] on div "RS 1" at bounding box center [718, 302] width 174 height 19
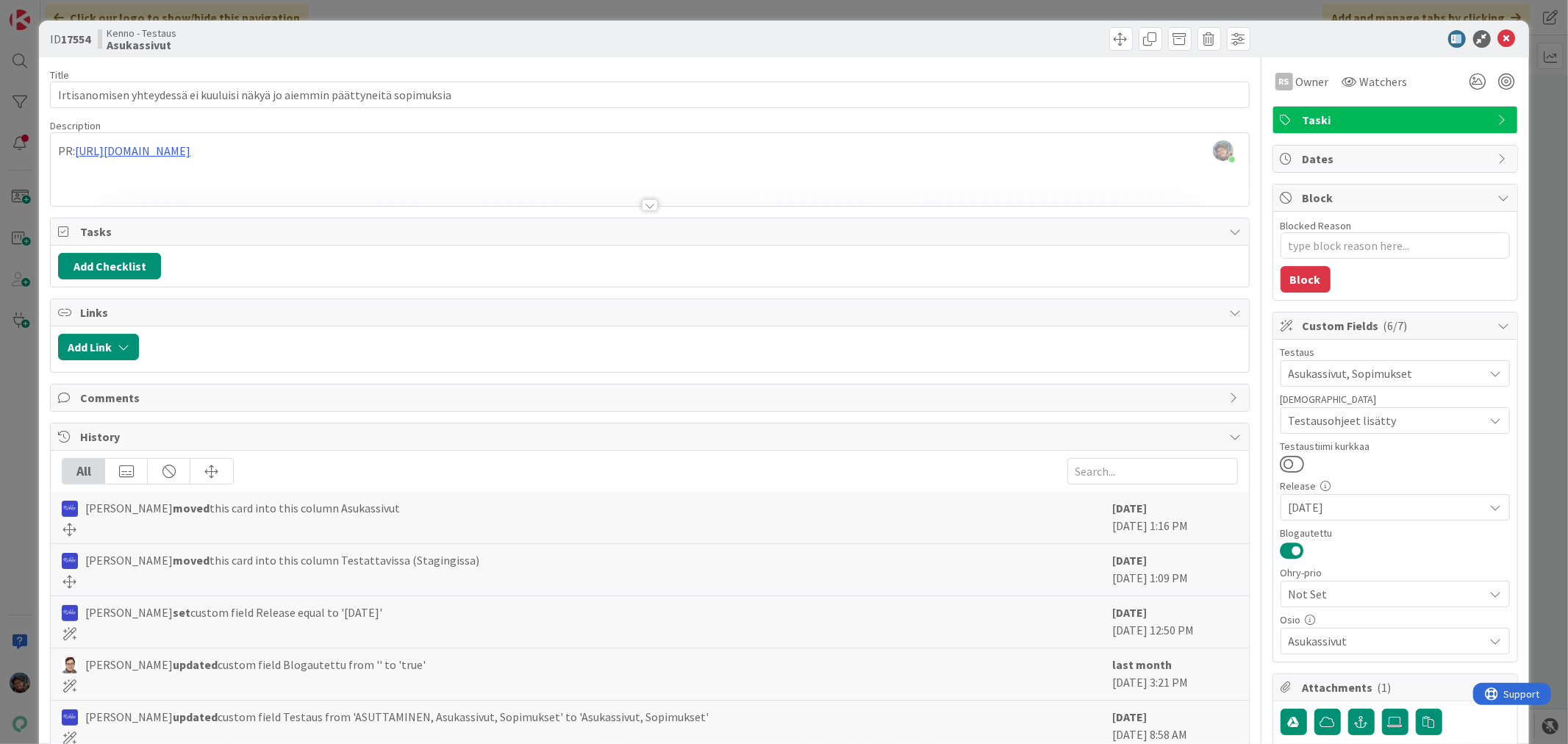
click at [643, 204] on div at bounding box center [649, 205] width 16 height 12
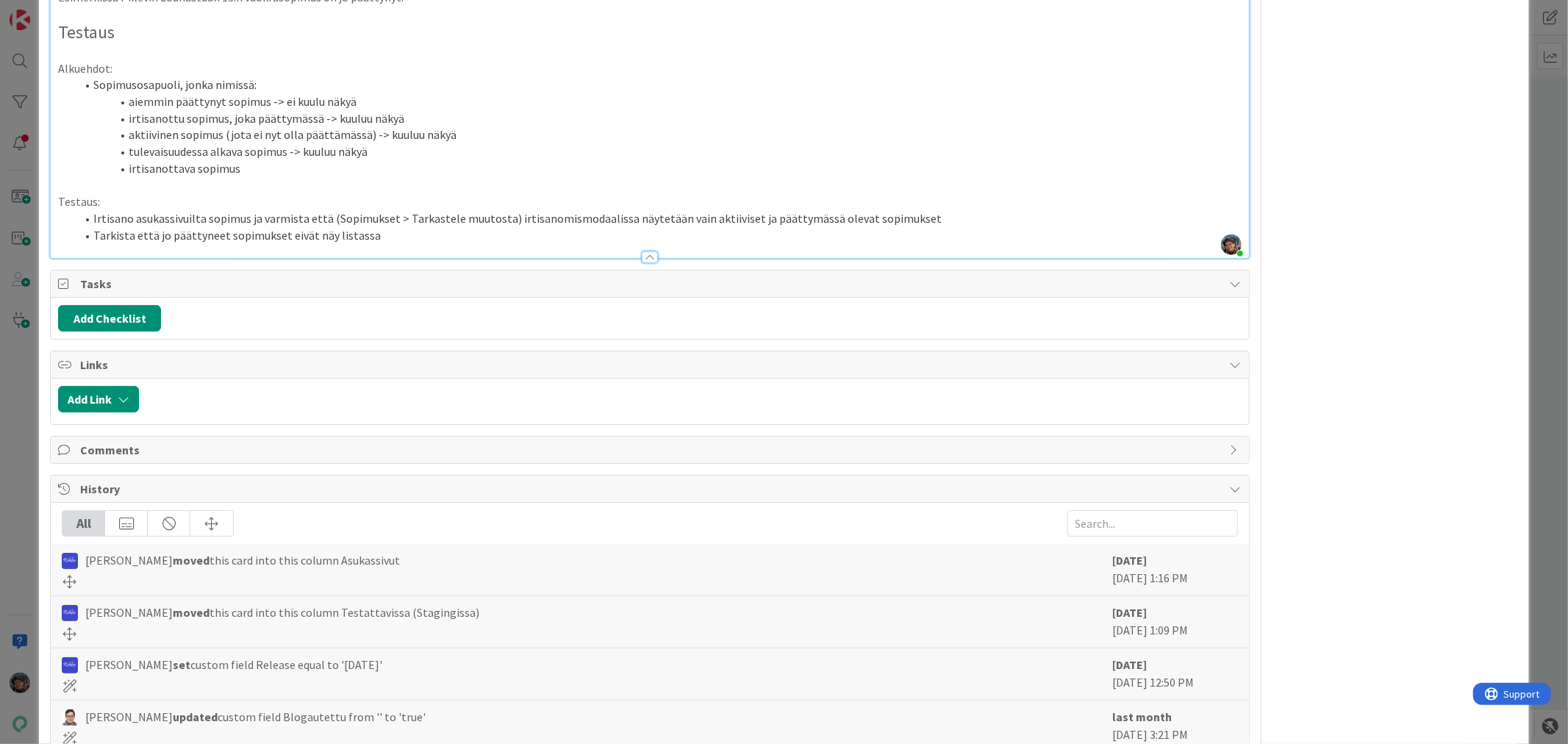
scroll to position [1256, 0]
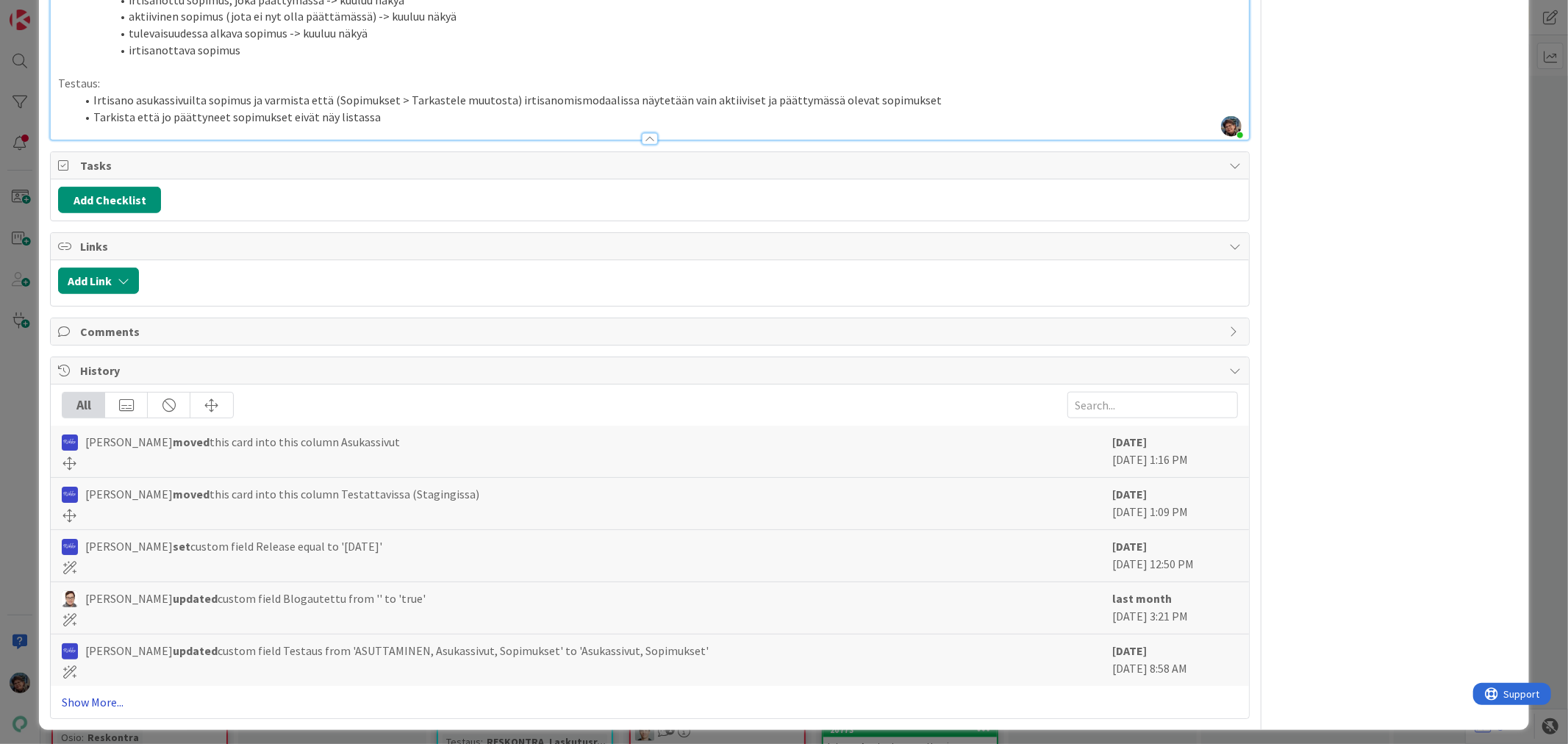
click at [81, 693] on link "Show More..." at bounding box center [649, 702] width 1176 height 18
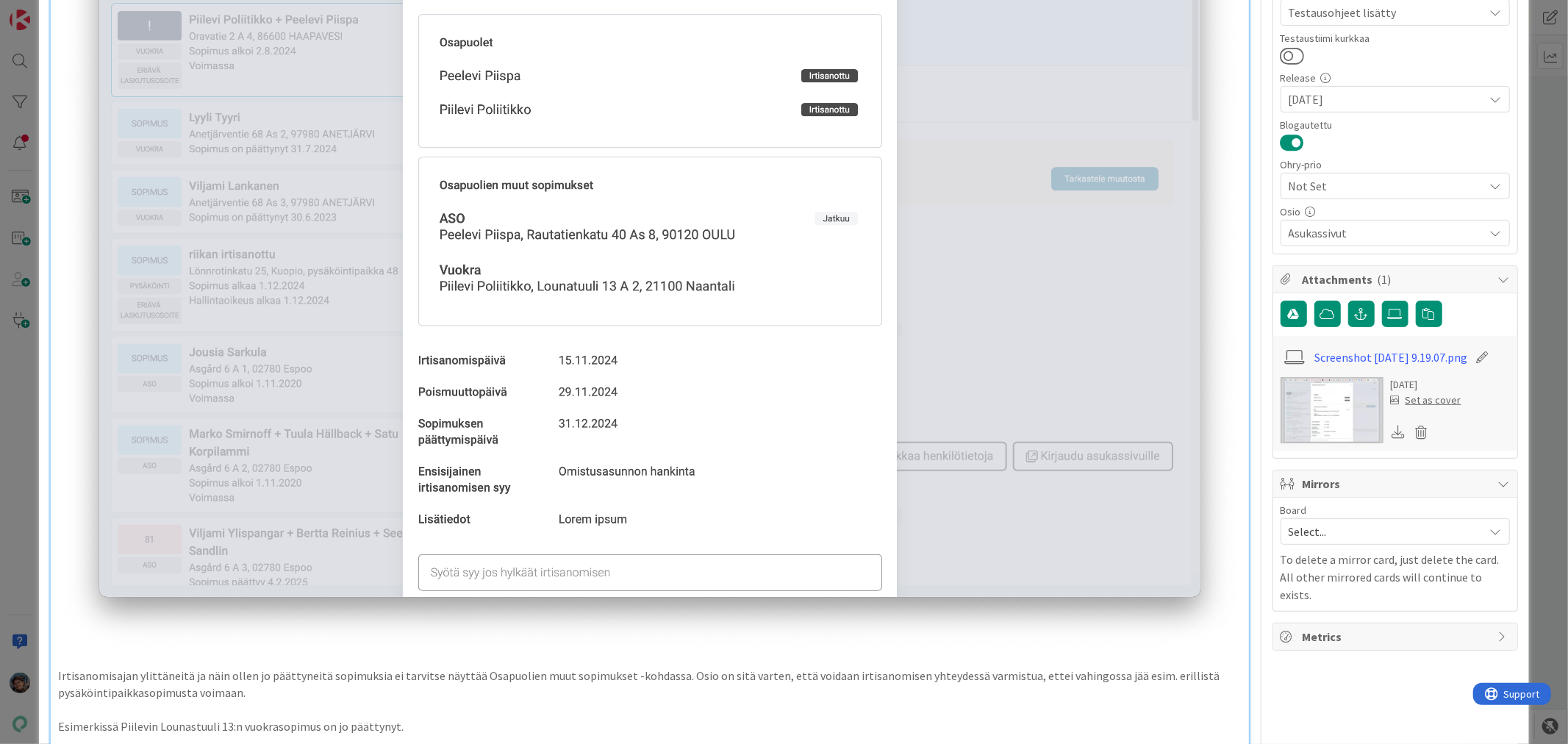
scroll to position [0, 0]
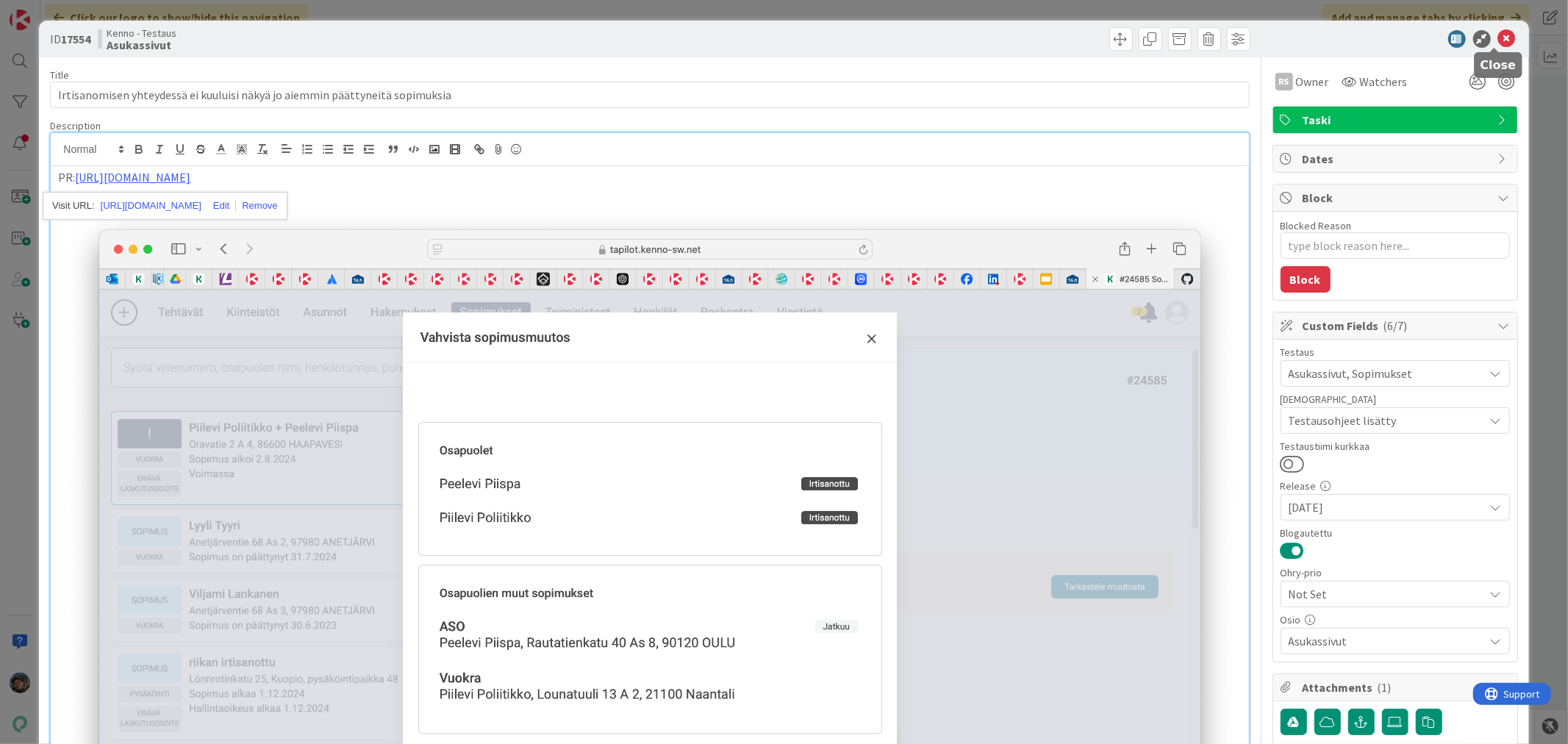
click at [1499, 35] on icon at bounding box center [1507, 38] width 18 height 18
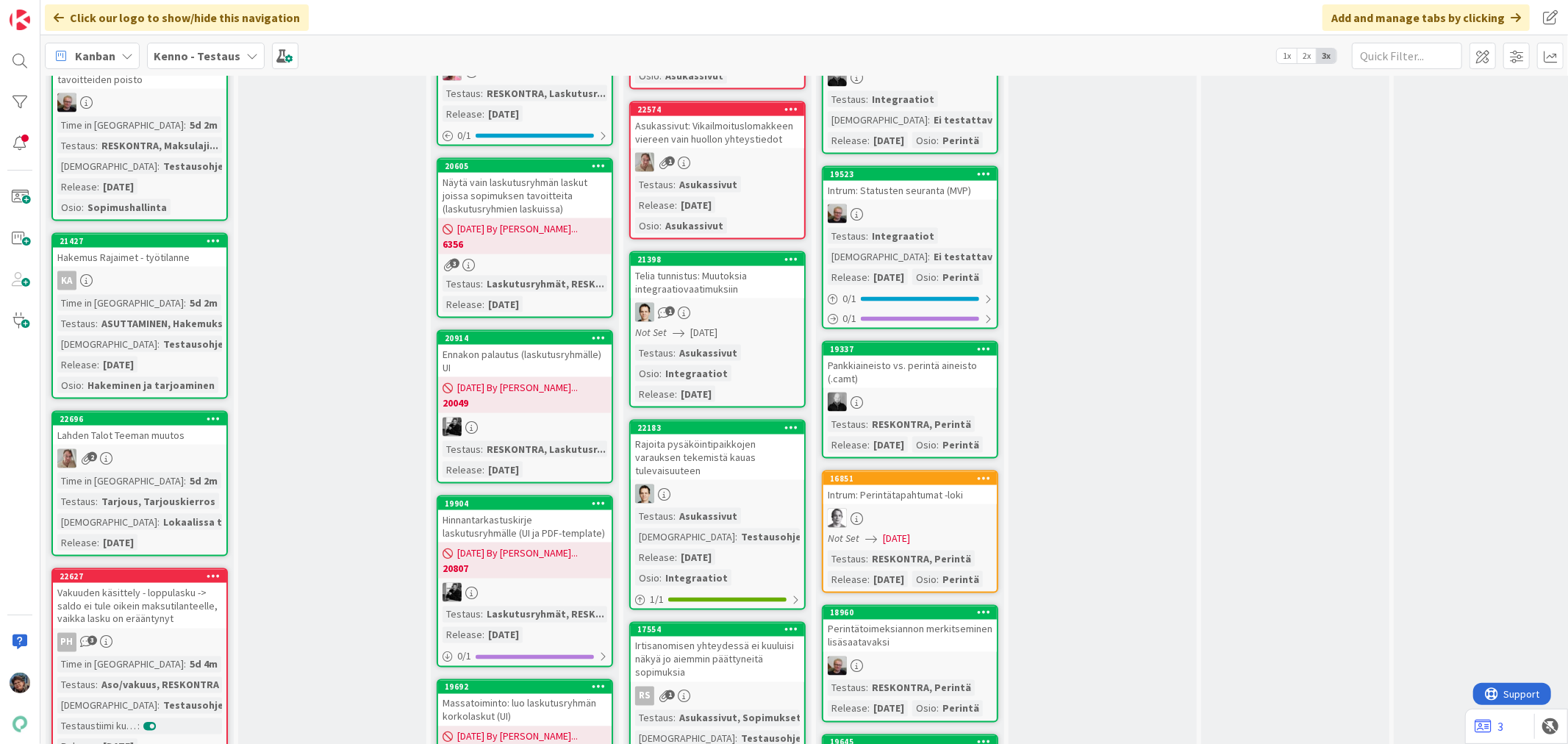
scroll to position [1797, 0]
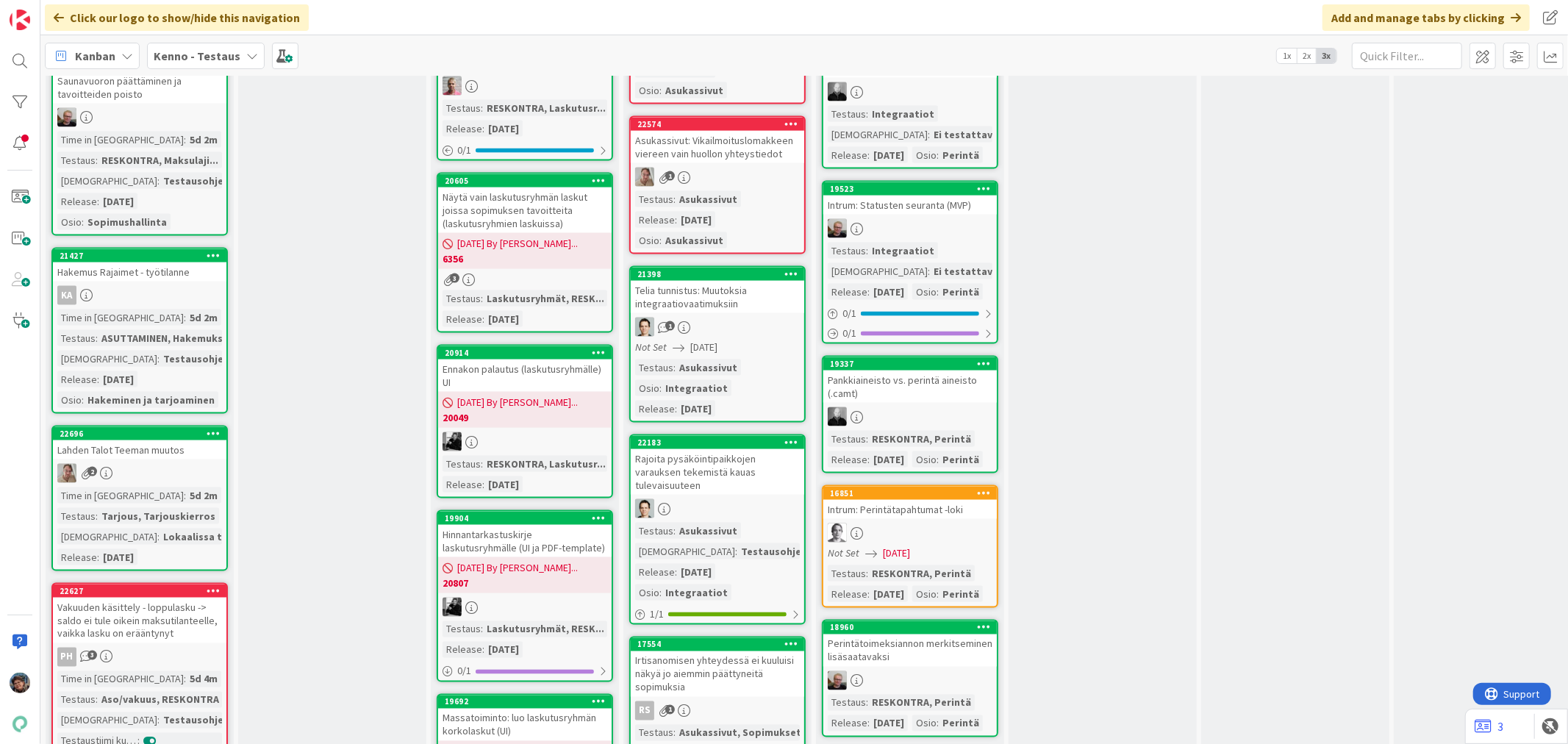
click at [753, 499] on div at bounding box center [718, 509] width 174 height 19
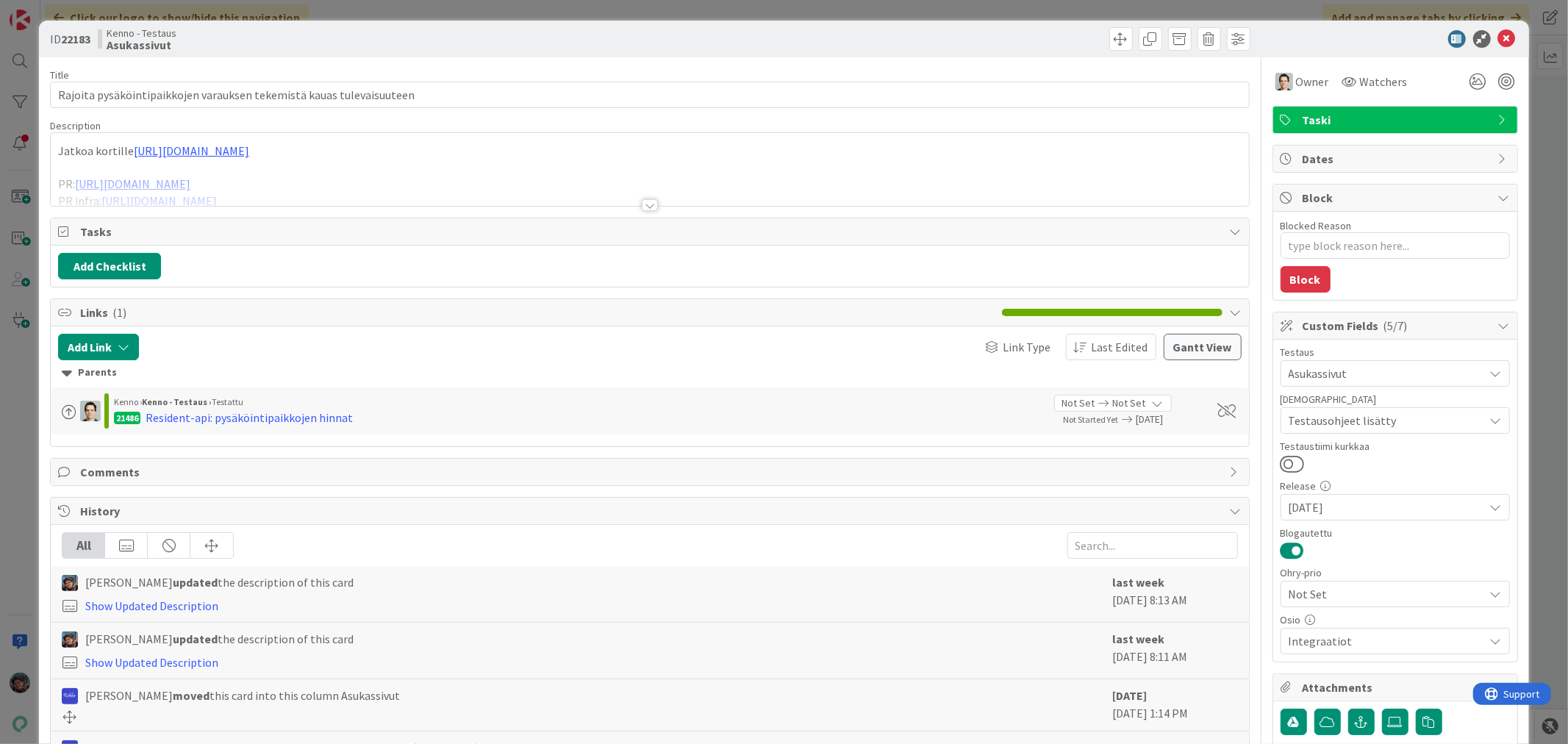
click at [642, 200] on div at bounding box center [649, 205] width 16 height 12
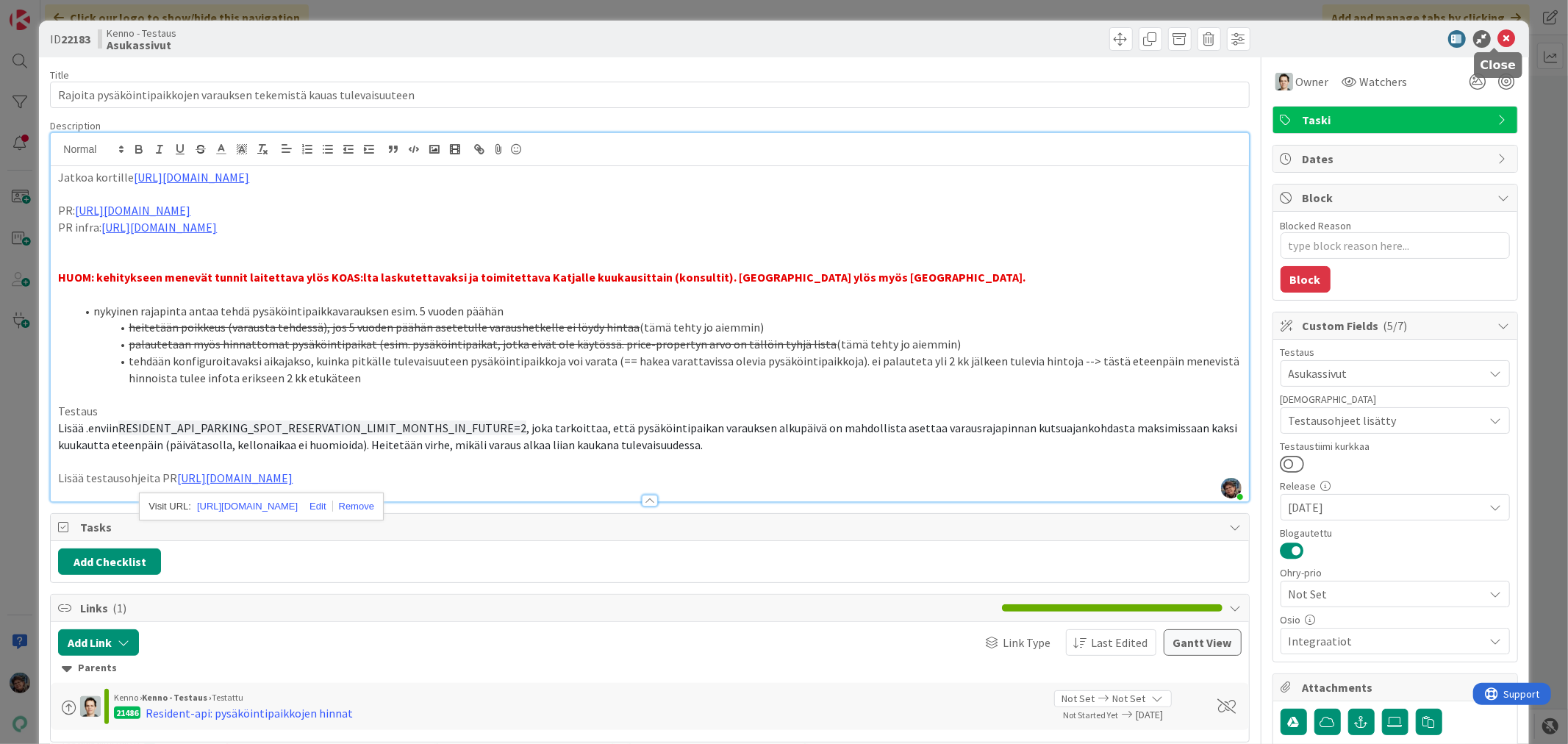
click at [1499, 33] on icon at bounding box center [1507, 38] width 18 height 18
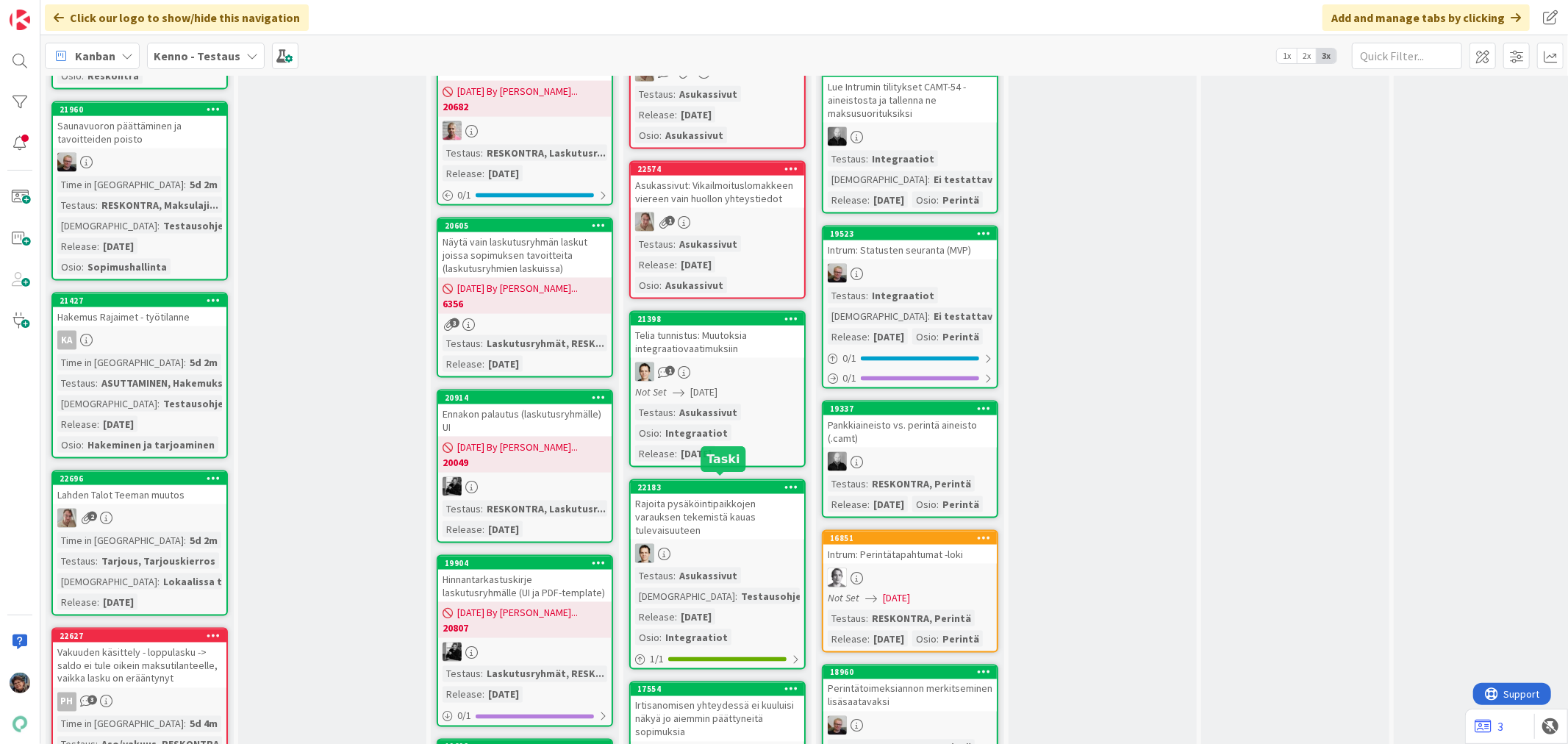
scroll to position [1716, 0]
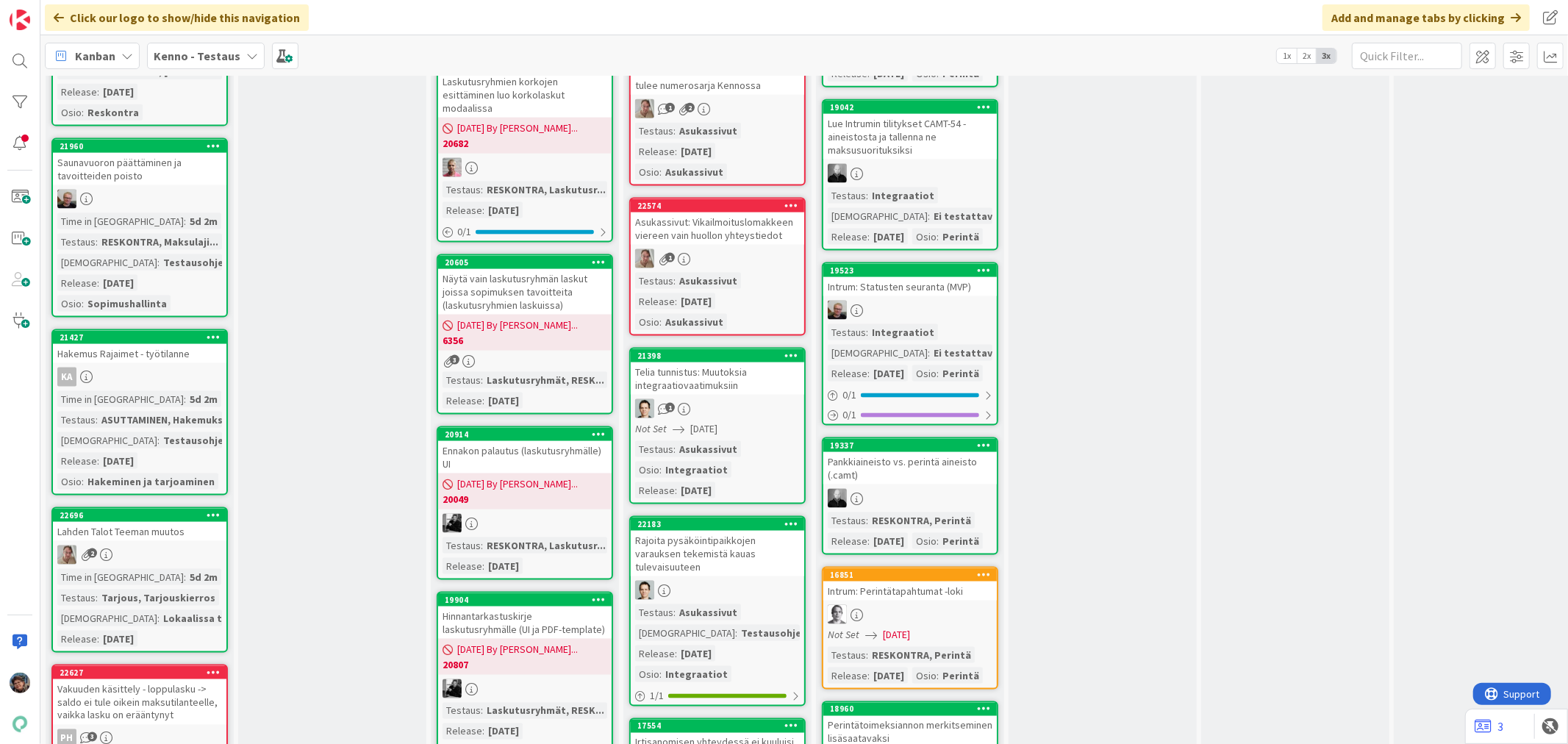
click at [719, 380] on link "21398 Telia tunnistus: Muutoksia integraatiovaatimuksiin 1 Not Set [DATE] Testa…" at bounding box center [717, 426] width 176 height 157
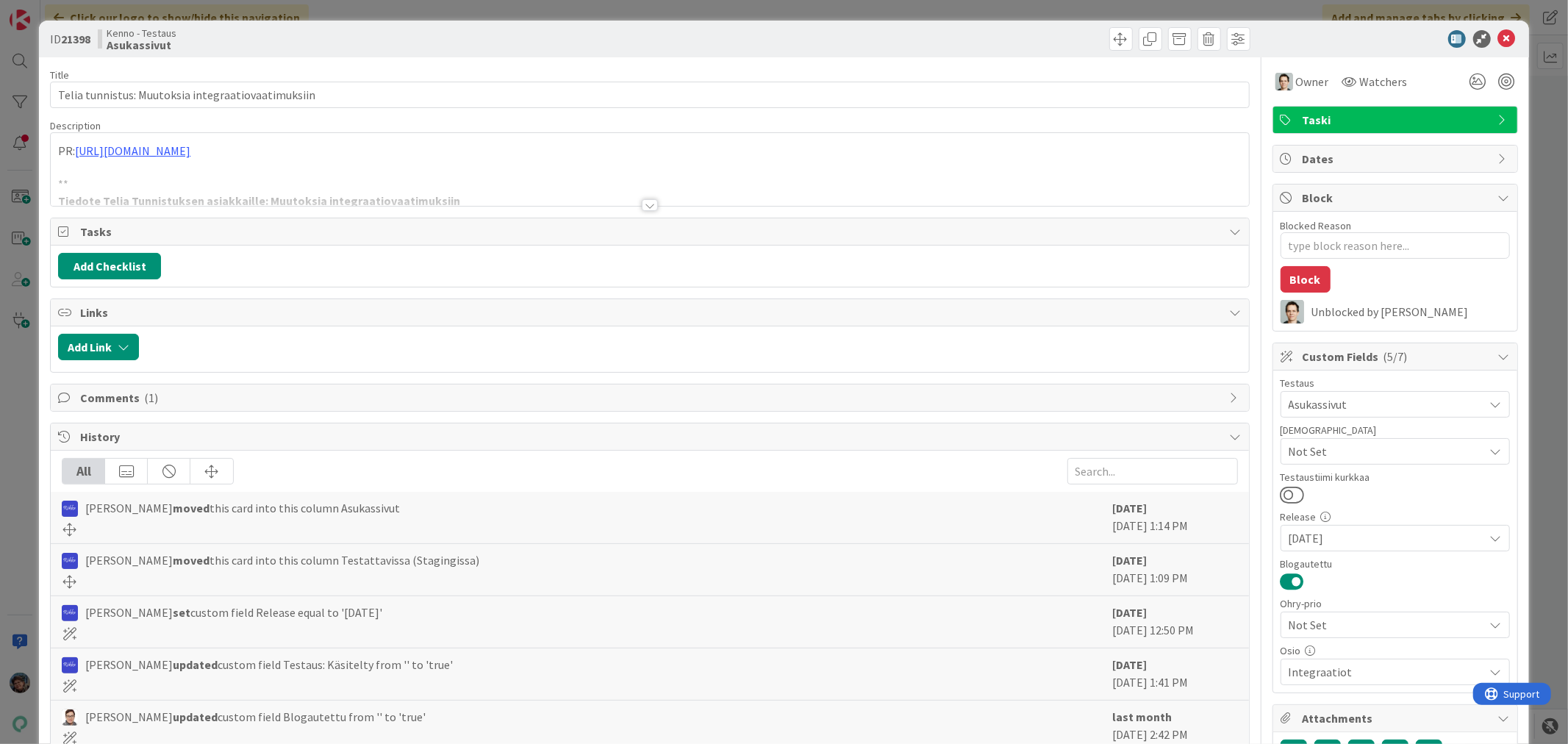
click at [645, 203] on div at bounding box center [649, 205] width 16 height 12
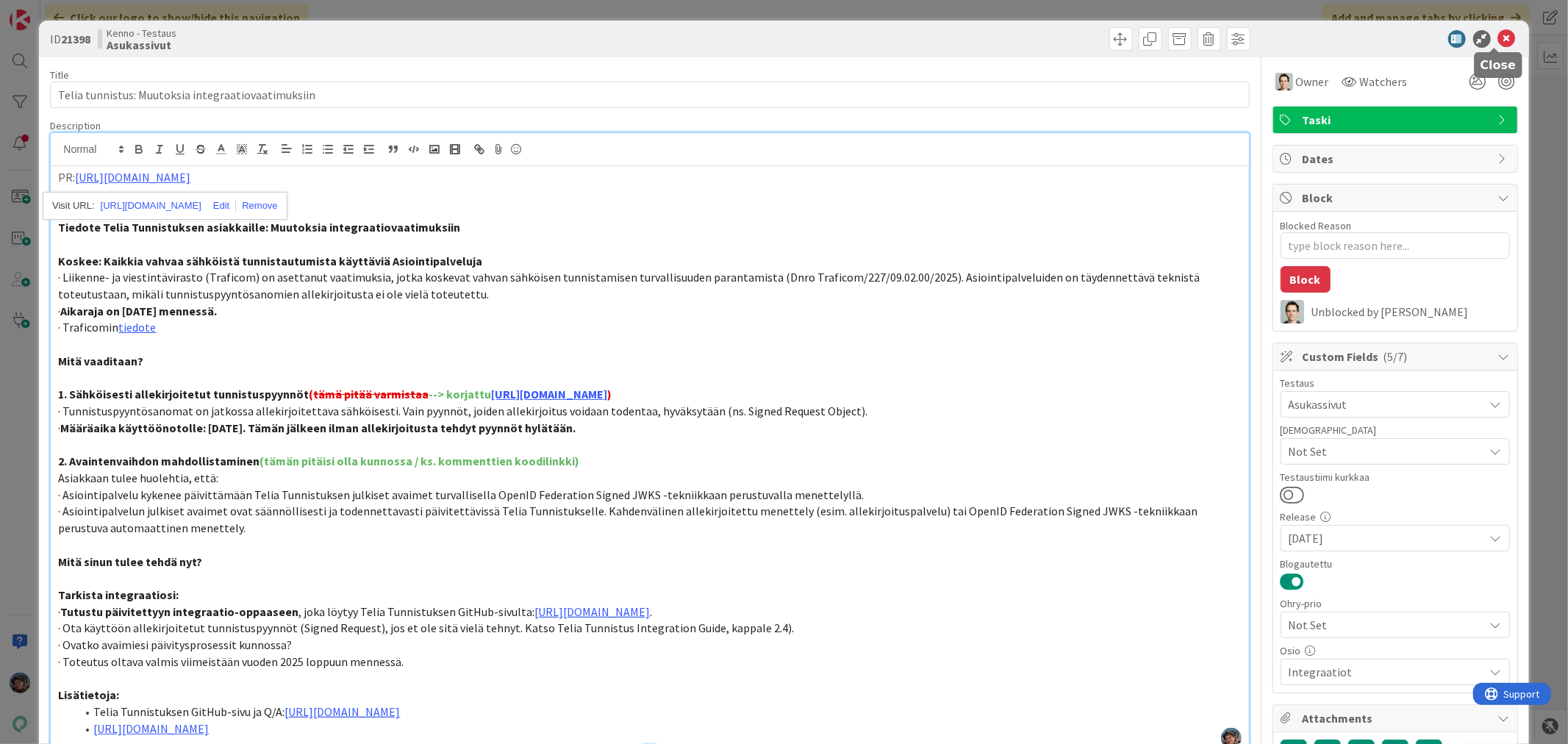
click at [1499, 34] on icon at bounding box center [1507, 38] width 18 height 18
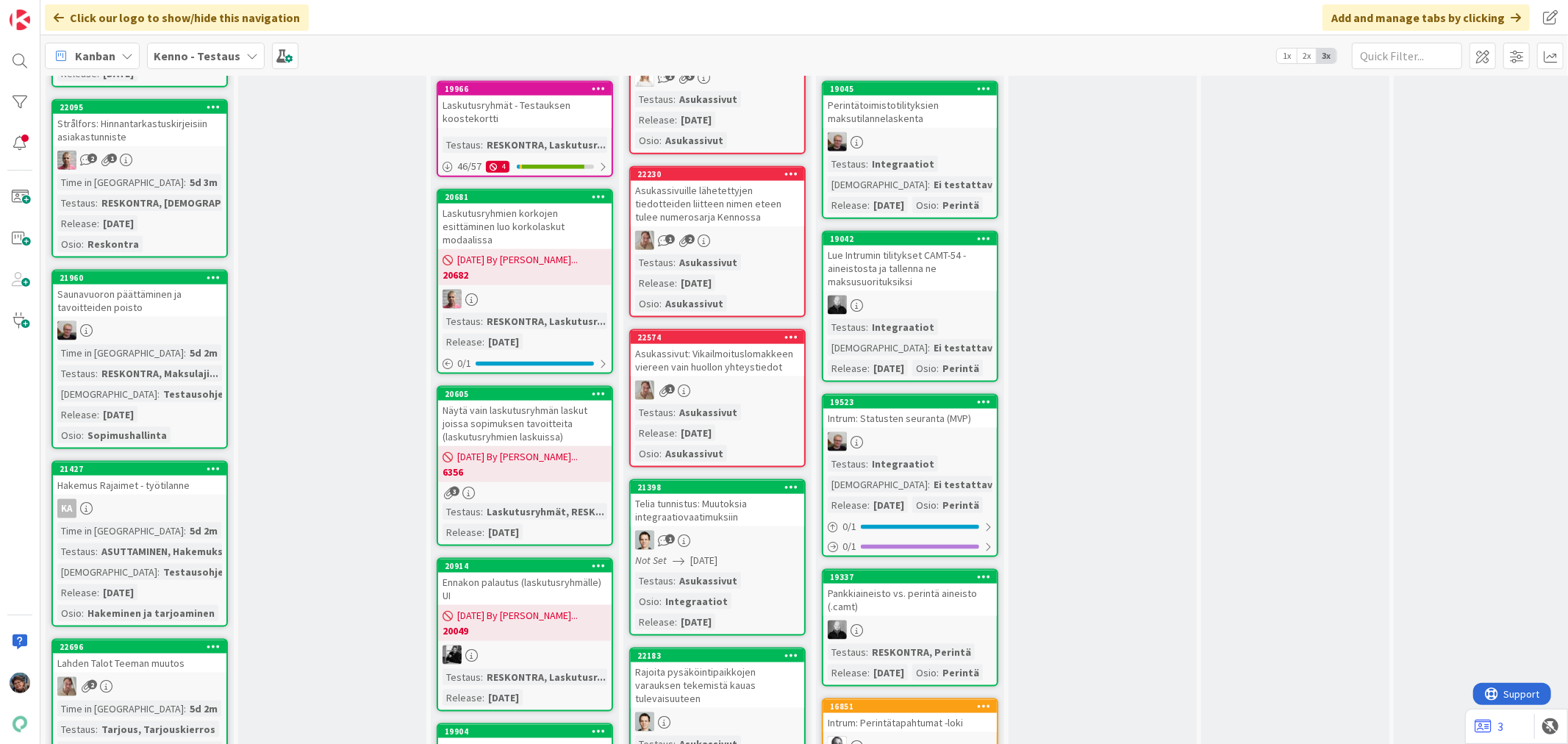
scroll to position [1552, 0]
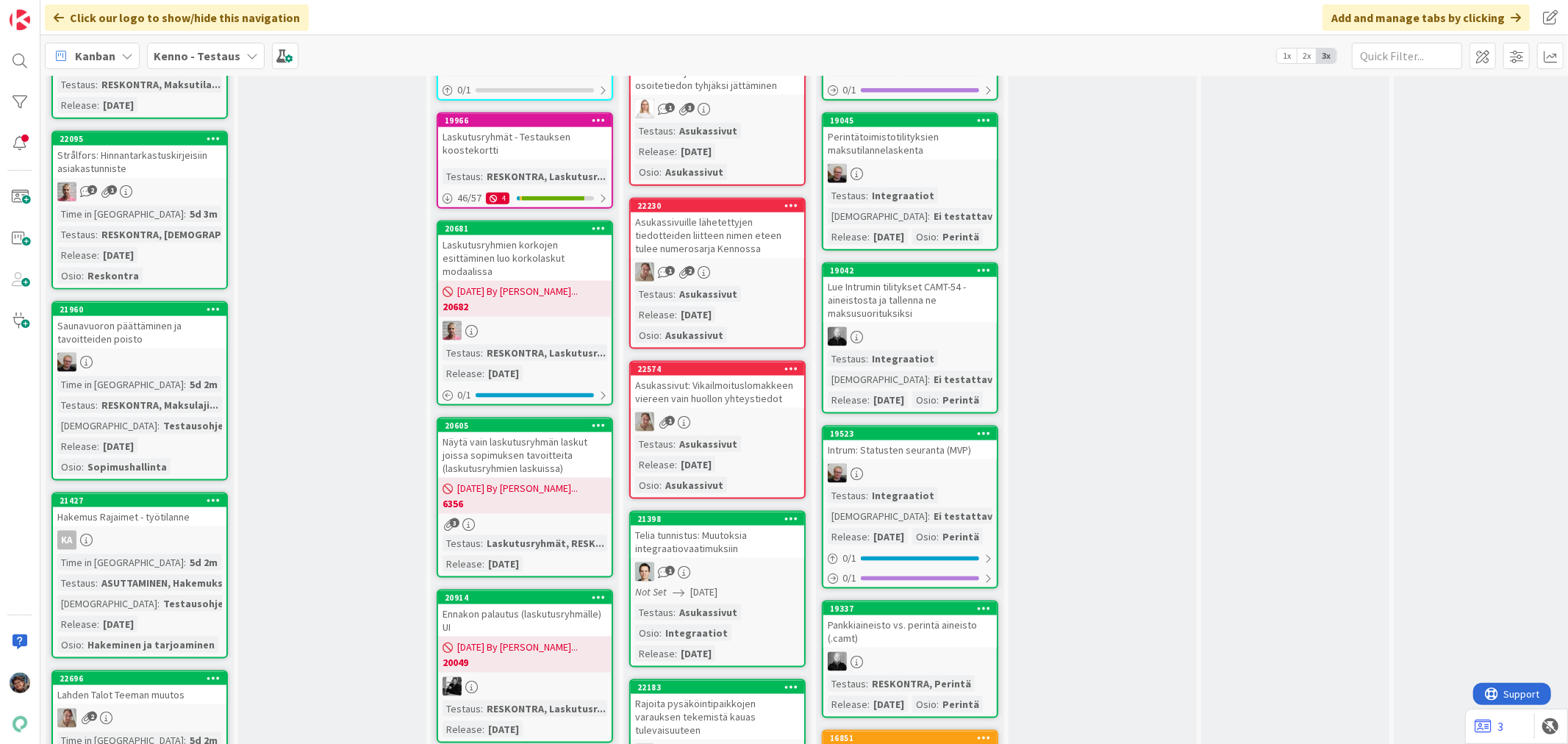
click at [754, 387] on div "Asukassivut: Vikailmoituslomakkeen viereen vain huollon yhteystiedot" at bounding box center [718, 392] width 174 height 32
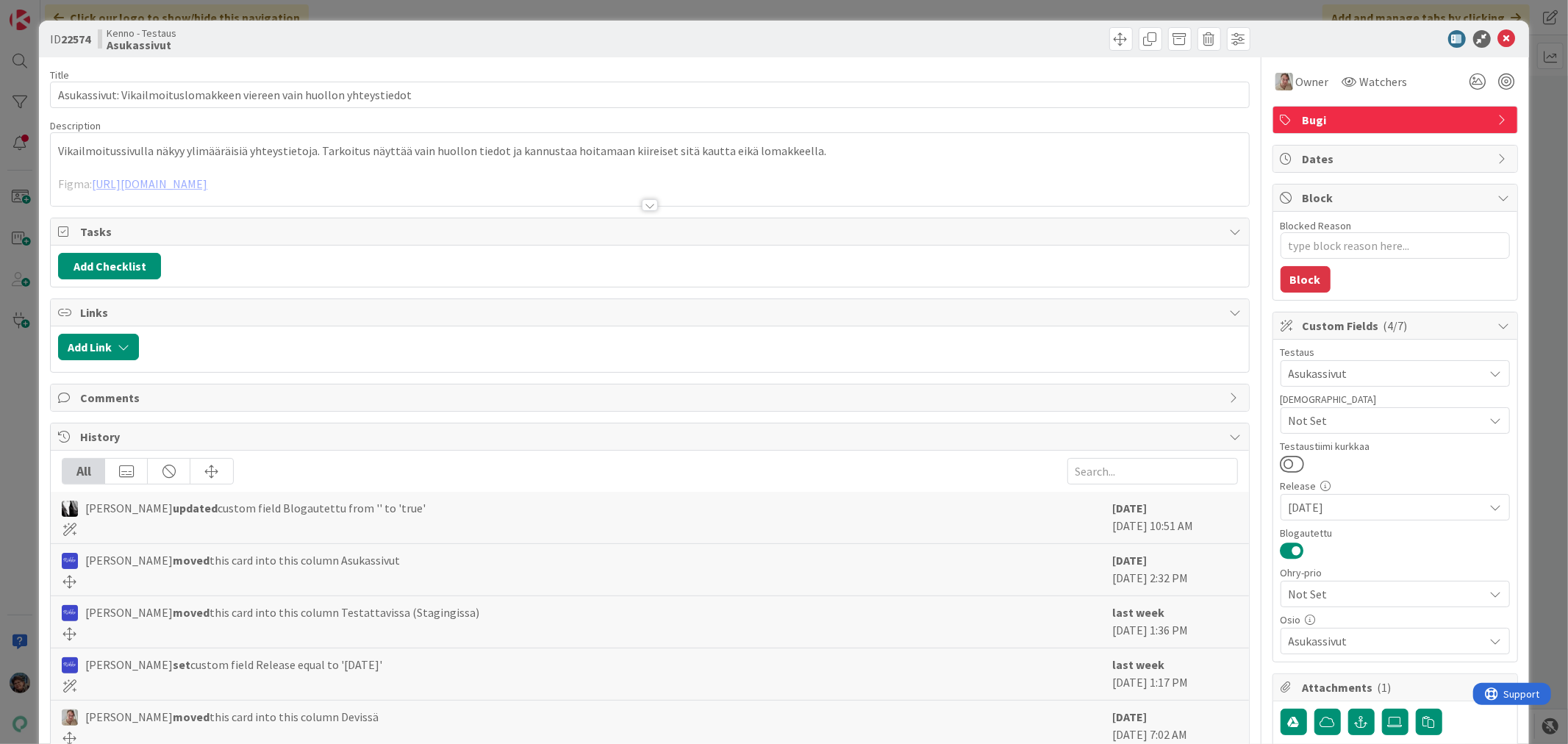
click at [643, 203] on div at bounding box center [649, 205] width 16 height 12
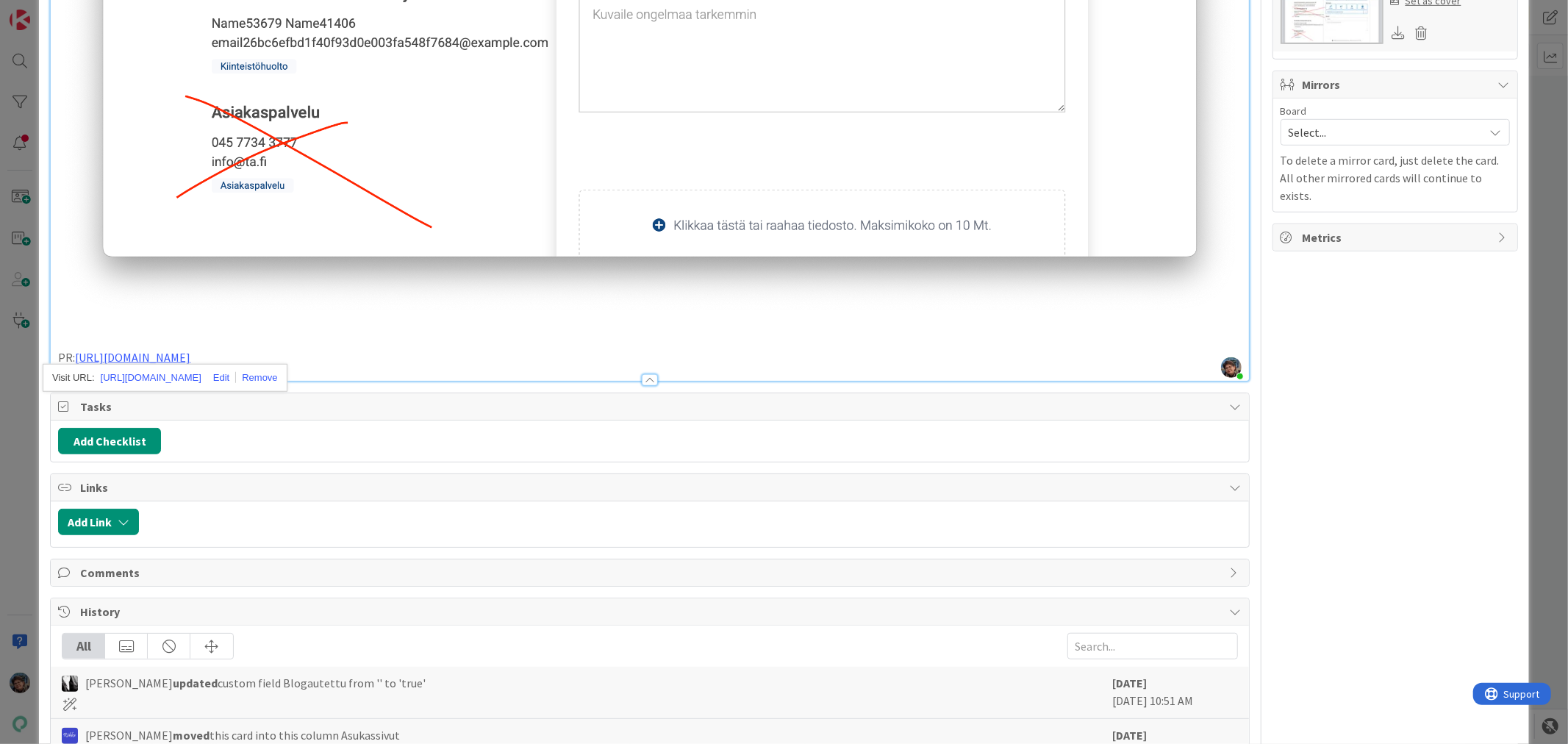
scroll to position [817, 0]
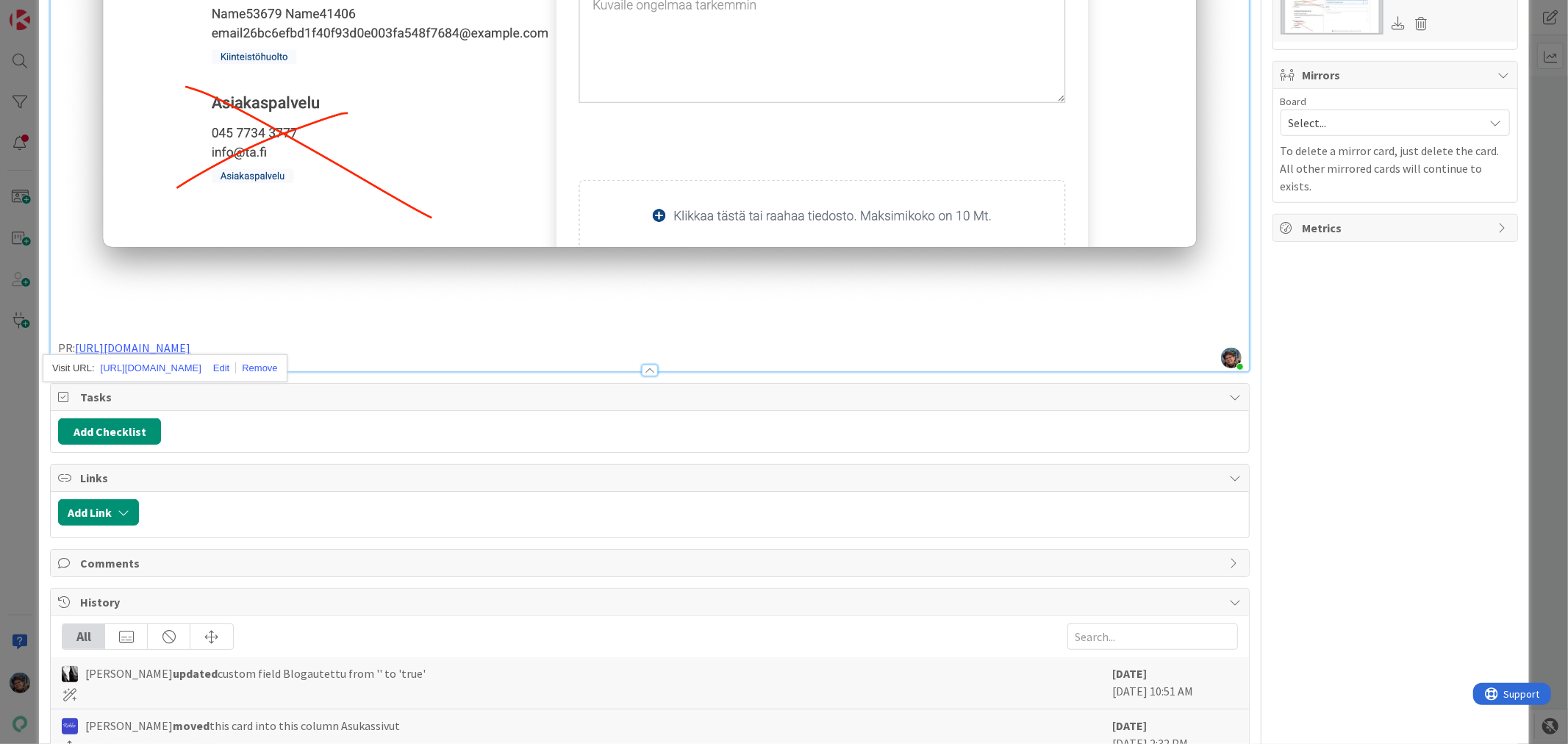
click at [325, 340] on p "PR: [URL][DOMAIN_NAME]" at bounding box center [649, 349] width 1183 height 17
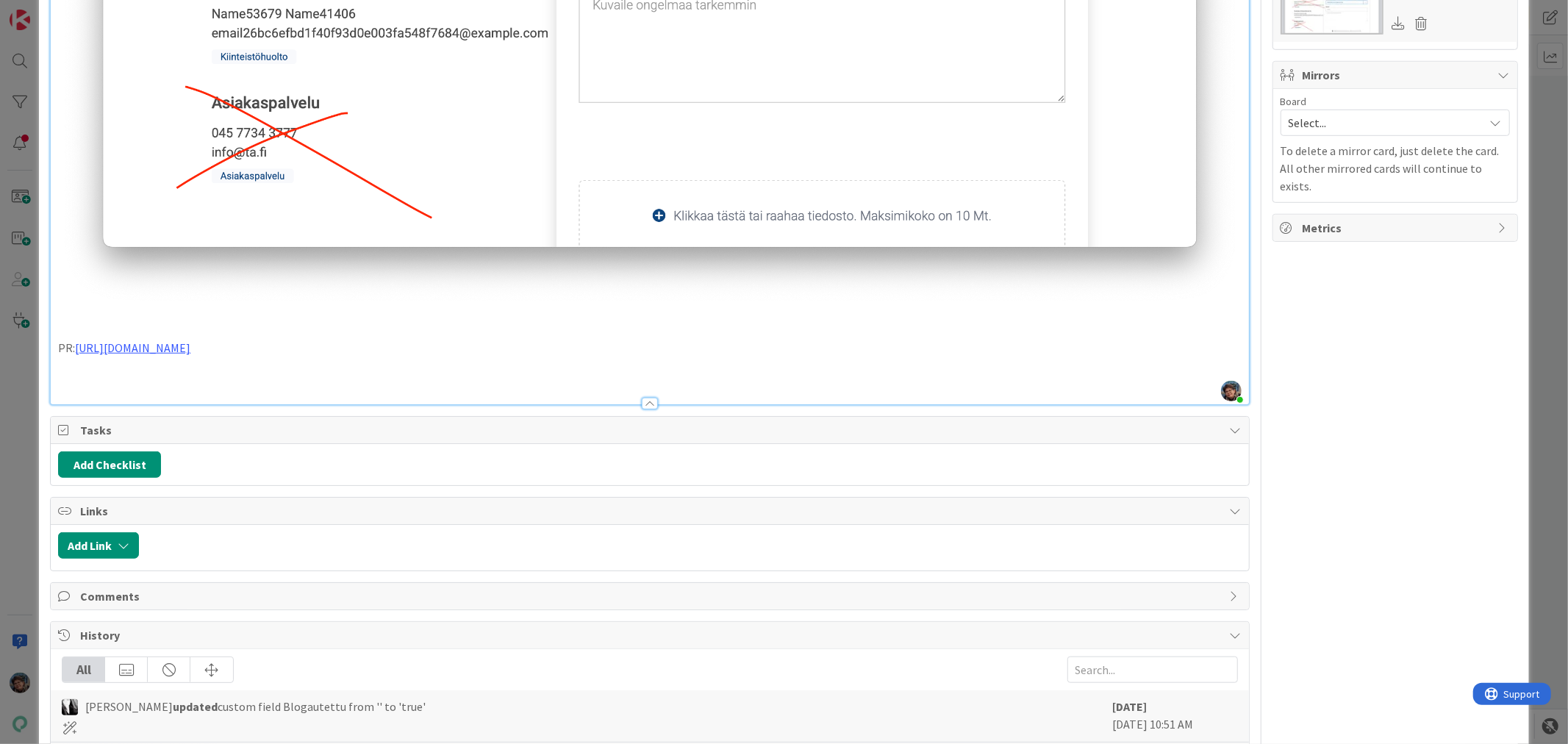
type textarea "x"
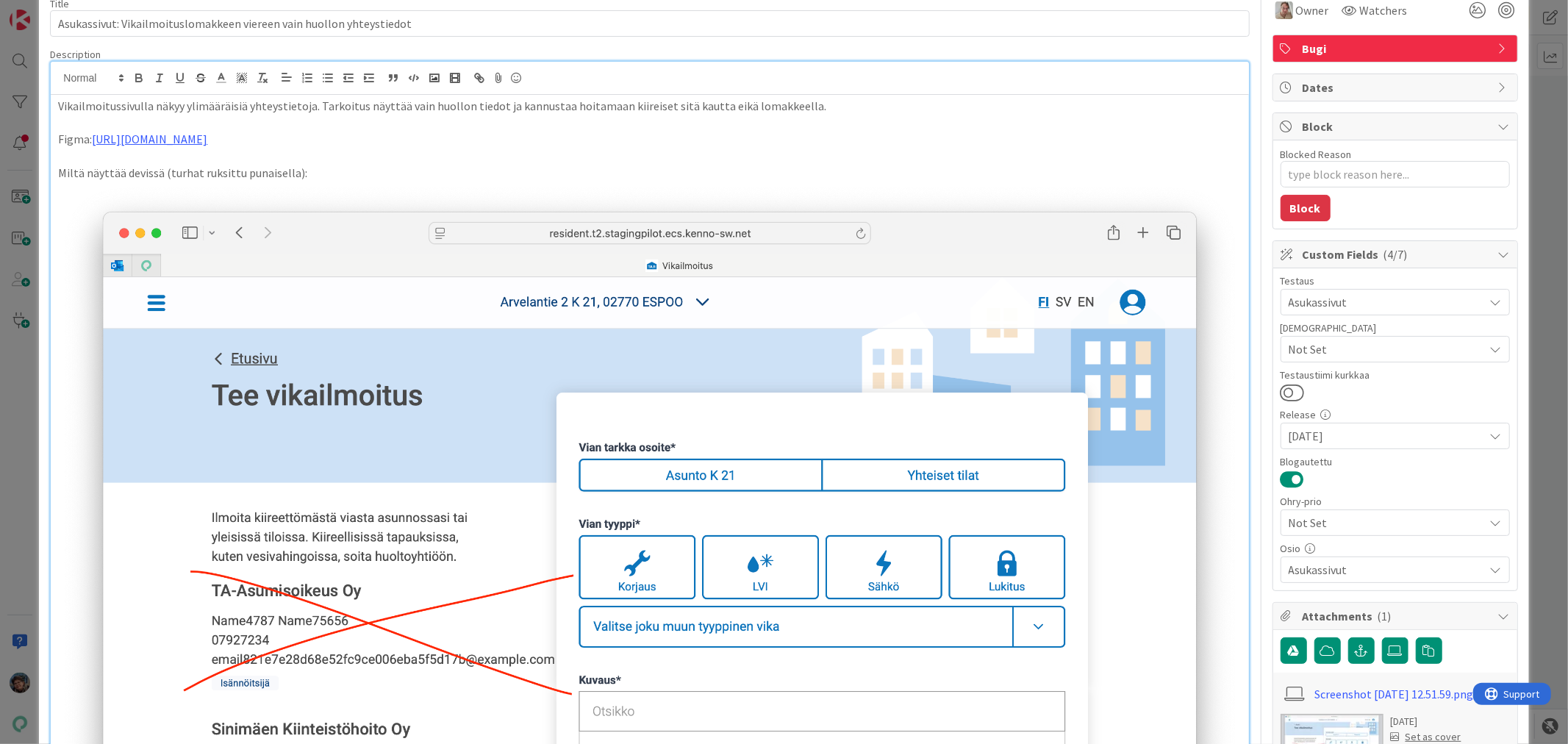
scroll to position [0, 0]
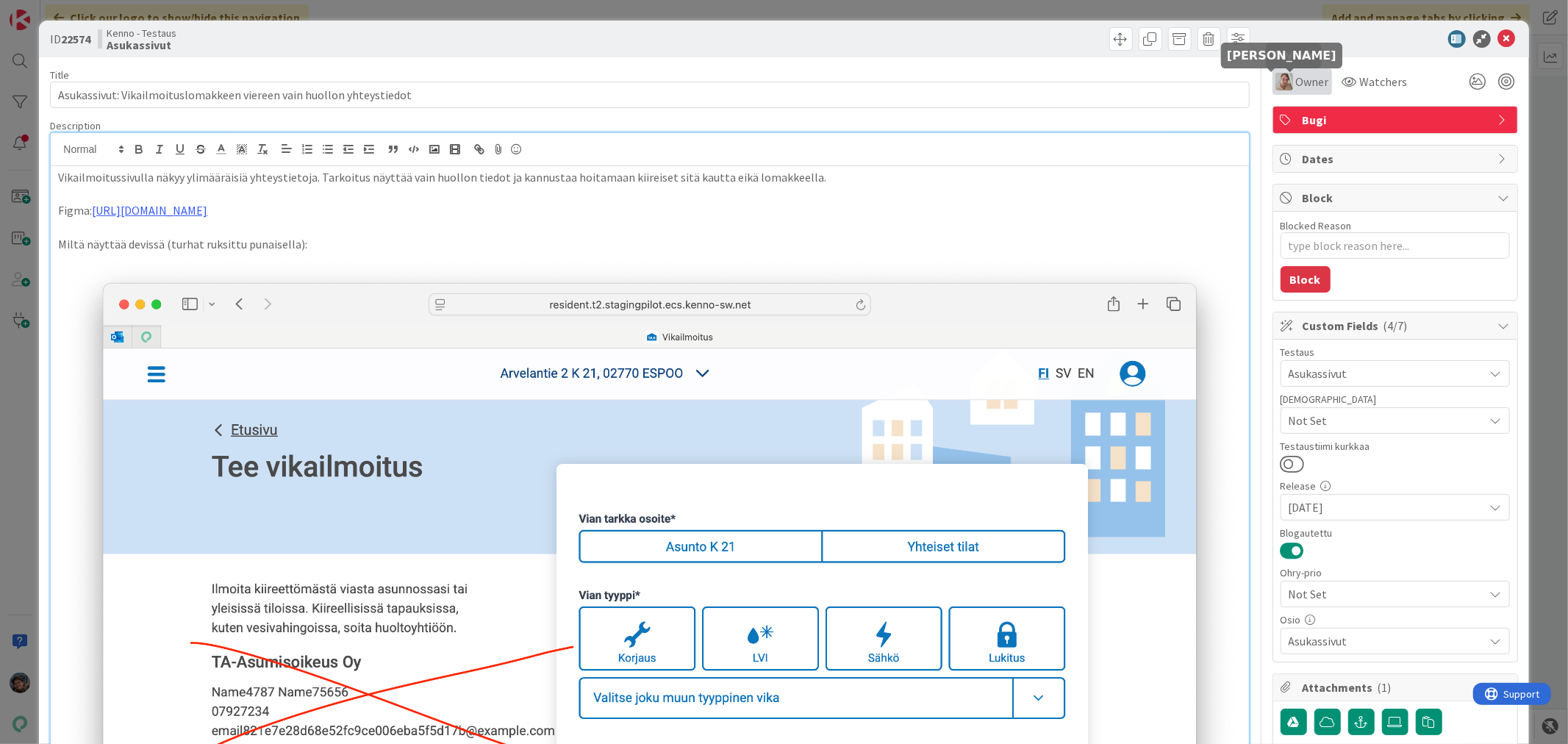
click at [1276, 78] on img at bounding box center [1284, 82] width 18 height 18
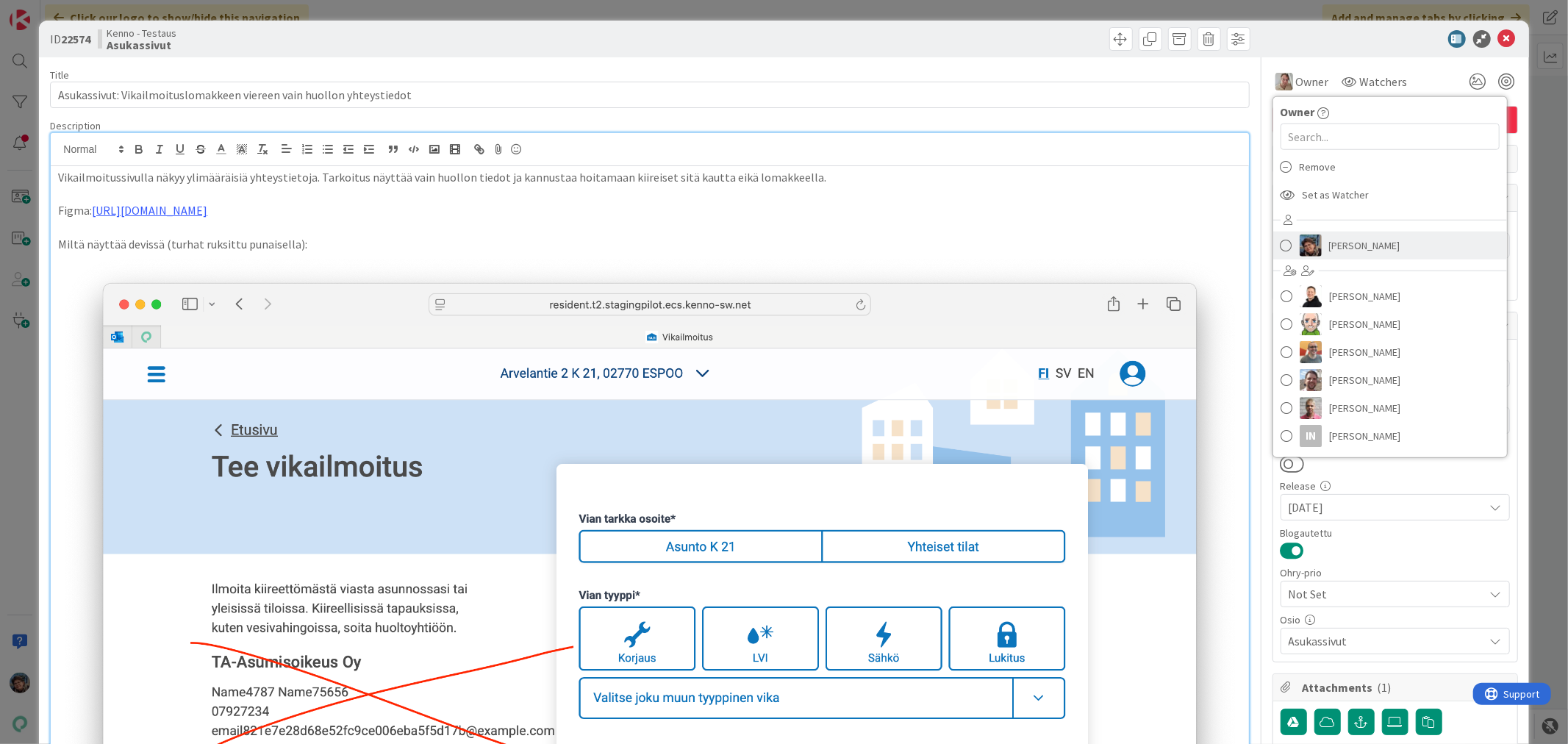
click at [1300, 251] on img at bounding box center [1311, 245] width 22 height 22
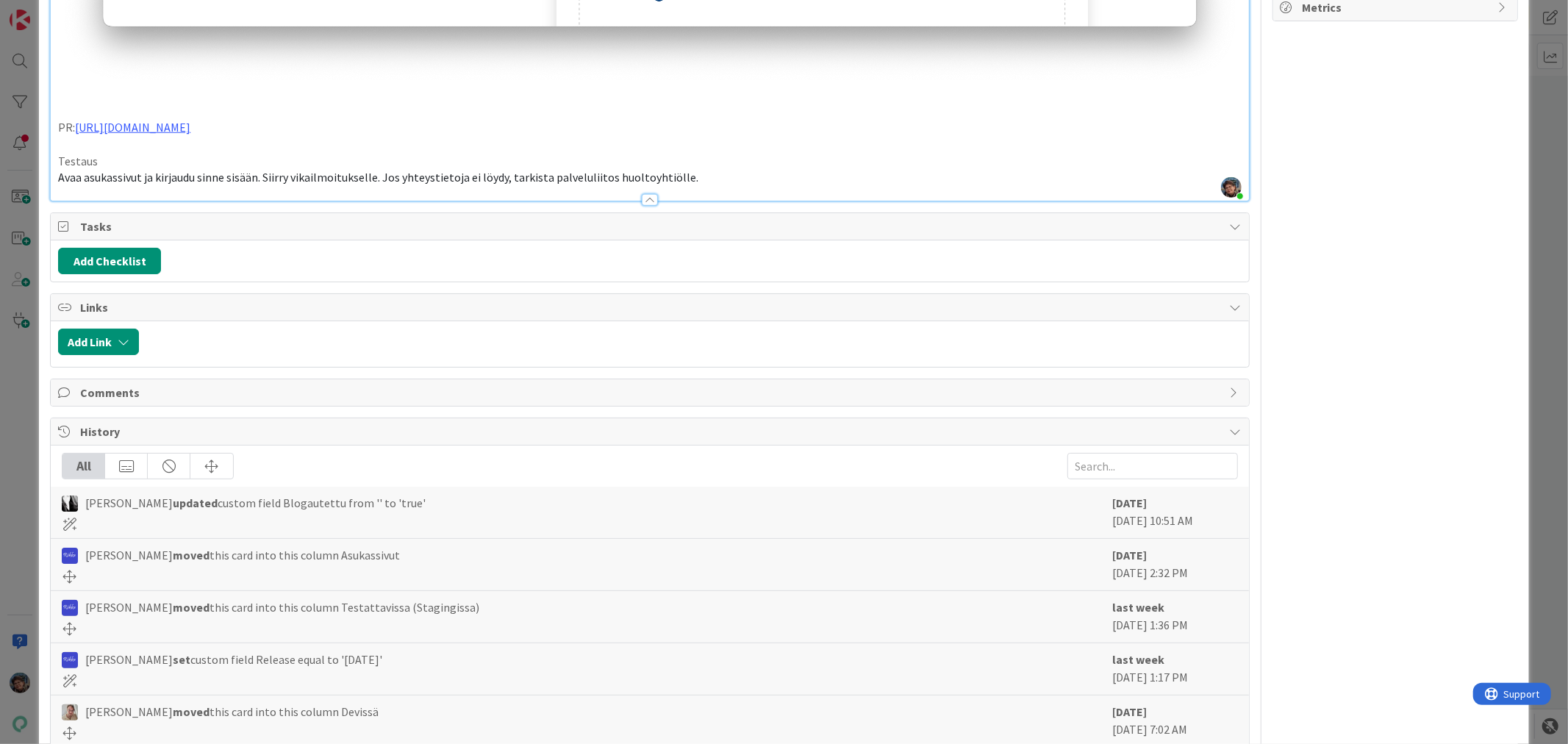
scroll to position [1099, 0]
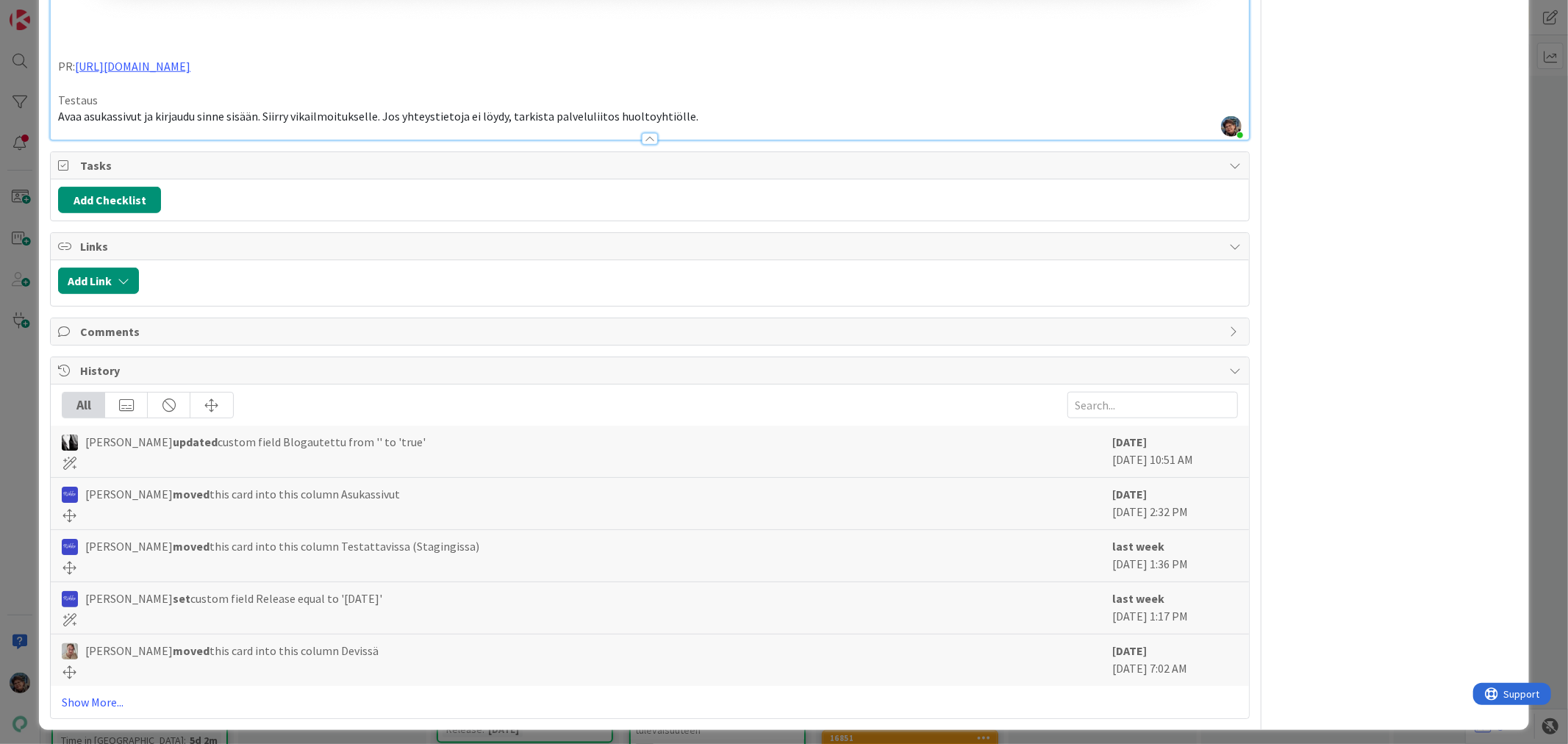
click at [709, 108] on p "Avaa asukassivut ja kirjaudu sinne sisään. Siirry vikailmoitukselle. Jos yhteys…" at bounding box center [649, 116] width 1183 height 17
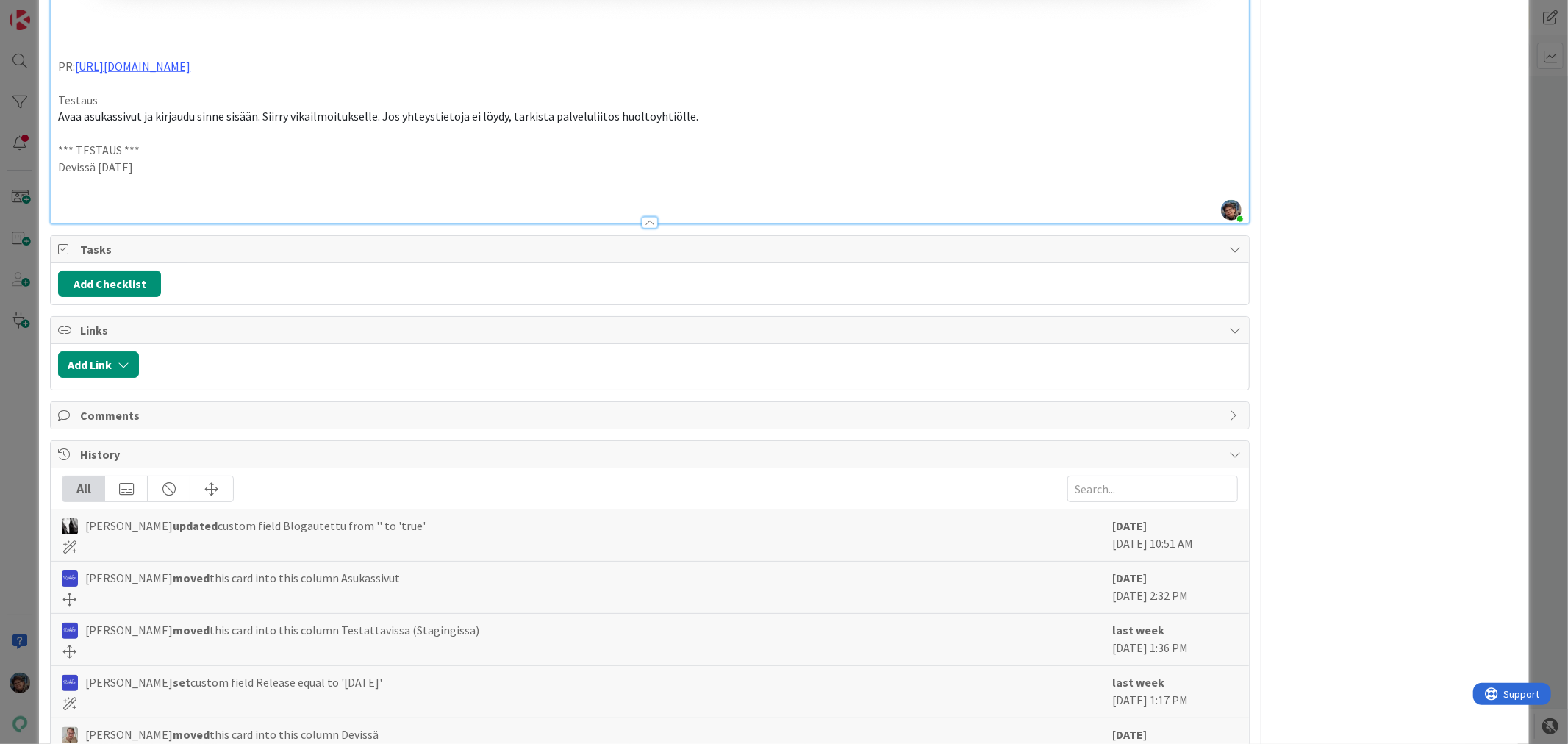
drag, startPoint x: 158, startPoint y: 158, endPoint x: 17, endPoint y: 136, distance: 142.7
click at [17, 136] on div "ID 22574 Kenno - Testaus Asukassivut Title 68 / 128 Asukassivut: Vikailmoituslo…" at bounding box center [784, 372] width 1568 height 744
click at [64, 192] on p at bounding box center [649, 200] width 1183 height 17
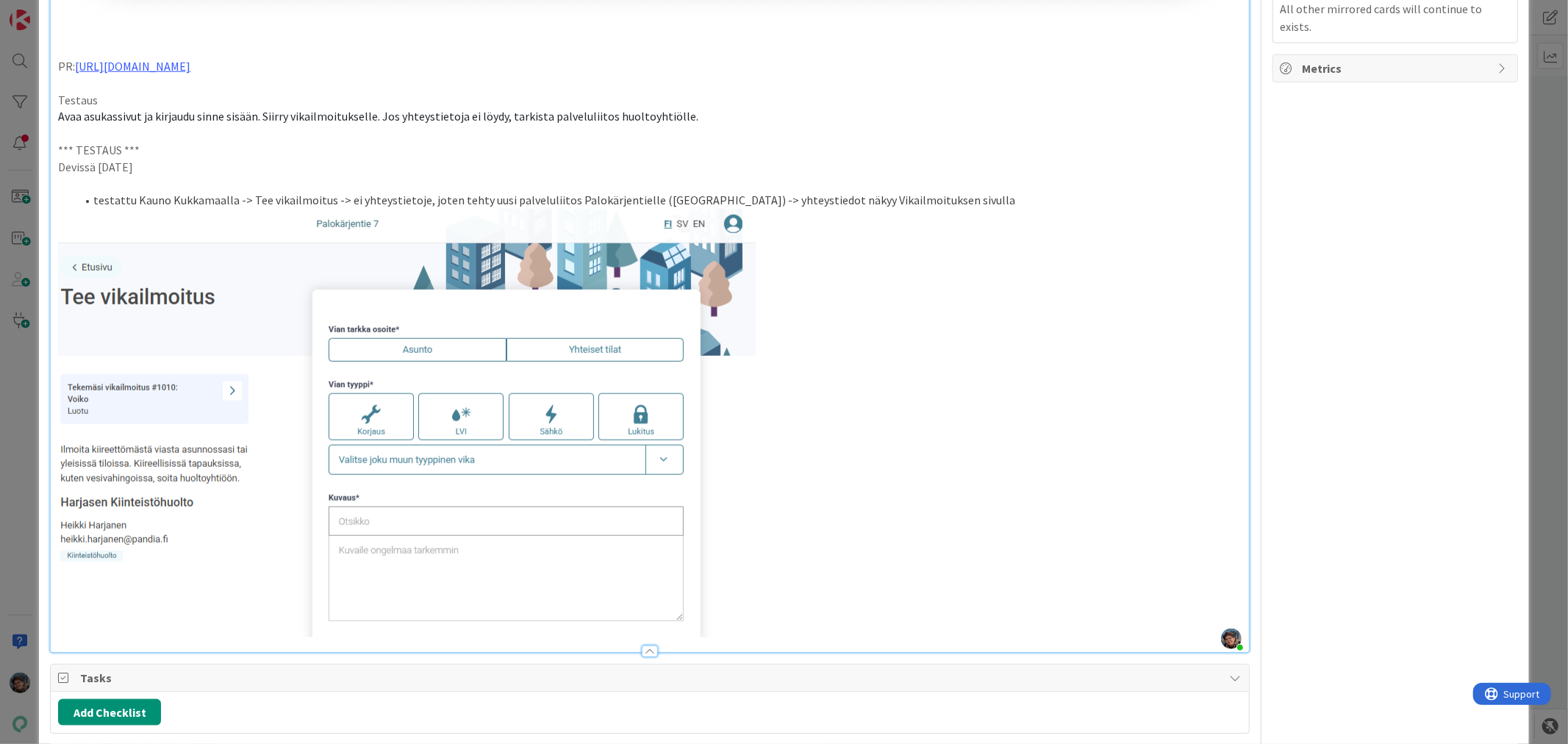
click at [410, 192] on li "testattu Kauno Kukkamaalla -> Tee vikailmoitus -> ei yhteystietoje, joten tehty…" at bounding box center [658, 200] width 1166 height 17
drag, startPoint x: 747, startPoint y: 372, endPoint x: 653, endPoint y: 379, distance: 94.3
click at [653, 379] on img at bounding box center [406, 422] width 698 height 429
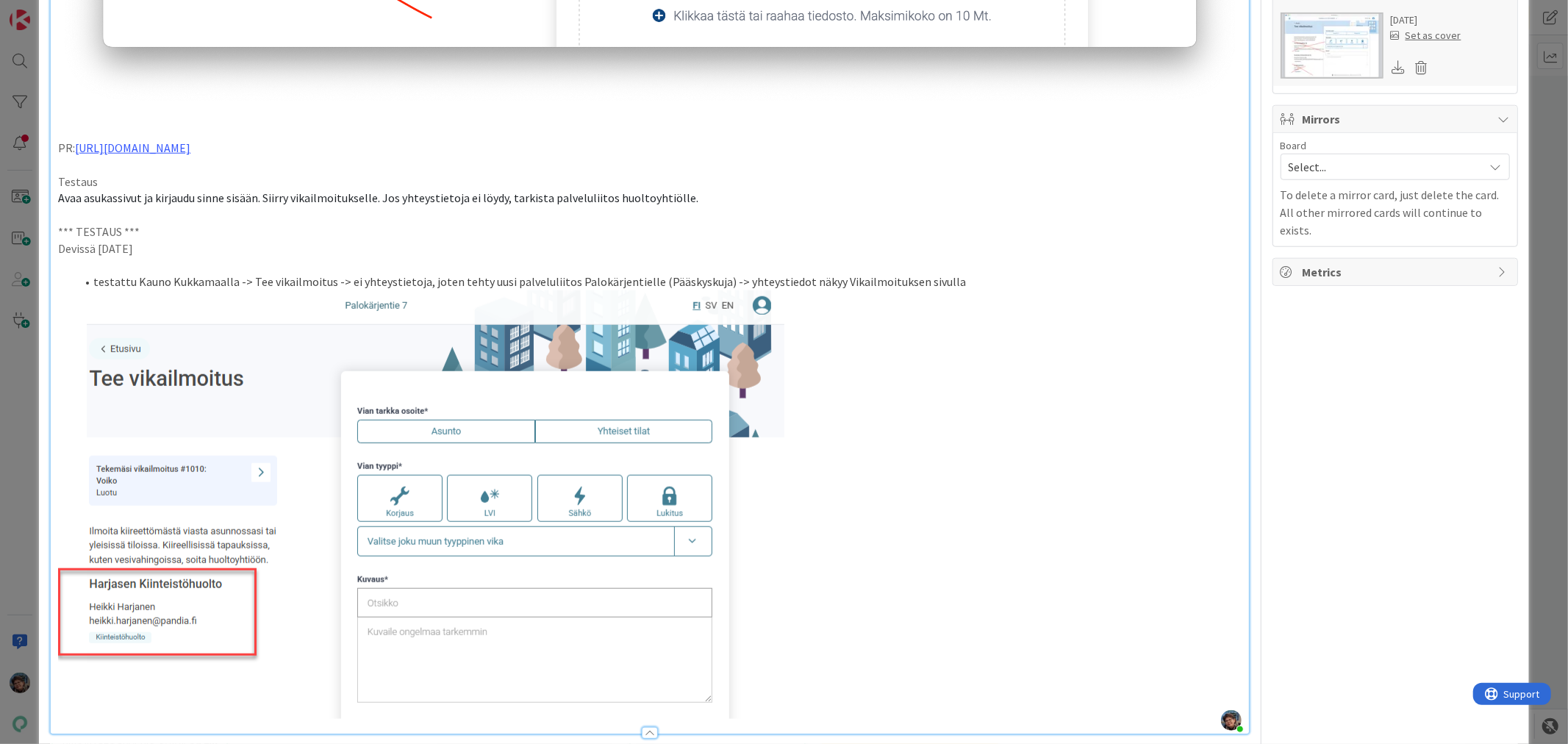
drag, startPoint x: 148, startPoint y: 240, endPoint x: 15, endPoint y: 219, distance: 134.6
click at [15, 219] on div "ID 22574 Kenno - Testaus Asukassivut Title 68 / 128 Asukassivut: Vikailmoituslo…" at bounding box center [784, 372] width 1568 height 744
click at [972, 480] on p at bounding box center [649, 504] width 1183 height 429
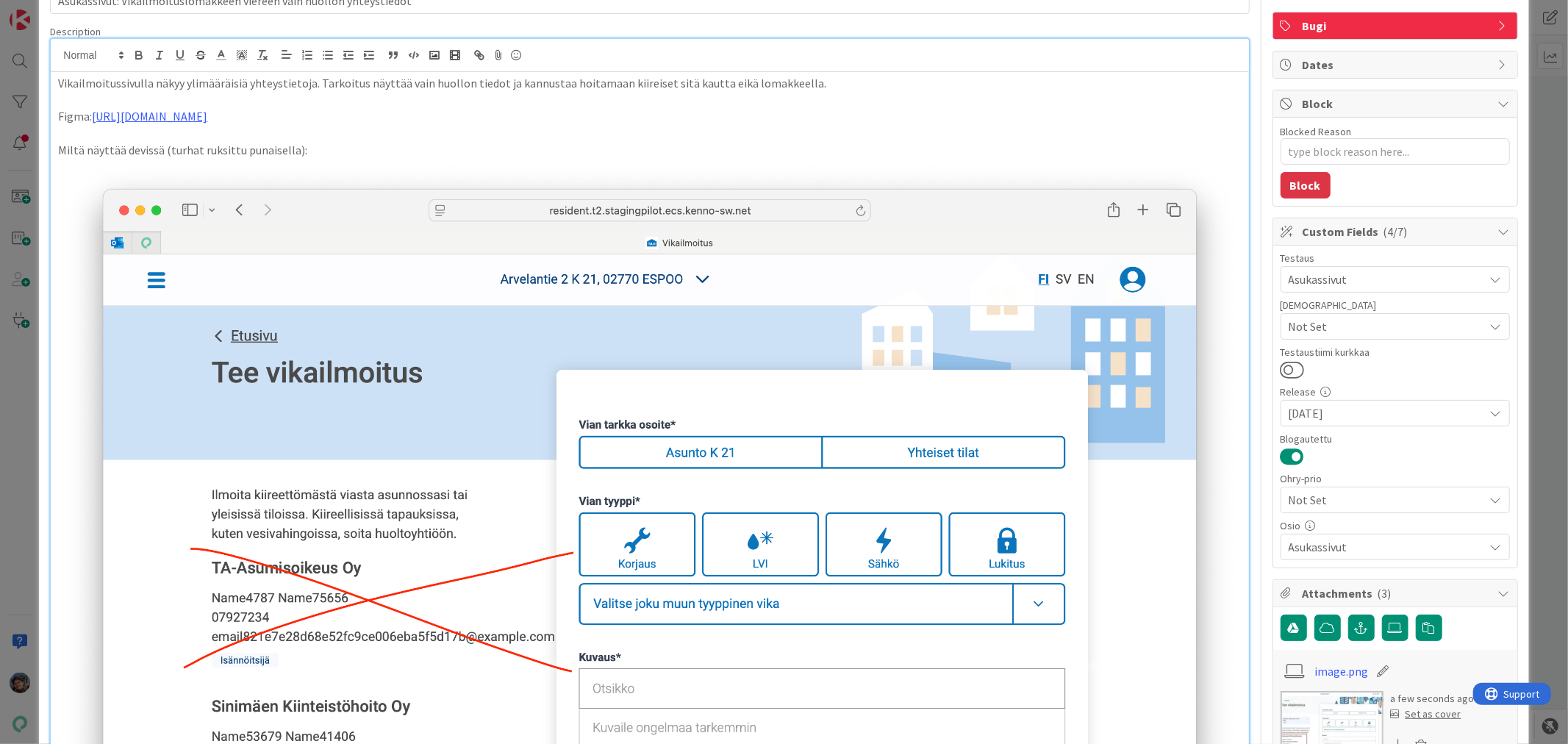
scroll to position [0, 0]
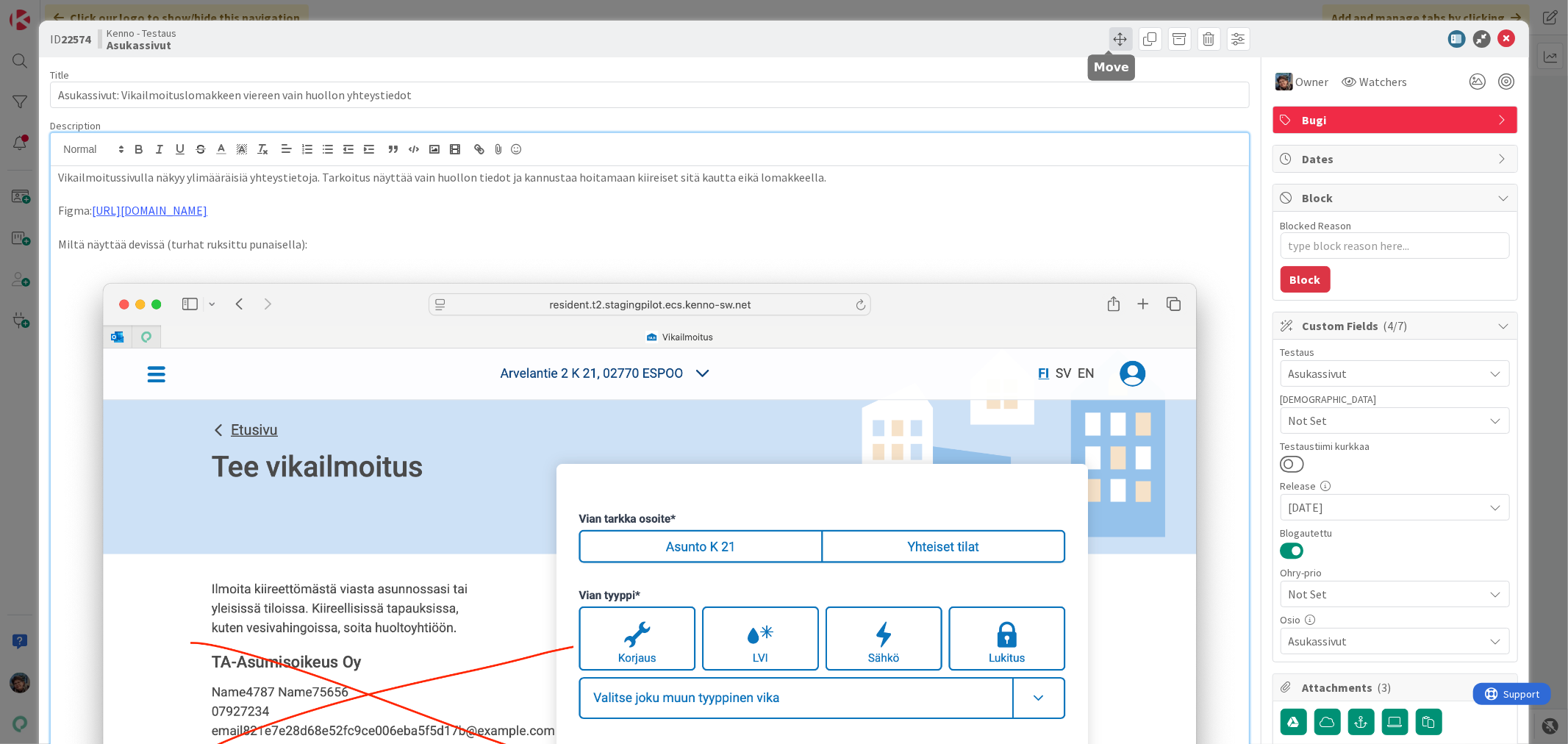
click at [1110, 38] on span at bounding box center [1121, 38] width 24 height 24
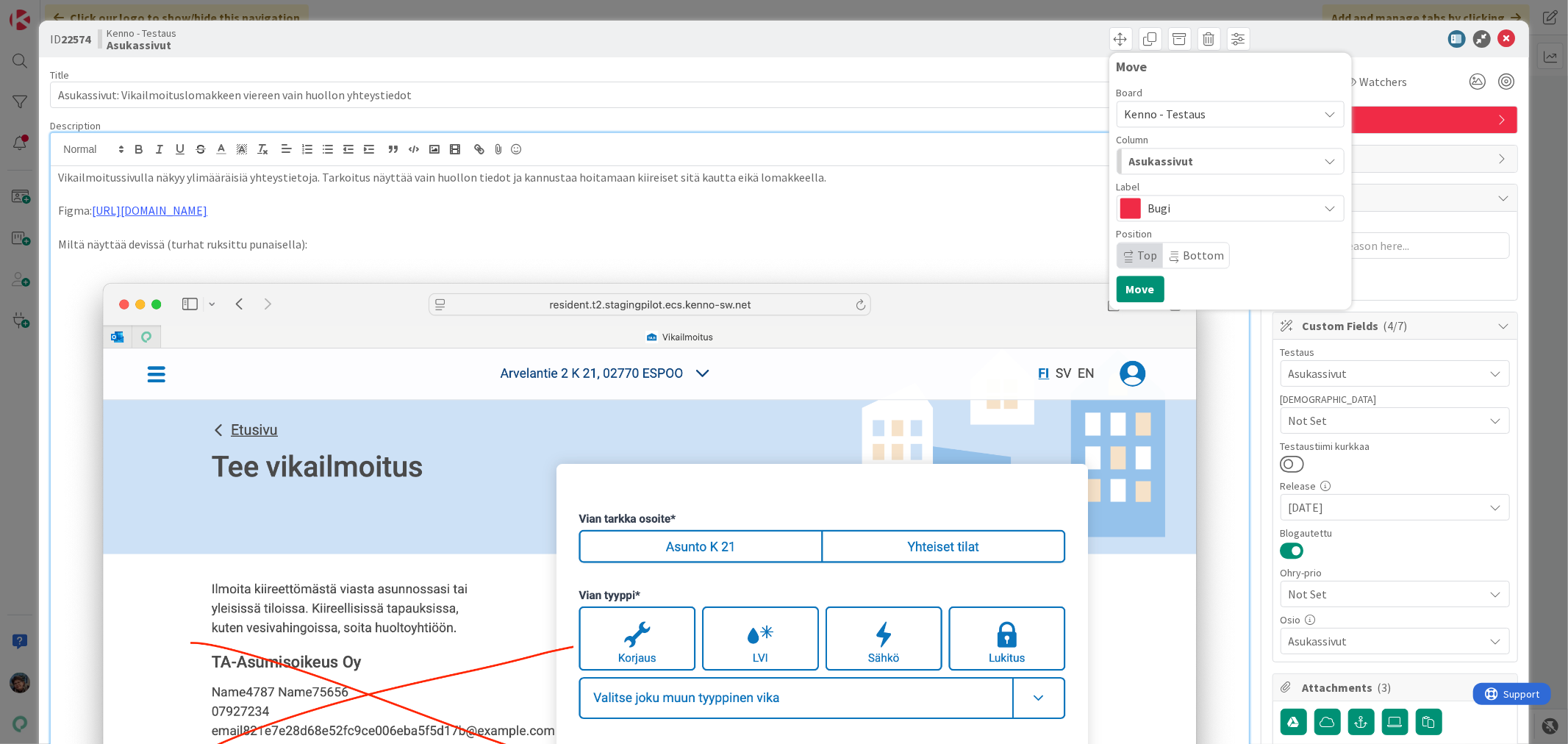
click at [1174, 153] on span "Asukassivut" at bounding box center [1162, 161] width 65 height 19
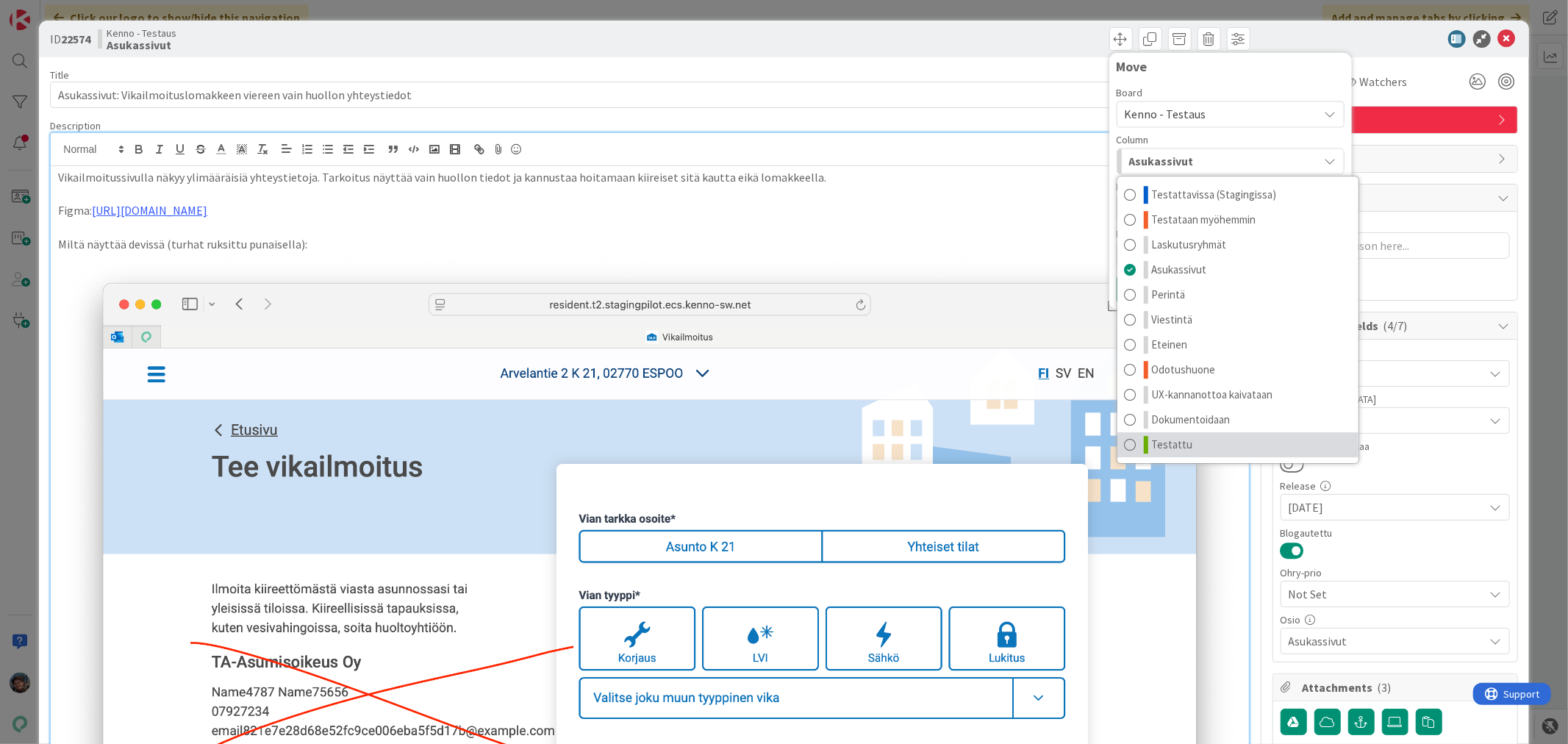
click at [1174, 445] on span "Testattu" at bounding box center [1173, 445] width 42 height 18
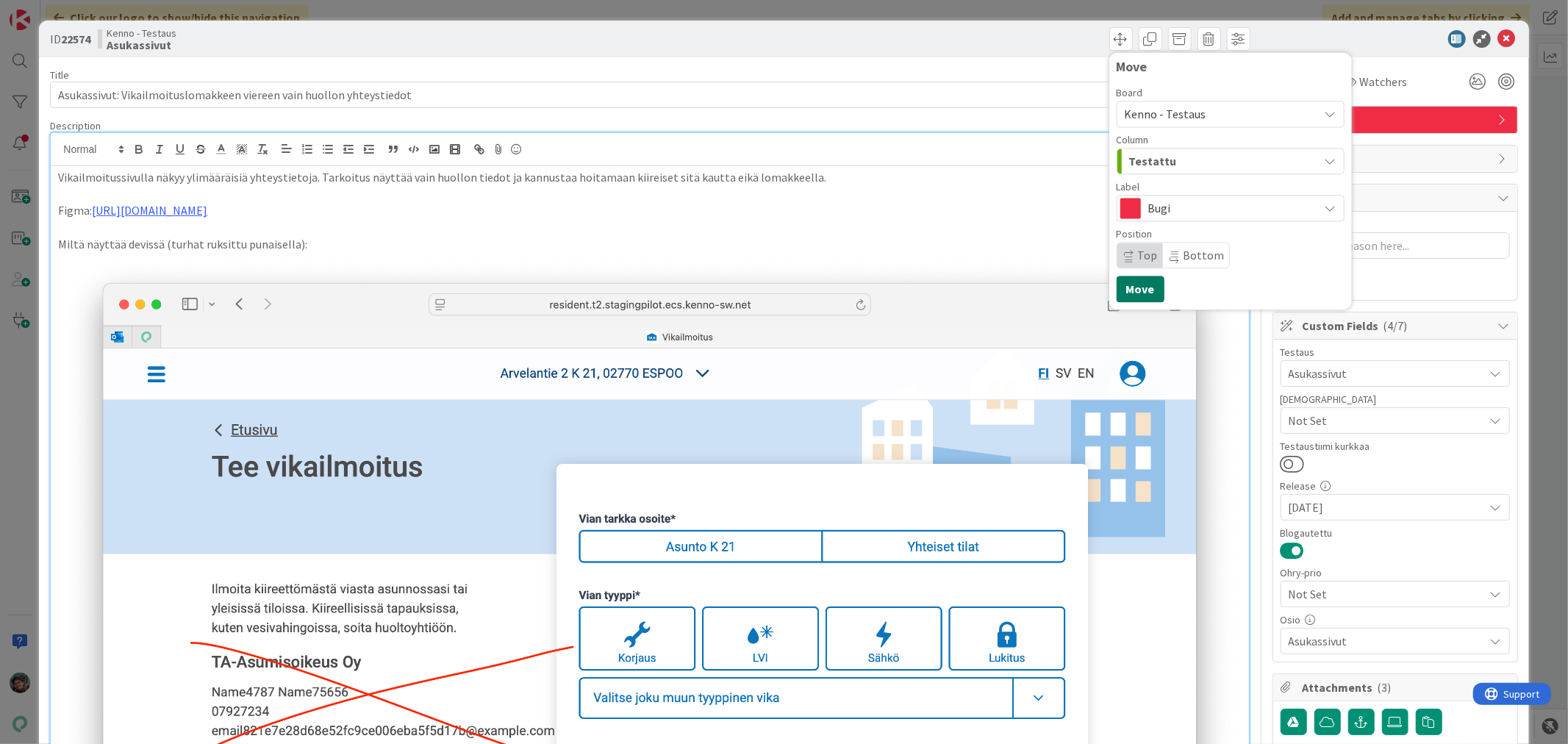
click at [1131, 279] on button "Move" at bounding box center [1141, 289] width 48 height 26
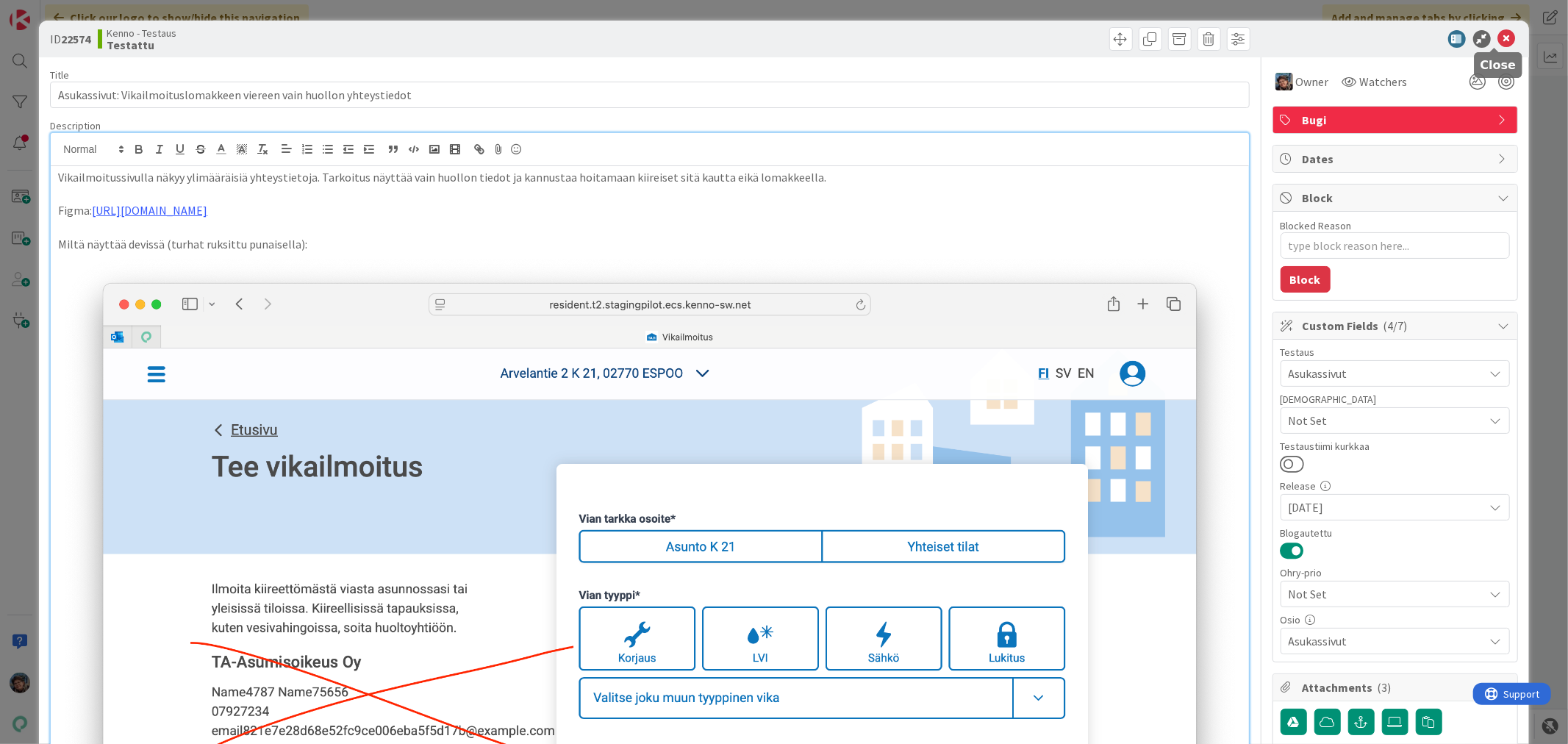
click at [1499, 35] on icon at bounding box center [1507, 38] width 18 height 18
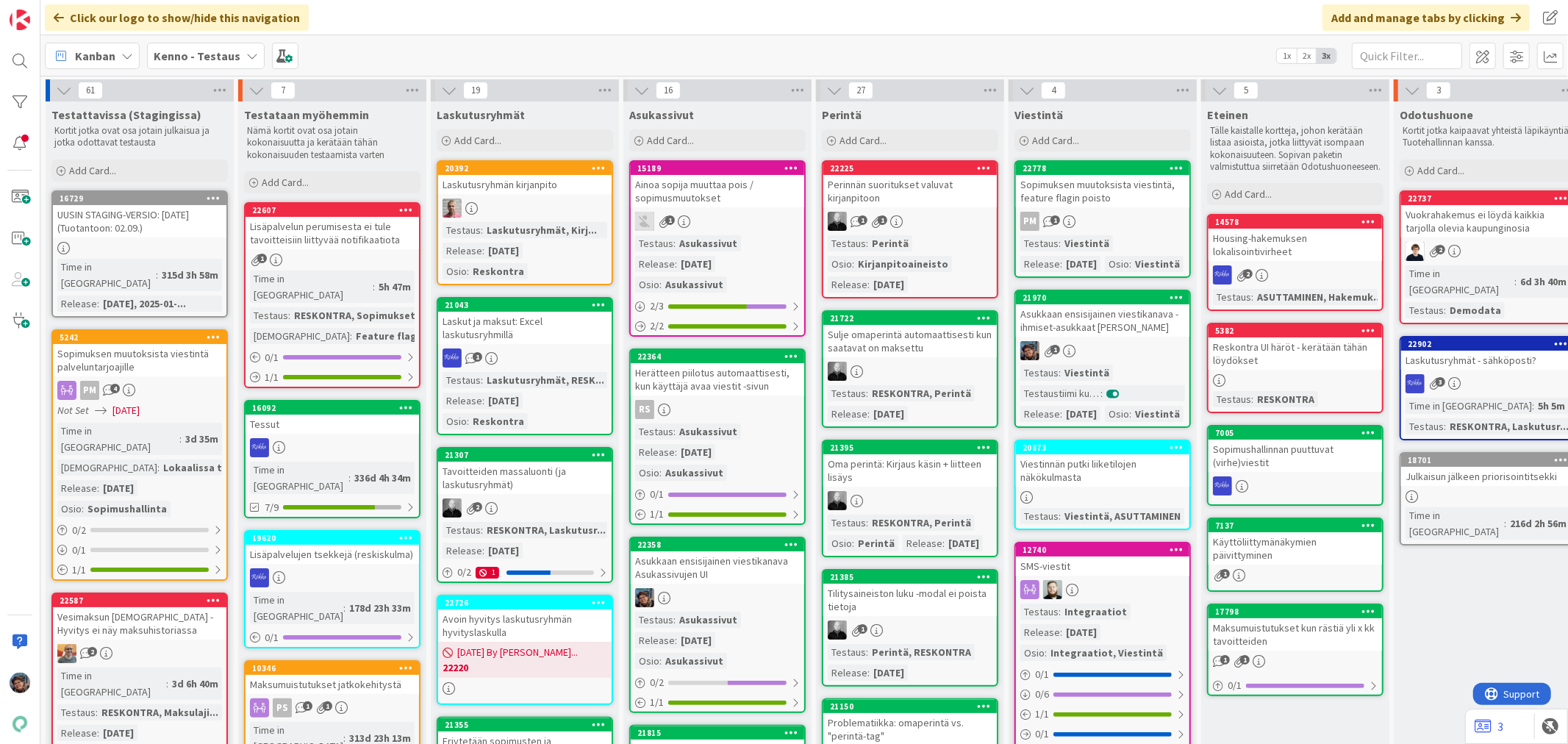
click at [772, 185] on div "Ainoa sopija muuttaa pois / sopimusmuutokset" at bounding box center [718, 191] width 174 height 32
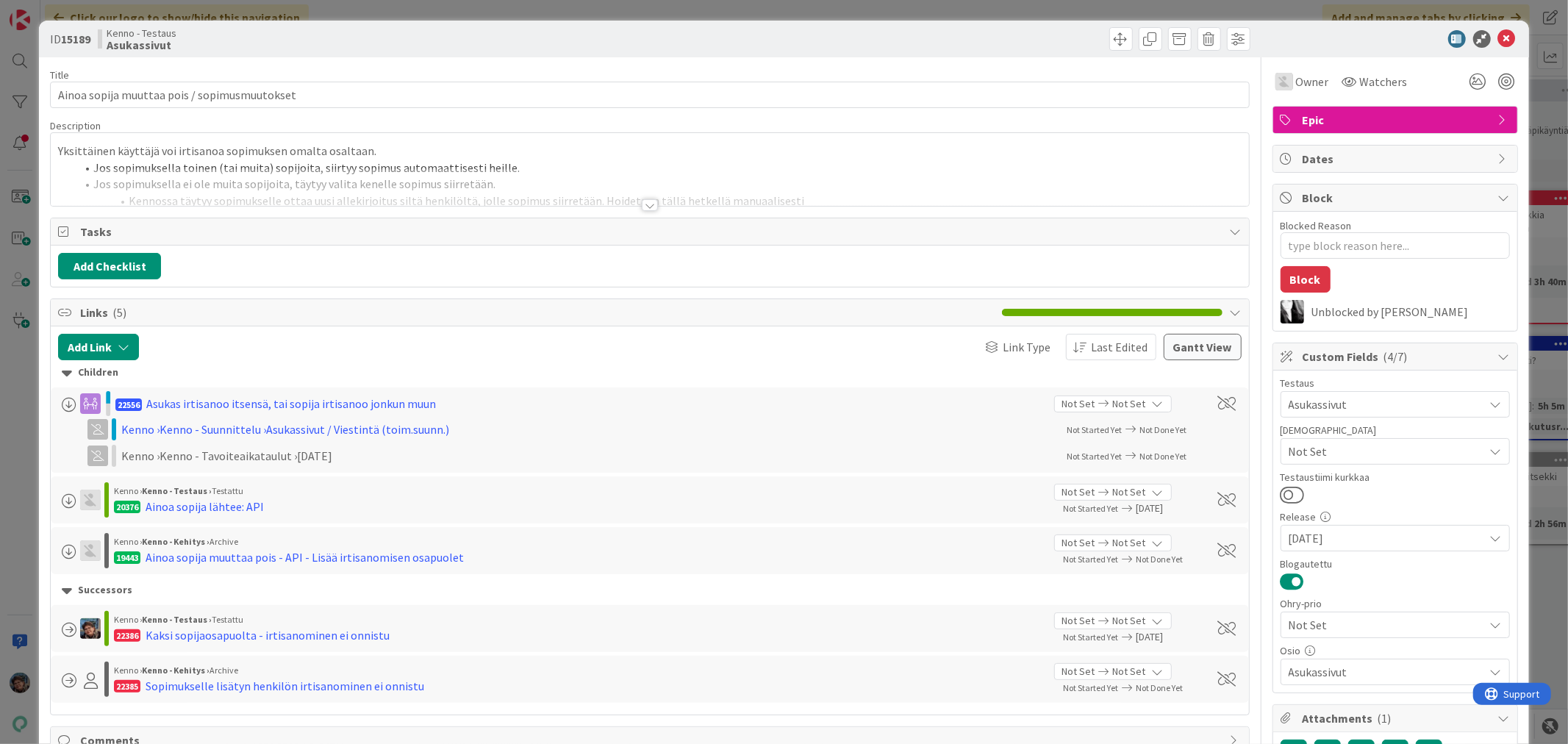
click at [642, 203] on div at bounding box center [649, 205] width 16 height 12
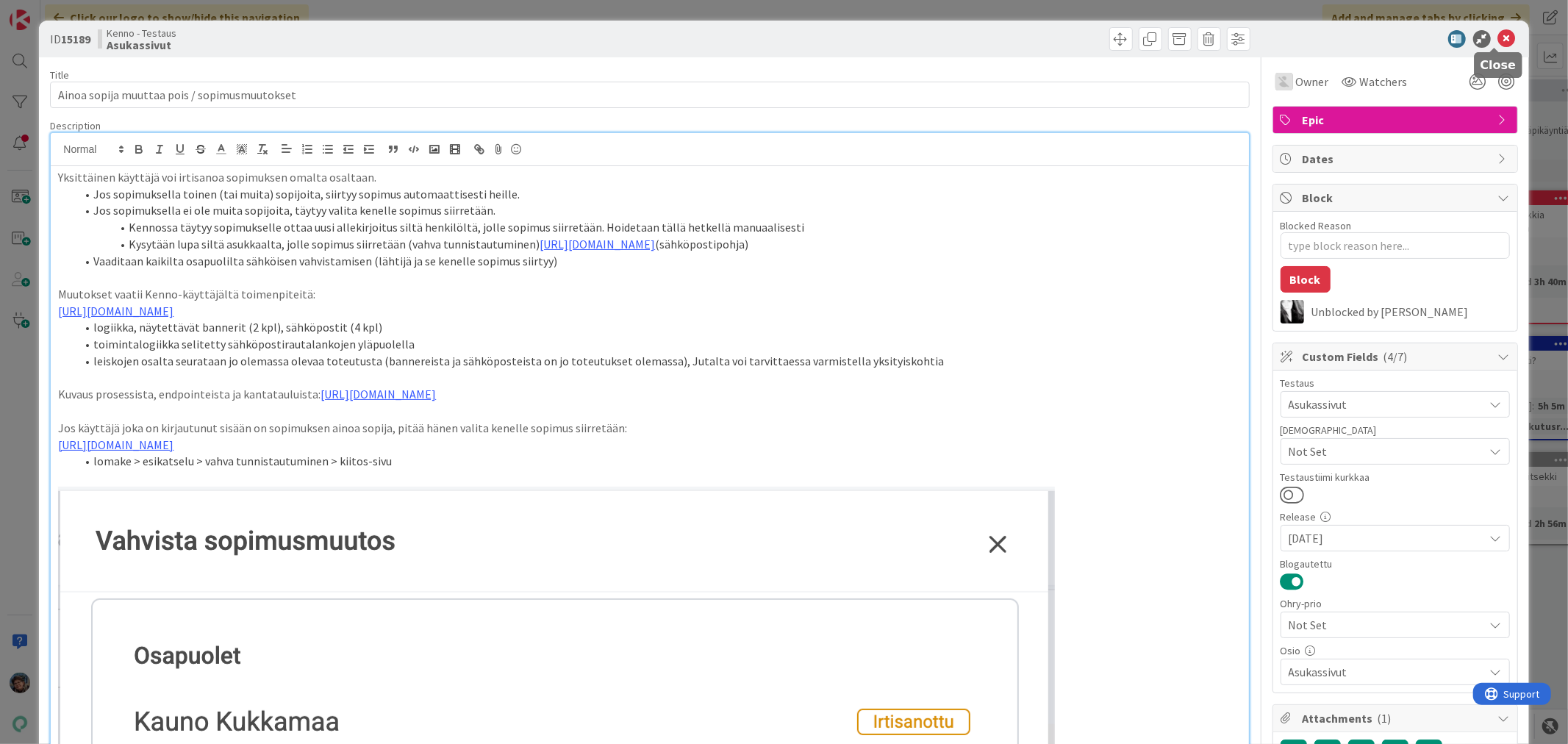
click at [1499, 38] on icon at bounding box center [1507, 38] width 18 height 18
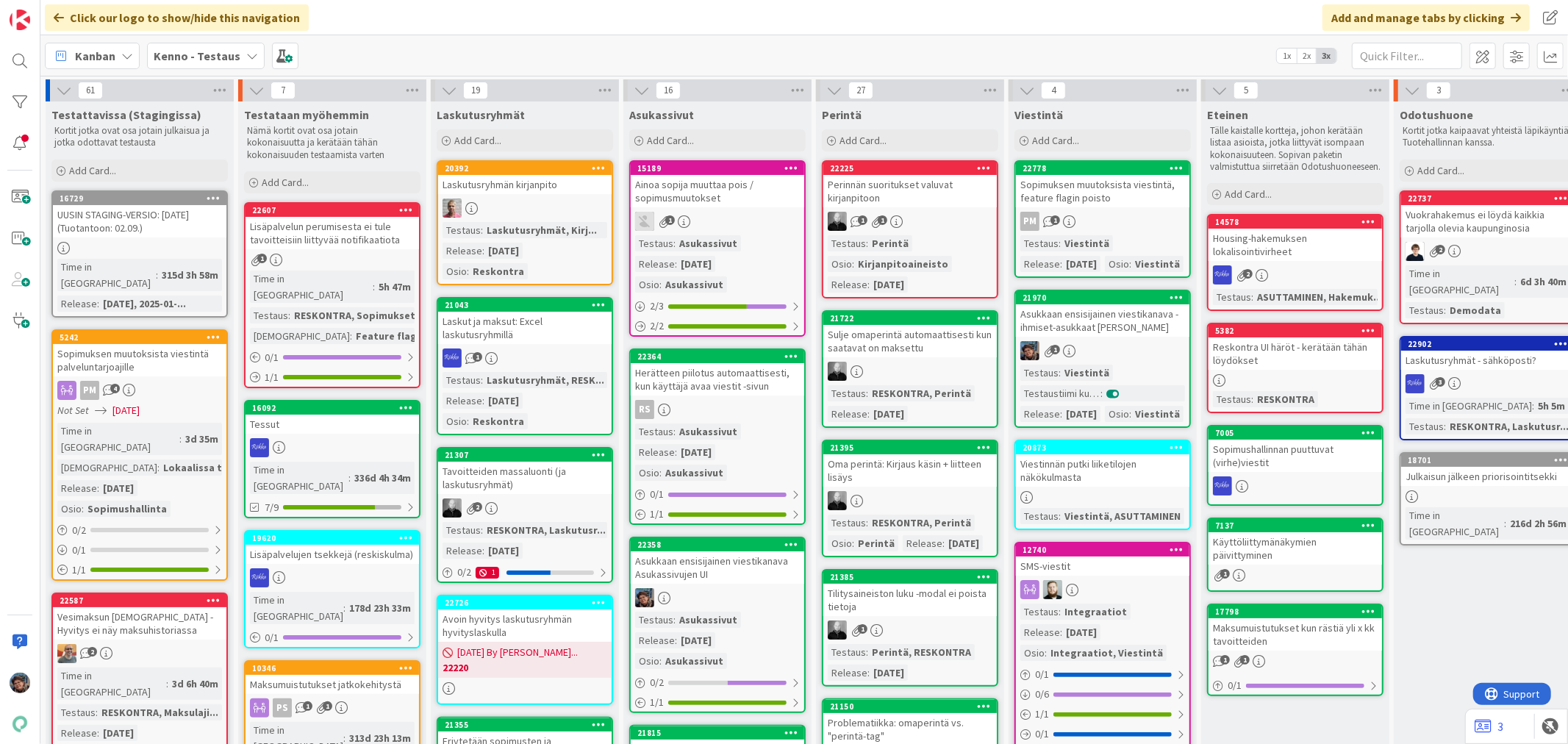
click at [748, 400] on div "RS" at bounding box center [718, 409] width 174 height 19
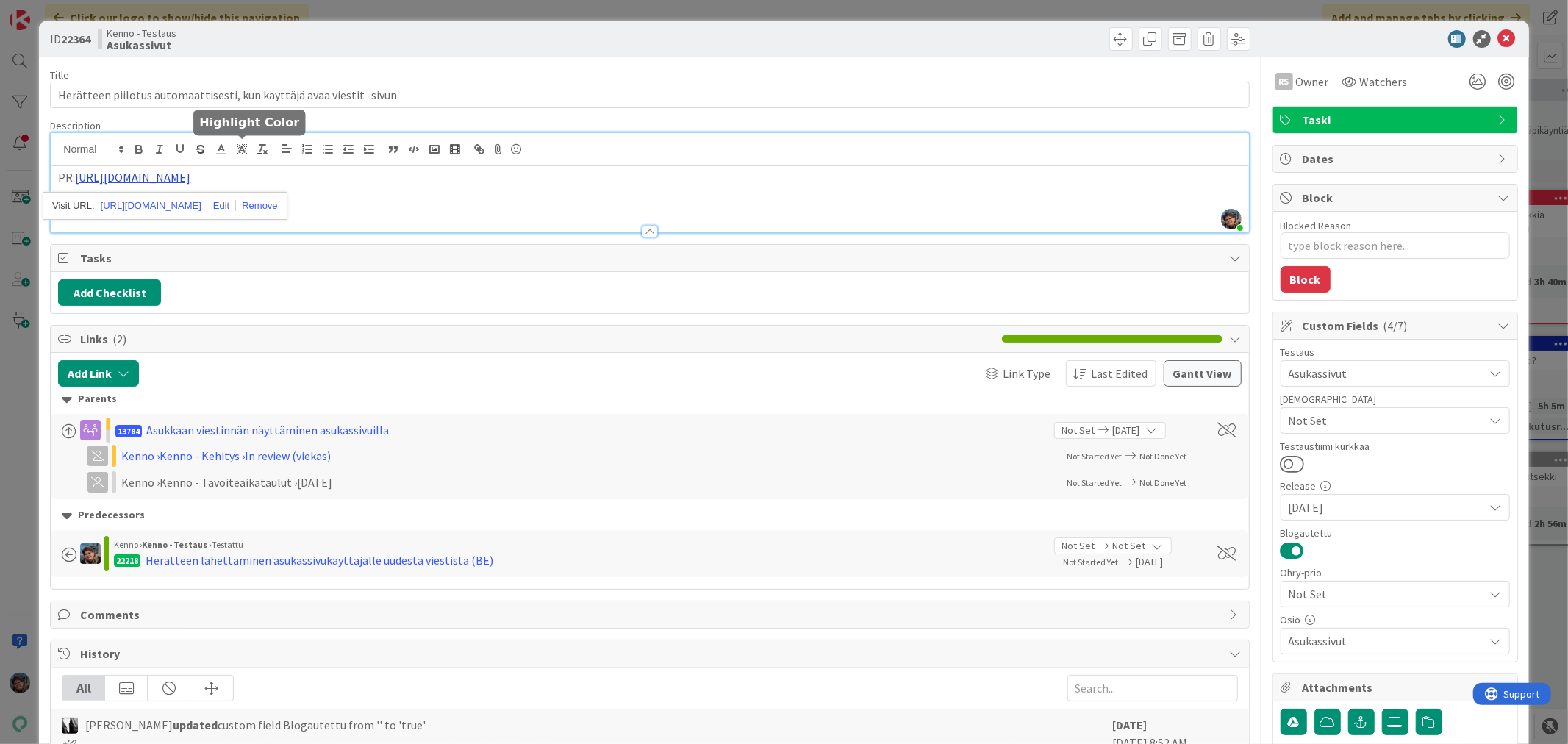
drag, startPoint x: 252, startPoint y: 150, endPoint x: 215, endPoint y: 177, distance: 45.8
click at [381, 208] on div "PR: [URL][DOMAIN_NAME]" at bounding box center [649, 199] width 1198 height 66
click at [189, 207] on div "PR: [URL][DOMAIN_NAME]" at bounding box center [649, 199] width 1198 height 66
click at [364, 176] on p "PR: [URL][DOMAIN_NAME]" at bounding box center [649, 178] width 1183 height 17
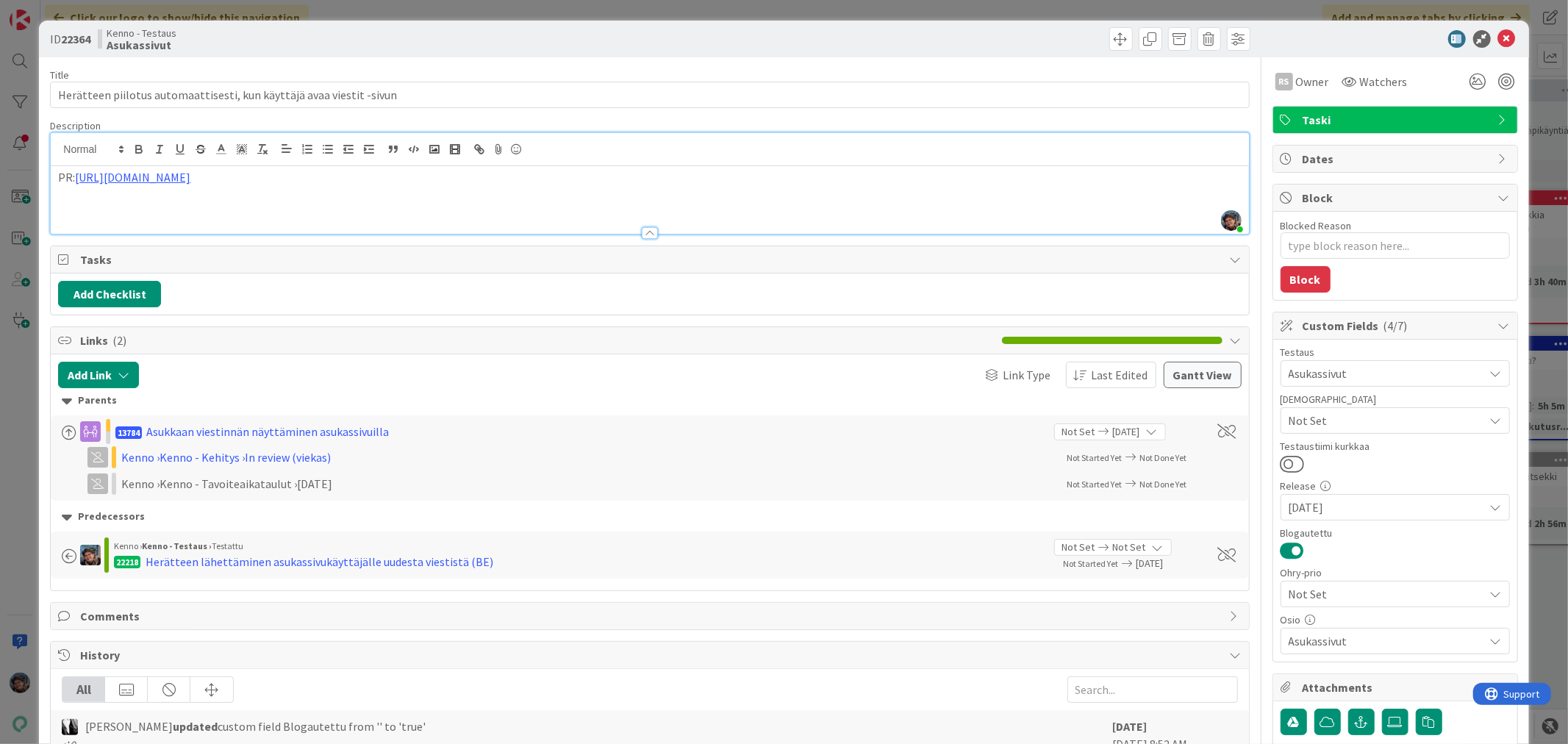
type textarea "x"
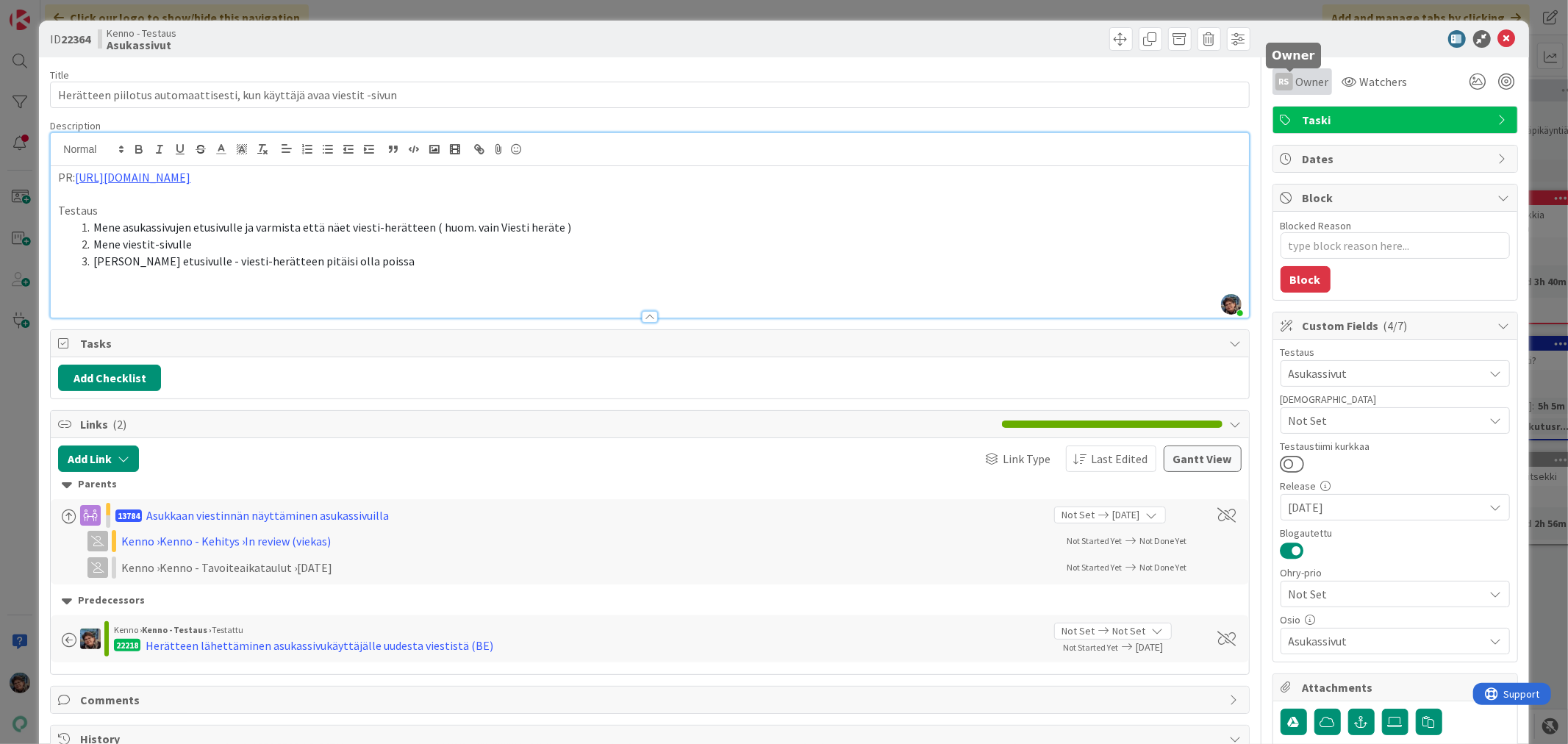
click at [1296, 88] on span "Owner" at bounding box center [1313, 82] width 33 height 18
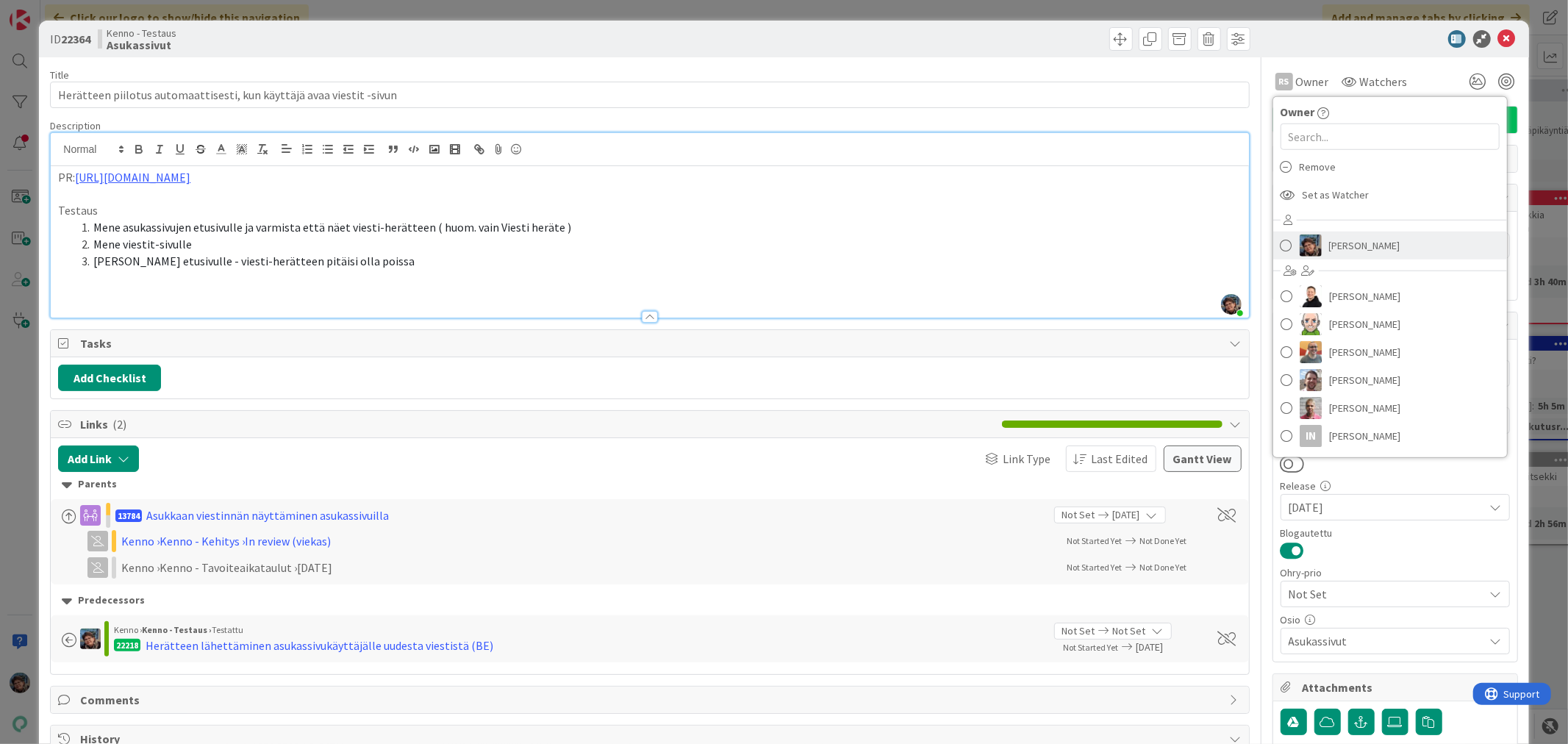
click at [1309, 245] on img at bounding box center [1311, 245] width 22 height 22
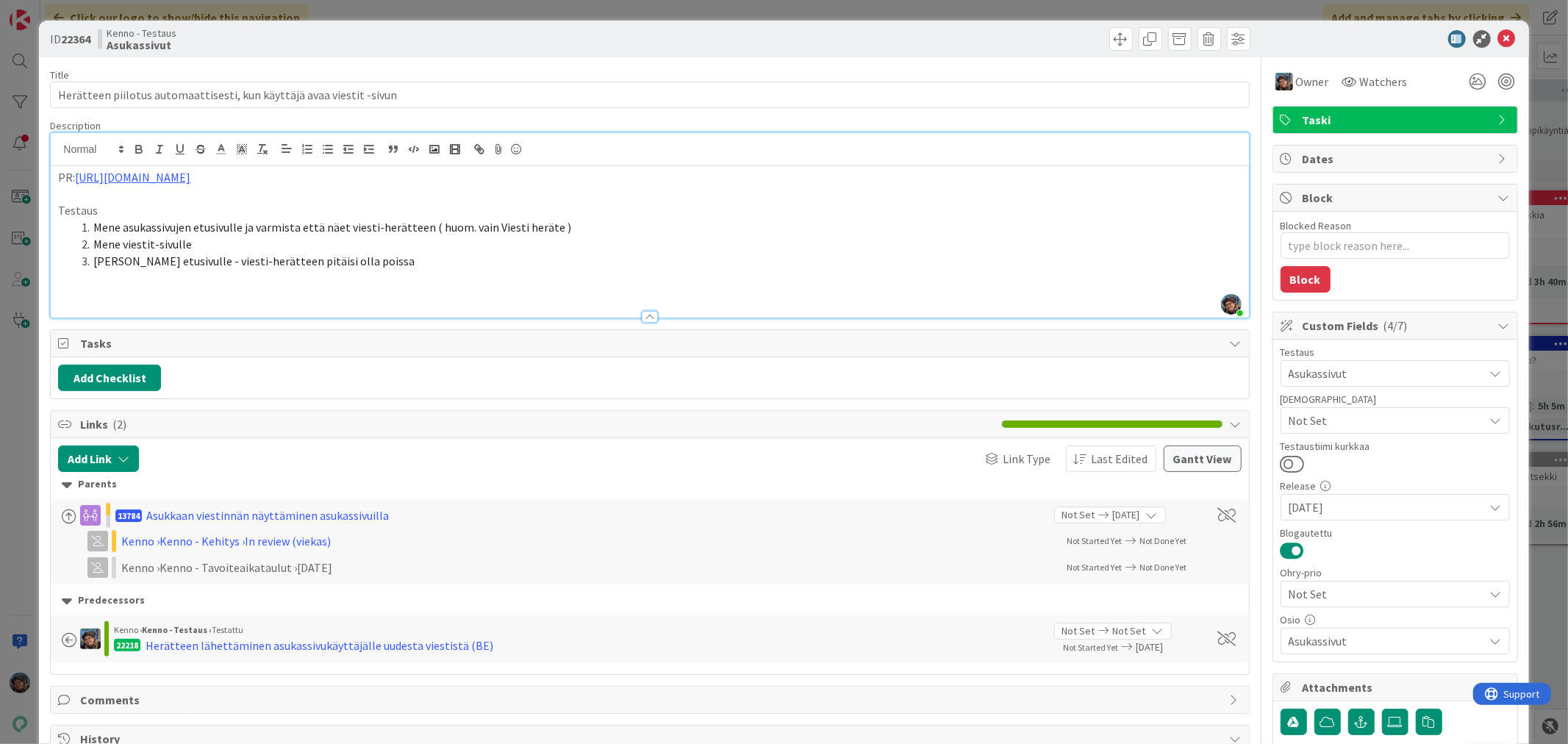
click at [58, 288] on p at bounding box center [649, 295] width 1183 height 17
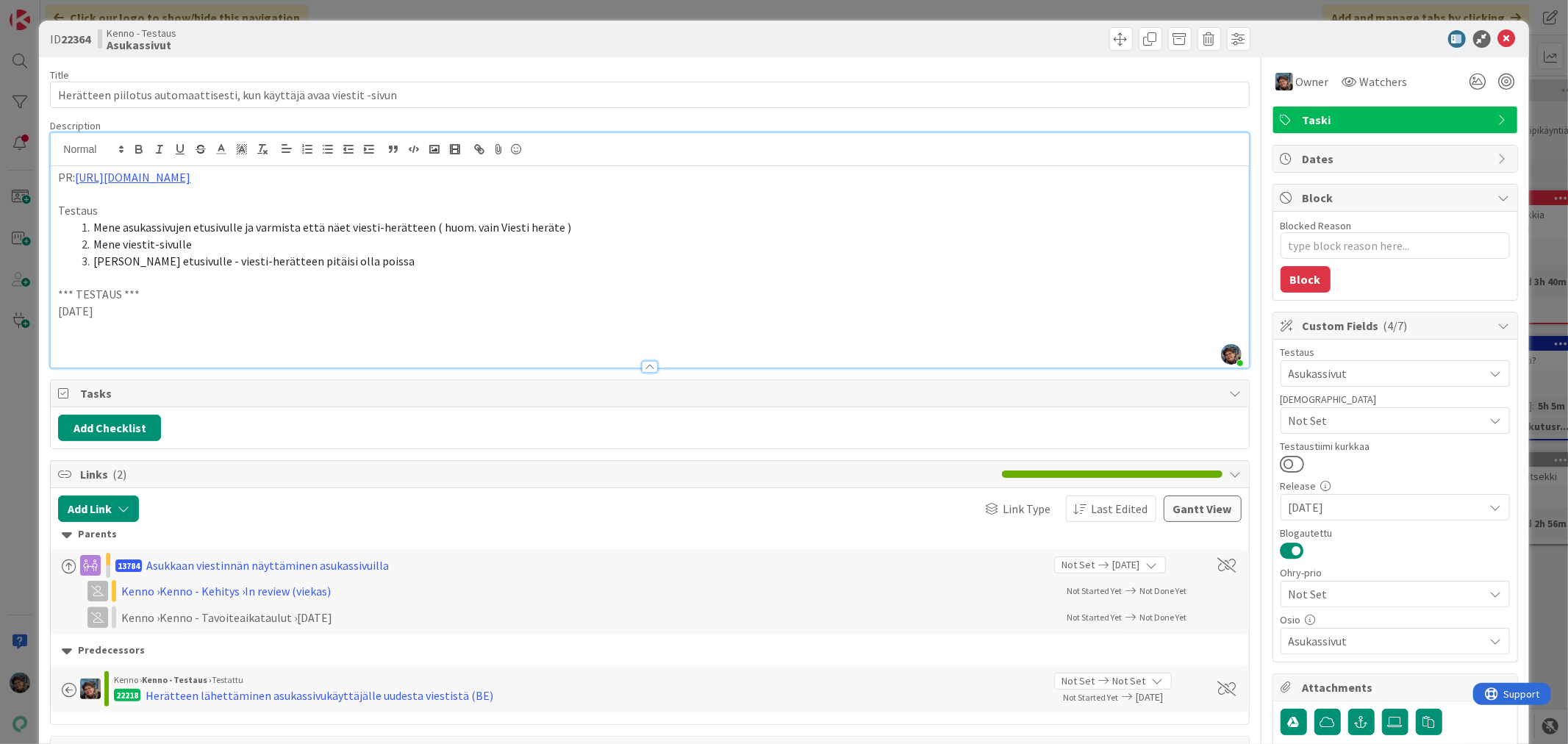
click at [54, 310] on div "PR: [URL][DOMAIN_NAME] Testaus Mene asukassivujen etusivulle ja varmista että n…" at bounding box center [649, 267] width 1198 height 202
drag, startPoint x: 158, startPoint y: 307, endPoint x: 34, endPoint y: 292, distance: 124.9
click at [34, 292] on div "ID 22364 Kenno - Testaus Asukassivut Title 68 / 128 Herätteen piilotus automaat…" at bounding box center [784, 372] width 1568 height 744
click at [63, 339] on p at bounding box center [649, 345] width 1183 height 17
click at [83, 333] on p at bounding box center [649, 328] width 1183 height 17
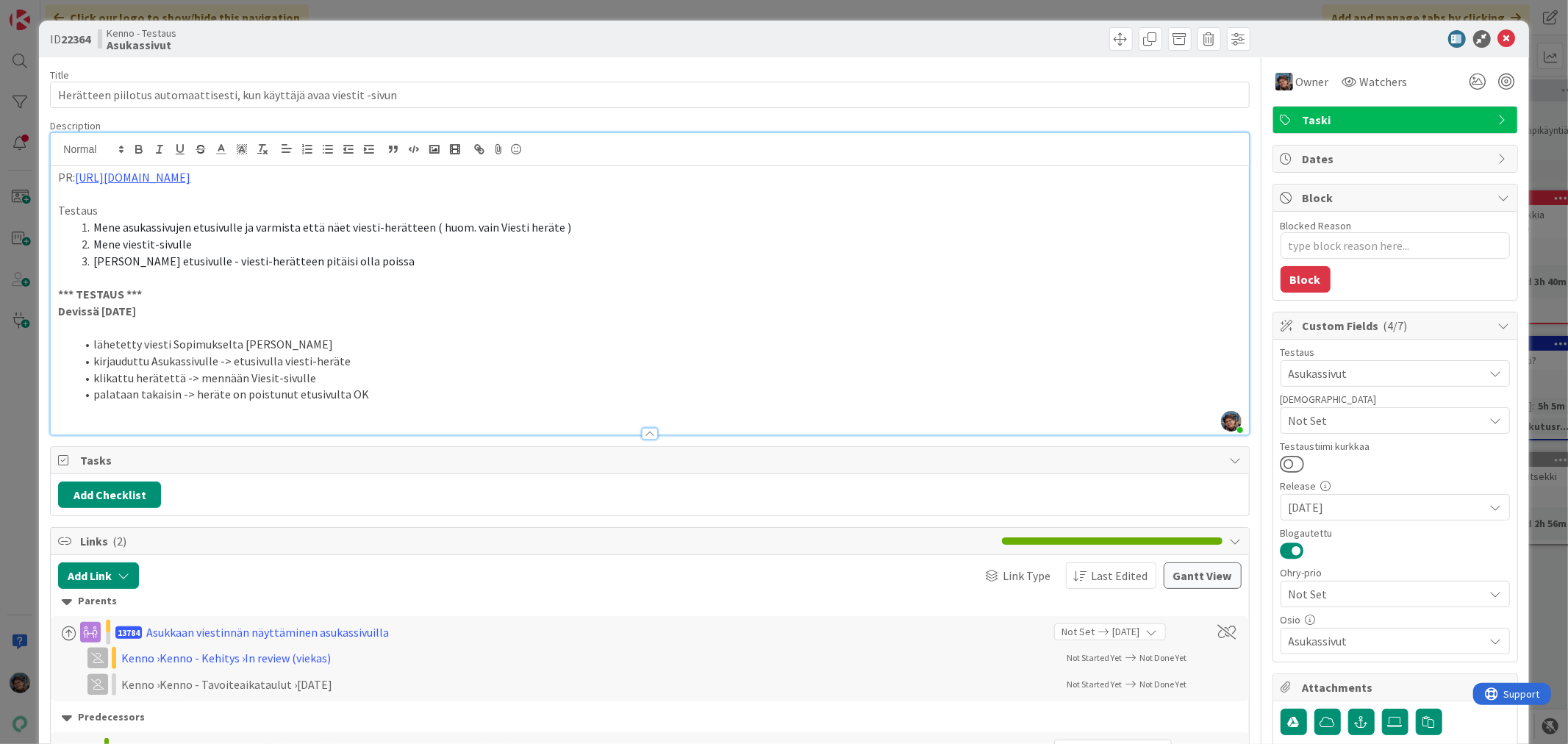
click at [265, 384] on li "klikattu herätettä -> mennään Viesit-sivulle" at bounding box center [658, 379] width 1166 height 17
click at [1109, 39] on span at bounding box center [1121, 38] width 24 height 24
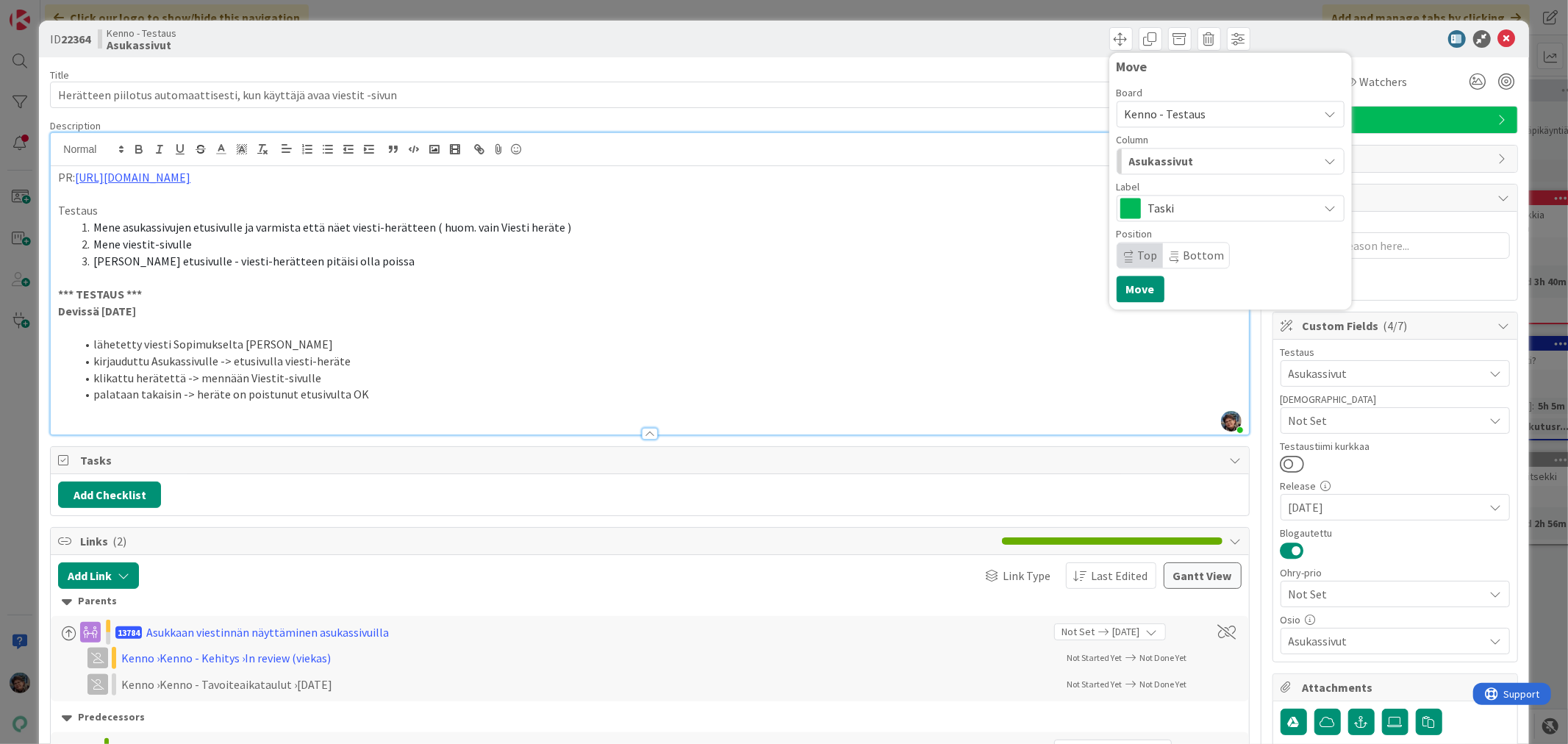
click at [1186, 112] on span "Kenno - Testaus" at bounding box center [1166, 114] width 82 height 15
click at [1183, 158] on div "Asukassivut" at bounding box center [1222, 161] width 193 height 24
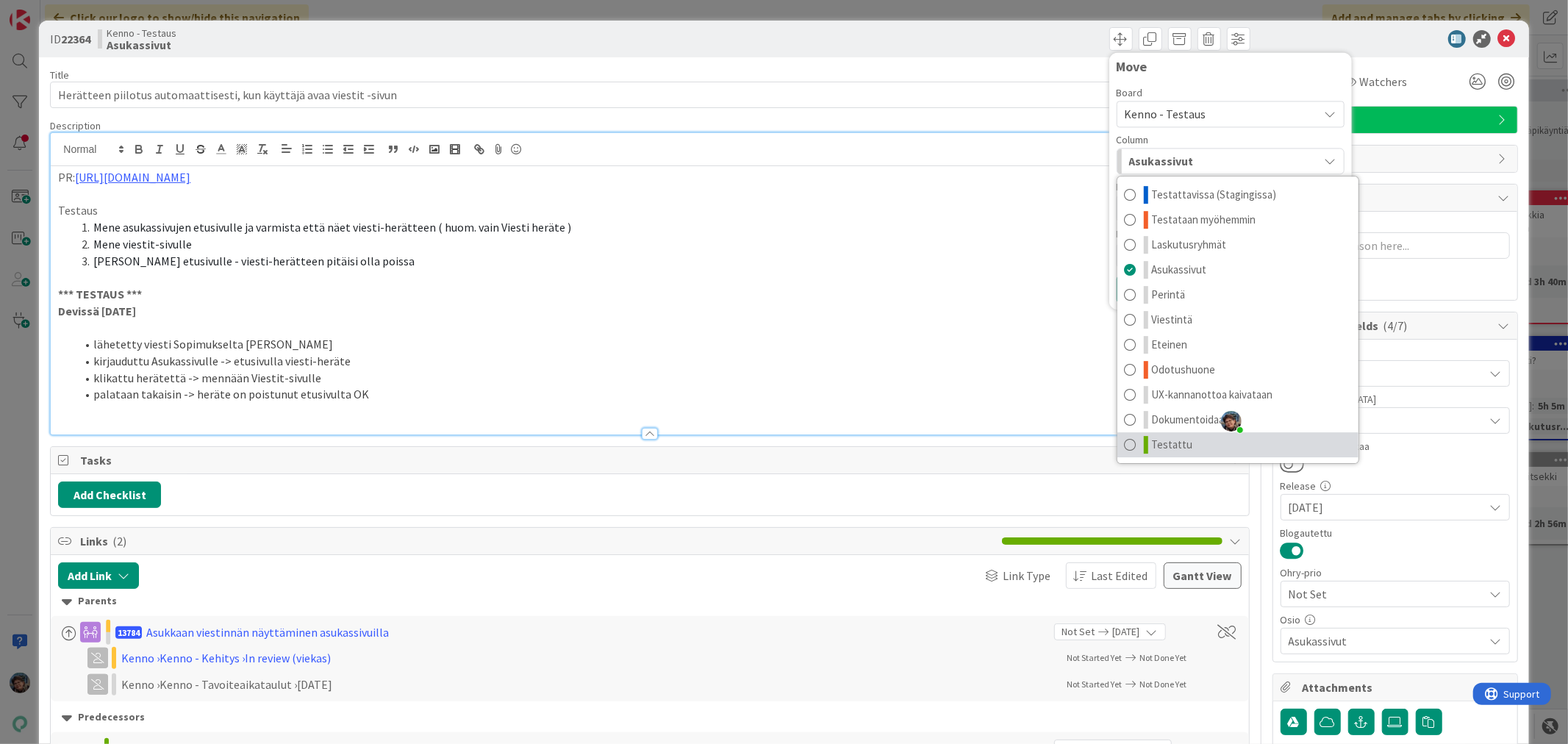
click at [1182, 450] on link "Testattu" at bounding box center [1238, 445] width 241 height 25
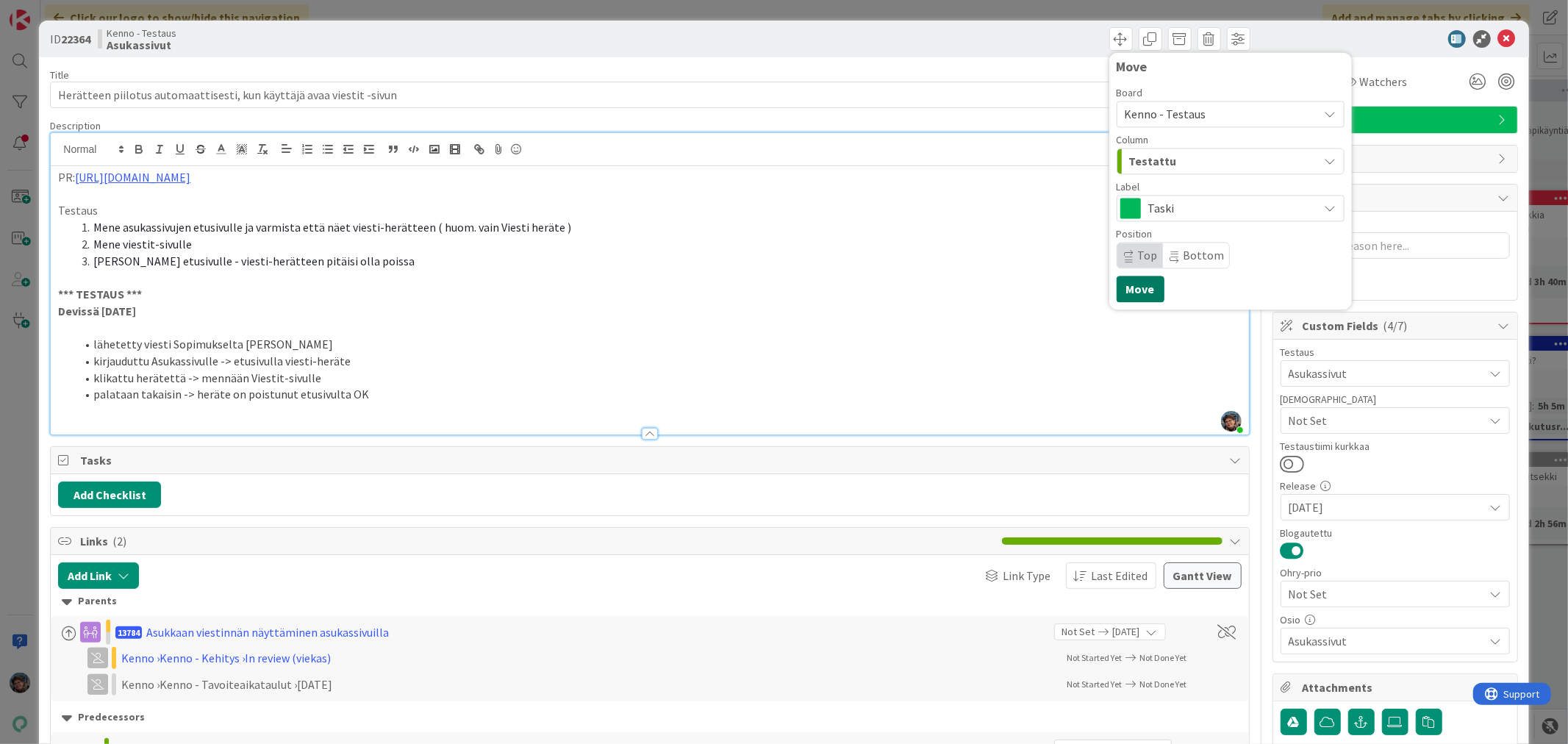
click at [1139, 289] on button "Move" at bounding box center [1141, 289] width 48 height 26
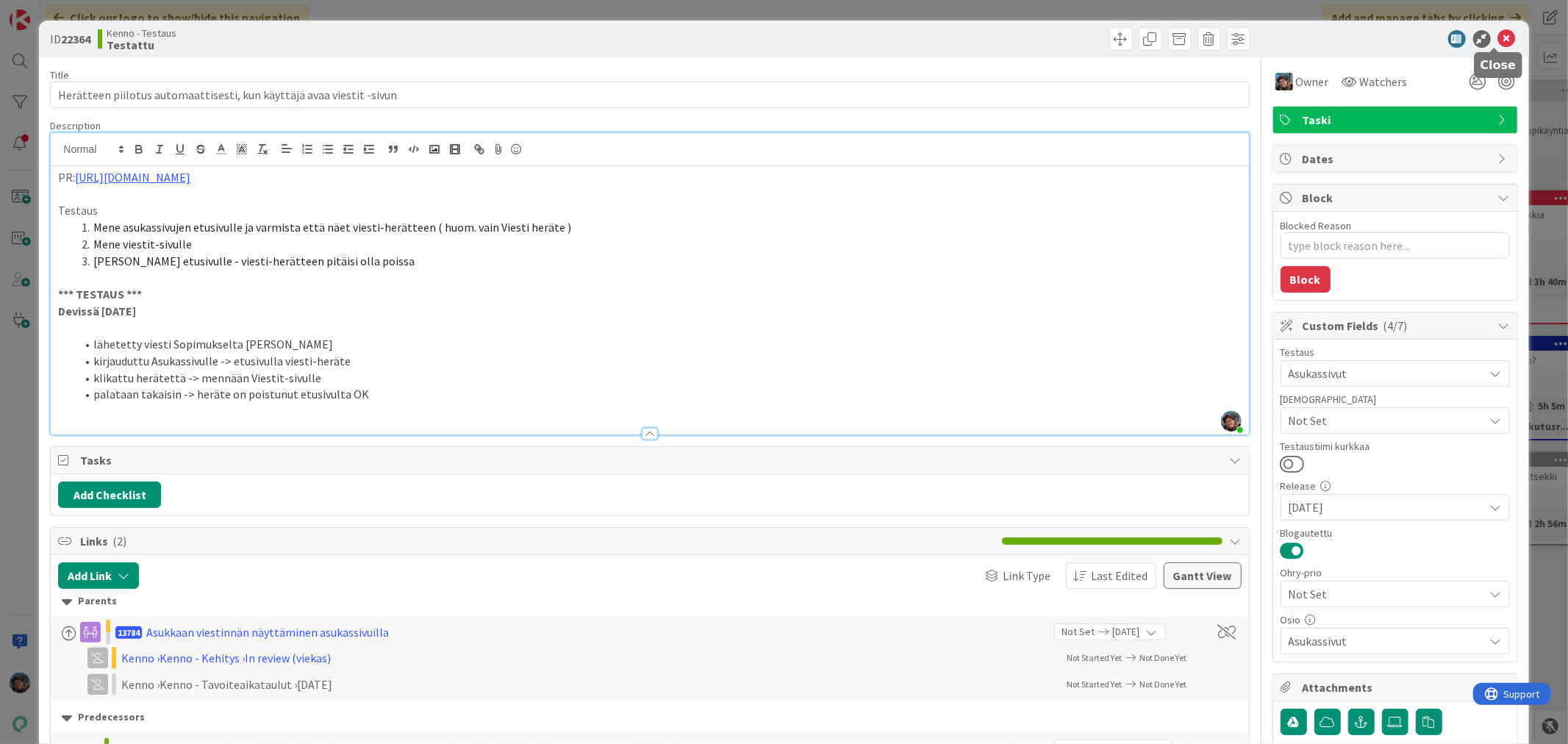
click at [1499, 35] on icon at bounding box center [1507, 38] width 18 height 18
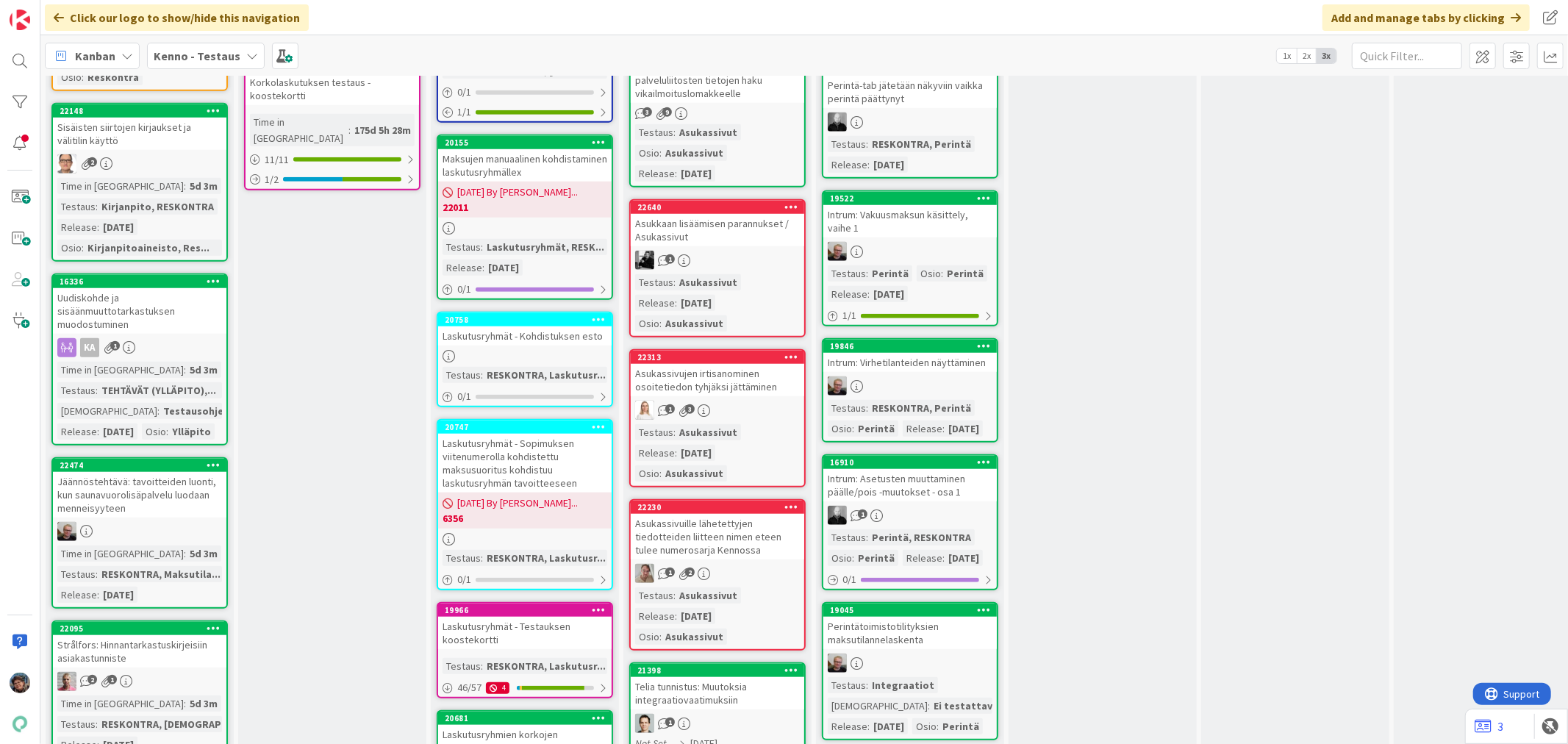
scroll to position [1062, 0]
click at [737, 516] on div "Asukassivuille lähetettyjen tiedotteiden liitteen nimen eteen tulee numerosarja…" at bounding box center [718, 537] width 174 height 45
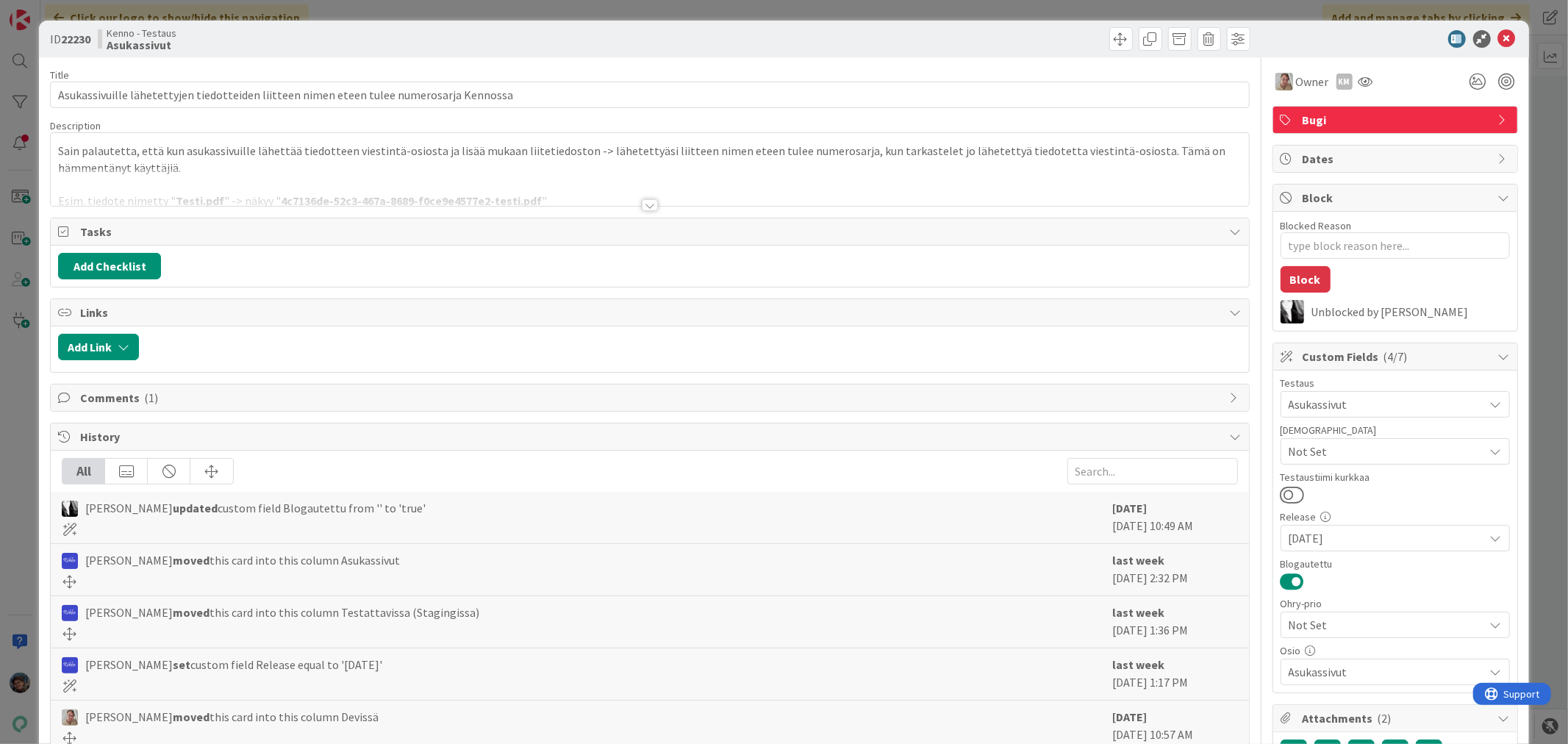
click at [648, 207] on div at bounding box center [649, 205] width 16 height 12
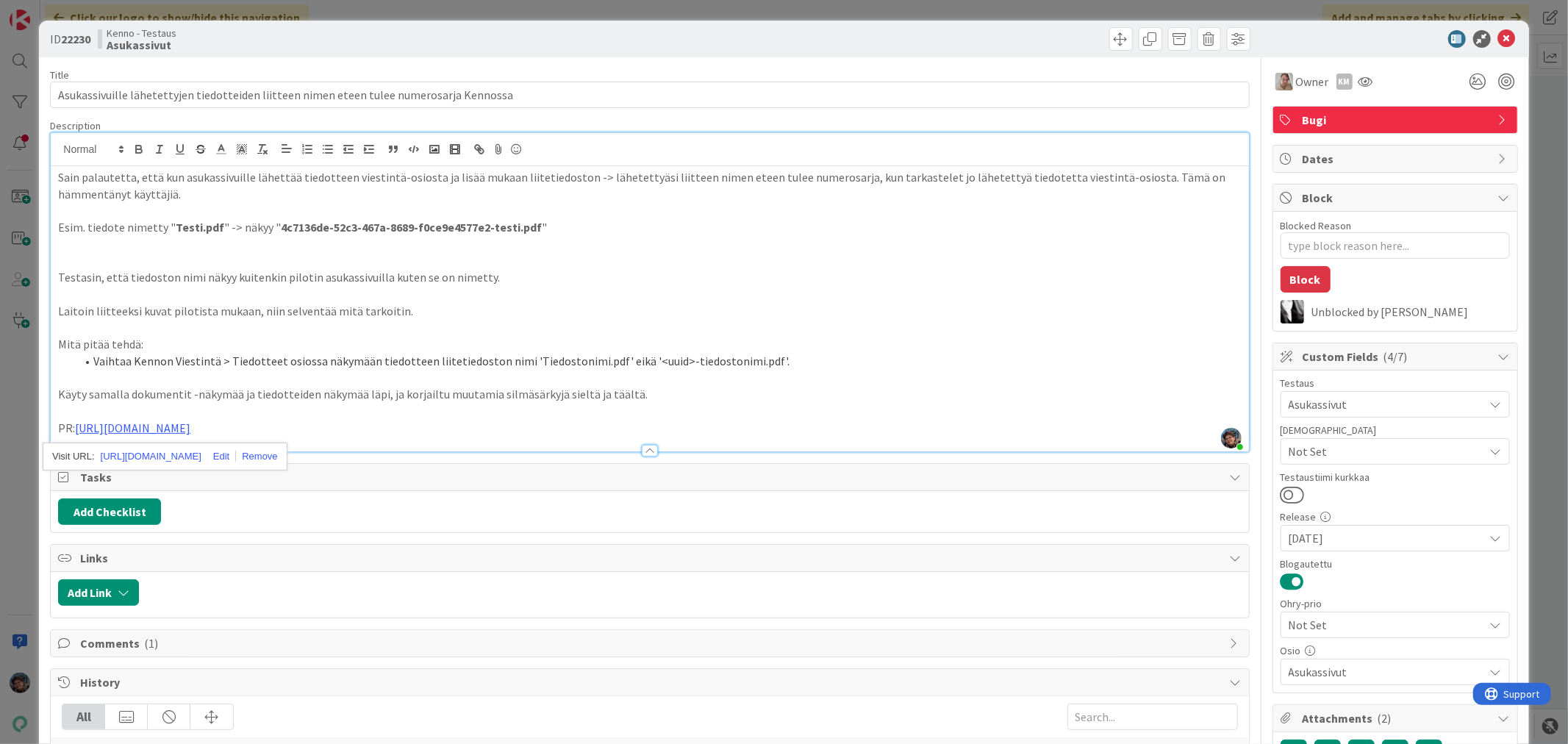
click at [339, 423] on p "PR: [URL][DOMAIN_NAME]" at bounding box center [649, 429] width 1183 height 17
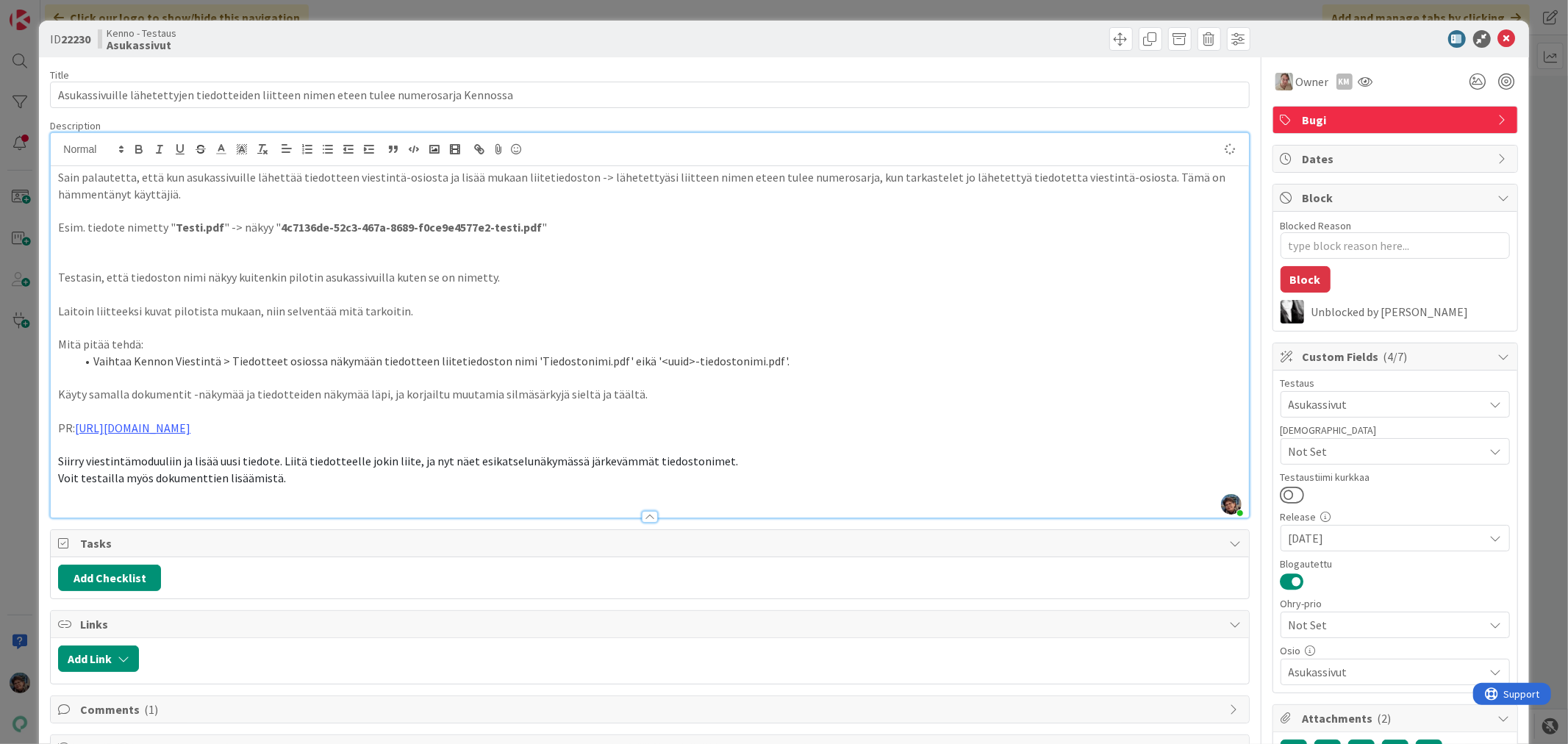
type textarea "x"
click at [60, 446] on p at bounding box center [649, 445] width 1183 height 17
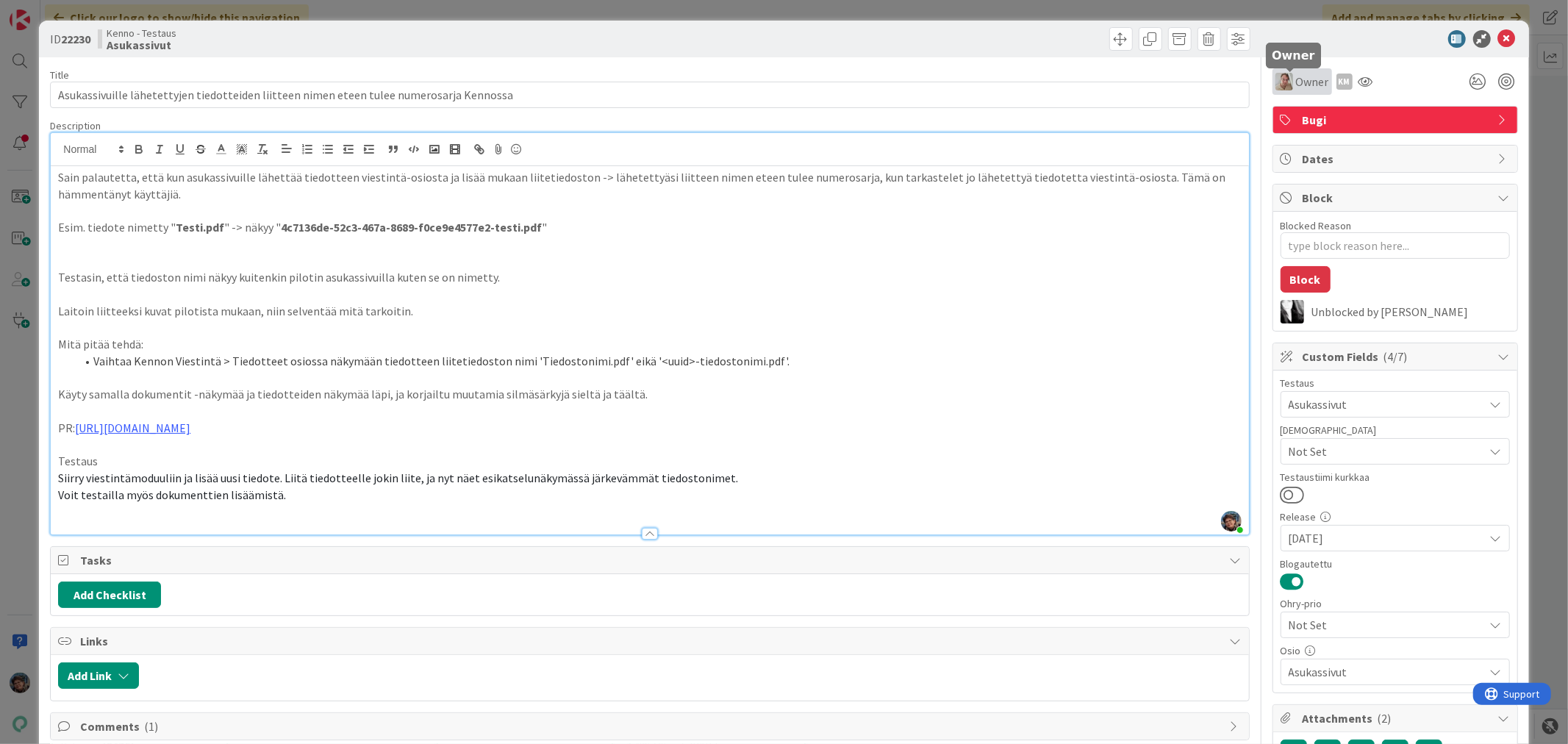
click at [1283, 82] on div "Owner" at bounding box center [1303, 82] width 54 height 18
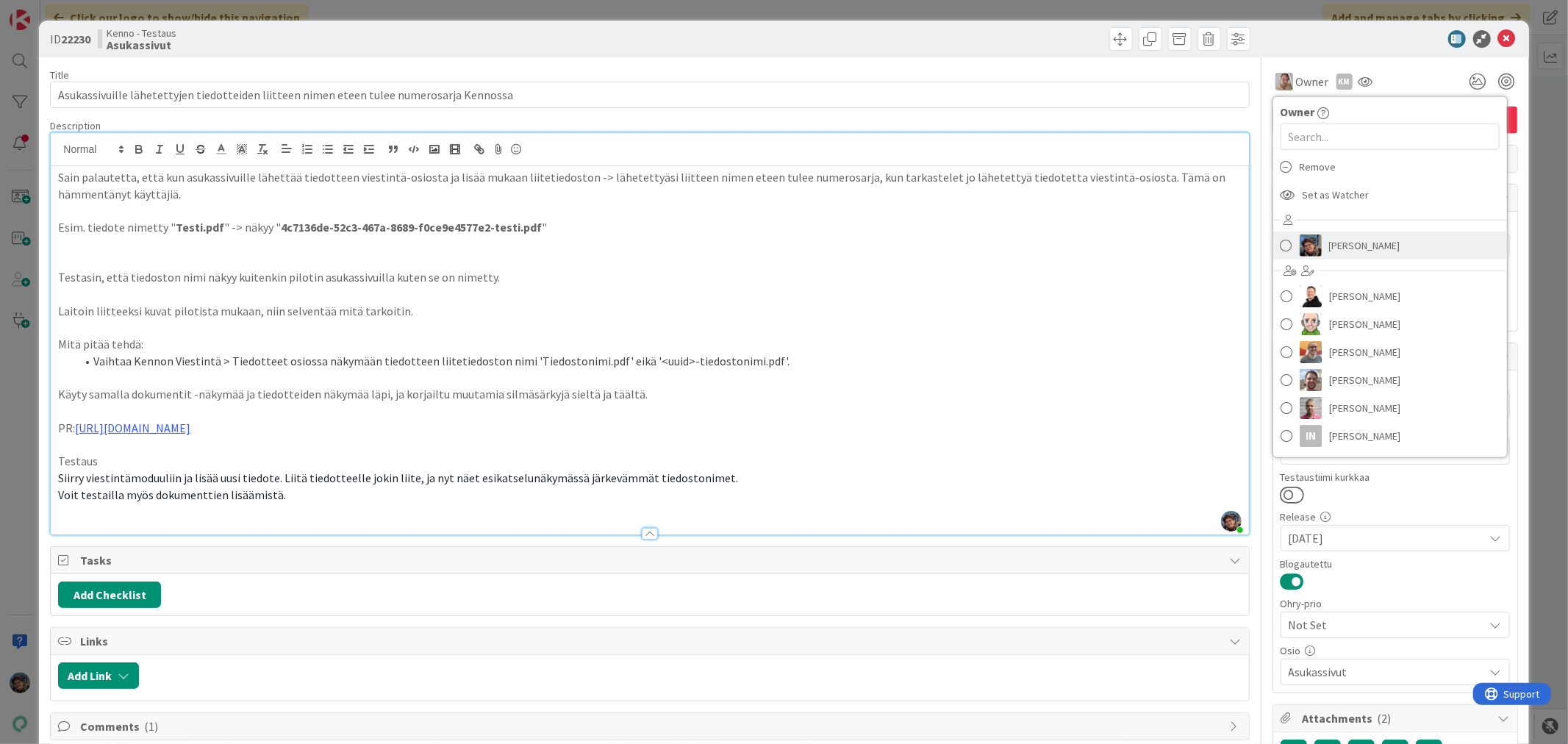
click at [1284, 242] on link "[PERSON_NAME]" at bounding box center [1390, 245] width 234 height 28
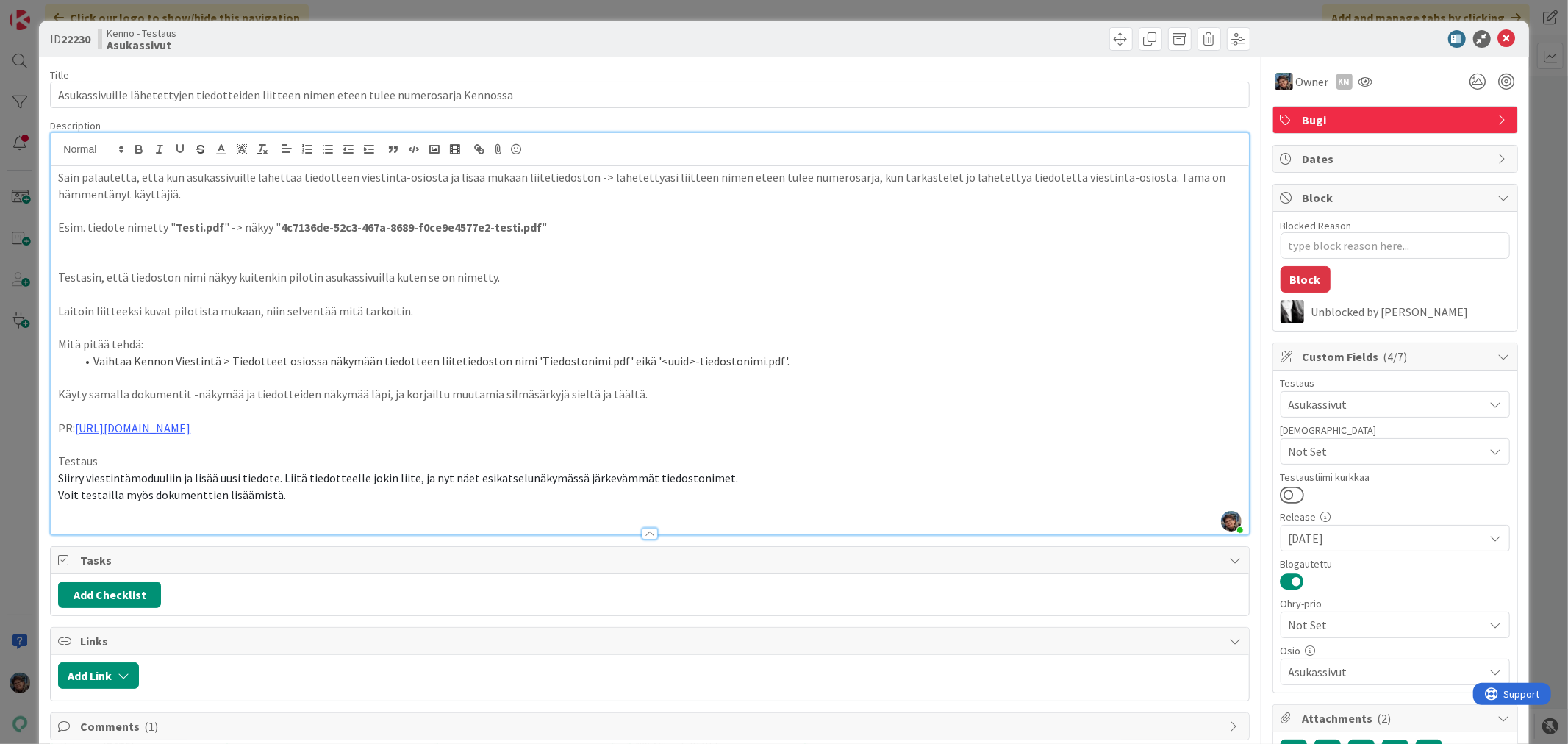
click at [291, 498] on p "Voit testailla myös dokumenttien lisäämistä." at bounding box center [649, 495] width 1183 height 17
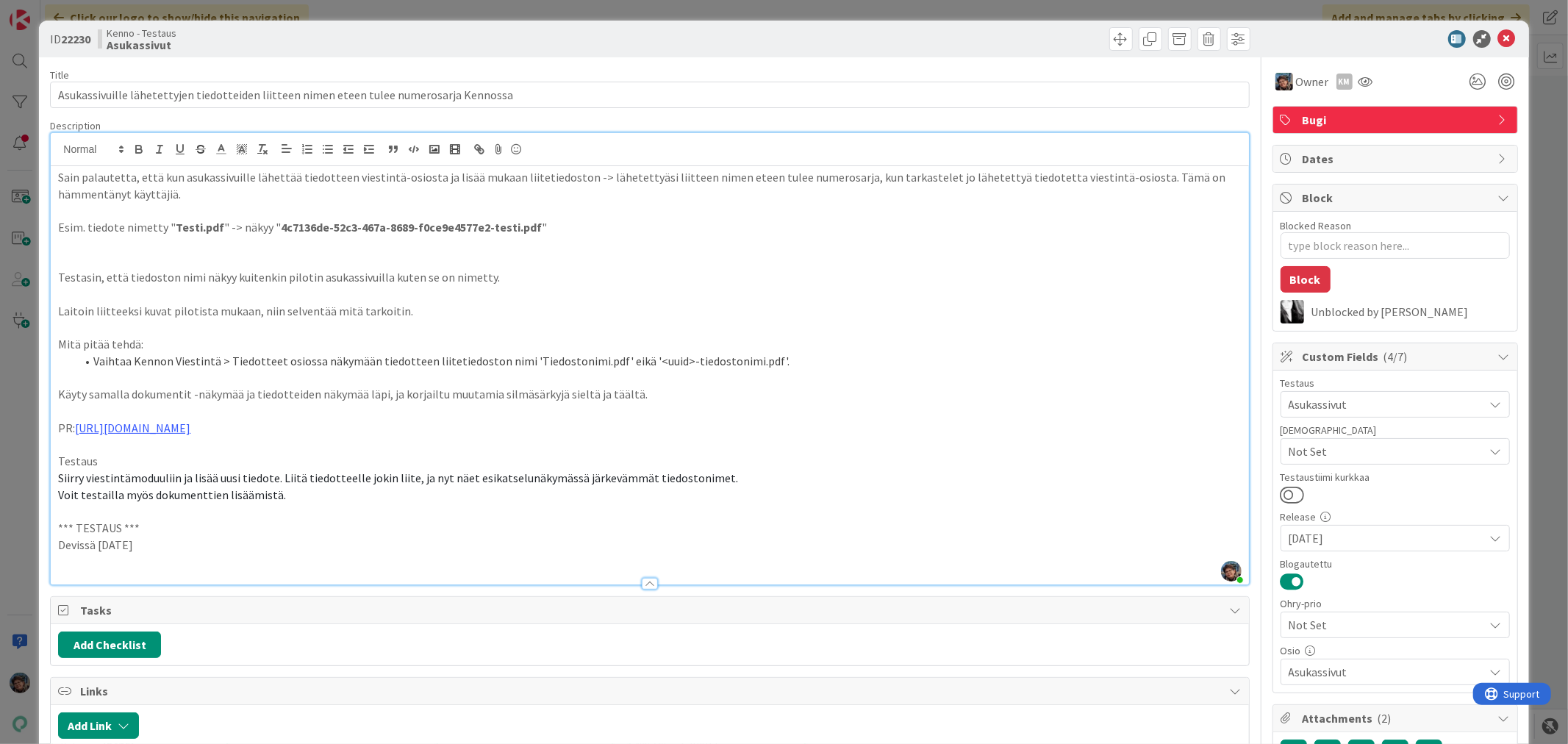
drag, startPoint x: 155, startPoint y: 539, endPoint x: 44, endPoint y: 527, distance: 111.6
click at [48, 530] on div "ID 22230 Kenno - Testaus Asukassivut Title 88 / 128 Asukassivuille lähetettyjen…" at bounding box center [784, 626] width 1490 height 1209
click at [65, 563] on p at bounding box center [649, 562] width 1183 height 17
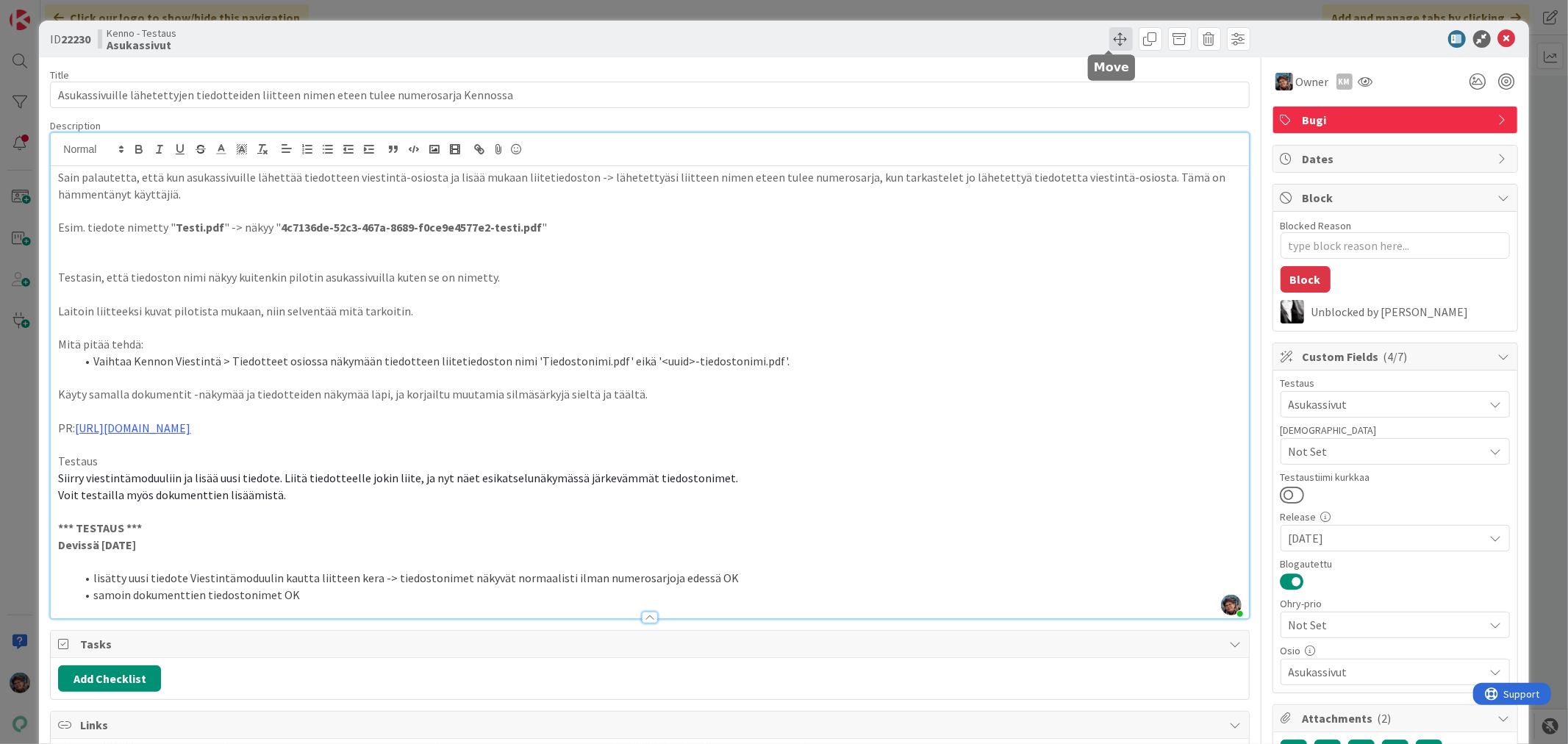
click at [1110, 34] on span at bounding box center [1121, 38] width 24 height 24
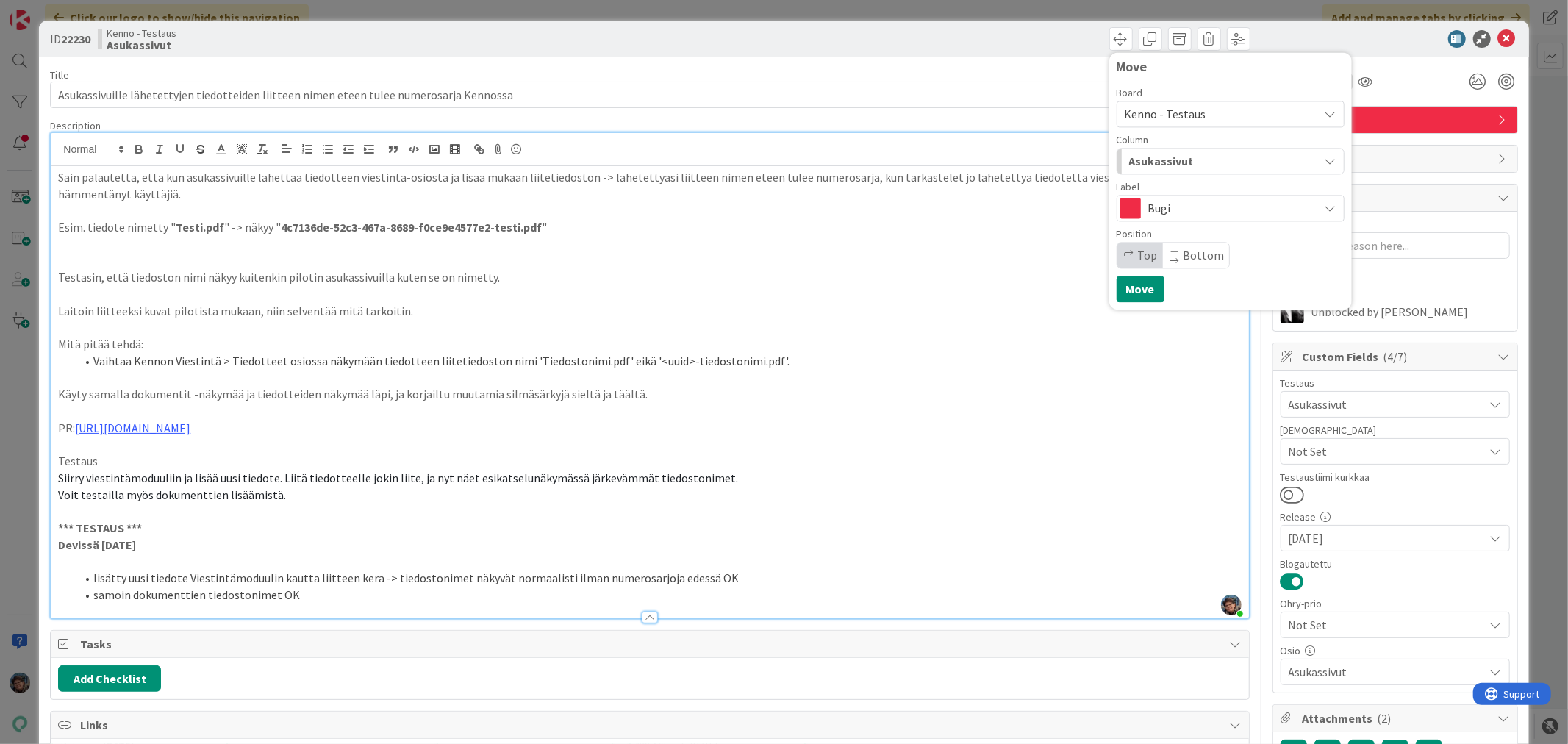
click at [1173, 164] on span "Asukassivut" at bounding box center [1162, 161] width 65 height 19
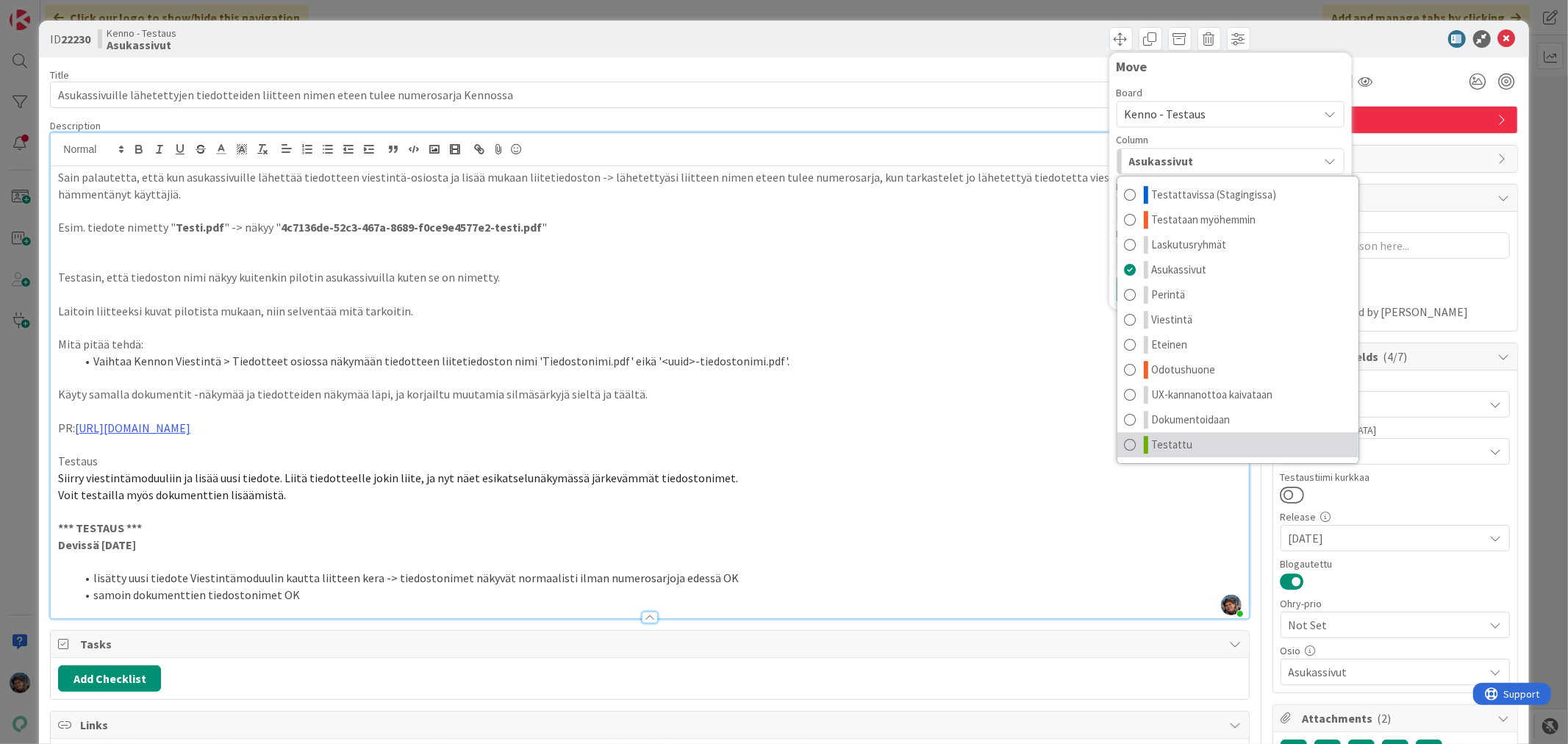
click at [1164, 452] on span "Testattu" at bounding box center [1173, 445] width 42 height 18
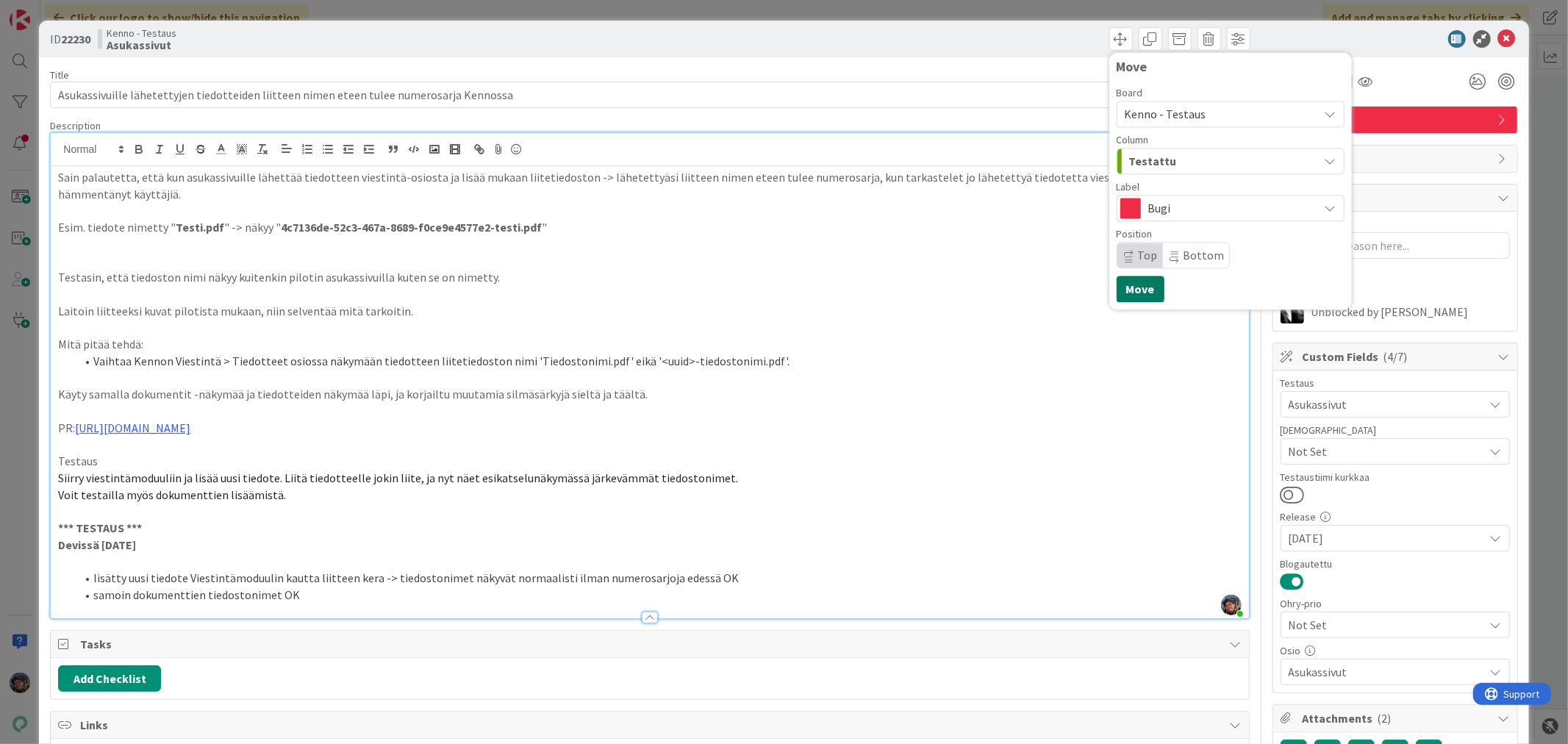
click at [1136, 292] on button "Move" at bounding box center [1141, 289] width 48 height 26
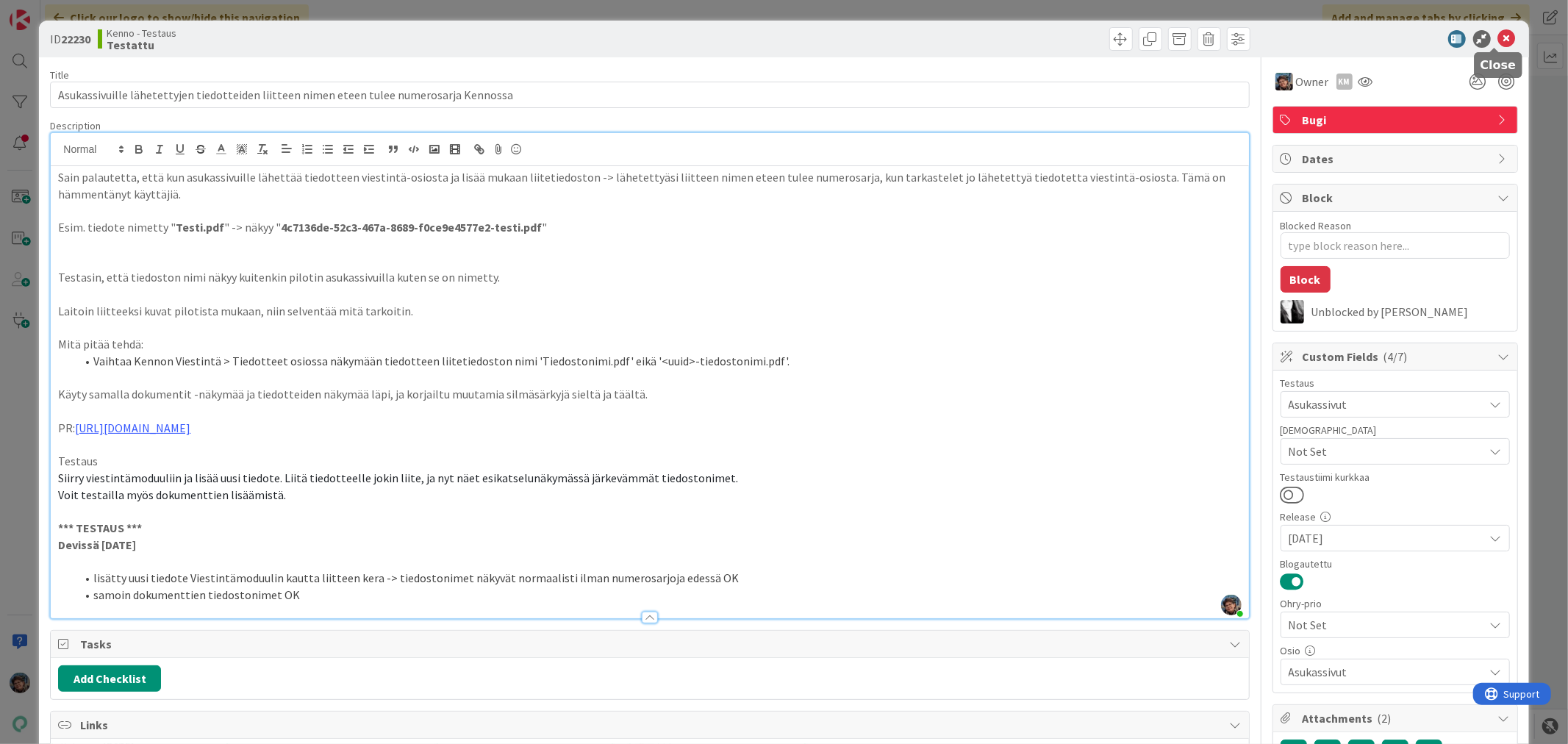
click at [1499, 35] on icon at bounding box center [1507, 38] width 18 height 18
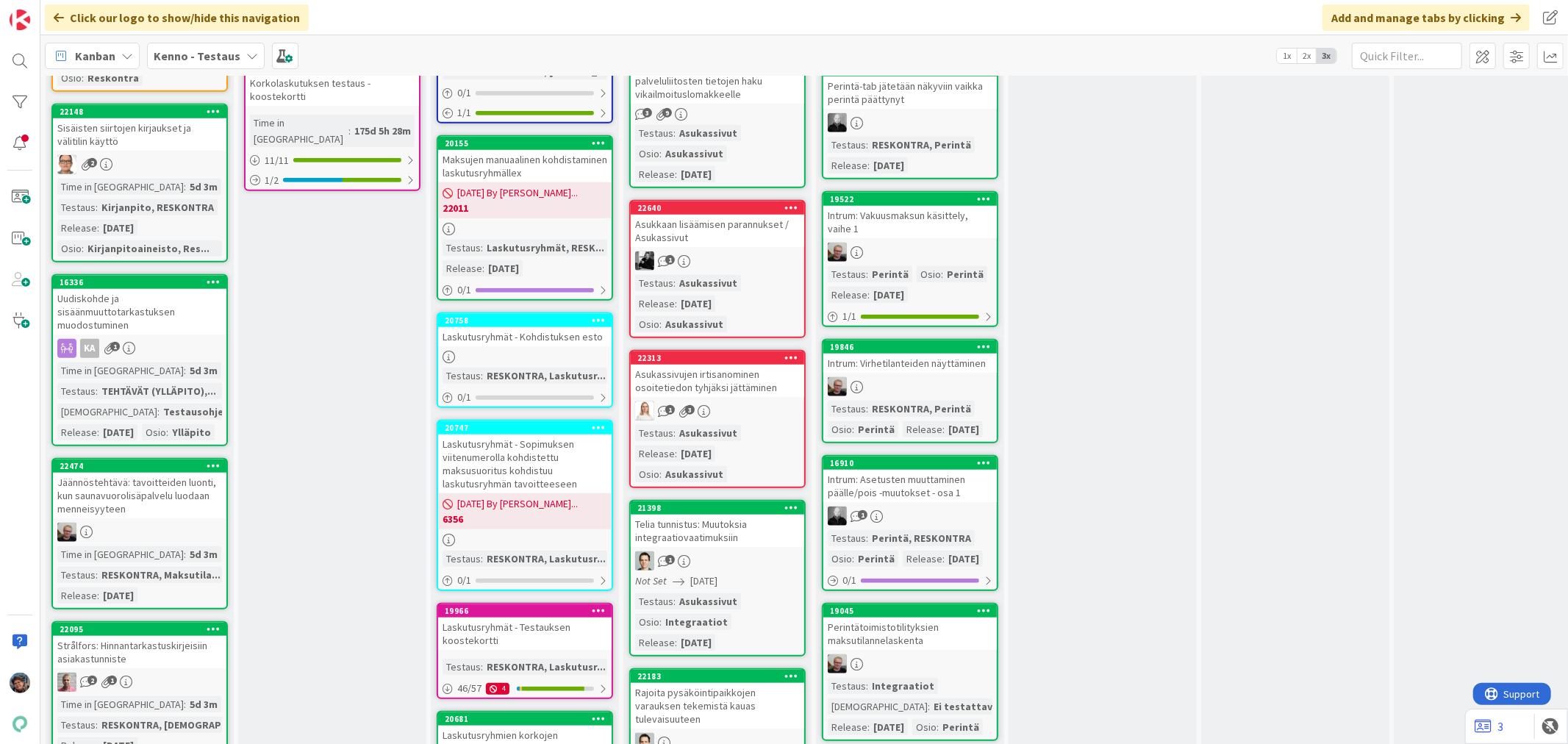
scroll to position [899, 0]
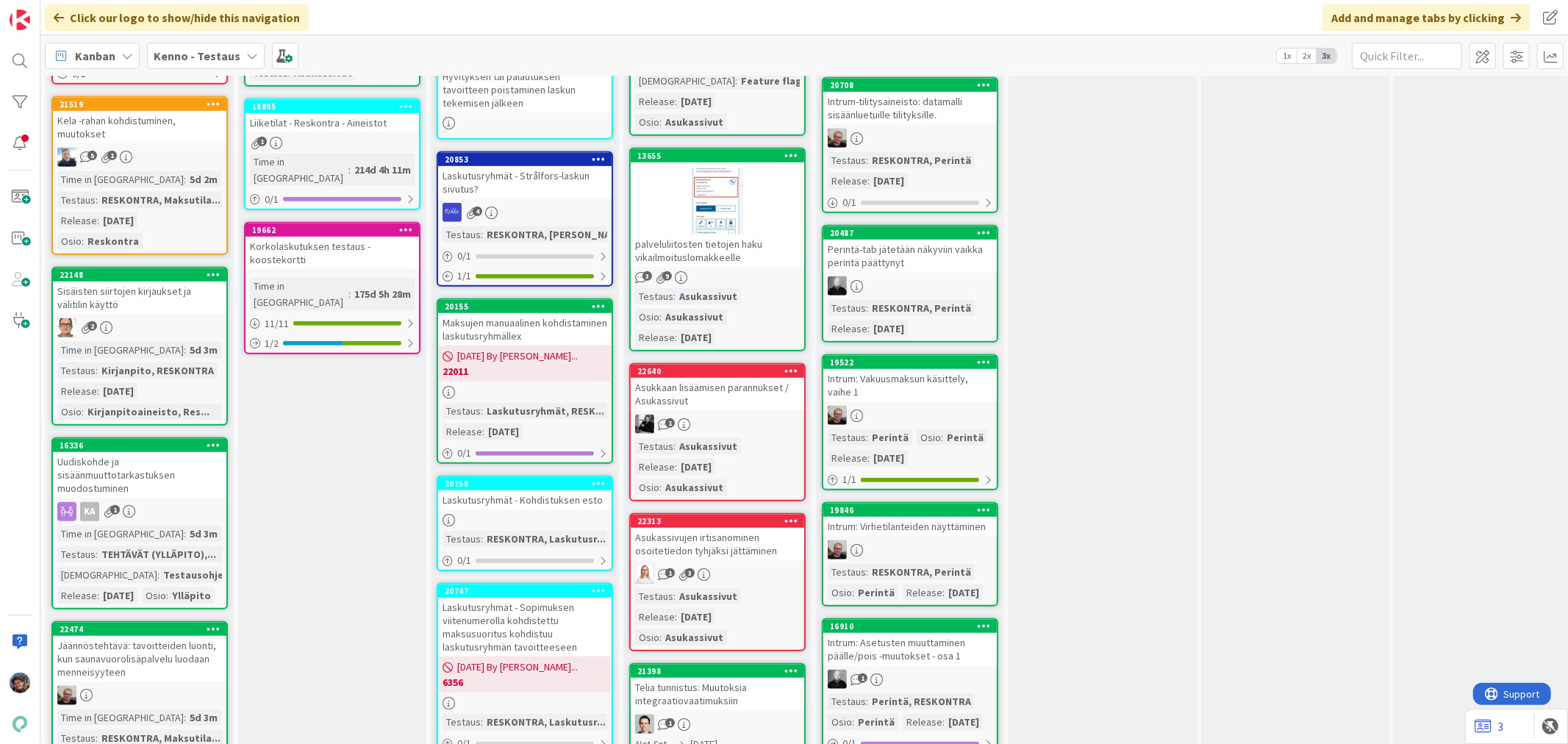
click at [746, 550] on link "22313 Asukassivujen irtisanominen osoitetiedon tyhjäksi jättäminen 1 3 Testaus …" at bounding box center [717, 582] width 176 height 138
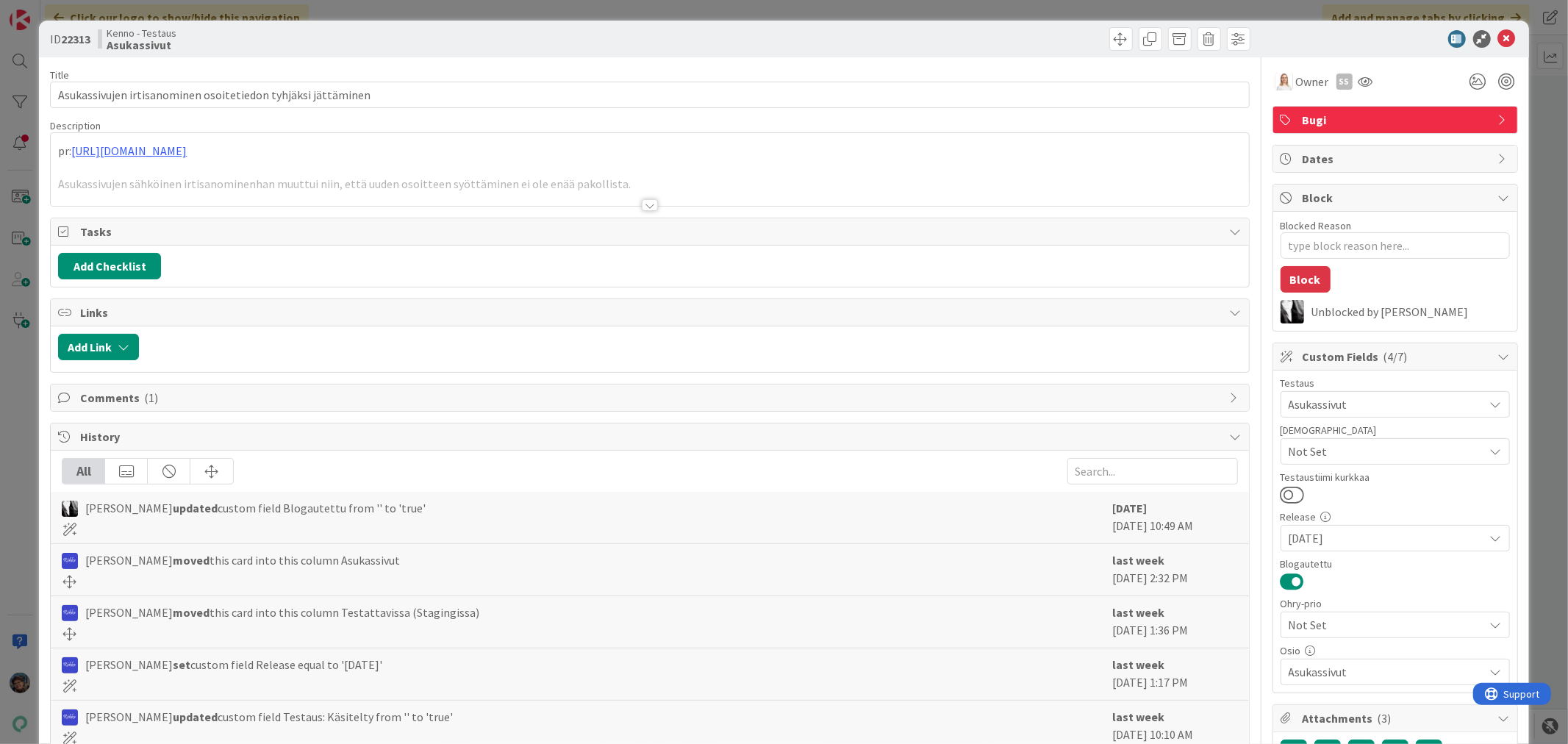
click at [643, 207] on div at bounding box center [649, 205] width 16 height 12
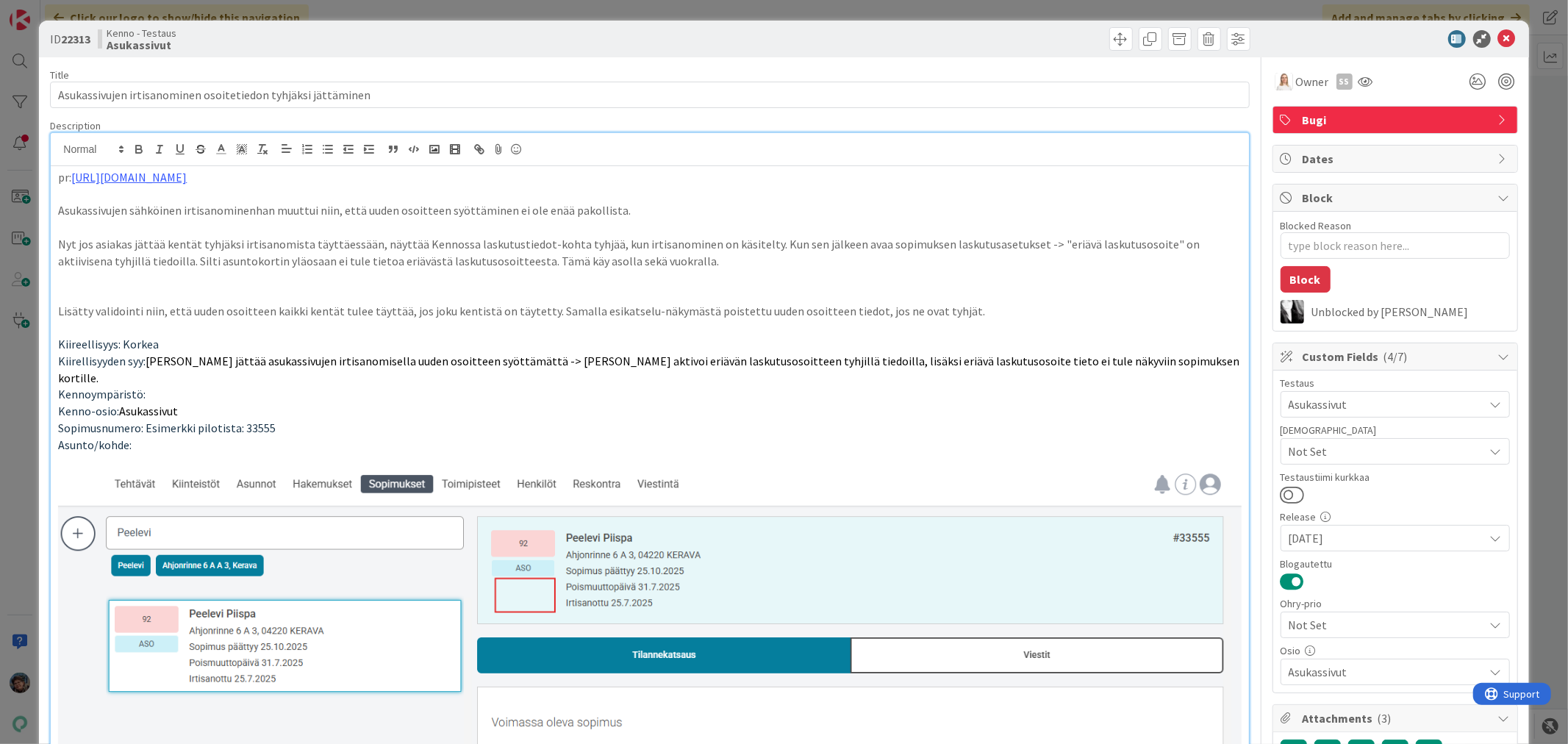
type textarea "x"
